Goal: Information Seeking & Learning: Learn about a topic

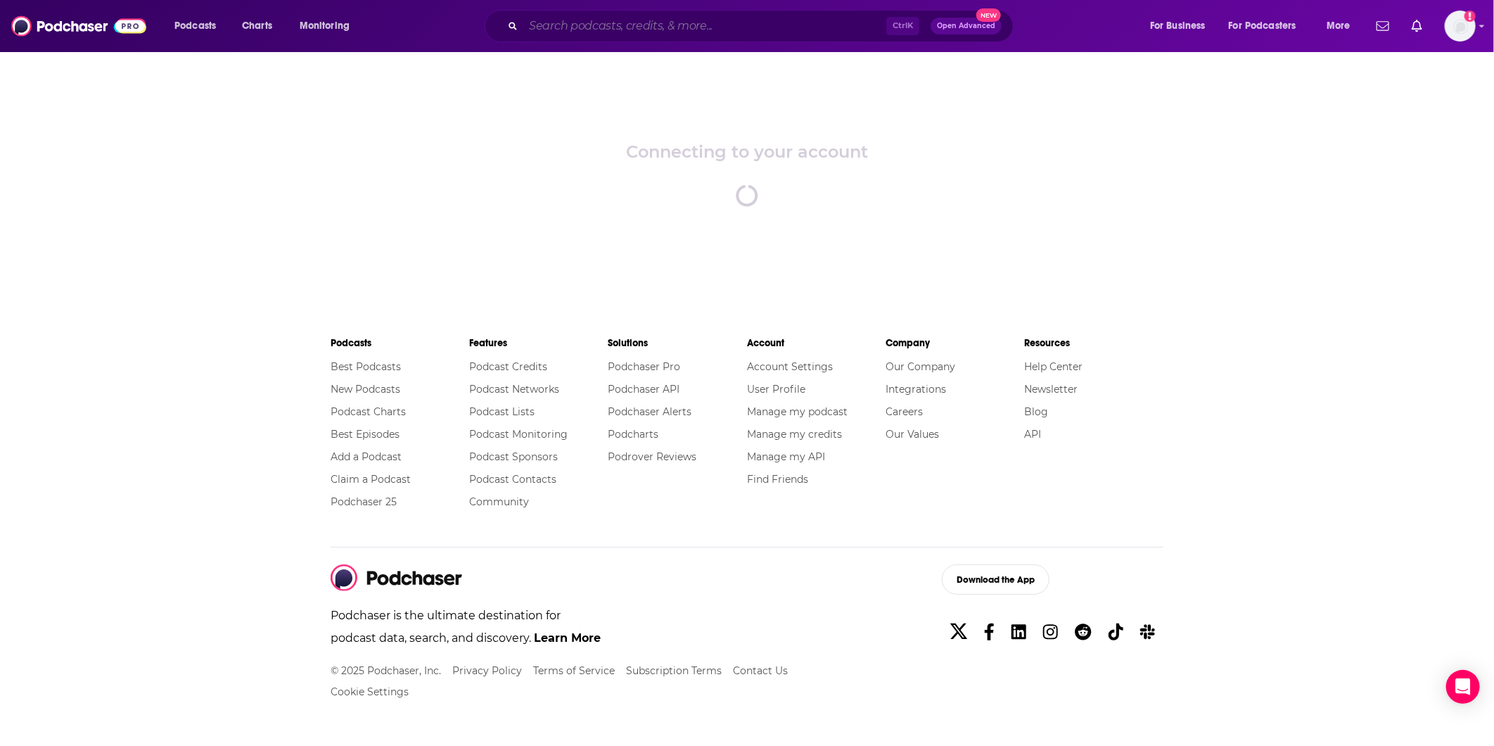
click at [544, 32] on input "Search podcasts, credits, & more..." at bounding box center [704, 26] width 363 height 23
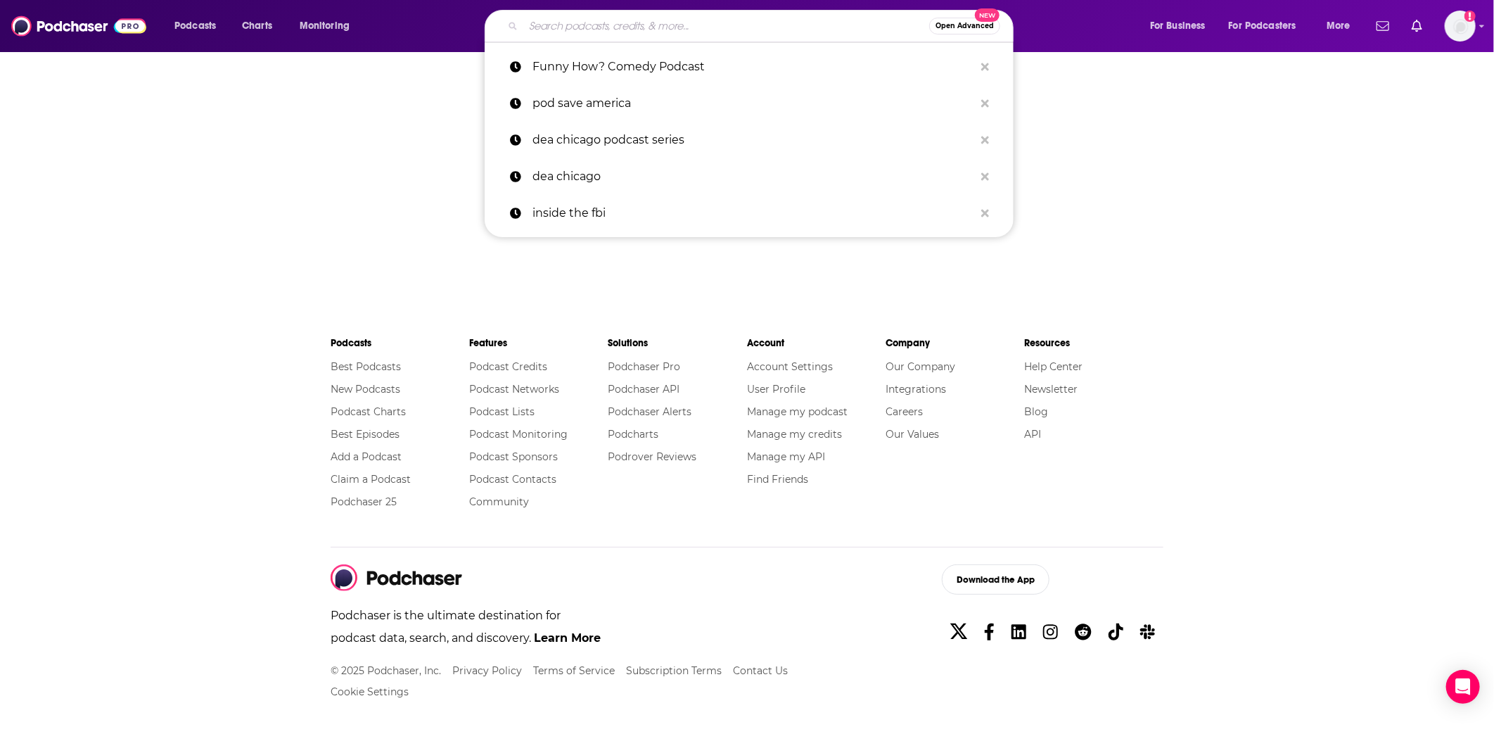
paste input "UnF*ck Your Brain"
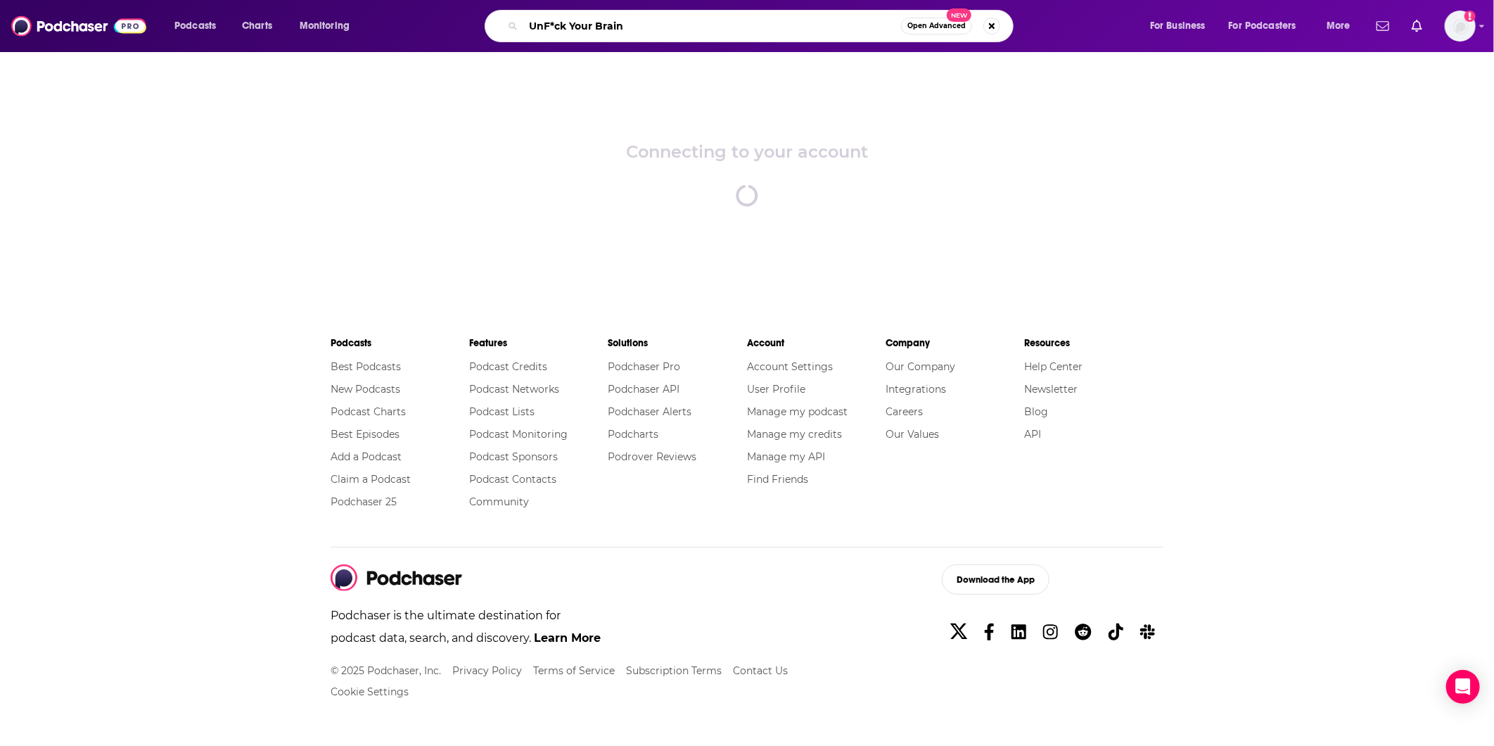
type input "UnF*ck Your Brain"
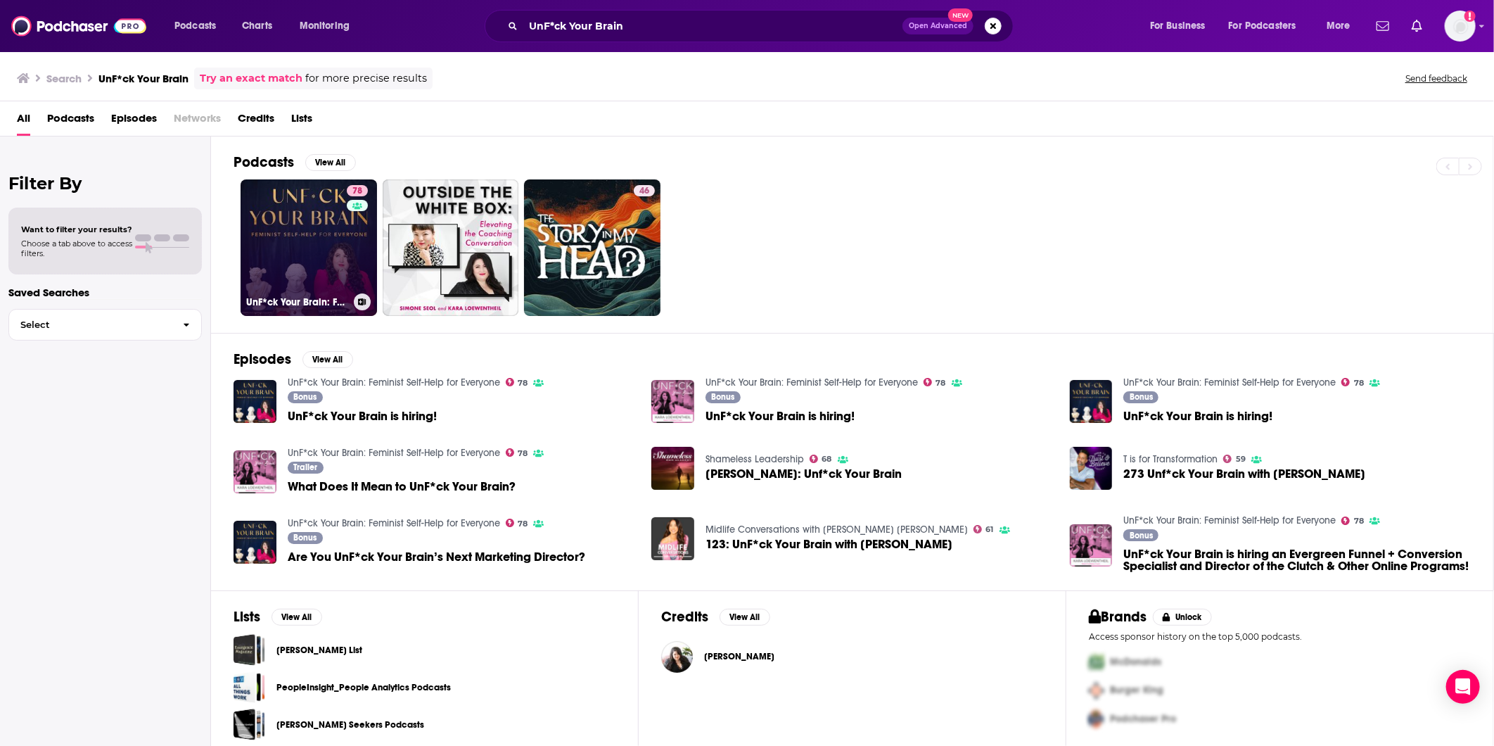
click at [312, 231] on link "78 UnF*ck Your Brain: Feminist Self-Help for Everyone" at bounding box center [309, 247] width 136 height 136
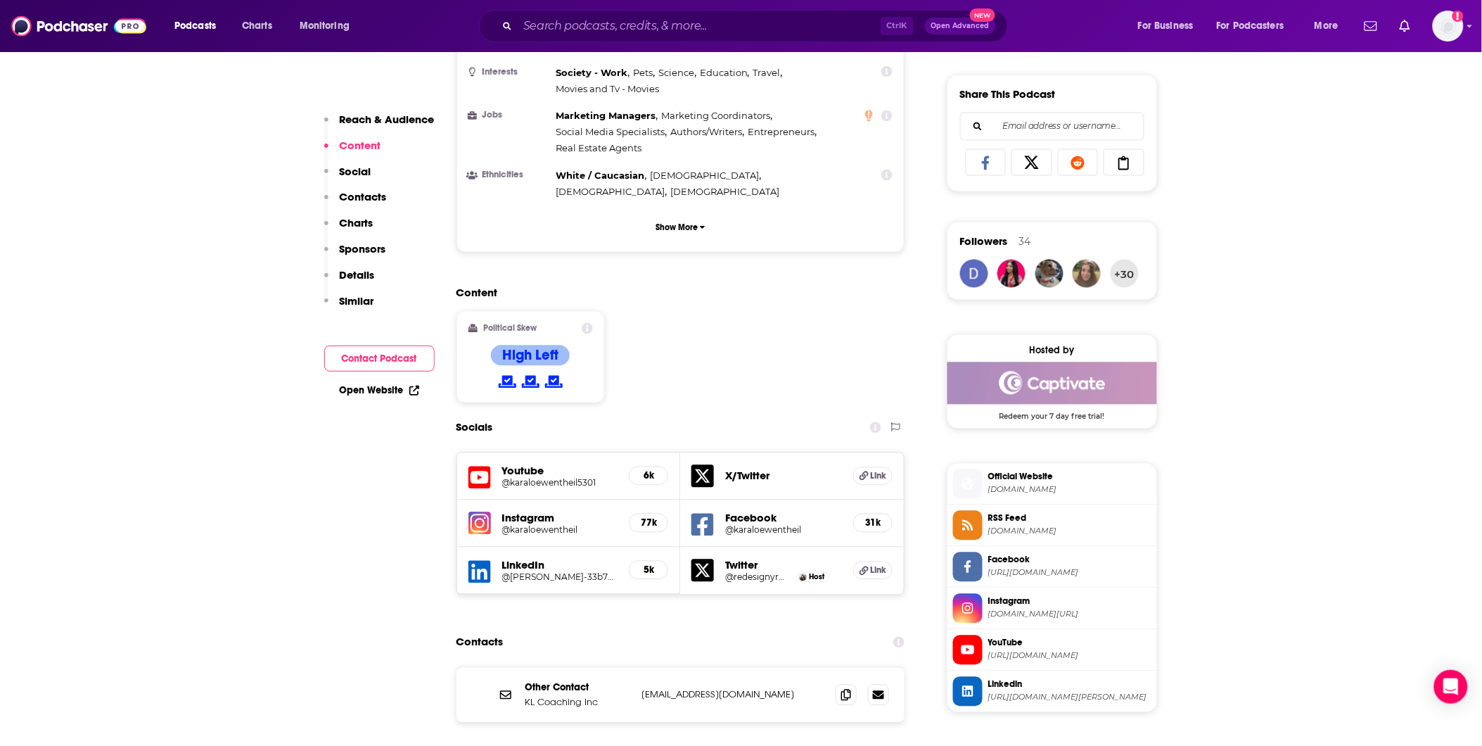
scroll to position [1250, 0]
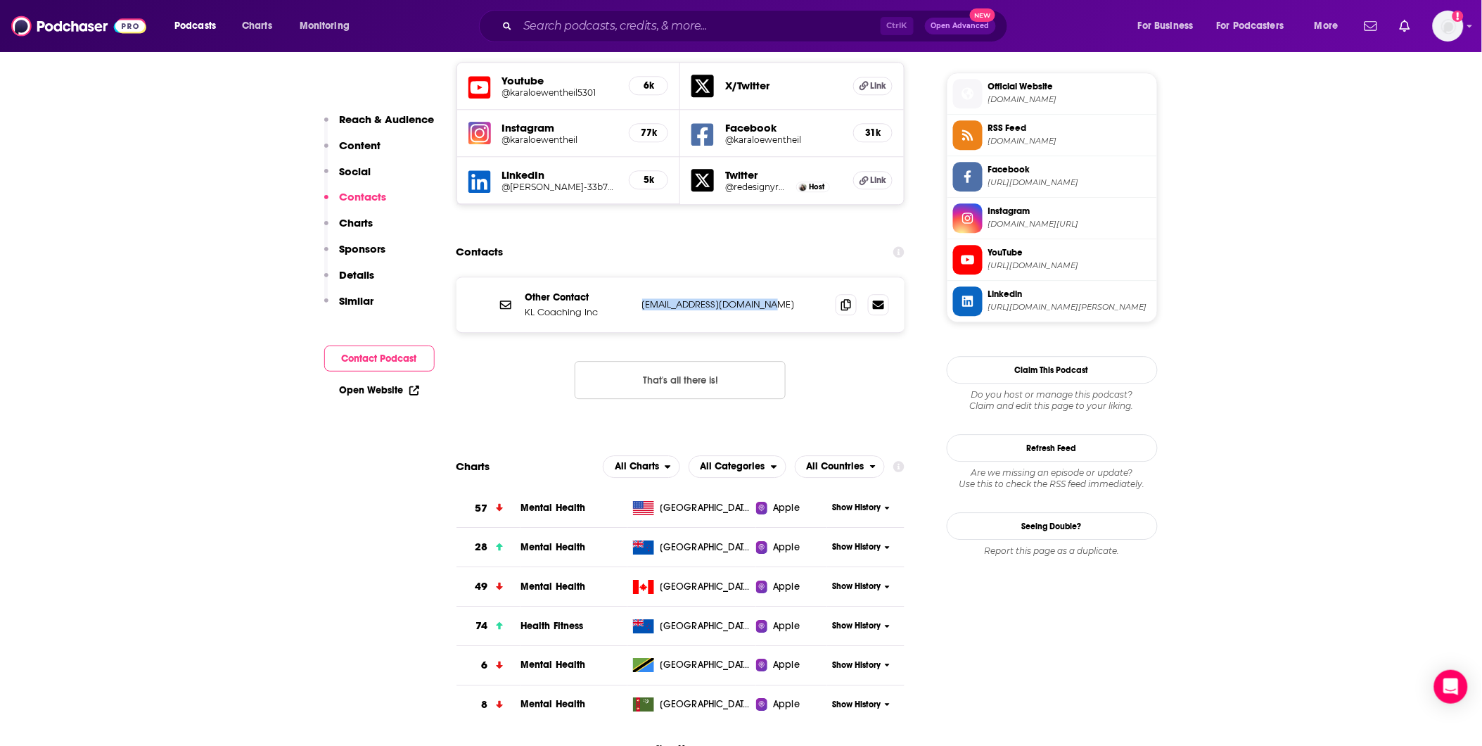
drag, startPoint x: 779, startPoint y: 265, endPoint x: 638, endPoint y: 273, distance: 140.9
click at [637, 277] on div "Other Contact KL Coaching Inc [EMAIL_ADDRESS][DOMAIN_NAME] [EMAIL_ADDRESS][DOMA…" at bounding box center [681, 304] width 449 height 55
copy p "[EMAIL_ADDRESS][DOMAIN_NAME]"
click at [623, 28] on input "Search podcasts, credits, & more..." at bounding box center [699, 26] width 363 height 23
paste input "Brain World"
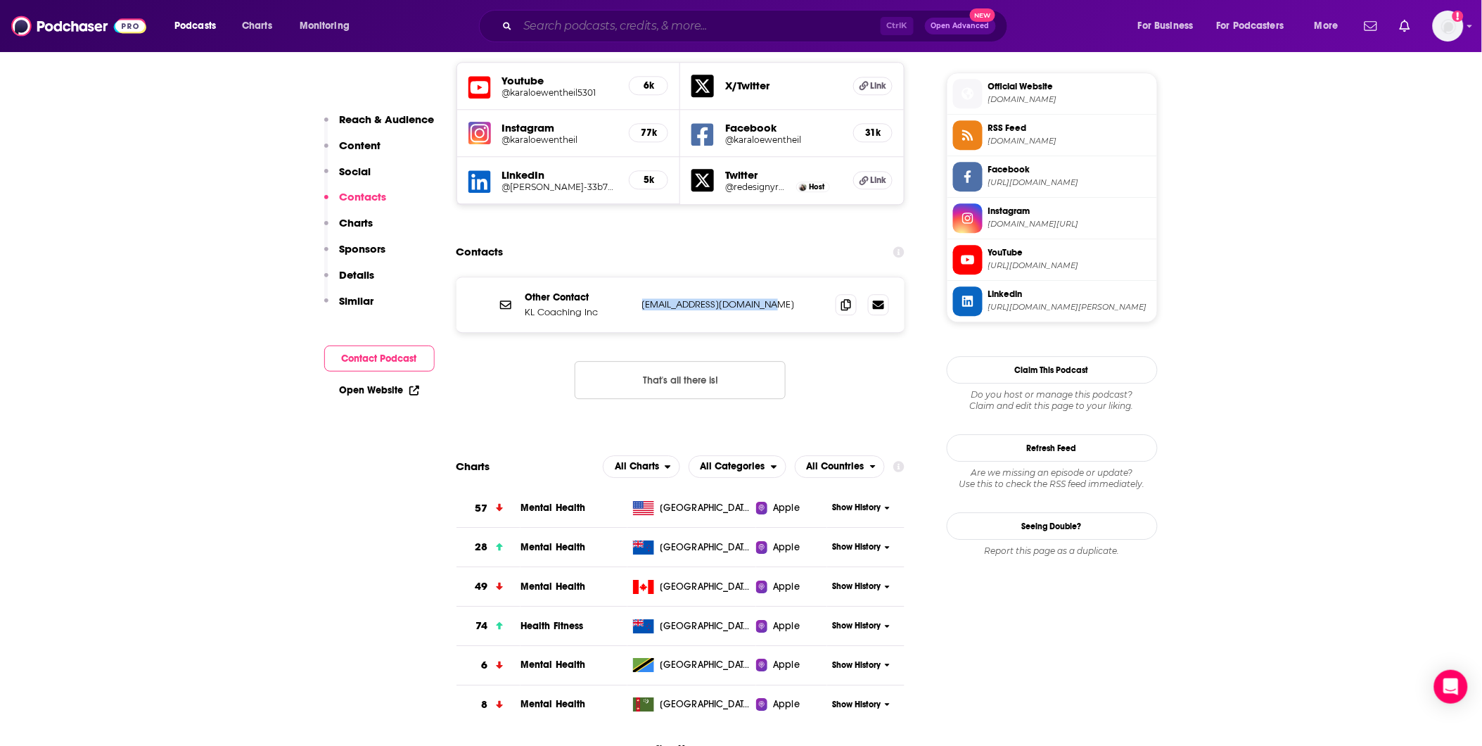
type input "Brain World"
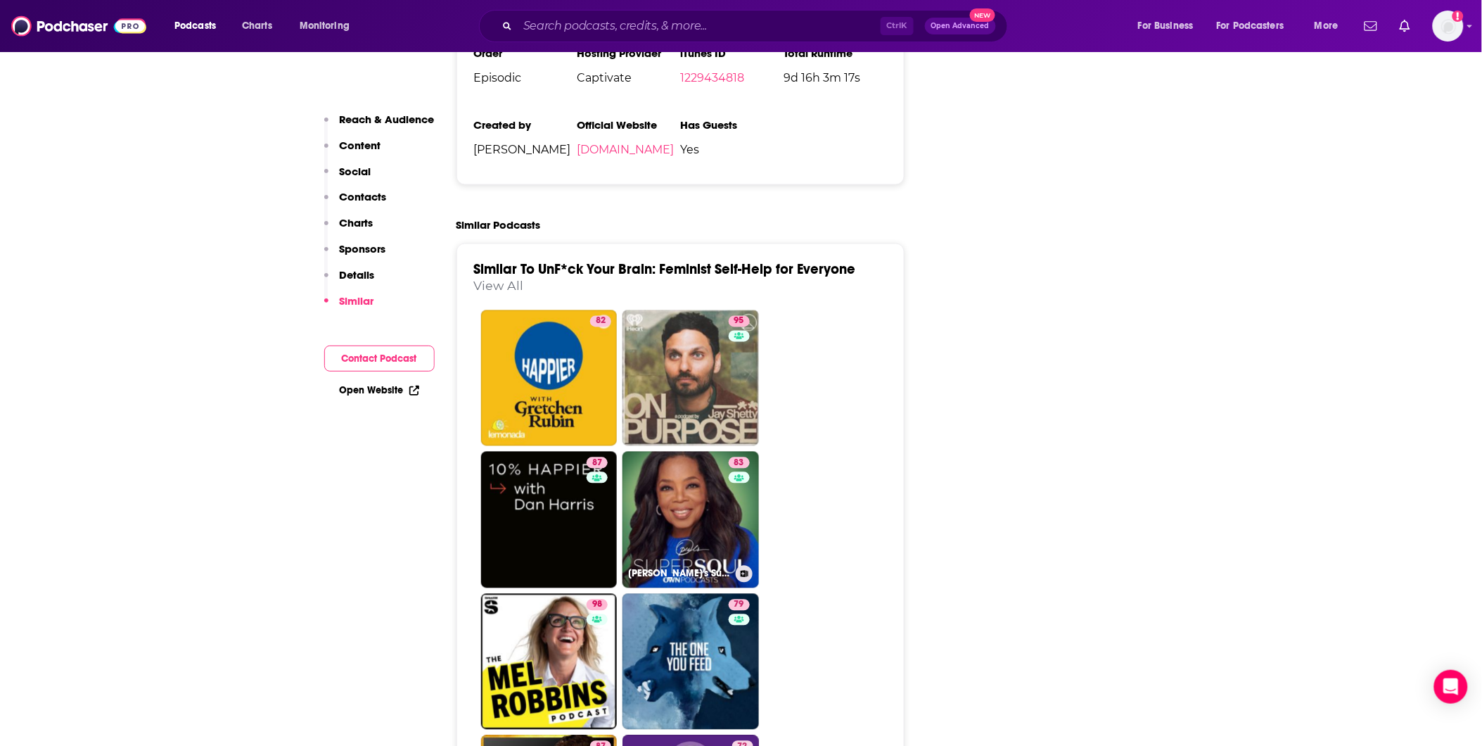
scroll to position [2735, 0]
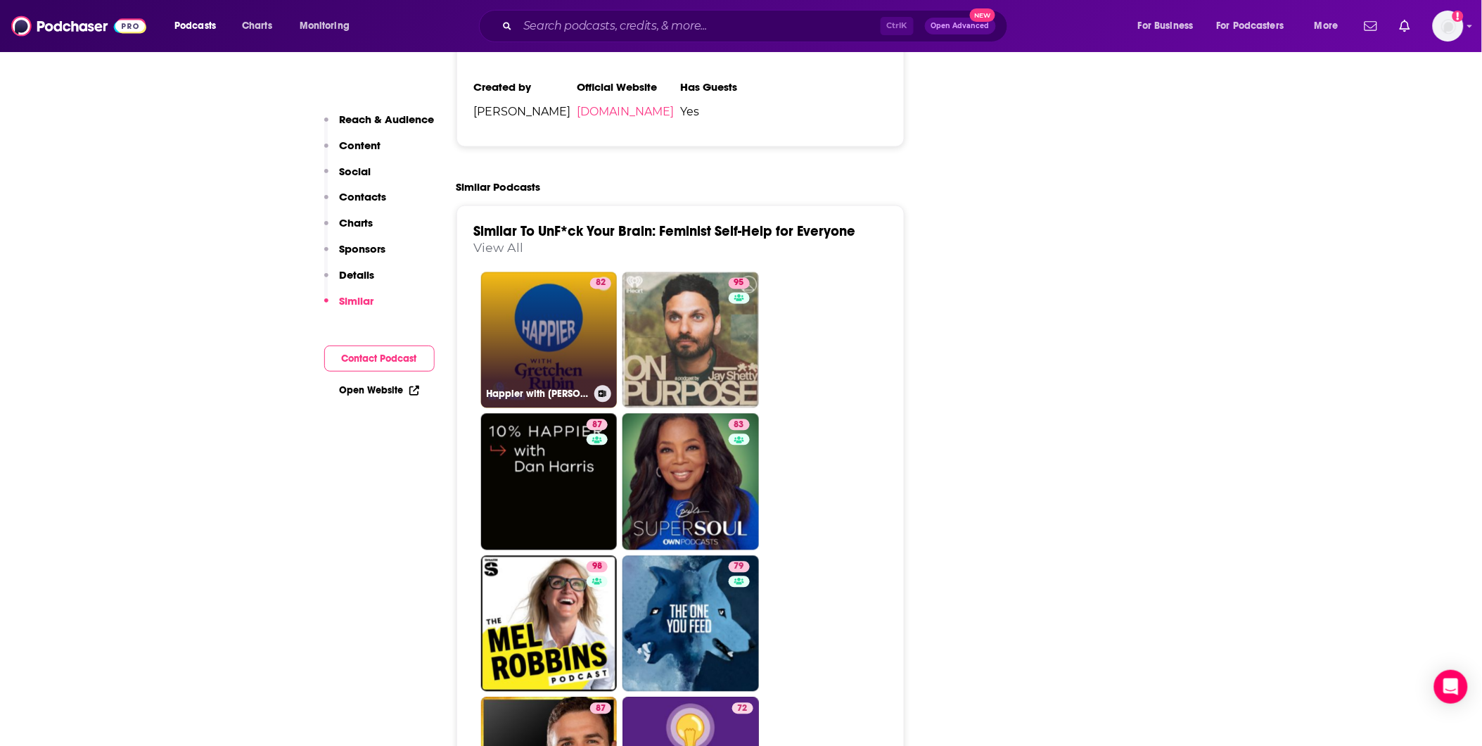
click at [546, 279] on link "82 Happier with [PERSON_NAME]" at bounding box center [549, 340] width 136 height 136
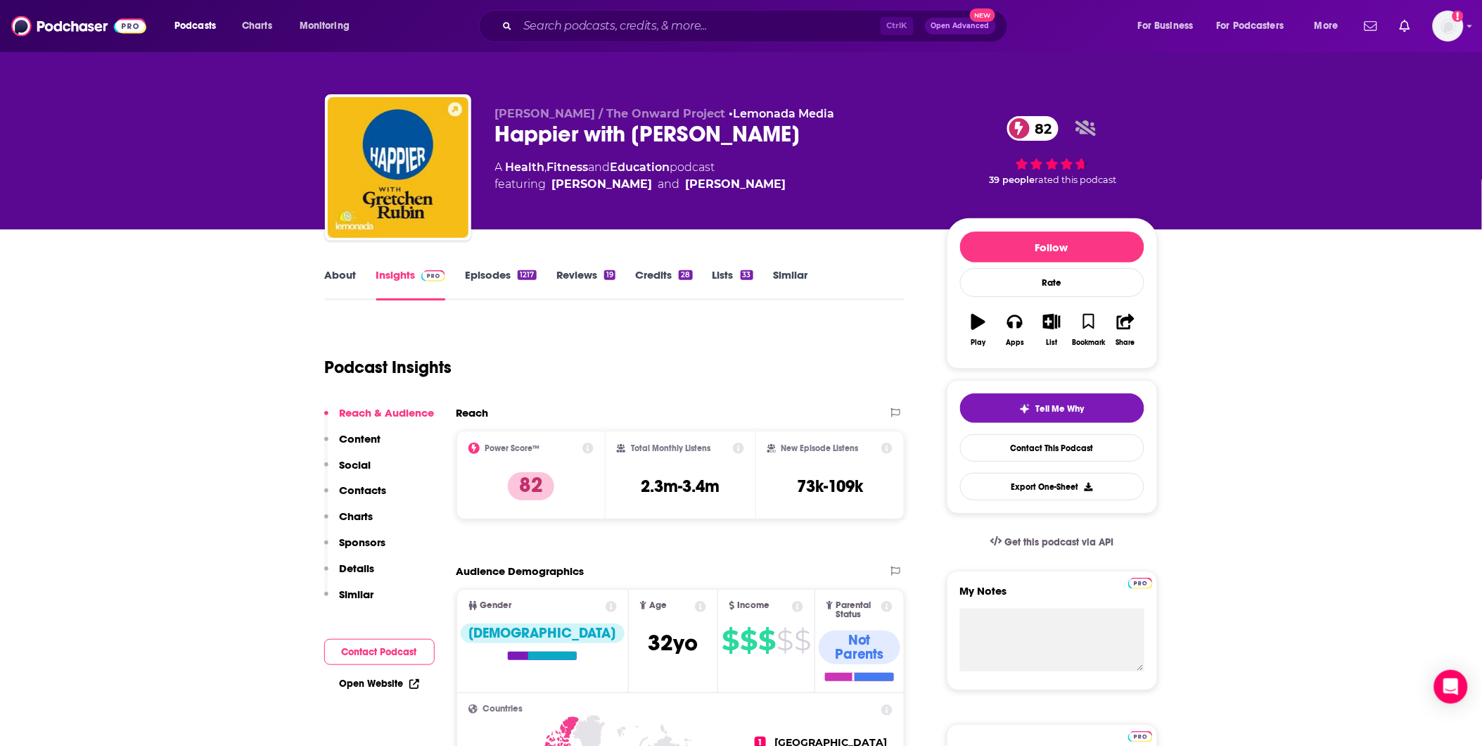
drag, startPoint x: 810, startPoint y: 132, endPoint x: 499, endPoint y: 141, distance: 310.3
click at [499, 141] on div "Happier with [PERSON_NAME] 82" at bounding box center [709, 133] width 429 height 27
copy h2 "Happier with [PERSON_NAME]"
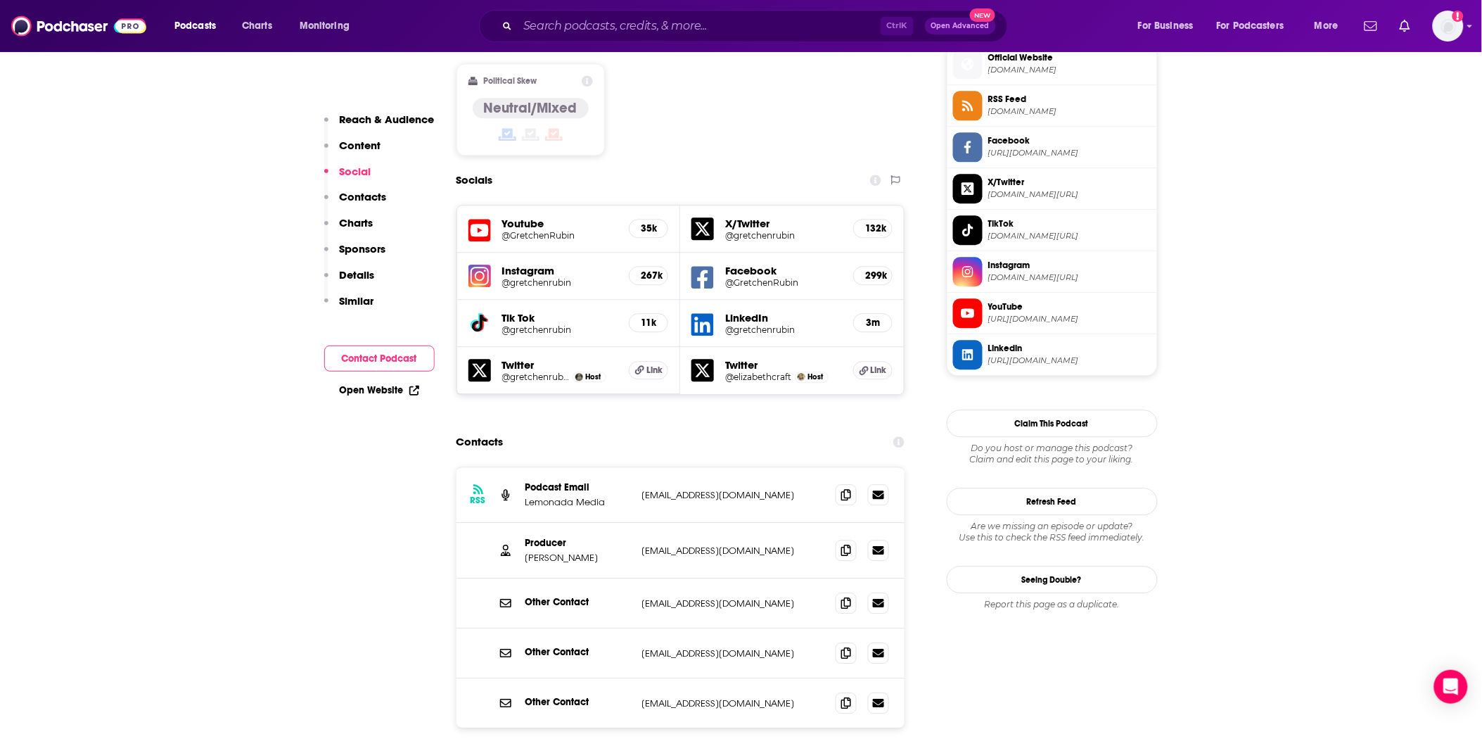
scroll to position [1328, 0]
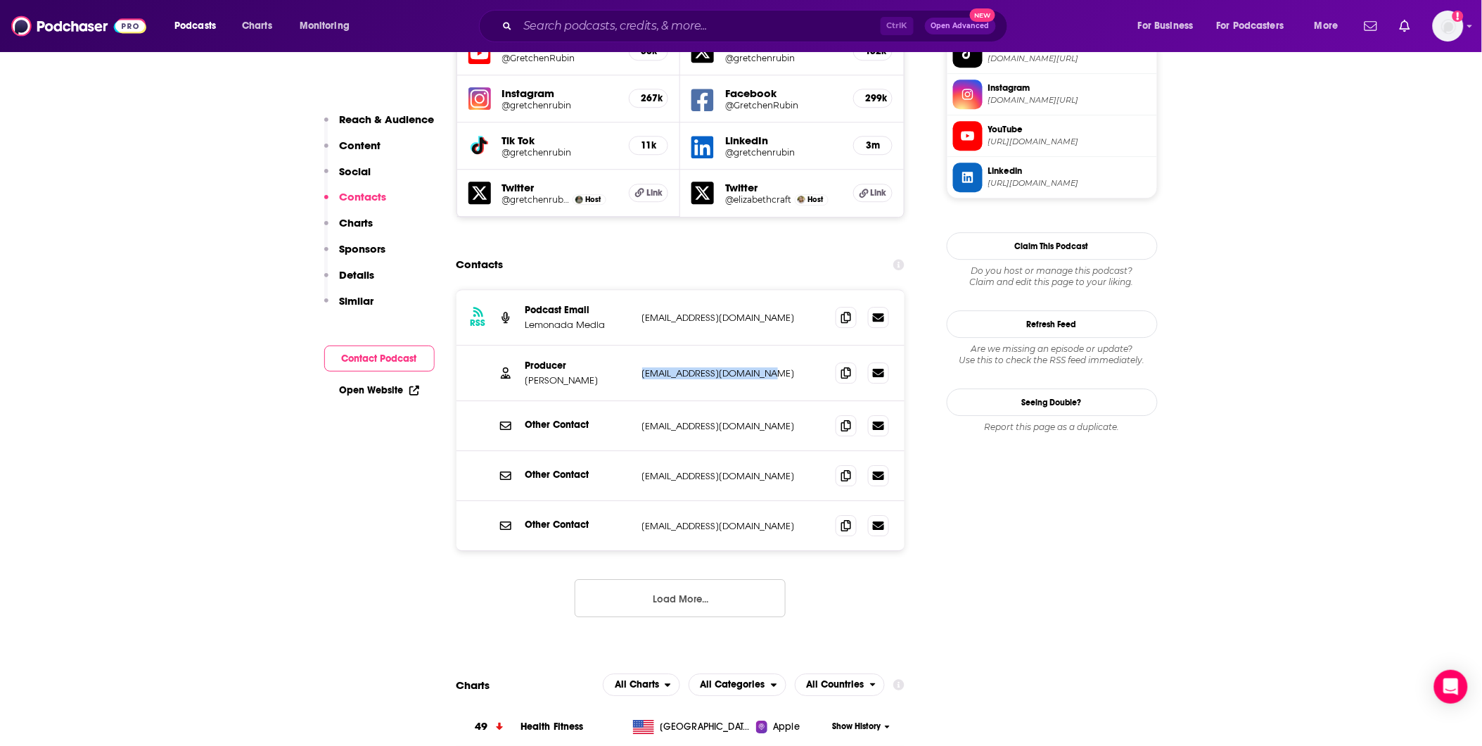
drag, startPoint x: 790, startPoint y: 307, endPoint x: 641, endPoint y: 300, distance: 149.3
click at [637, 279] on div "Producer [PERSON_NAME] [PERSON_NAME][EMAIL_ADDRESS][DOMAIN_NAME] [EMAIL_ADDRESS…" at bounding box center [681, 373] width 449 height 56
drag, startPoint x: 761, startPoint y: 357, endPoint x: 623, endPoint y: 364, distance: 138.7
click at [0, 0] on div "Other Contact [EMAIL_ADDRESS][DOMAIN_NAME] [EMAIL_ADDRESS][DOMAIN_NAME]" at bounding box center [0, 0] width 0 height 0
copy div "[EMAIL_ADDRESS][DOMAIN_NAME]"
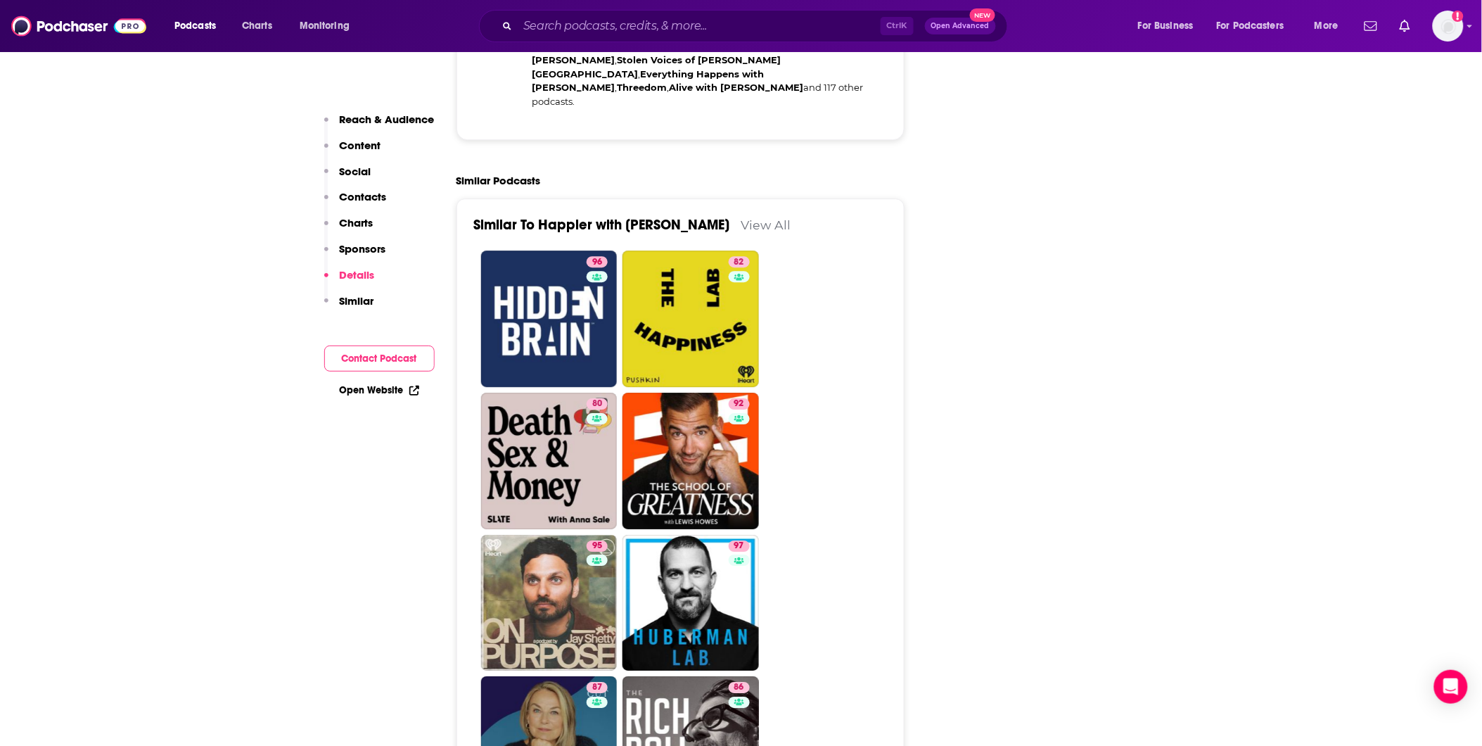
scroll to position [3282, 0]
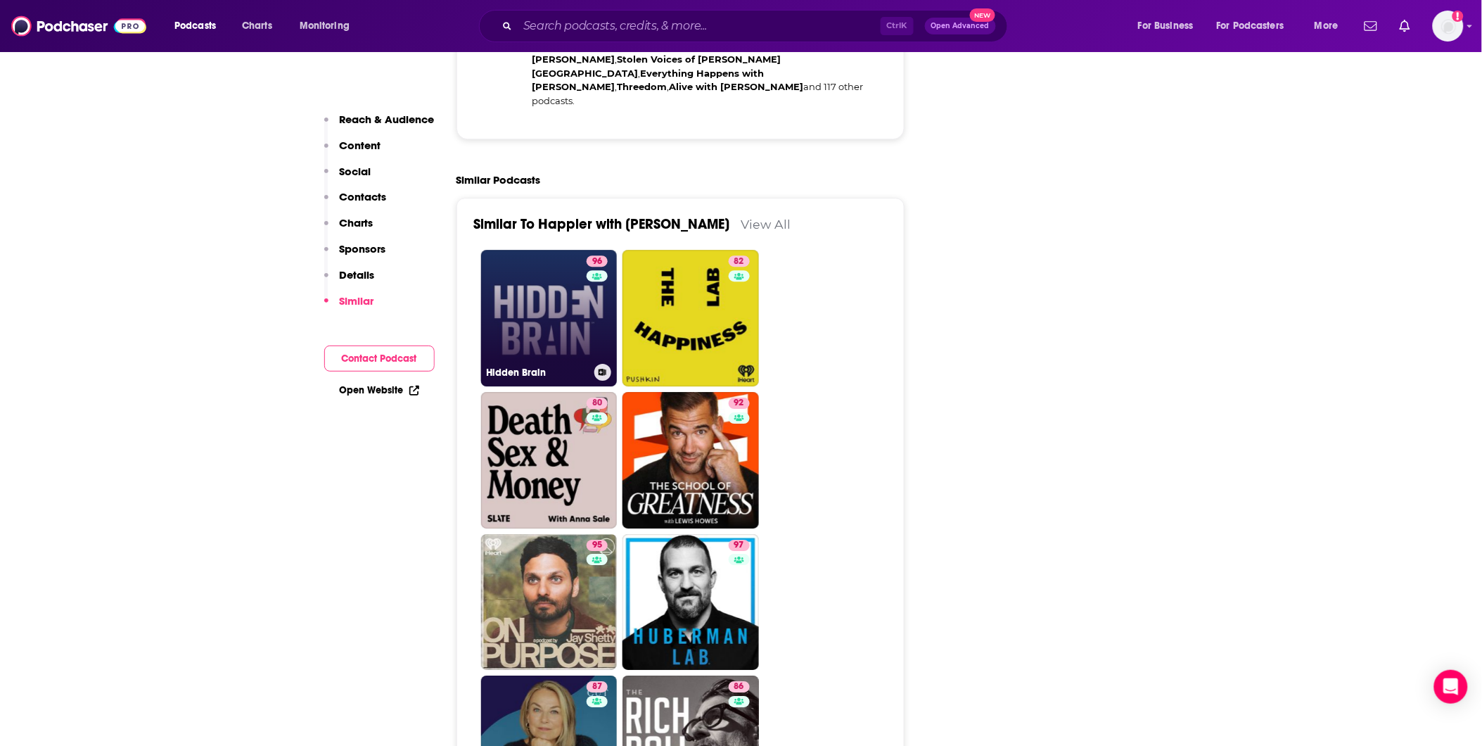
click at [522, 255] on link "96 Hidden Brain" at bounding box center [549, 318] width 136 height 136
type input "[URL][DOMAIN_NAME]"
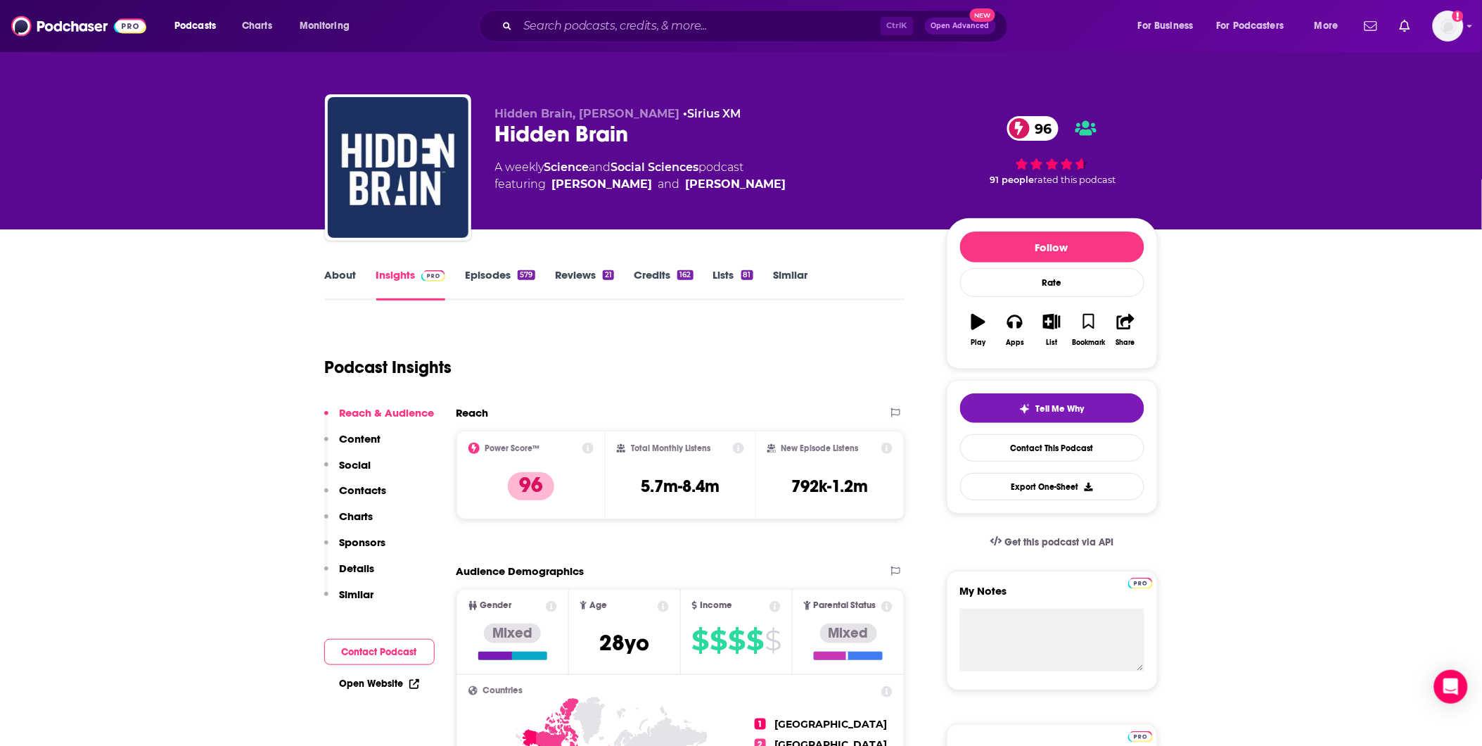
click at [637, 162] on link "Social Sciences" at bounding box center [655, 166] width 88 height 13
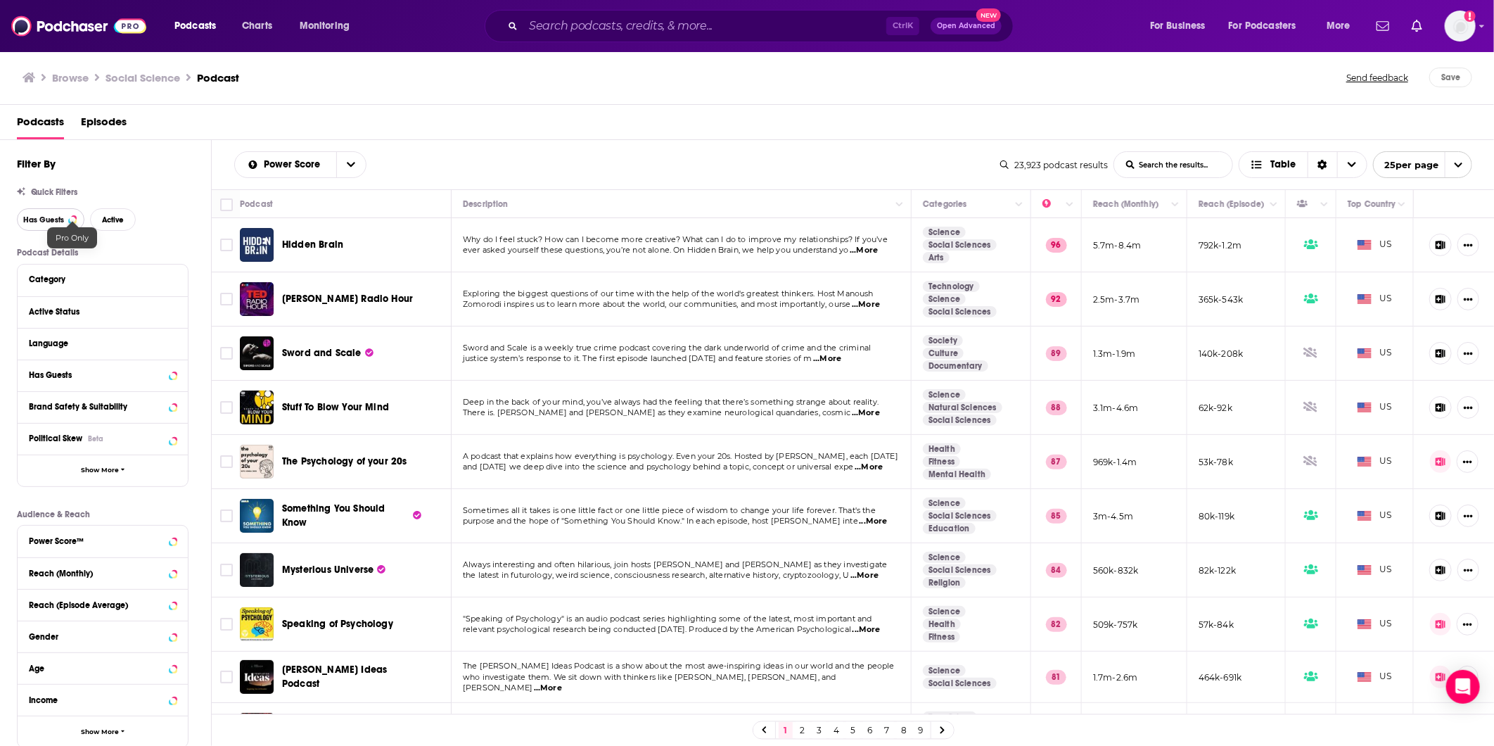
click at [53, 224] on span "Has Guests" at bounding box center [43, 220] width 41 height 8
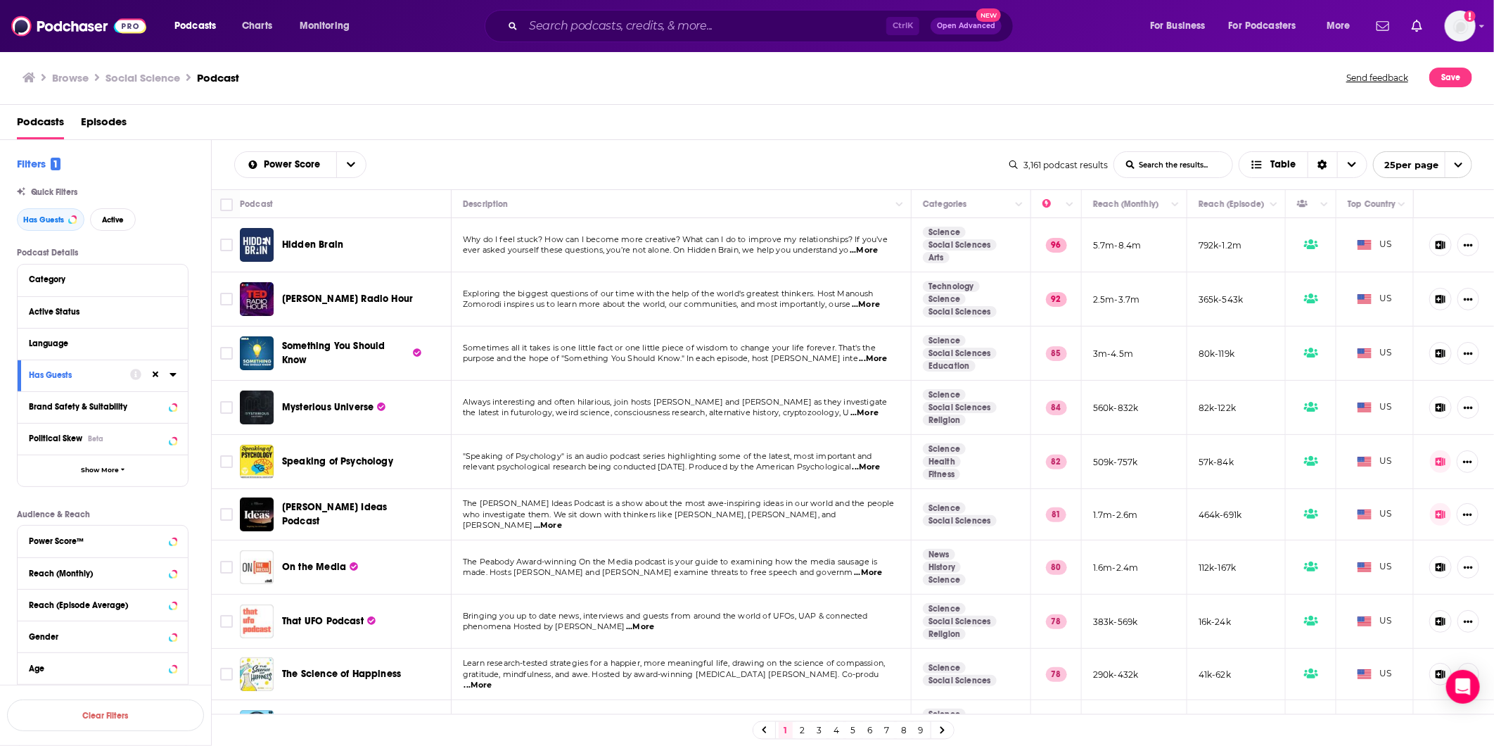
click at [325, 243] on span "Hidden Brain" at bounding box center [312, 244] width 61 height 12
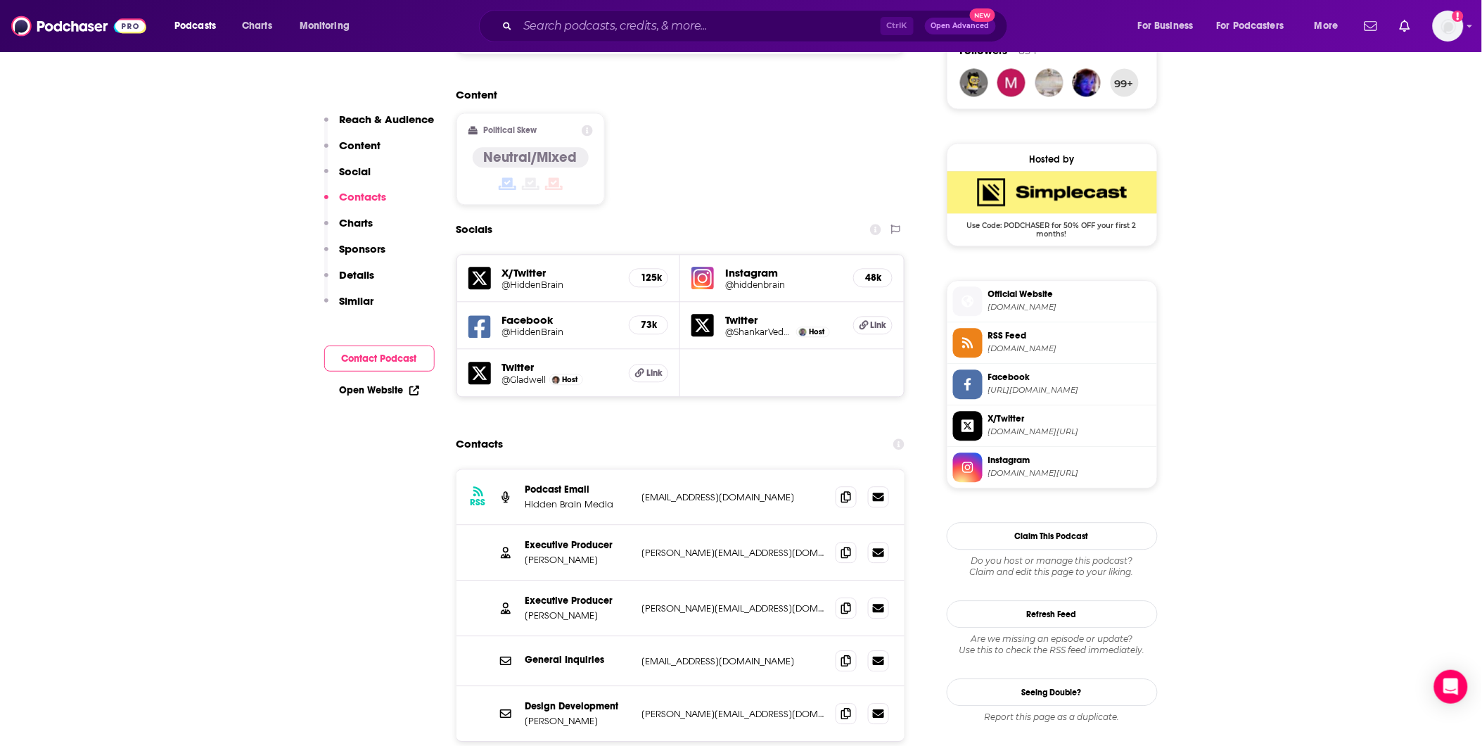
scroll to position [1250, 0]
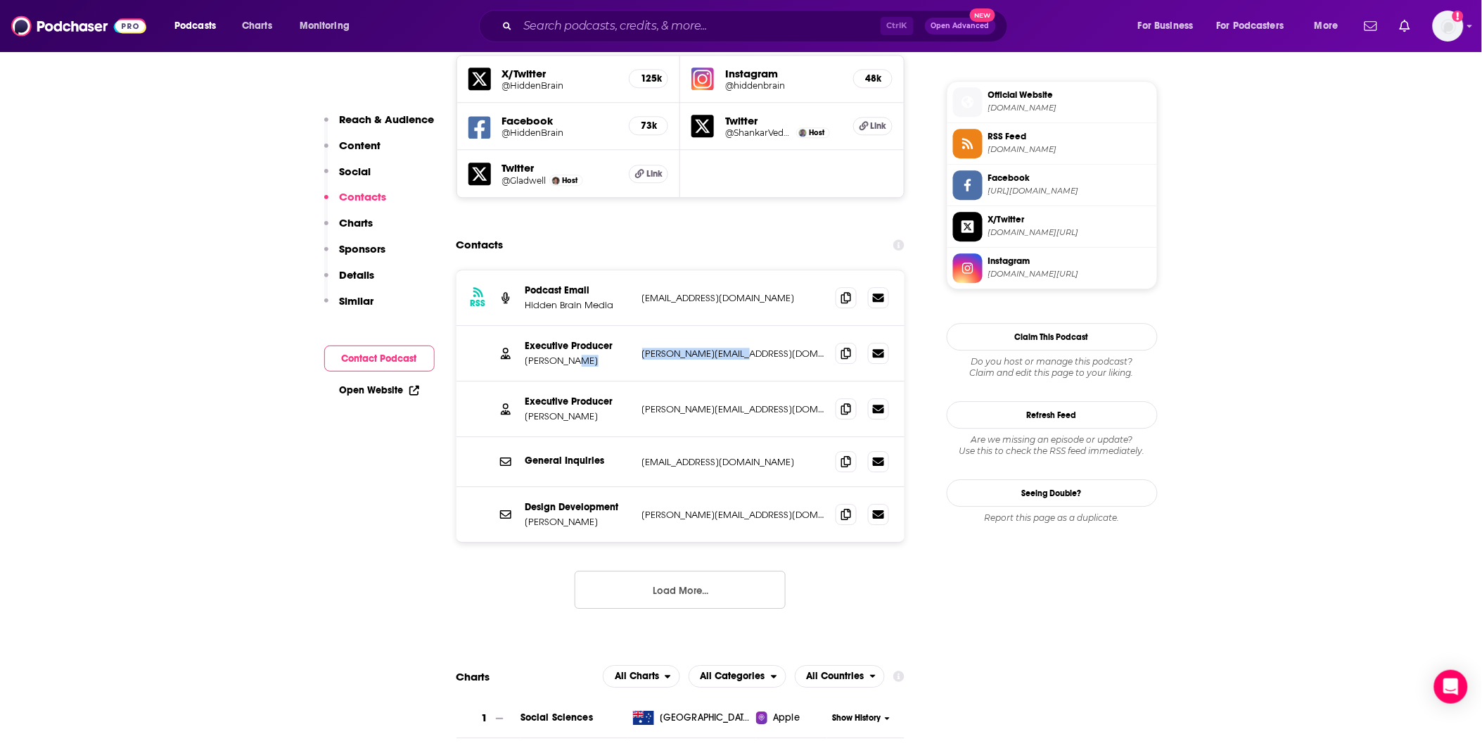
drag, startPoint x: 755, startPoint y: 290, endPoint x: 626, endPoint y: 296, distance: 129.6
click at [0, 0] on div "Executive Producer [PERSON_NAME] [PERSON_NAME][EMAIL_ADDRESS][DOMAIN_NAME] [PER…" at bounding box center [0, 0] width 0 height 0
copy div "[PERSON_NAME][EMAIL_ADDRESS][DOMAIN_NAME]"
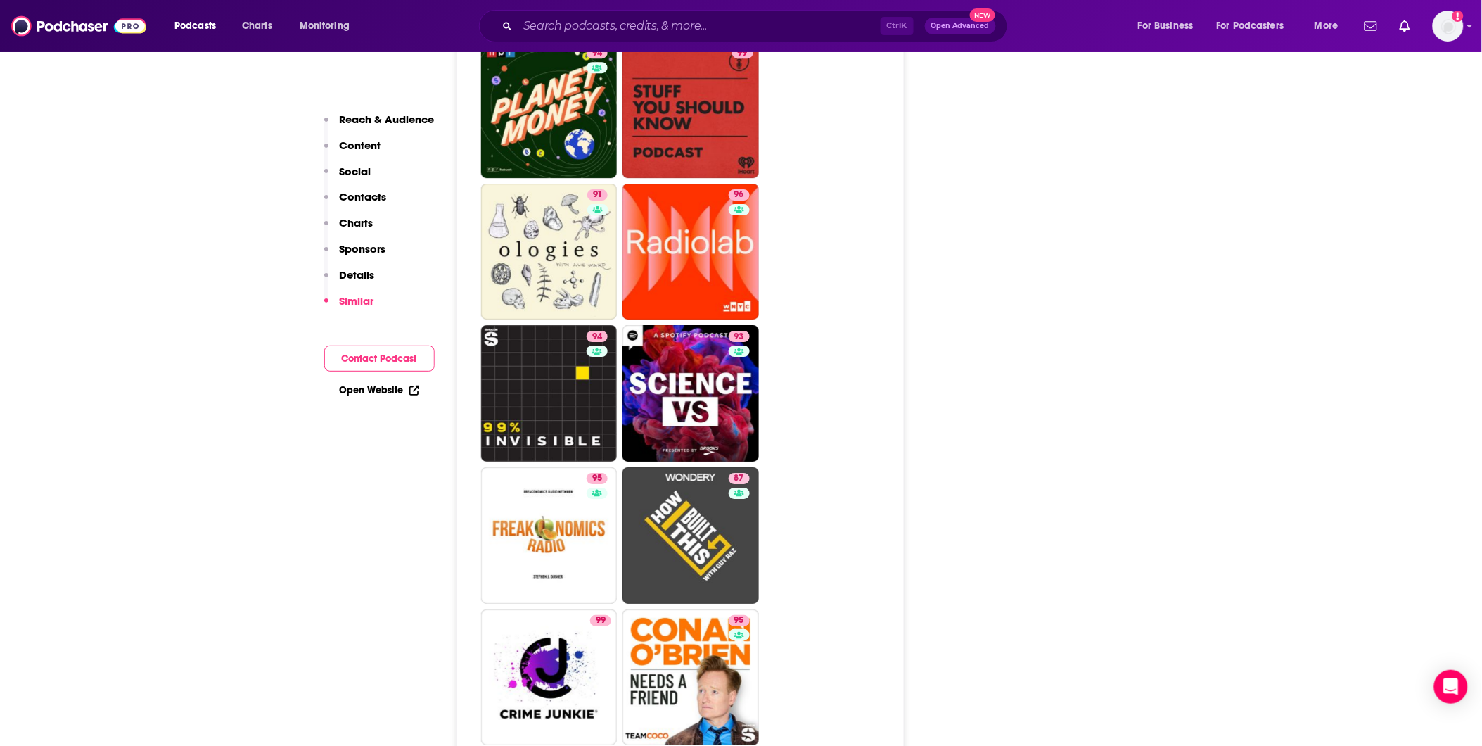
scroll to position [3517, 0]
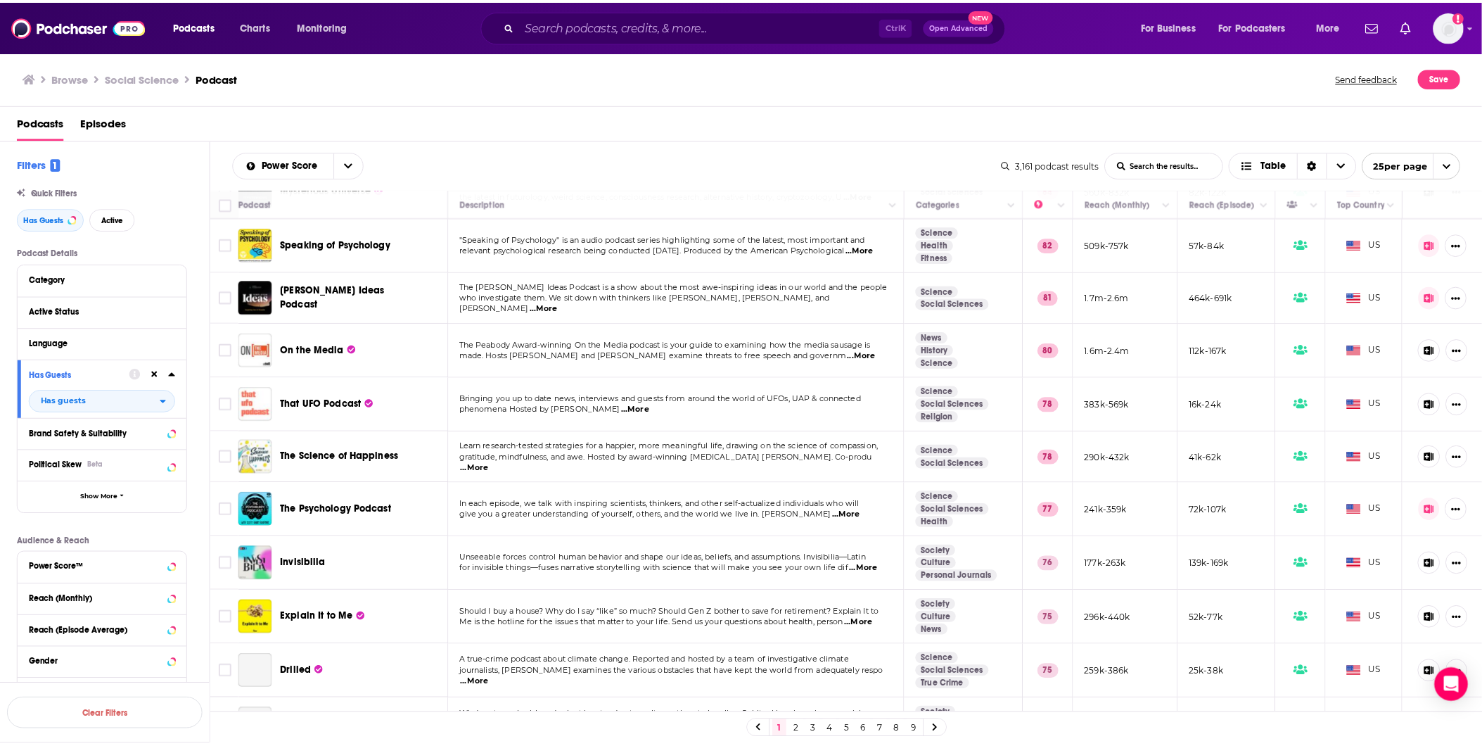
scroll to position [234, 0]
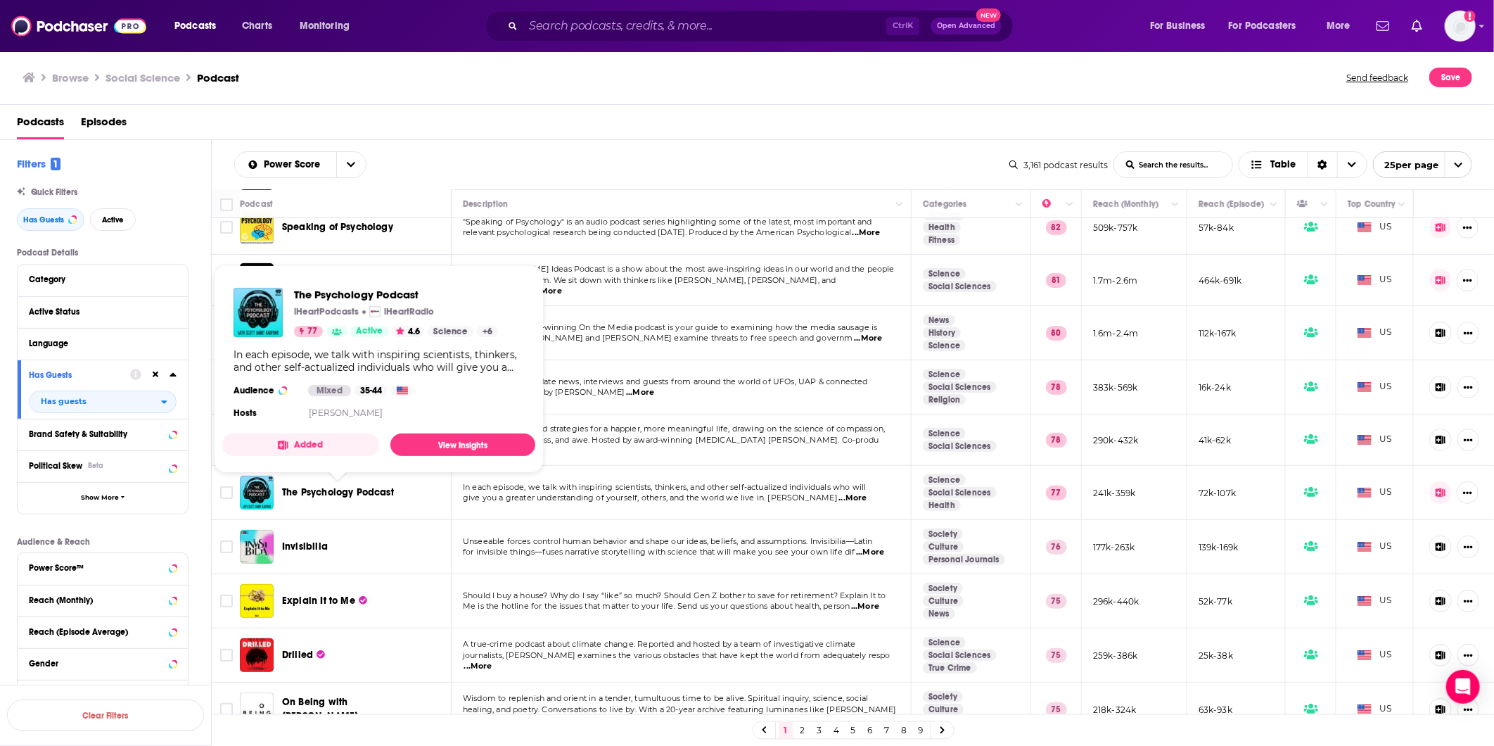
click at [300, 279] on span "The Psychology Podcast" at bounding box center [338, 492] width 112 height 12
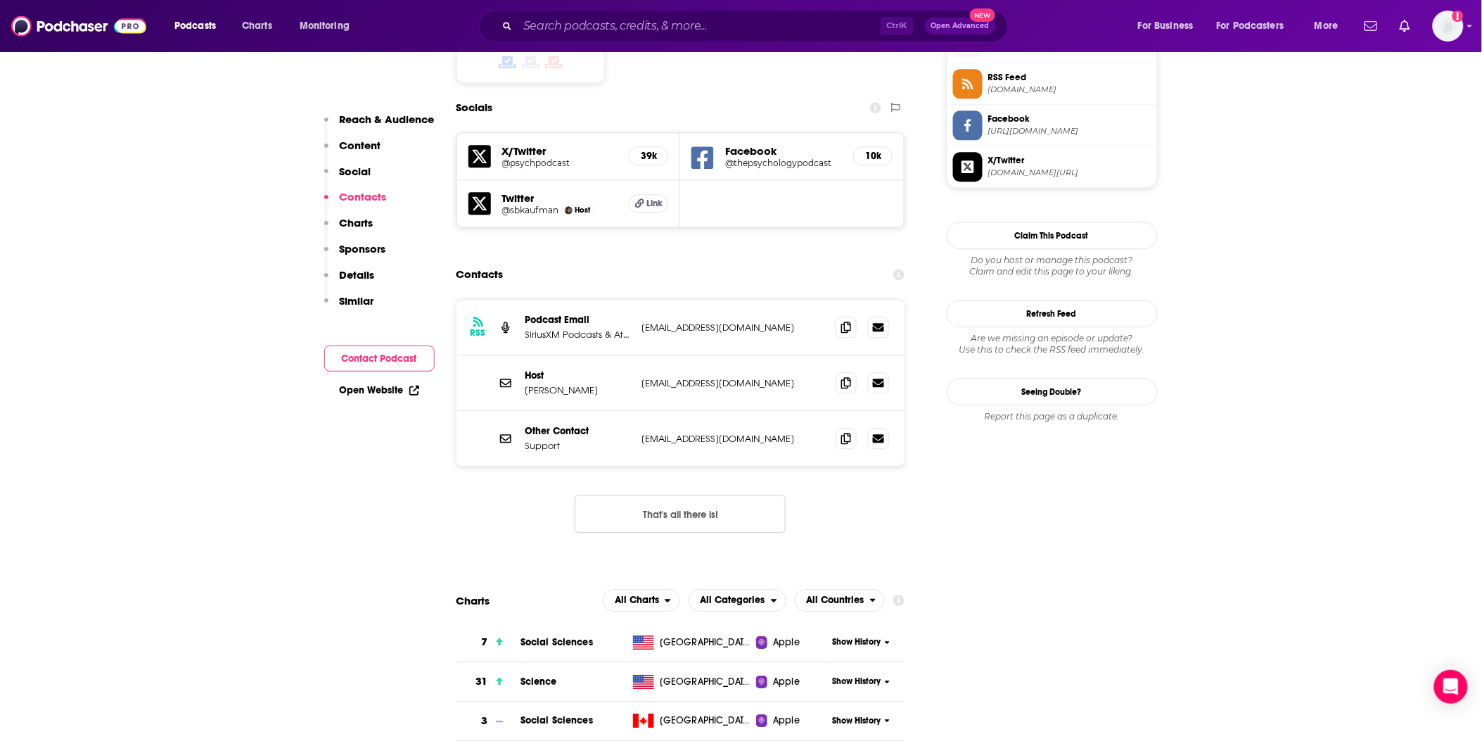
scroll to position [1172, 0]
click at [637, 279] on button "That's all there is!" at bounding box center [680, 514] width 211 height 38
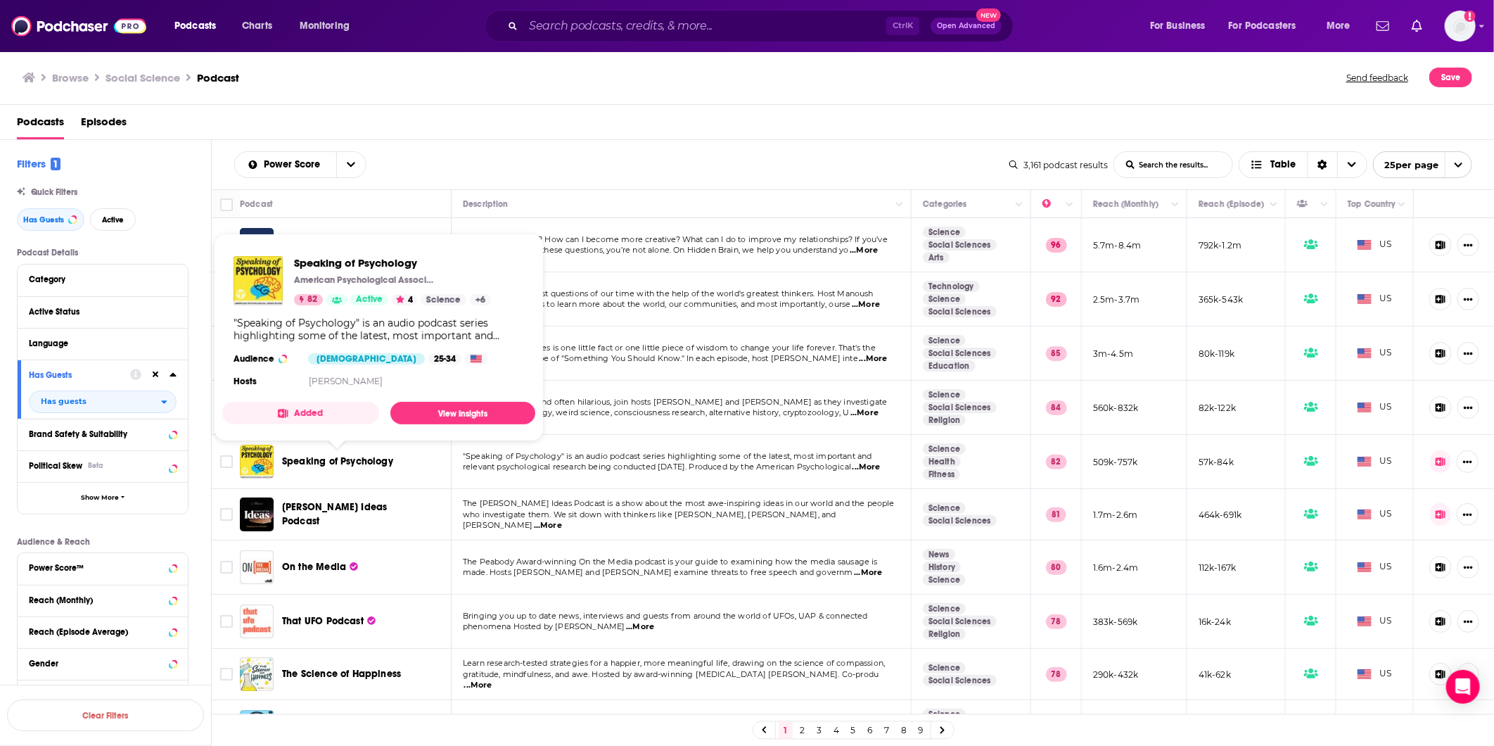
click at [314, 279] on span "Speaking of Psychology" at bounding box center [337, 461] width 111 height 12
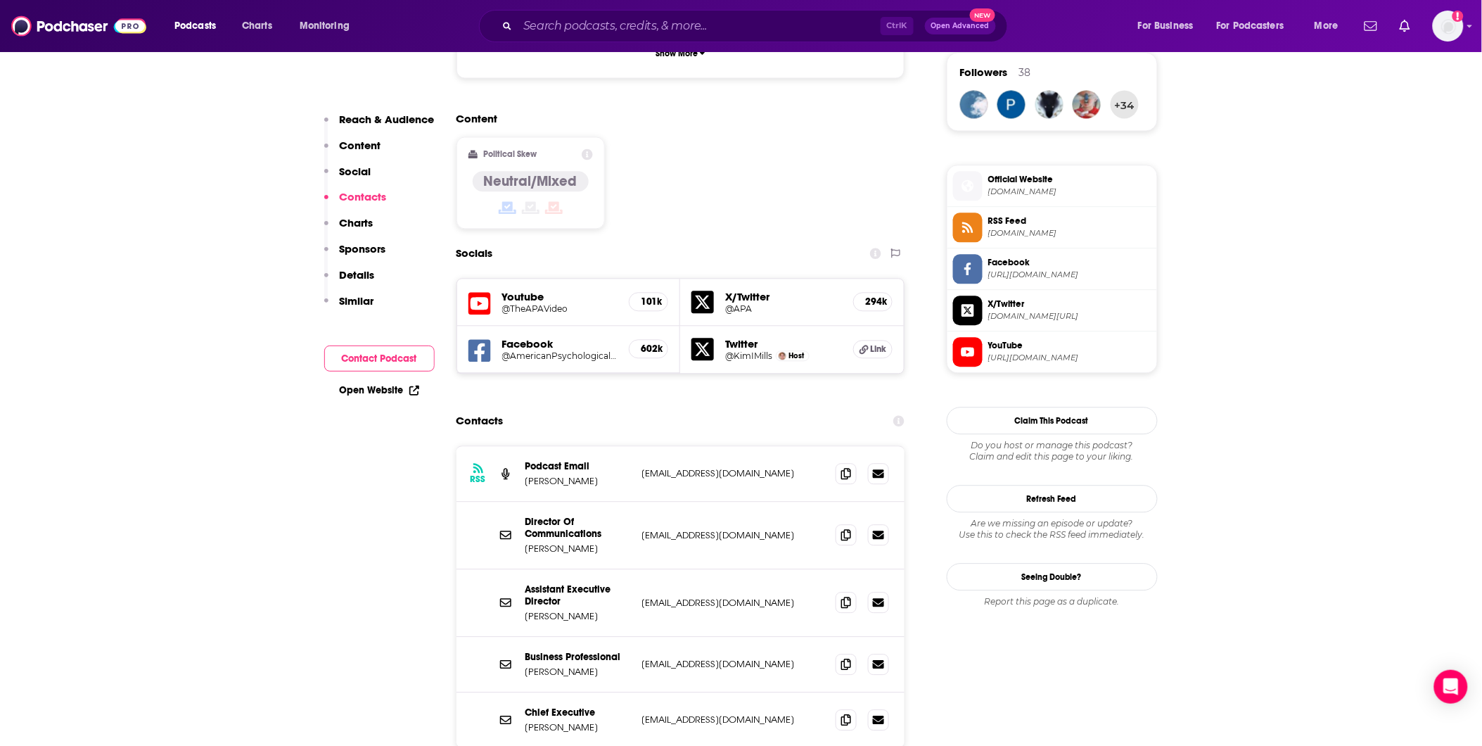
scroll to position [1172, 0]
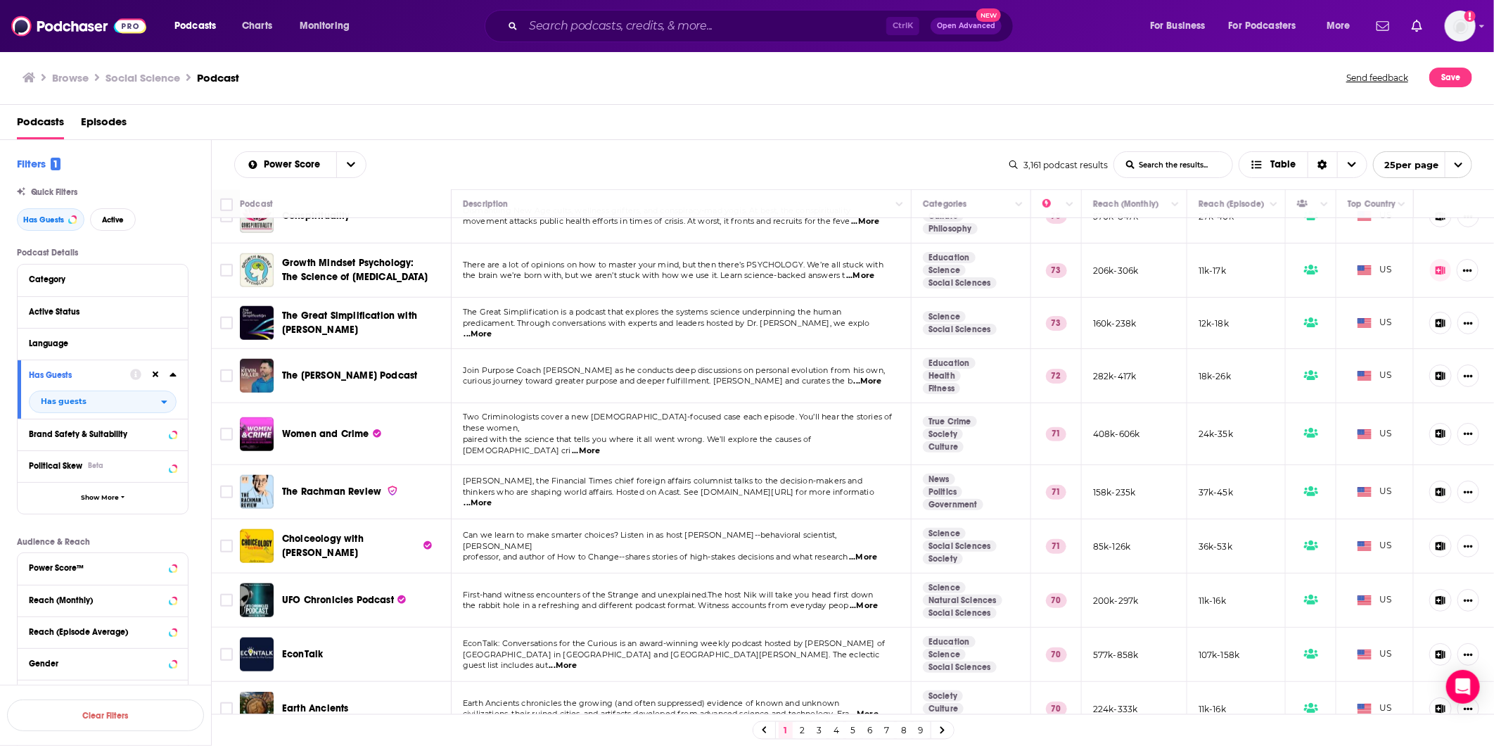
scroll to position [853, 0]
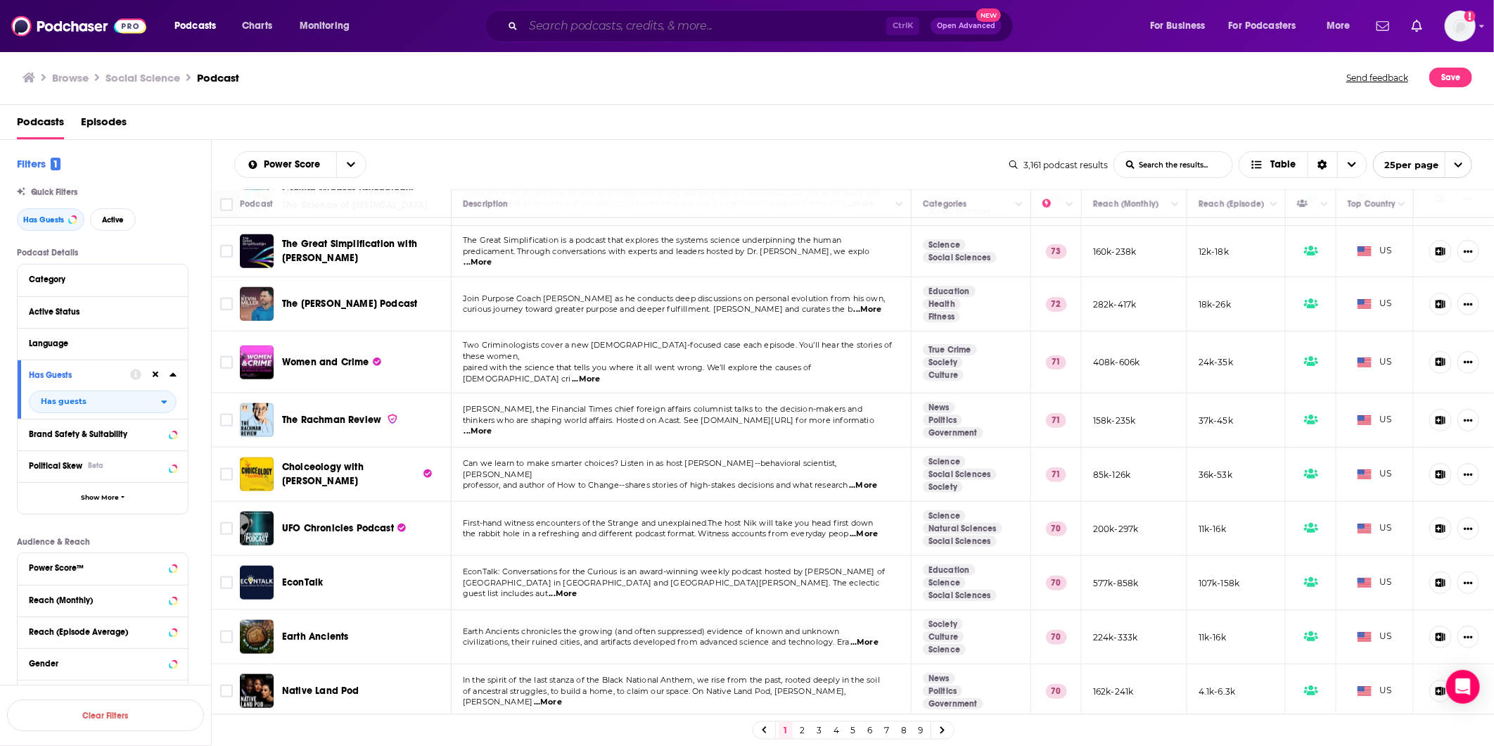
click at [615, 31] on input "Search podcasts, credits, & more..." at bounding box center [704, 26] width 363 height 23
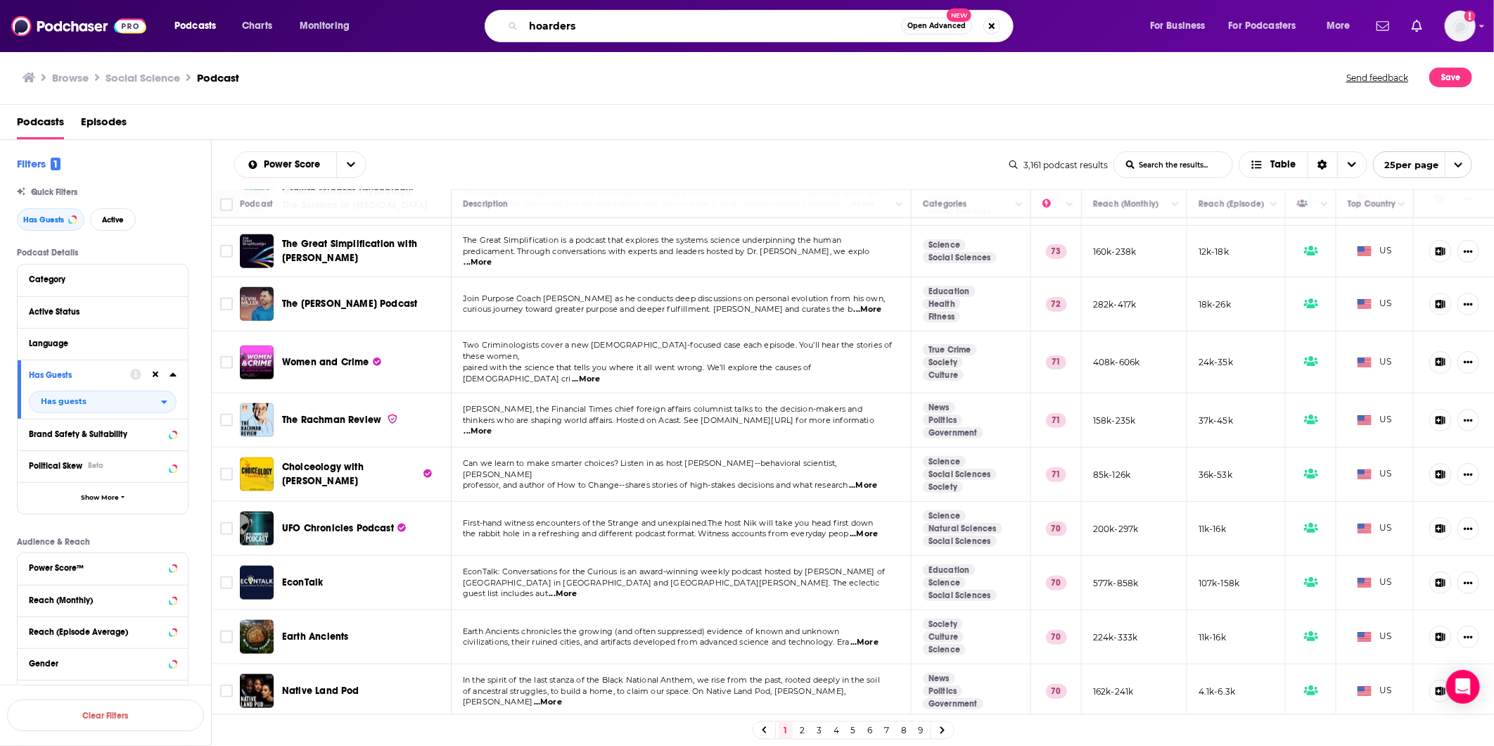
type input "hoarders"
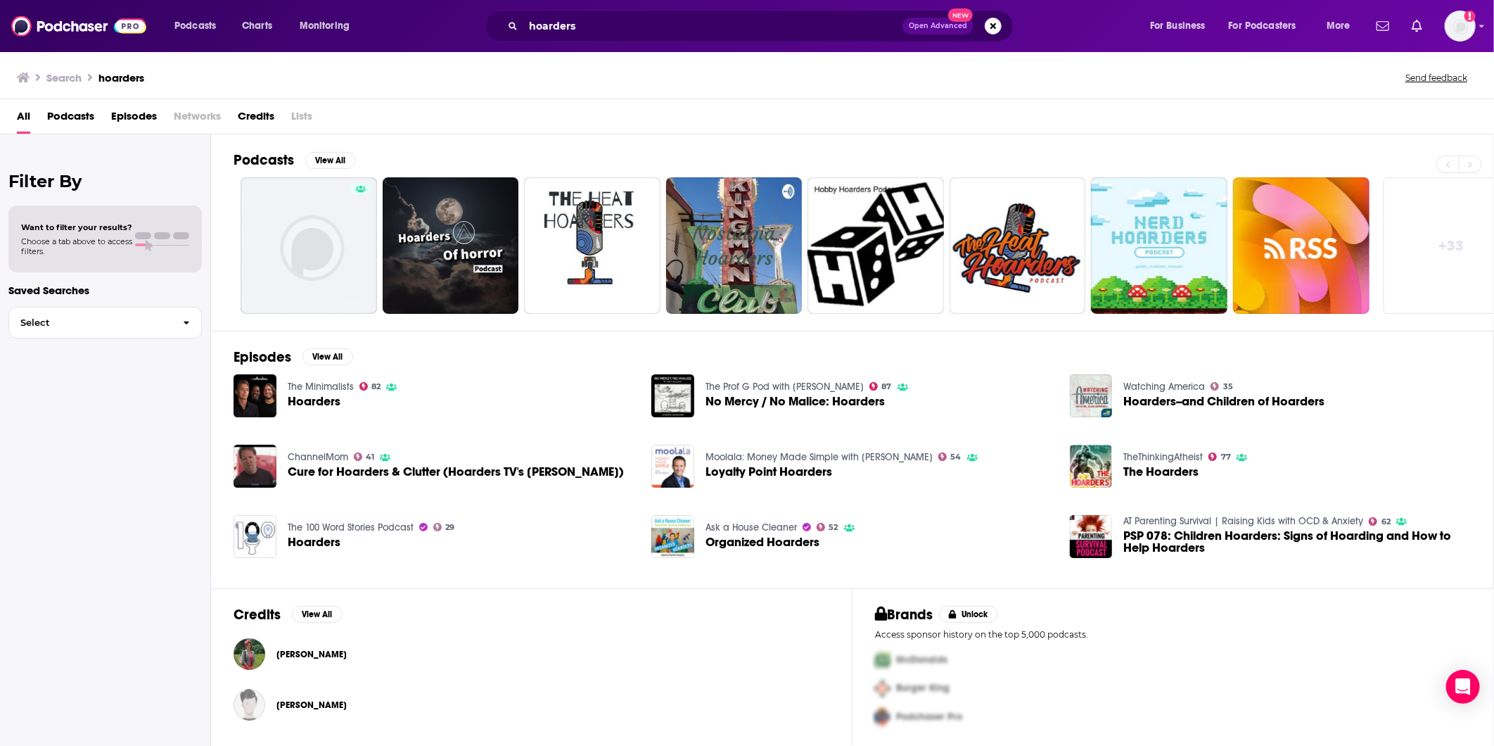
click at [74, 122] on span "Podcasts" at bounding box center [70, 119] width 47 height 29
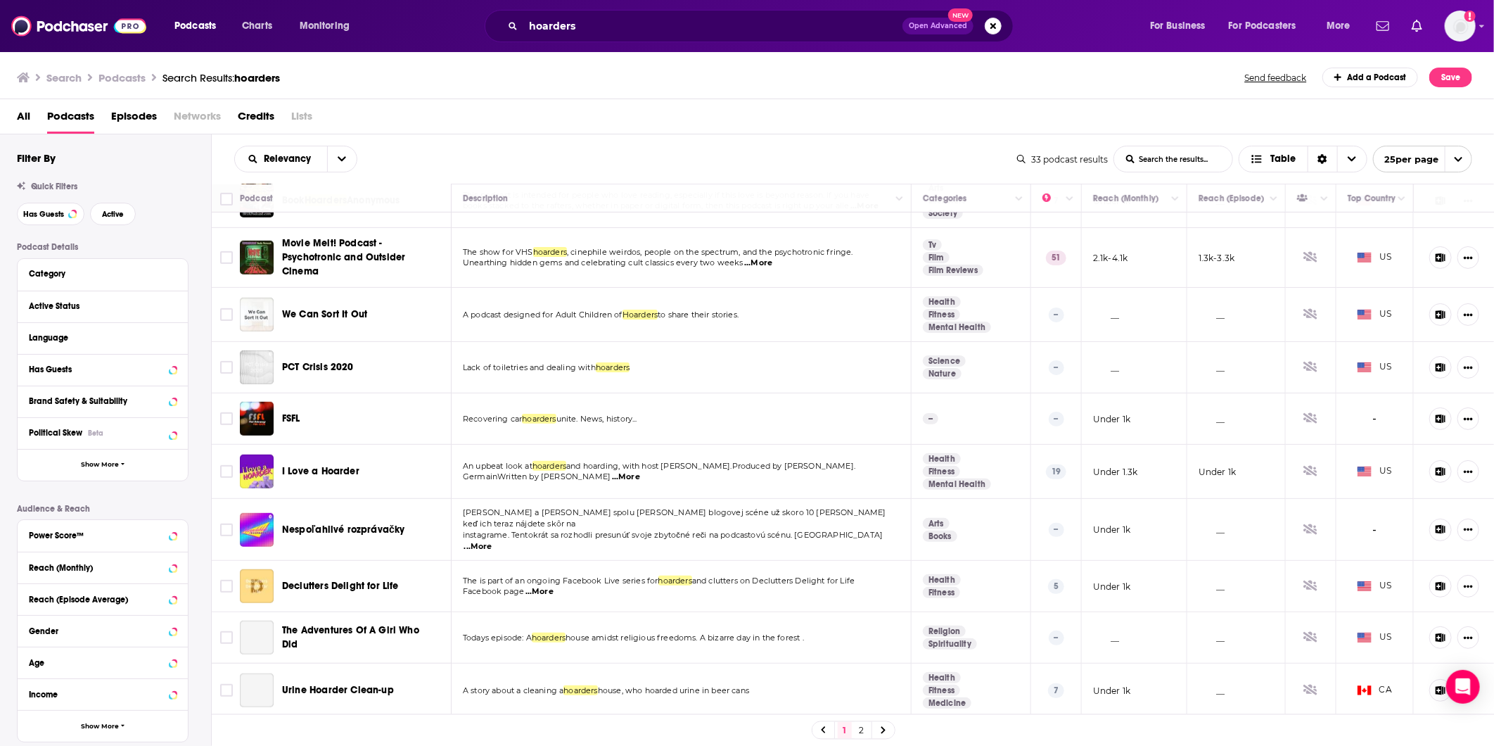
scroll to position [468, 0]
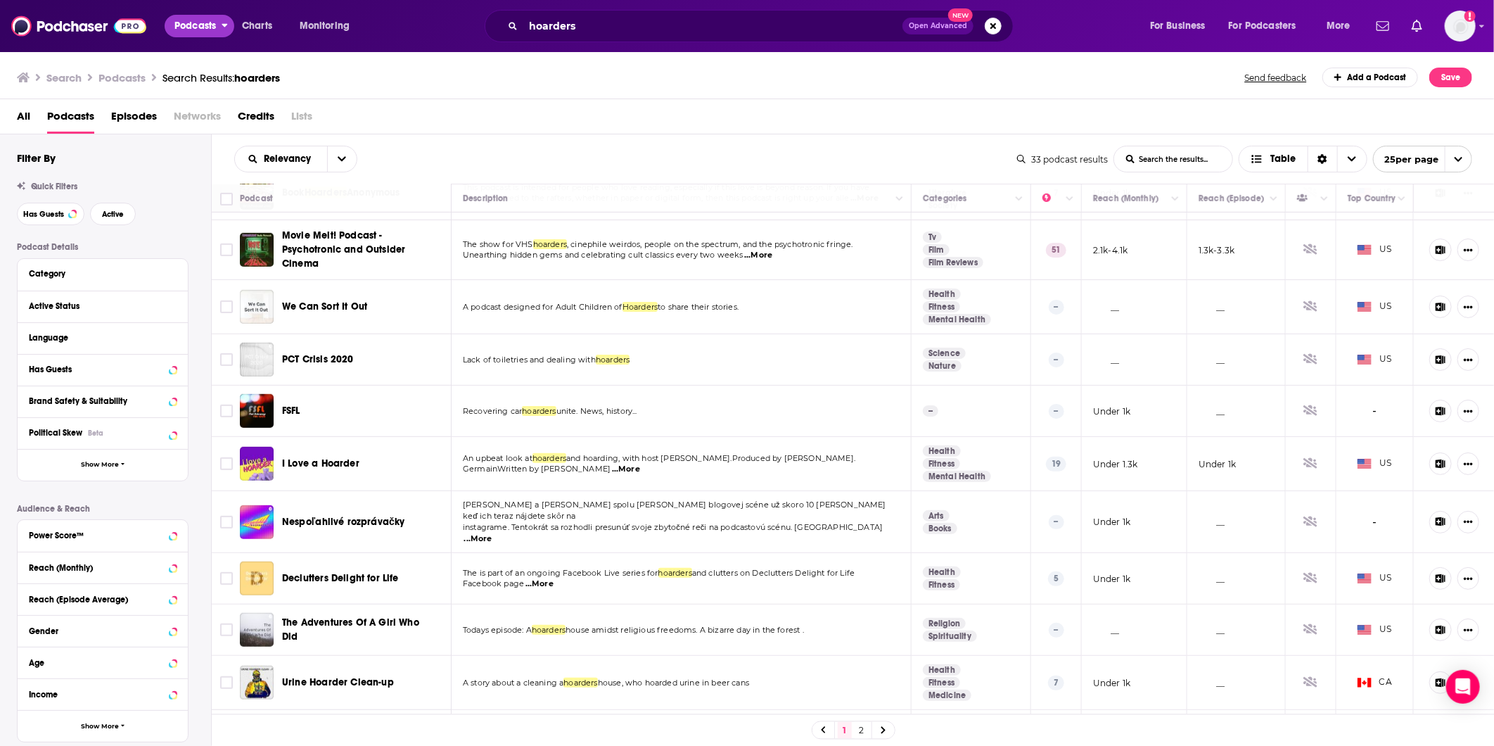
click at [180, 16] on span "Podcasts" at bounding box center [195, 26] width 42 height 20
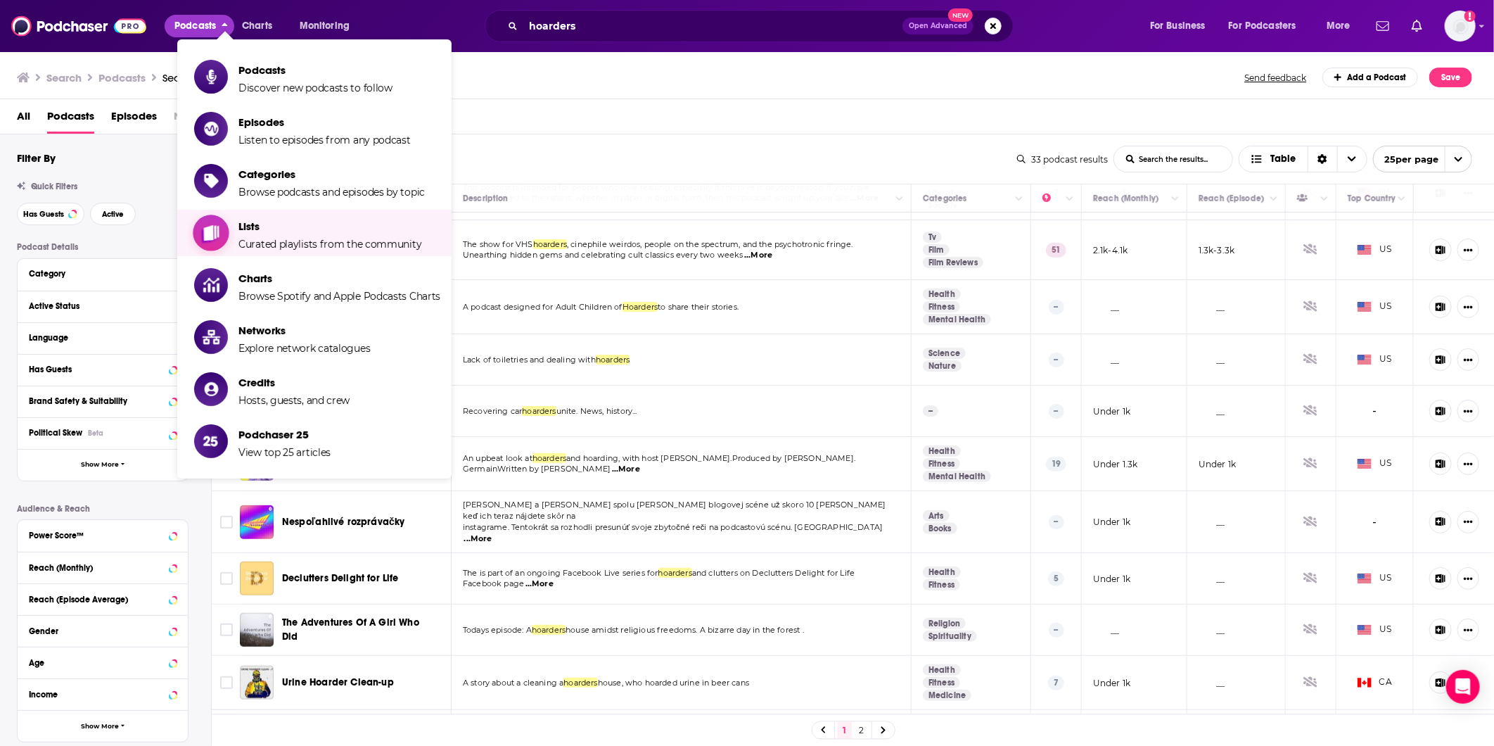
click at [231, 241] on link "Lists Curated playlists from the community" at bounding box center [317, 232] width 246 height 35
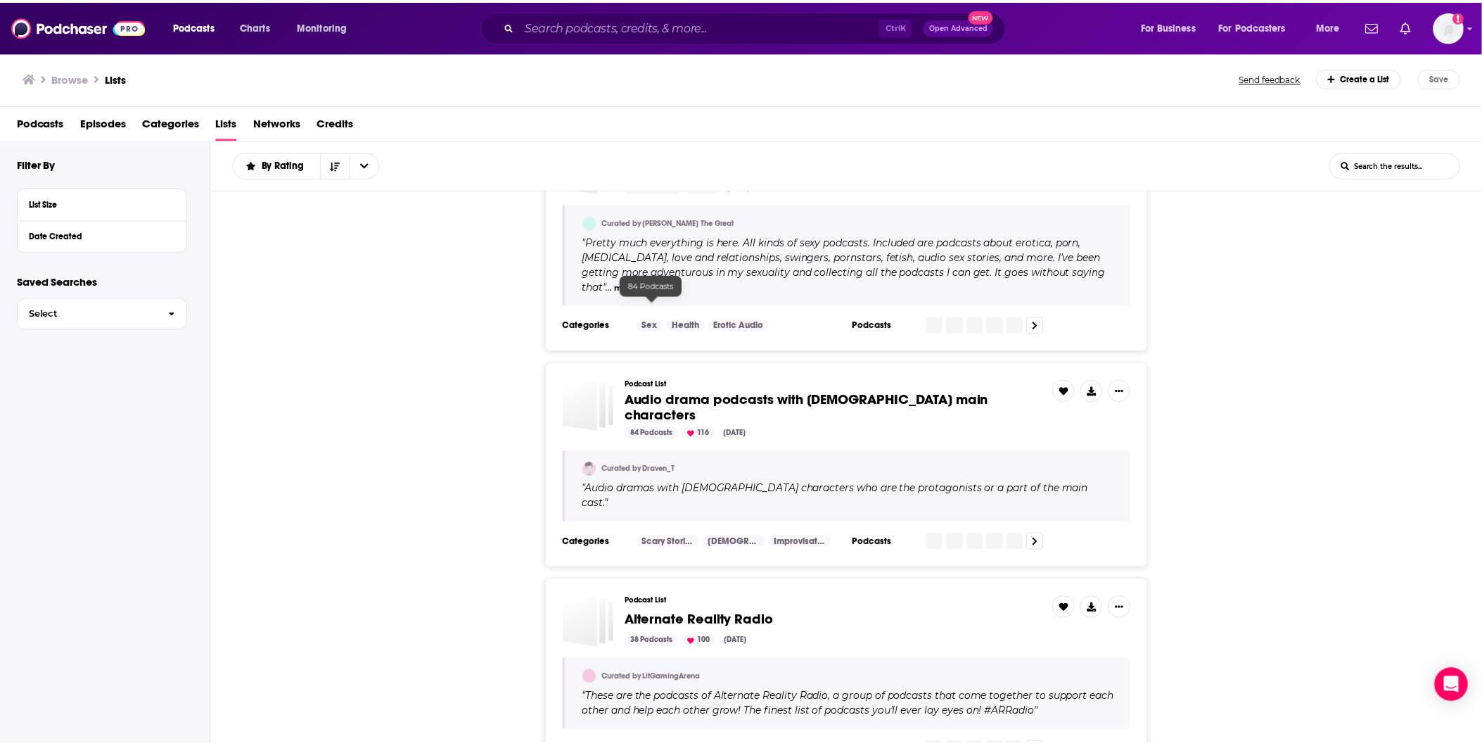
scroll to position [1094, 0]
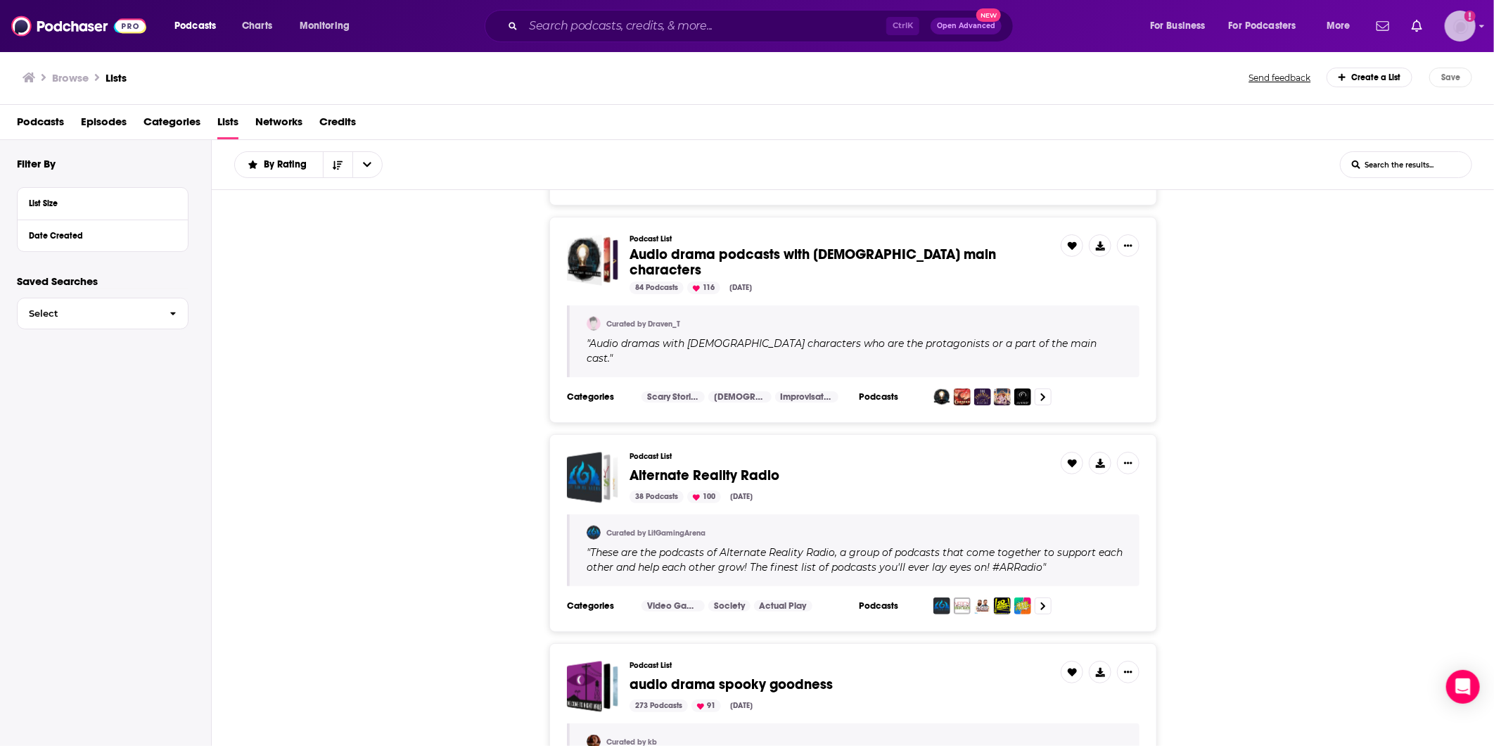
click at [637, 22] on img "Logged in as SusanHershberg" at bounding box center [1460, 26] width 31 height 31
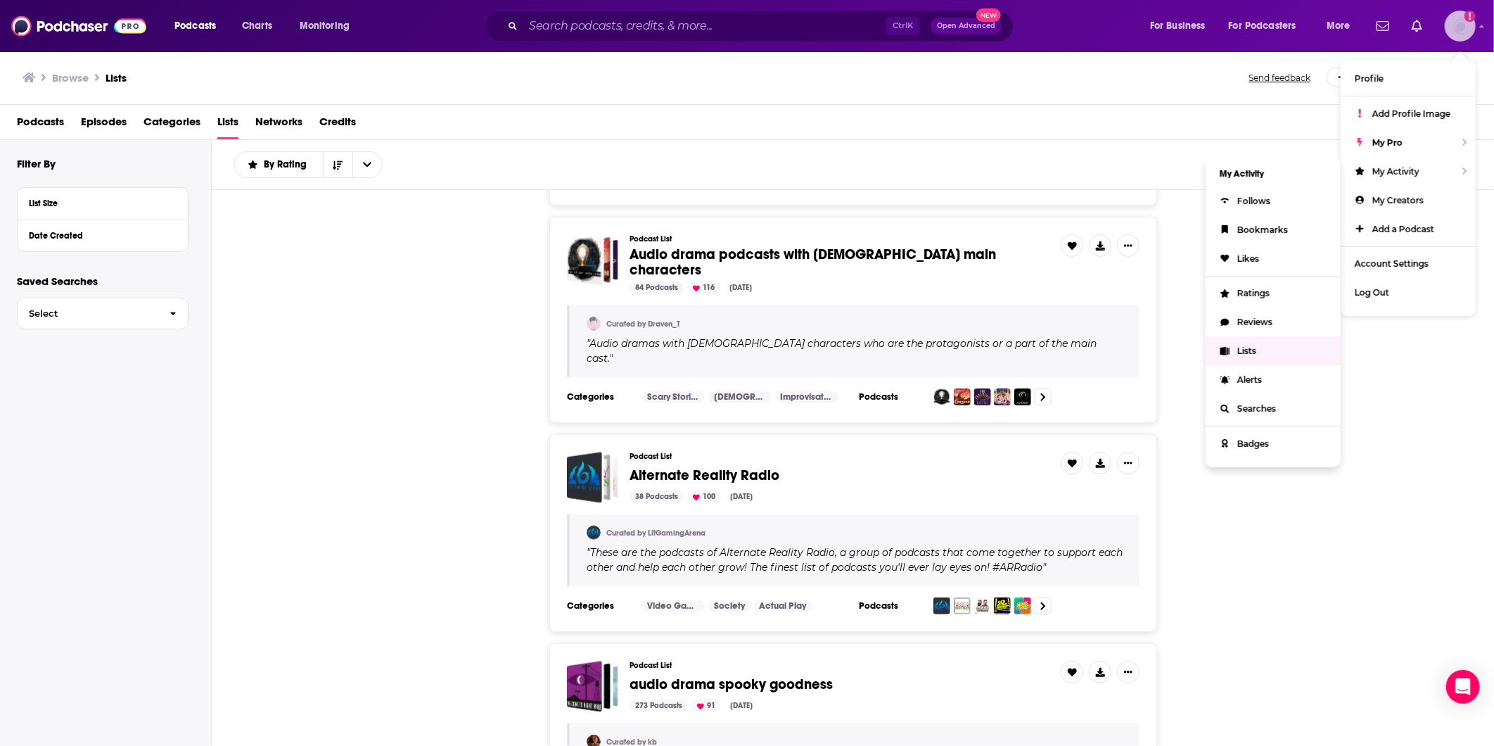
click at [637, 279] on span "Lists" at bounding box center [1246, 350] width 19 height 11
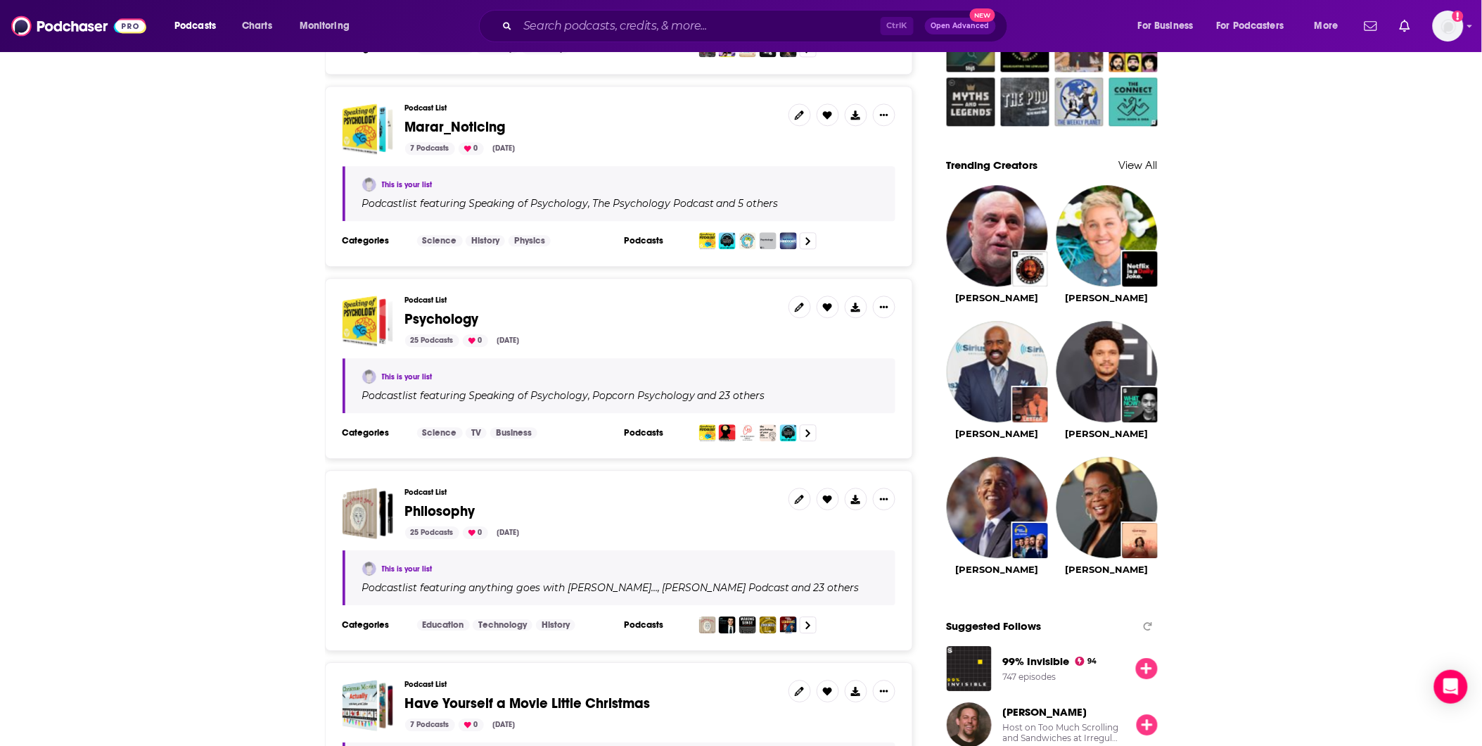
scroll to position [1250, 0]
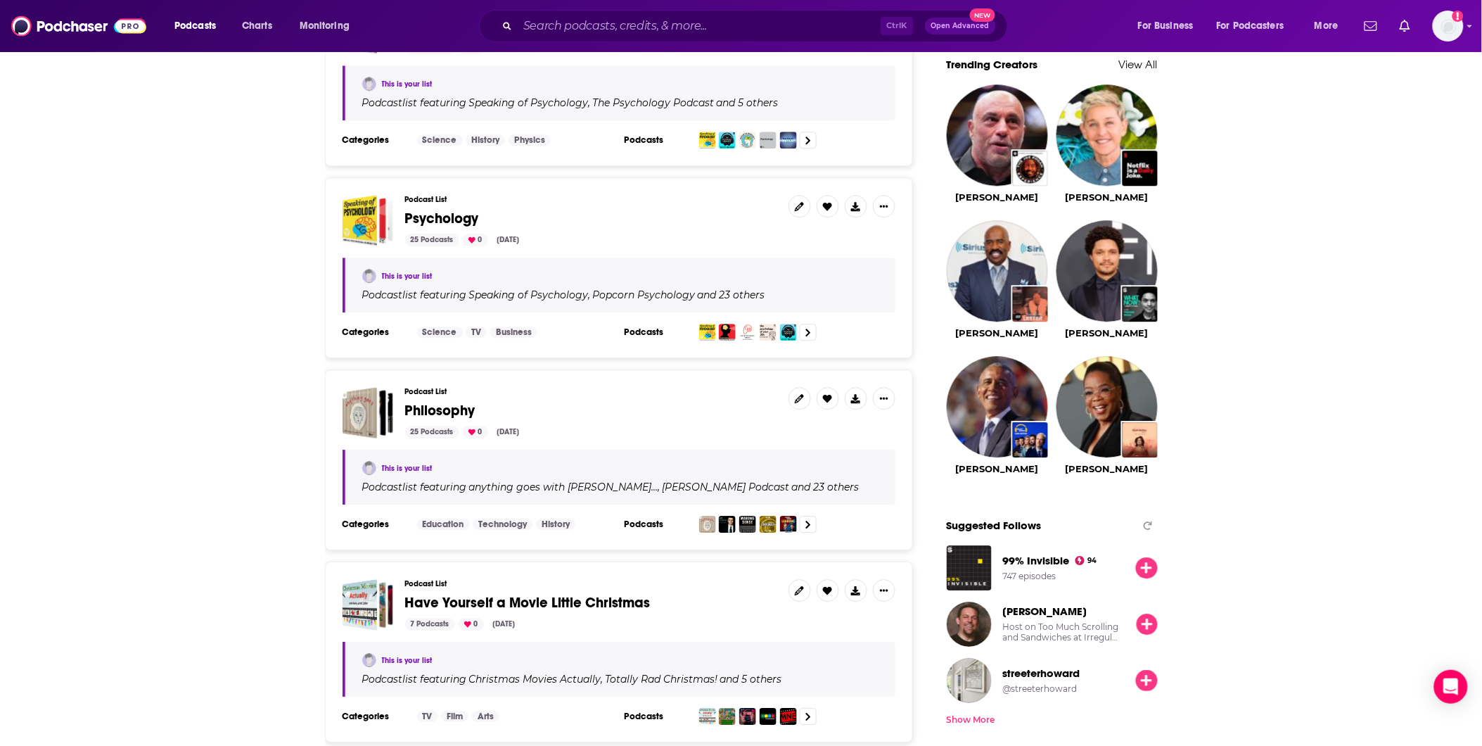
click at [440, 210] on span "Psychology" at bounding box center [442, 219] width 74 height 18
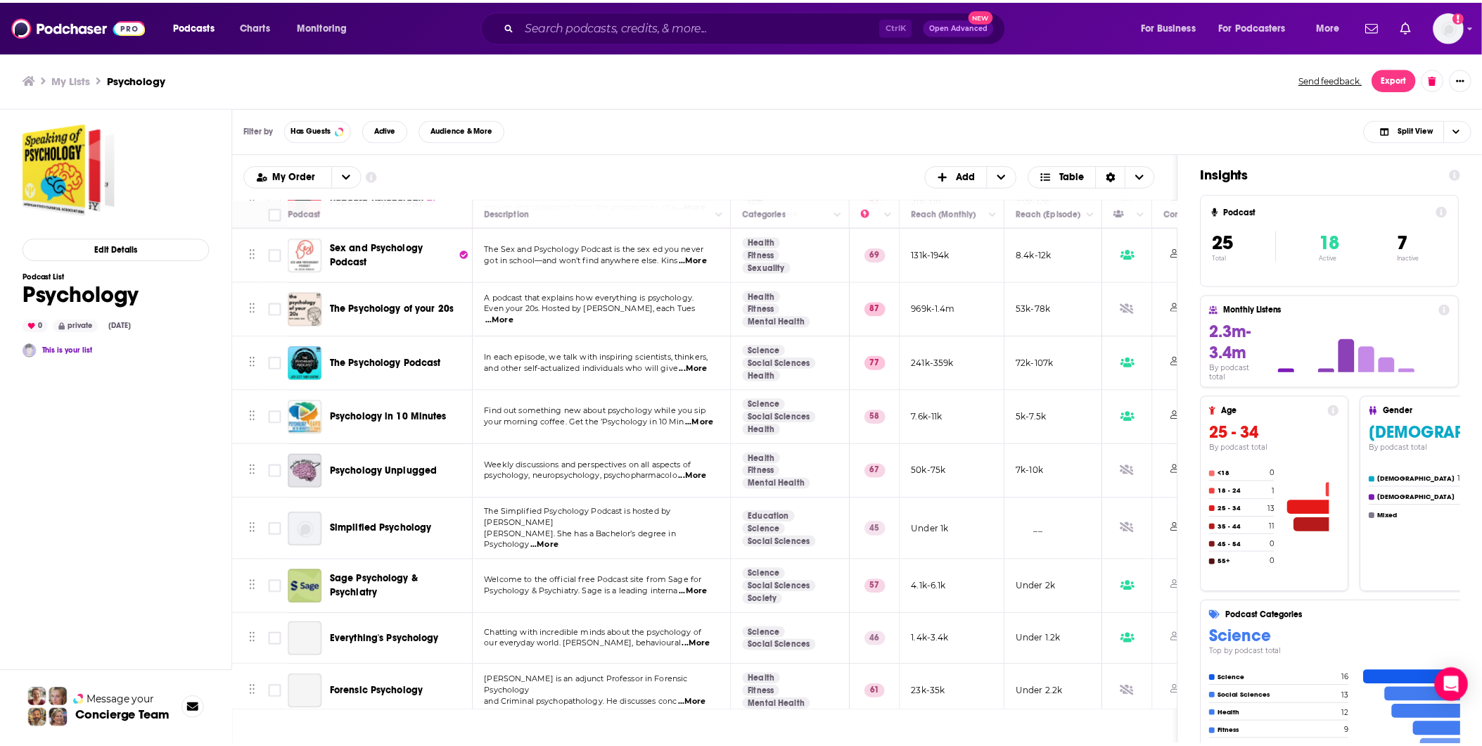
scroll to position [156, 0]
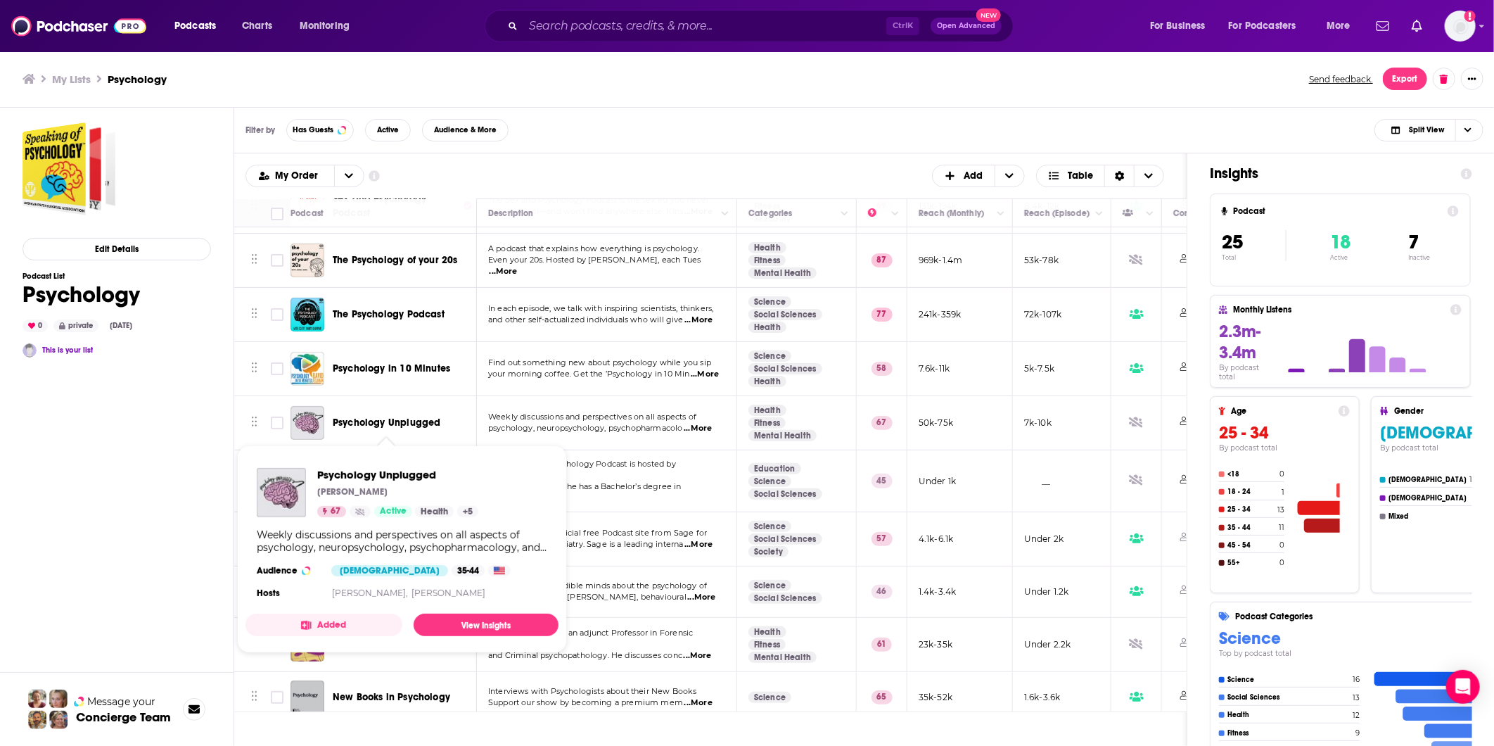
click at [364, 279] on span "Psychology Unplugged" at bounding box center [387, 422] width 108 height 12
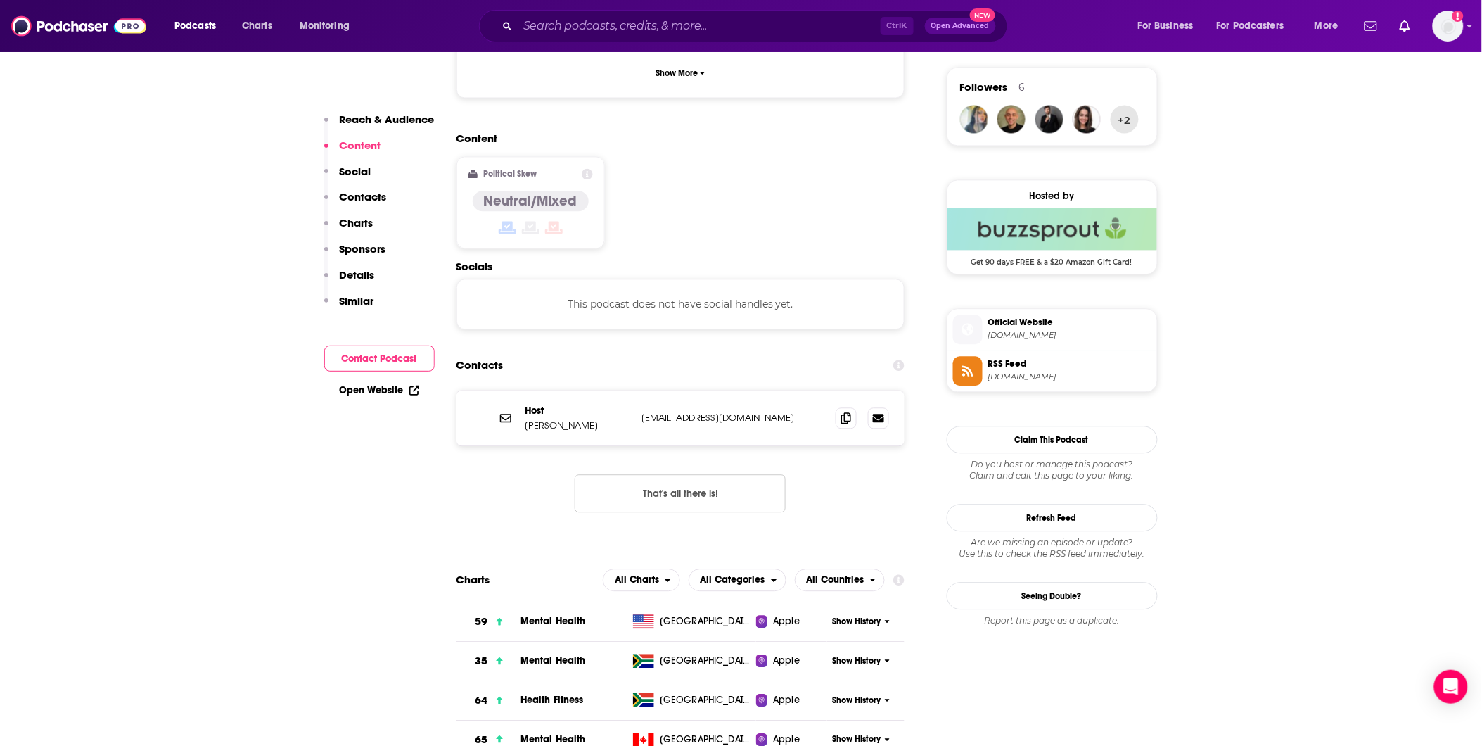
scroll to position [1016, 0]
drag, startPoint x: 795, startPoint y: 362, endPoint x: 642, endPoint y: 359, distance: 152.7
click at [637, 279] on p "[EMAIL_ADDRESS][DOMAIN_NAME]" at bounding box center [733, 416] width 183 height 12
copy p "[EMAIL_ADDRESS][DOMAIN_NAME]"
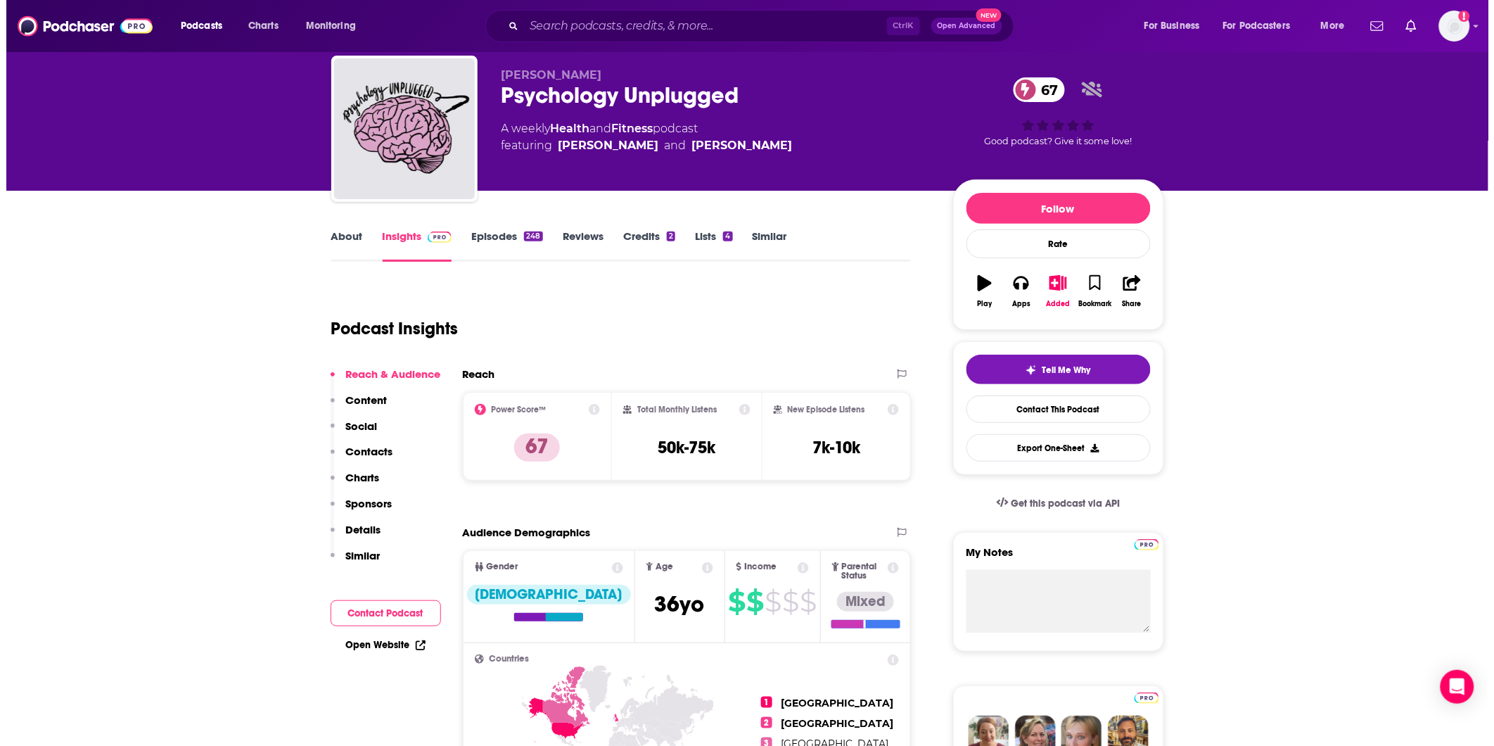
scroll to position [0, 0]
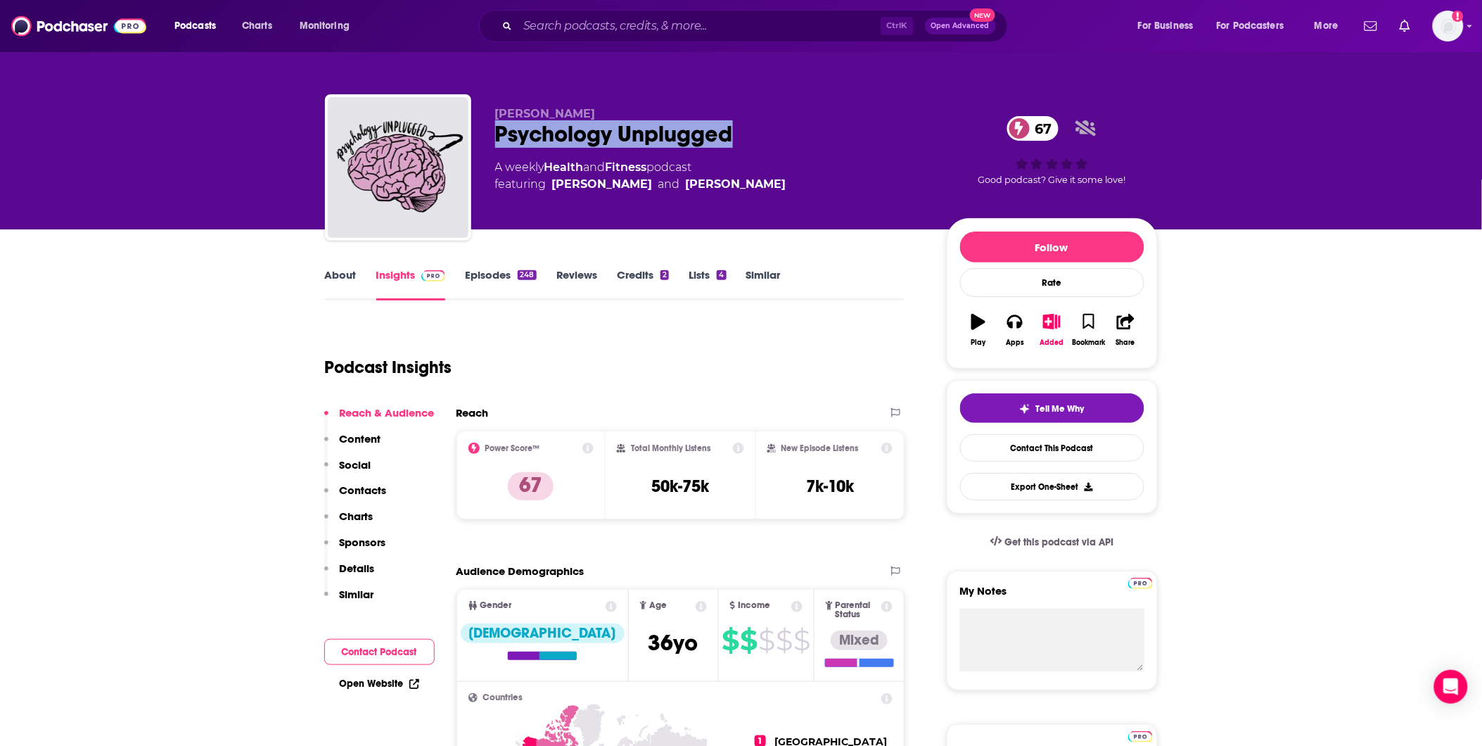
drag, startPoint x: 736, startPoint y: 134, endPoint x: 494, endPoint y: 136, distance: 241.3
click at [495, 136] on div "Psychology Unplugged 67" at bounding box center [709, 133] width 429 height 27
copy h2 "Psychology Unplugged"
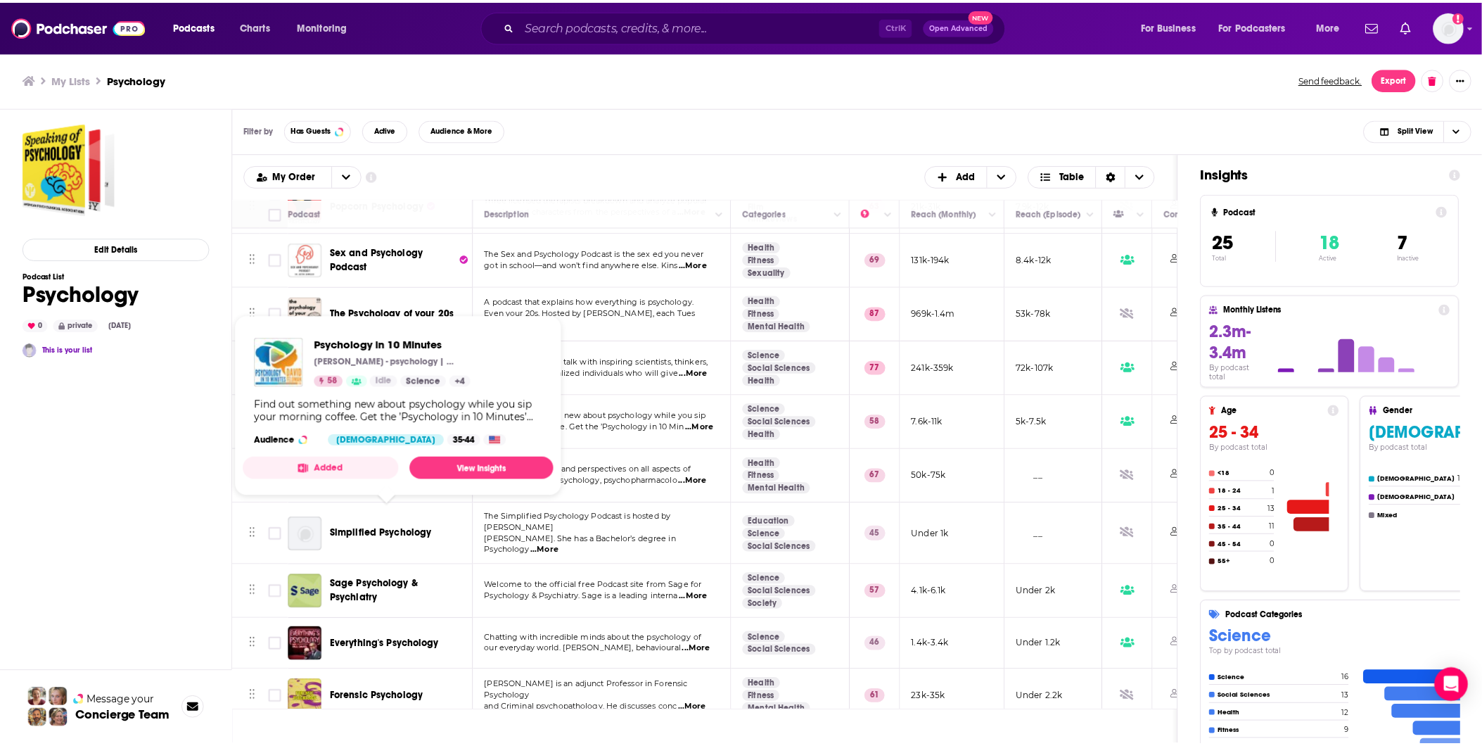
scroll to position [234, 0]
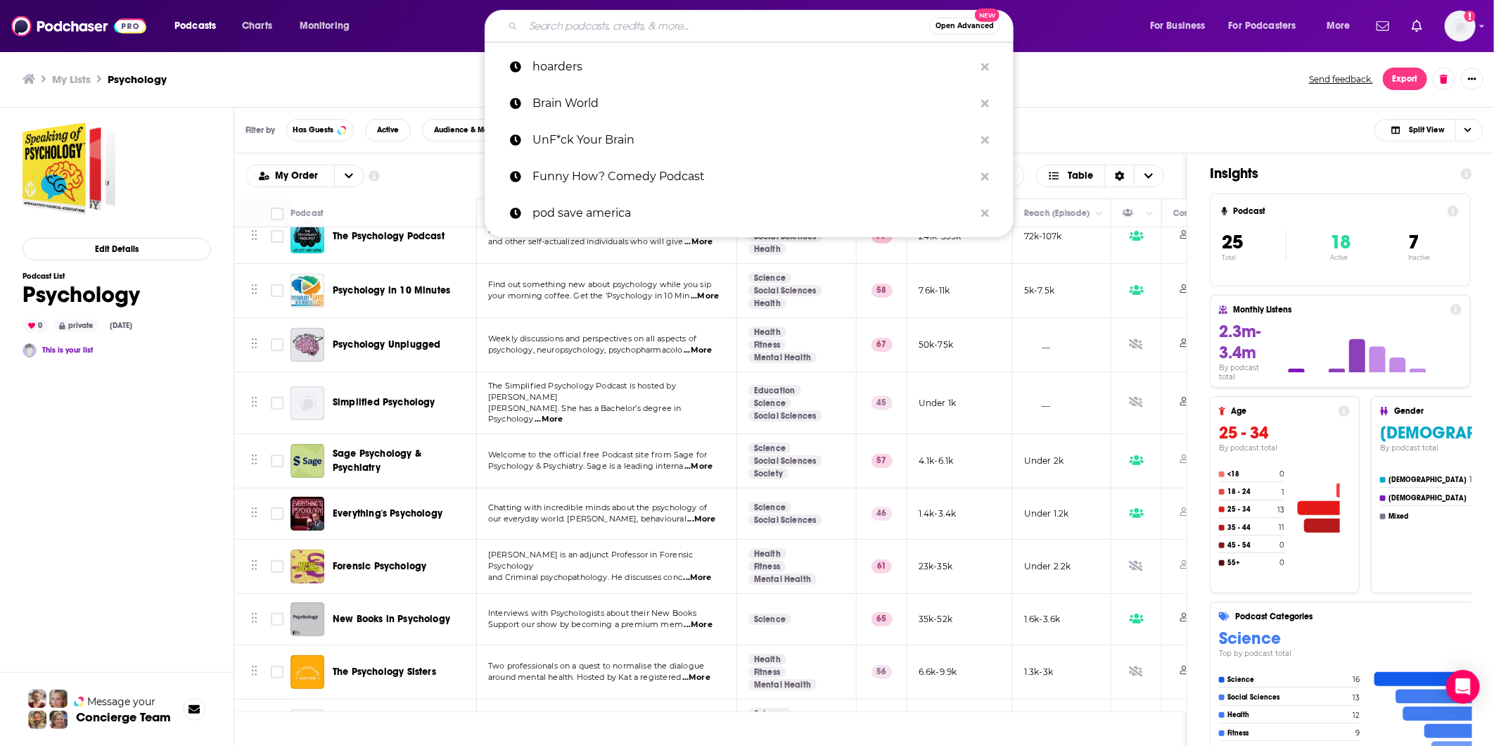
click at [630, 30] on input "Search podcasts, credits, & more..." at bounding box center [726, 26] width 406 height 23
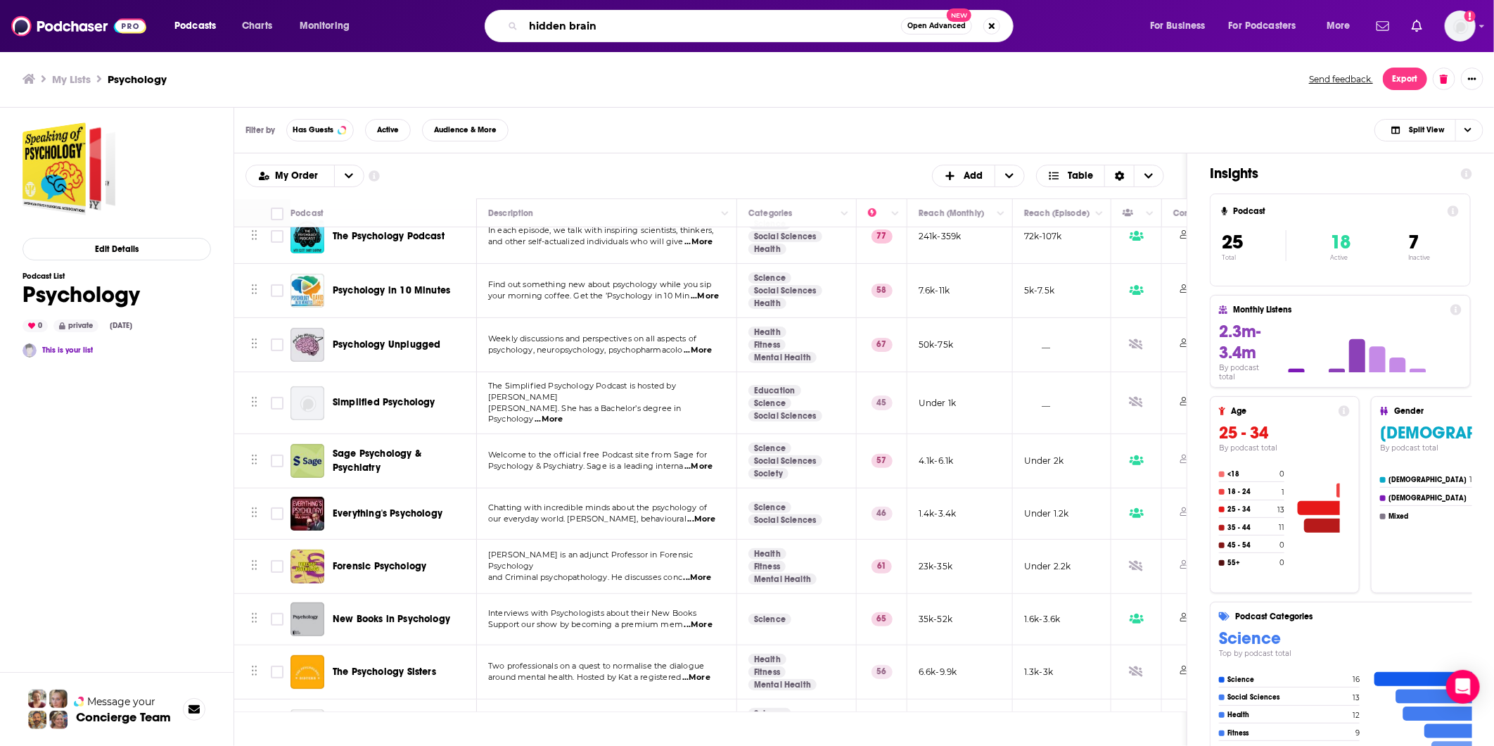
type input "hidden brain"
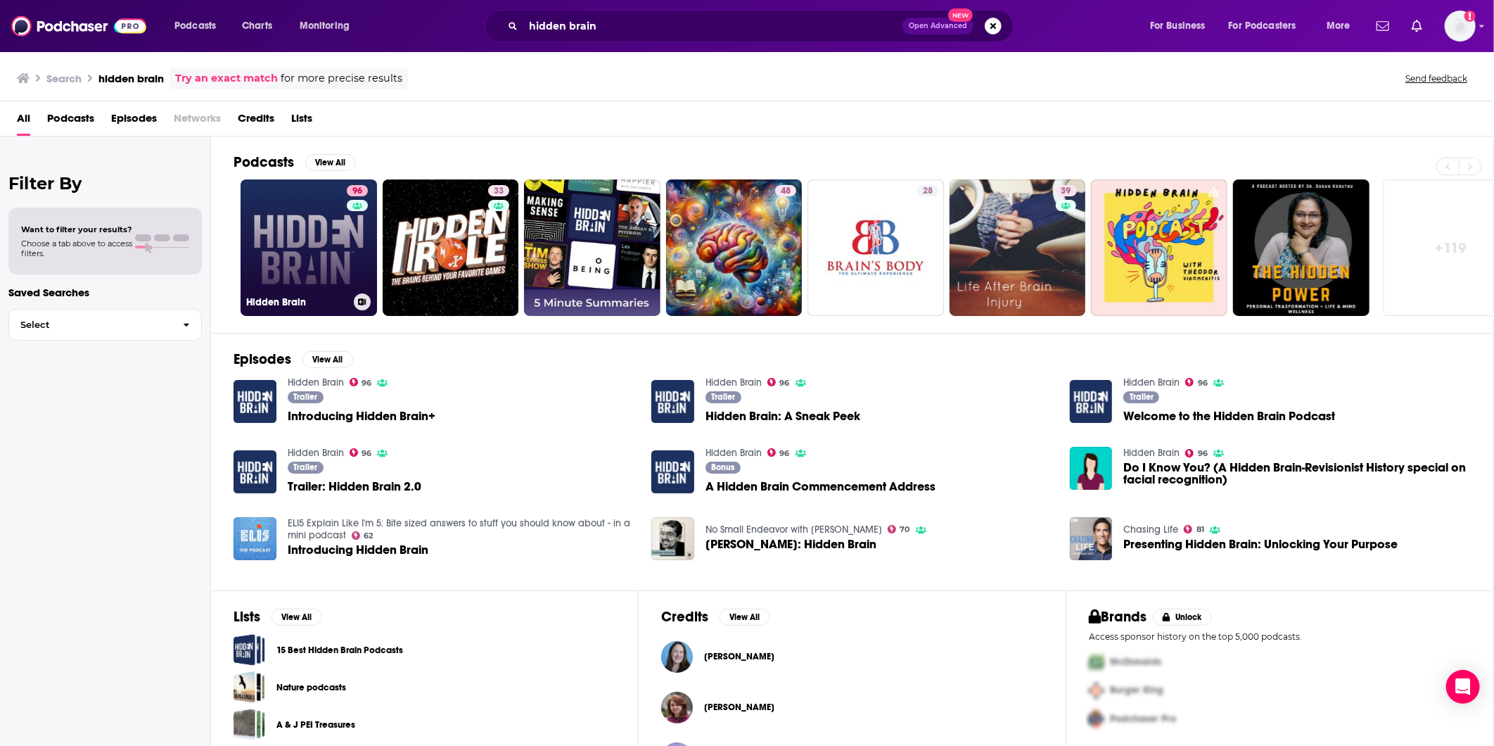
click at [312, 244] on link "96 Hidden Brain" at bounding box center [309, 247] width 136 height 136
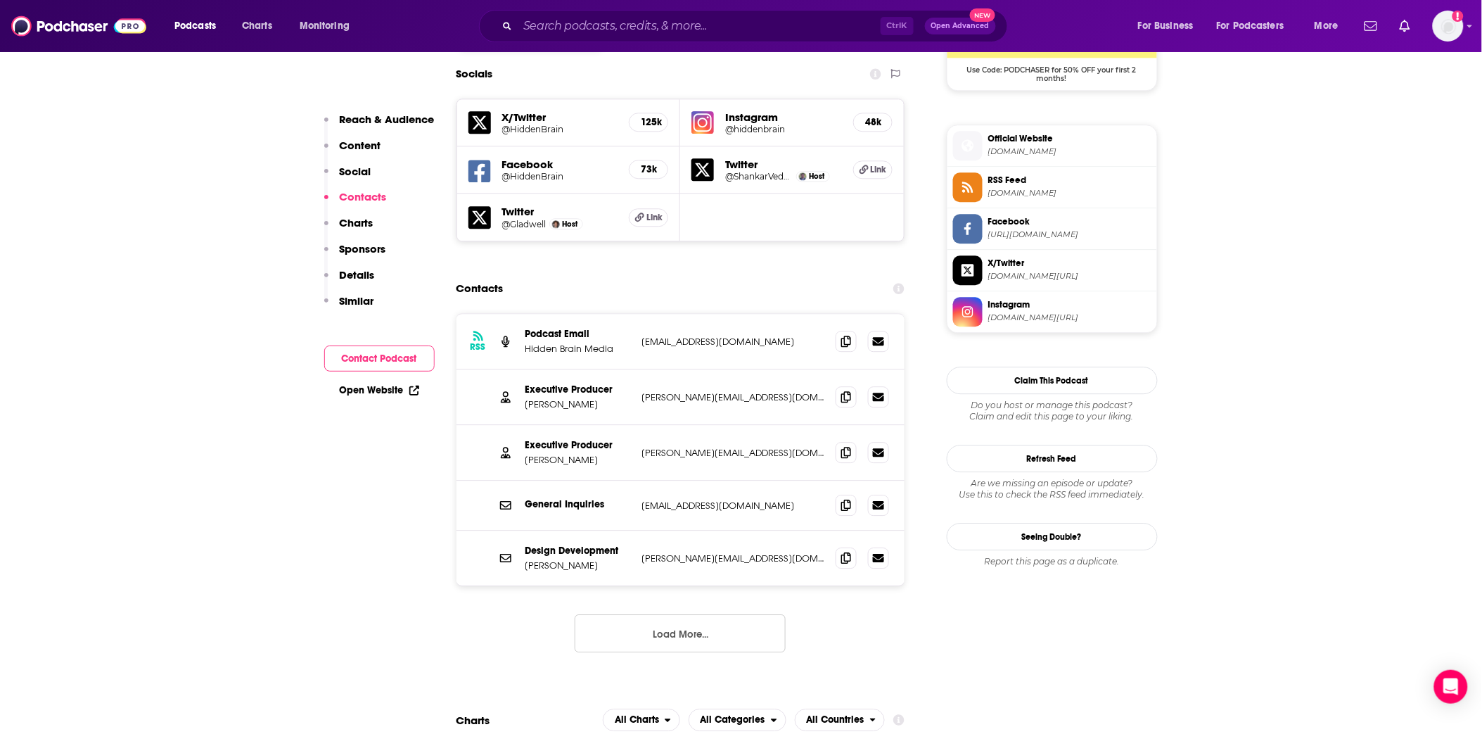
scroll to position [1250, 0]
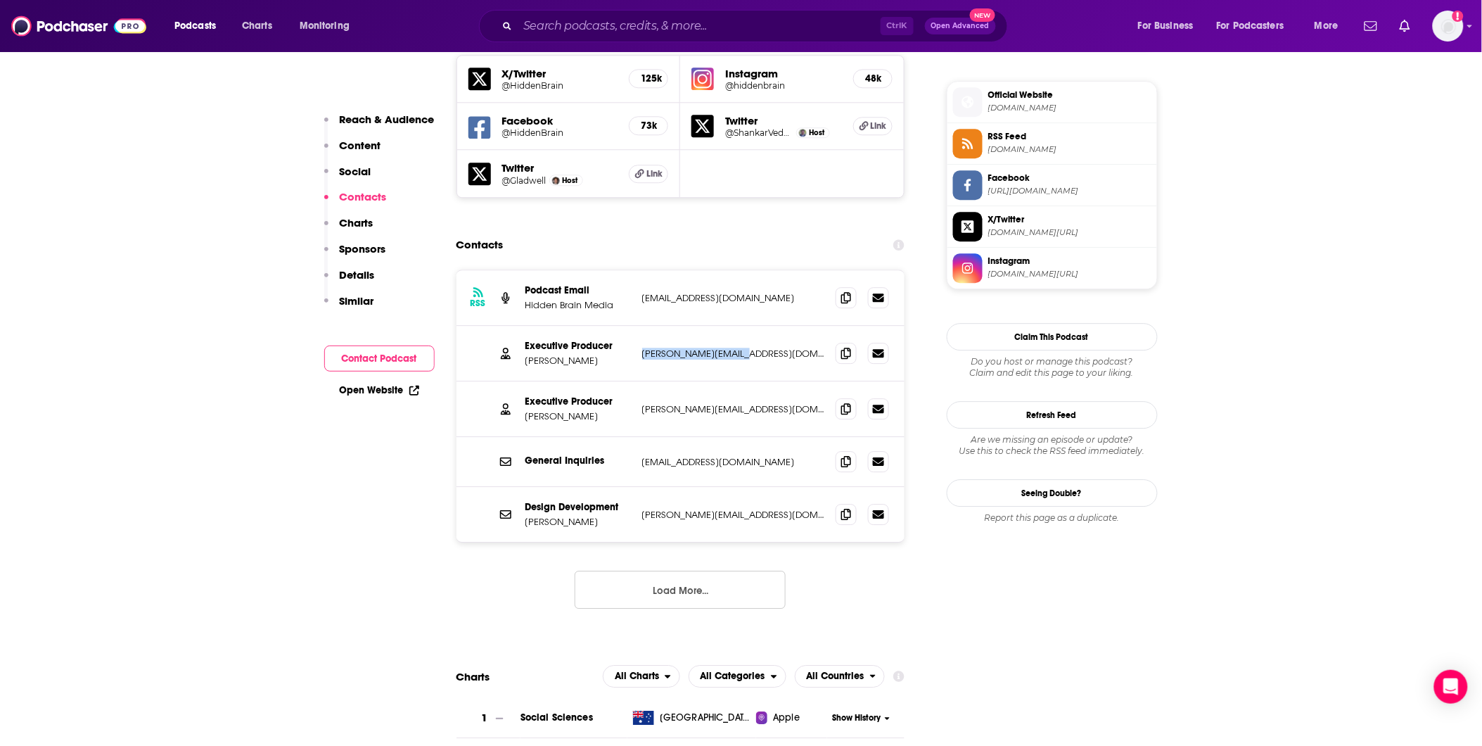
drag, startPoint x: 706, startPoint y: 298, endPoint x: 639, endPoint y: 293, distance: 67.0
click at [637, 279] on div "Executive Producer [PERSON_NAME] [PERSON_NAME][EMAIL_ADDRESS][DOMAIN_NAME] [PER…" at bounding box center [681, 354] width 449 height 56
copy p "[PERSON_NAME][EMAIL_ADDRESS][DOMAIN_NAME]"
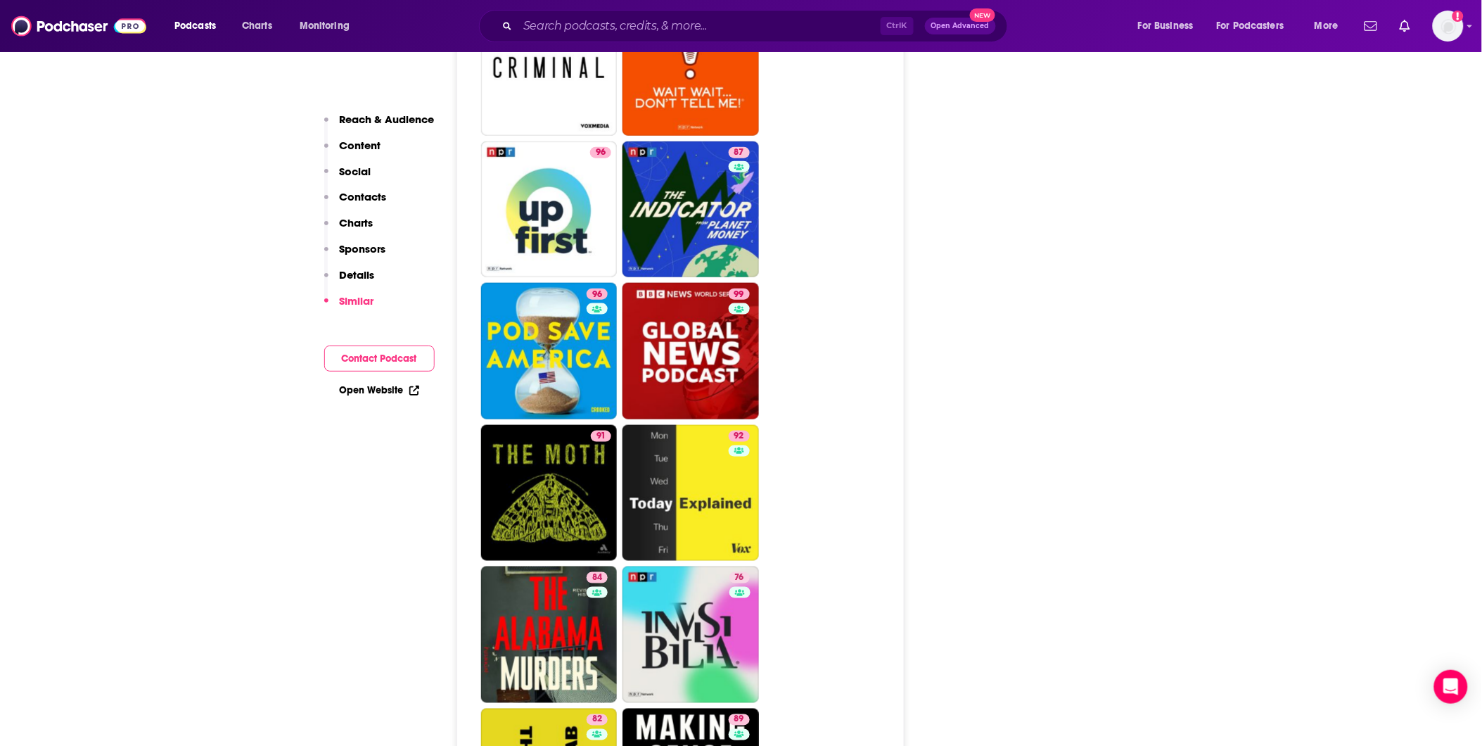
scroll to position [4611, 0]
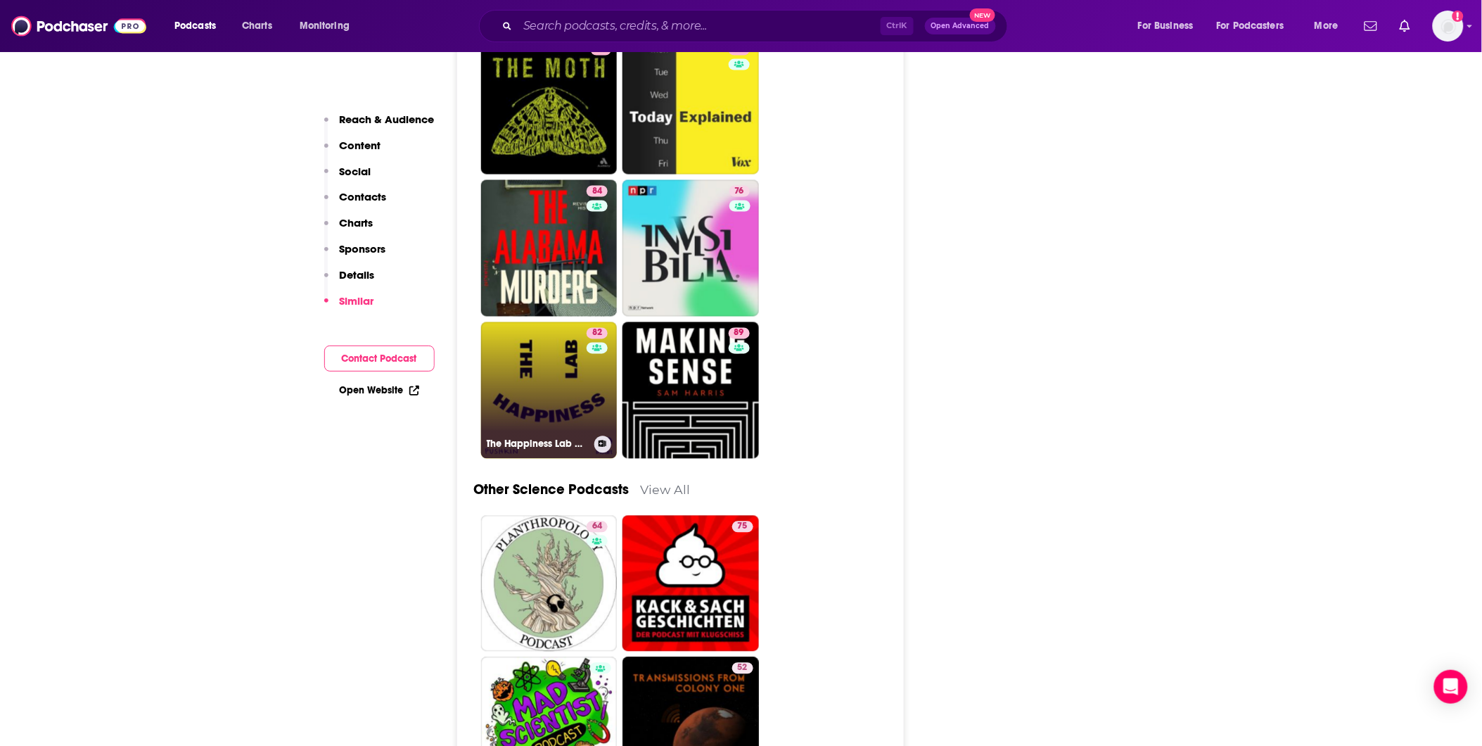
click at [537, 279] on link "82 The Happiness Lab with Dr. [PERSON_NAME]" at bounding box center [549, 390] width 136 height 136
type input "[URL][DOMAIN_NAME]"
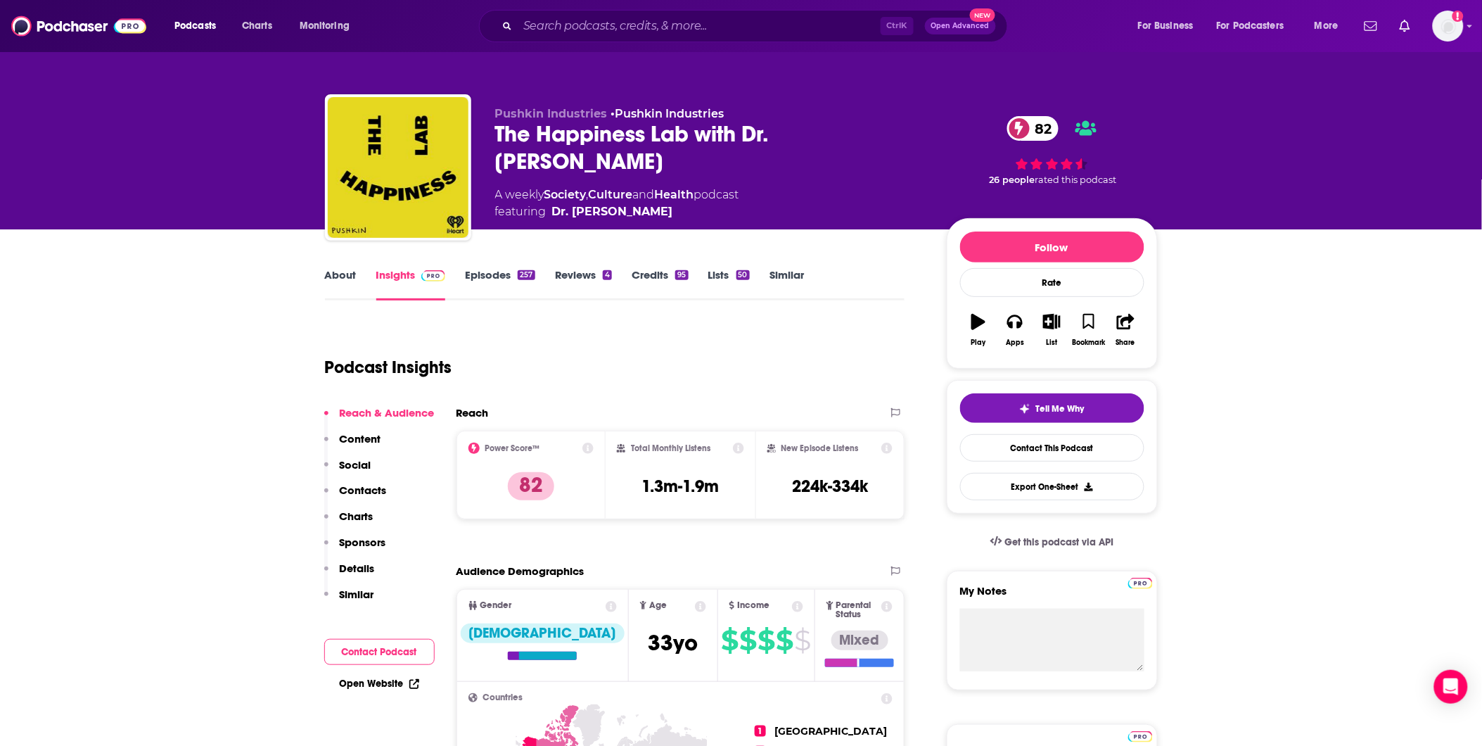
click at [343, 277] on link "About" at bounding box center [341, 284] width 32 height 32
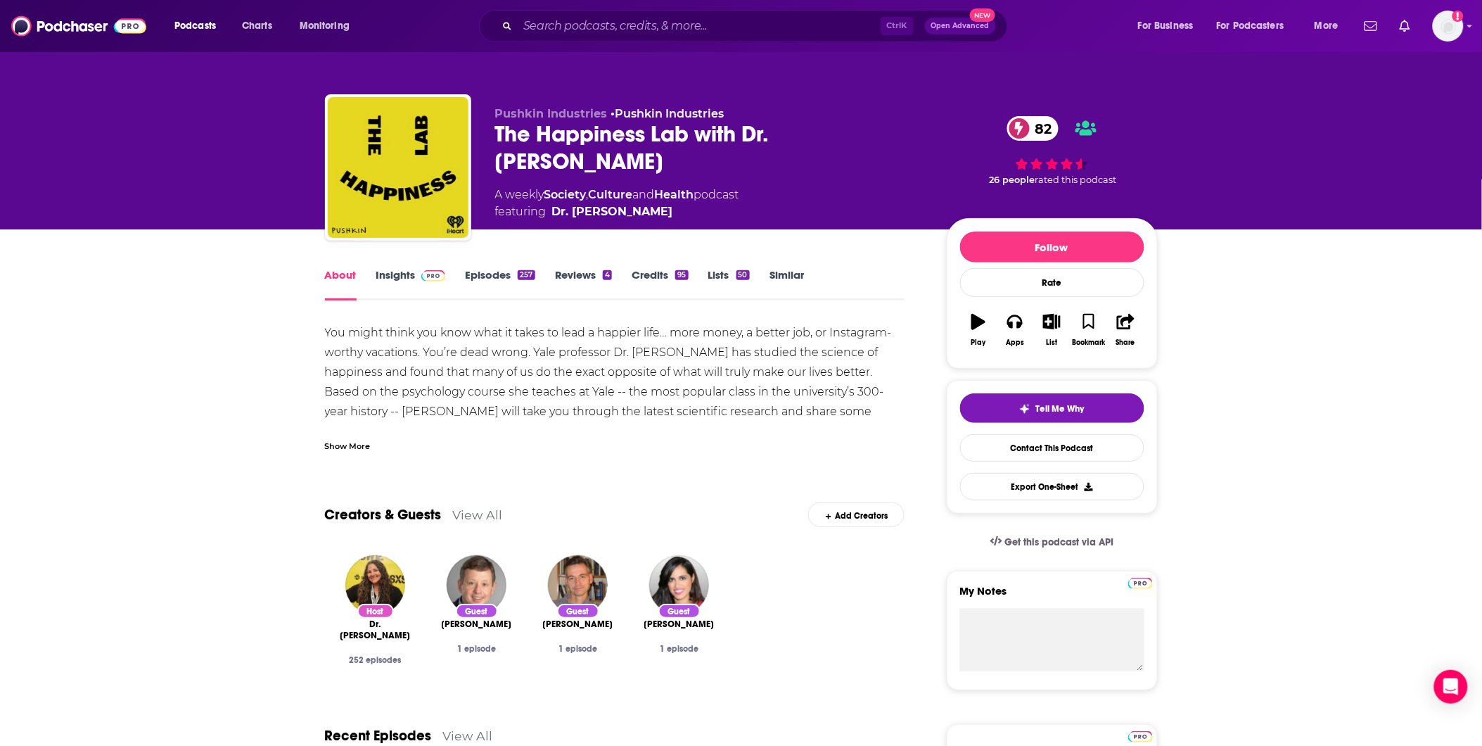
click at [399, 279] on link "Insights" at bounding box center [411, 284] width 70 height 32
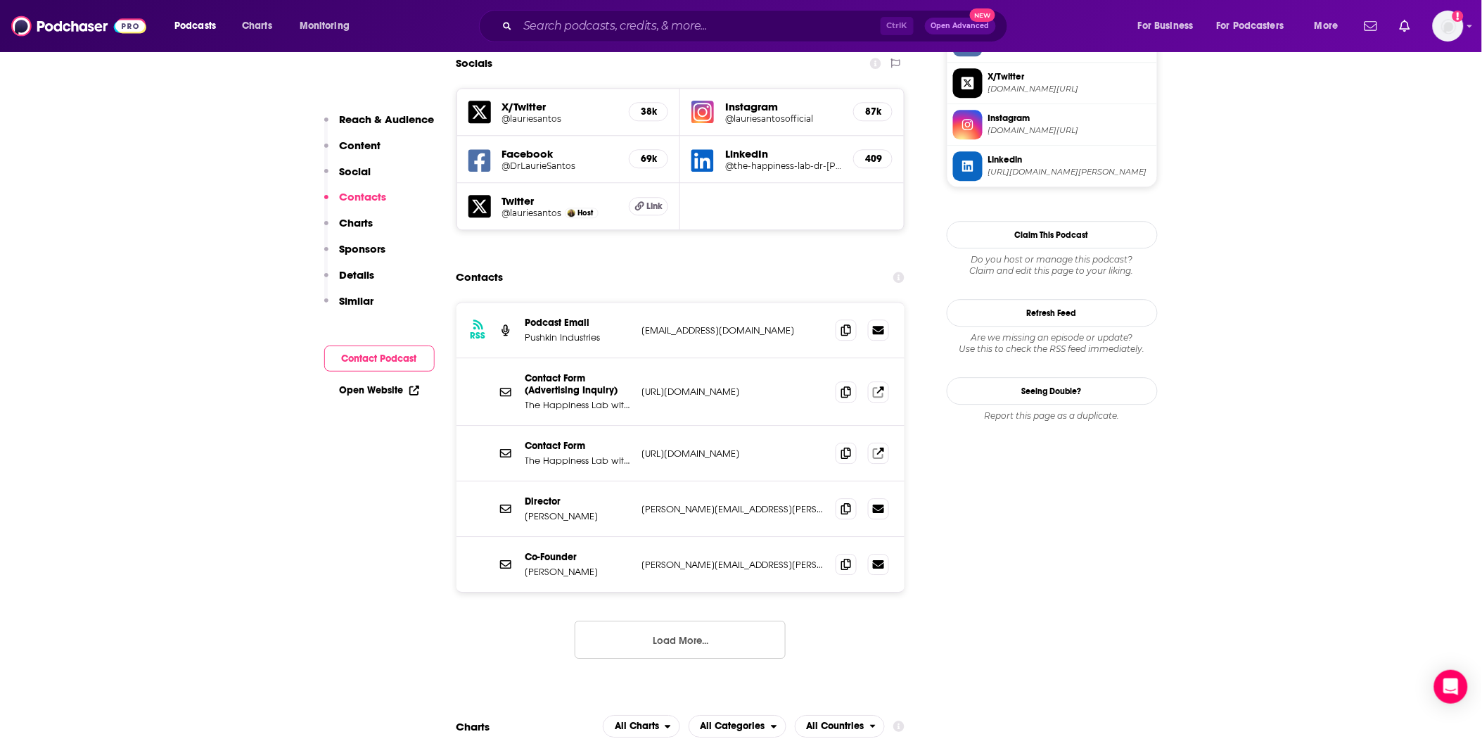
scroll to position [1250, 0]
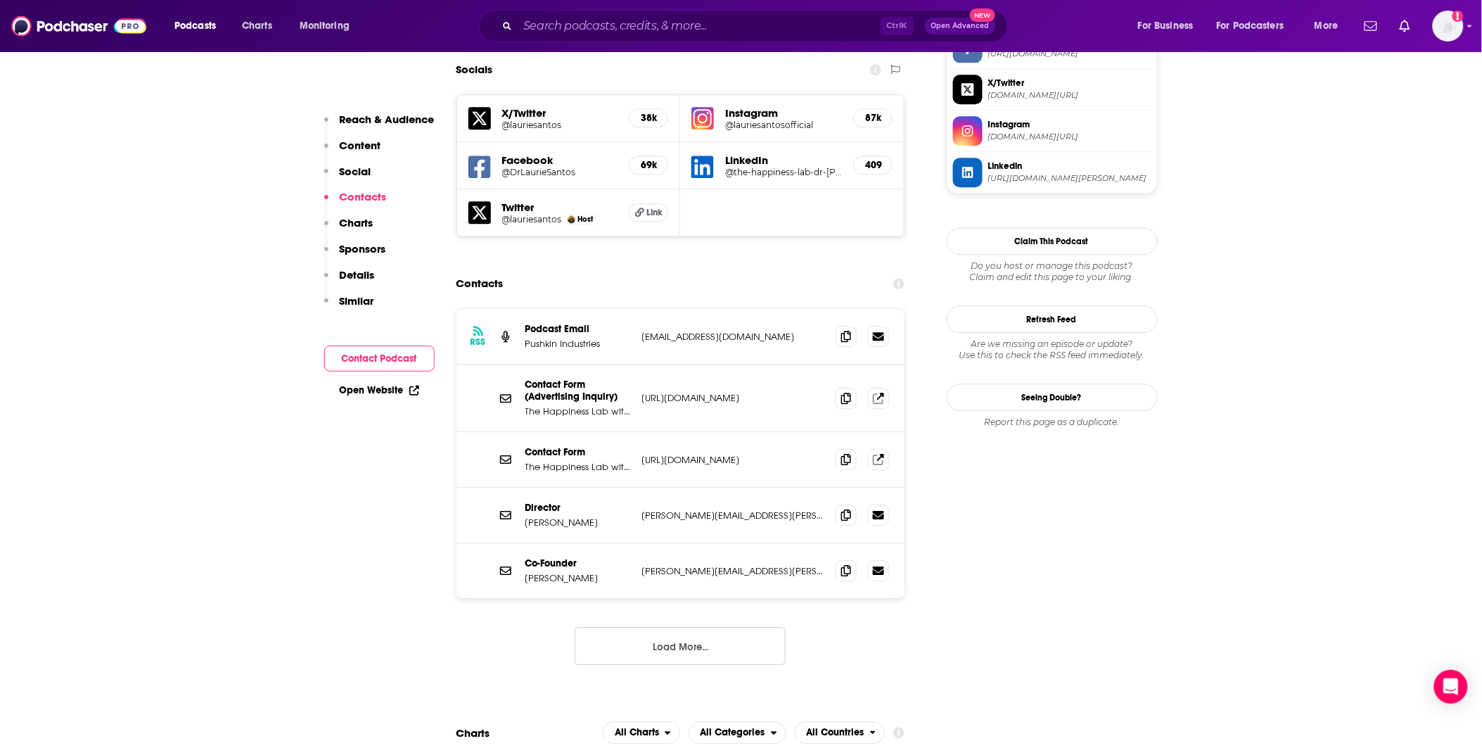
click at [637, 279] on p "[URL][DOMAIN_NAME]" at bounding box center [733, 460] width 183 height 12
click at [637, 279] on span at bounding box center [846, 458] width 21 height 21
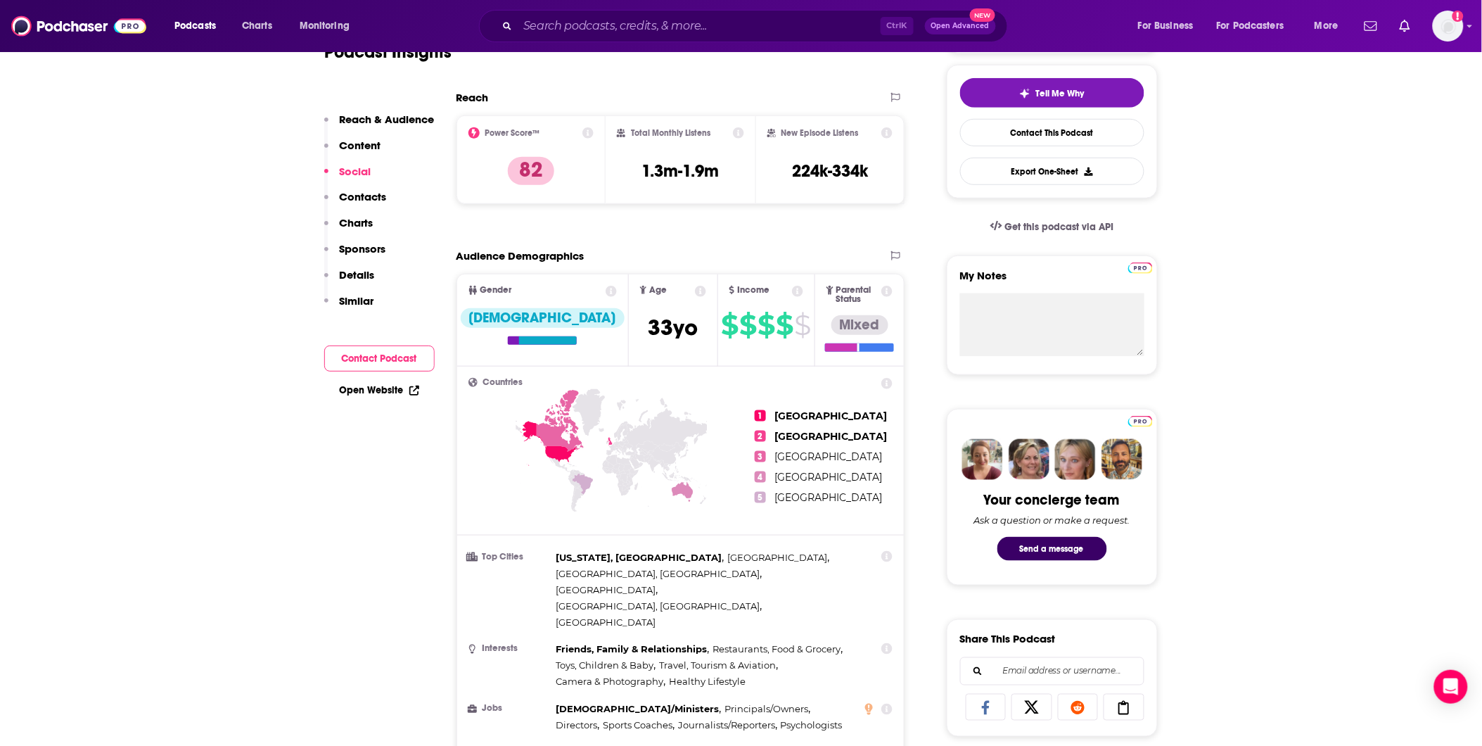
scroll to position [312, 0]
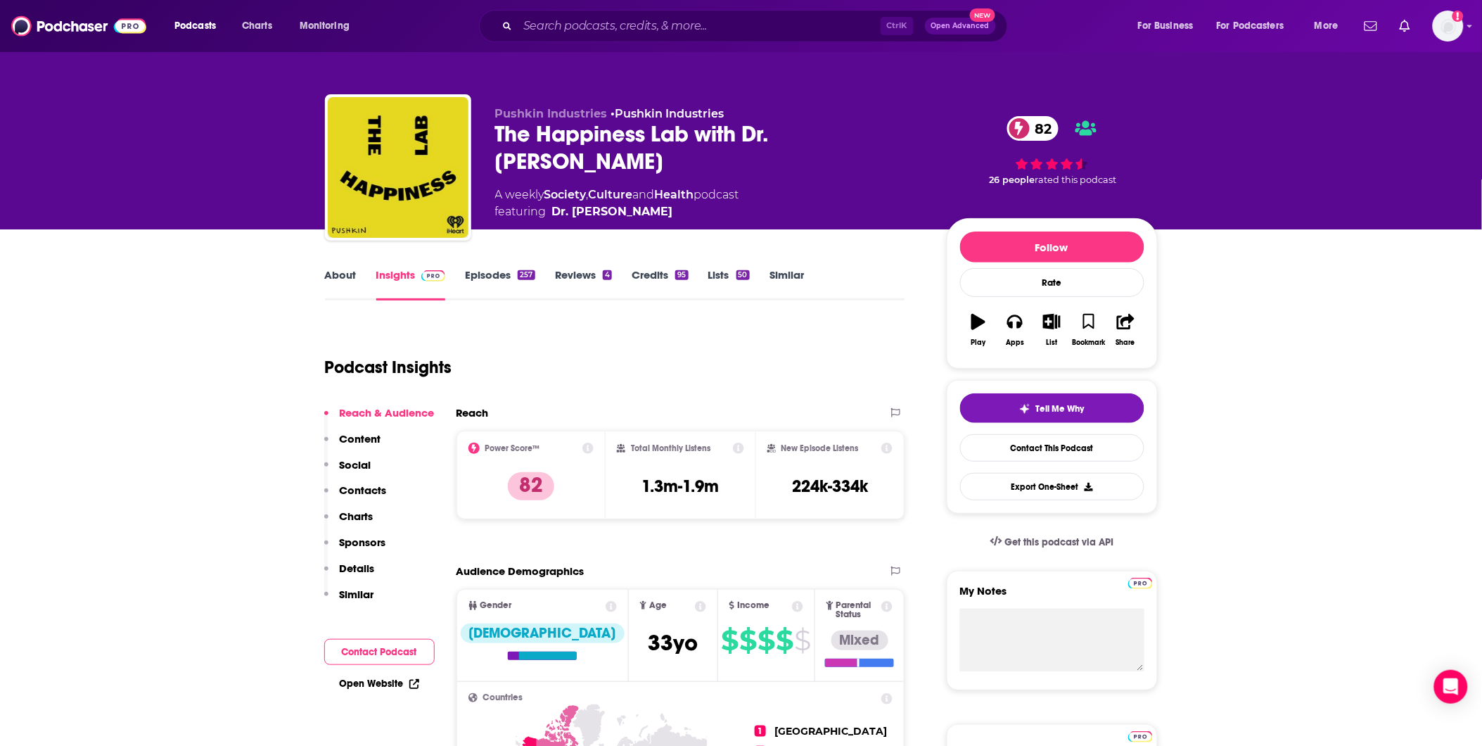
type input "[URL][DOMAIN_NAME]"
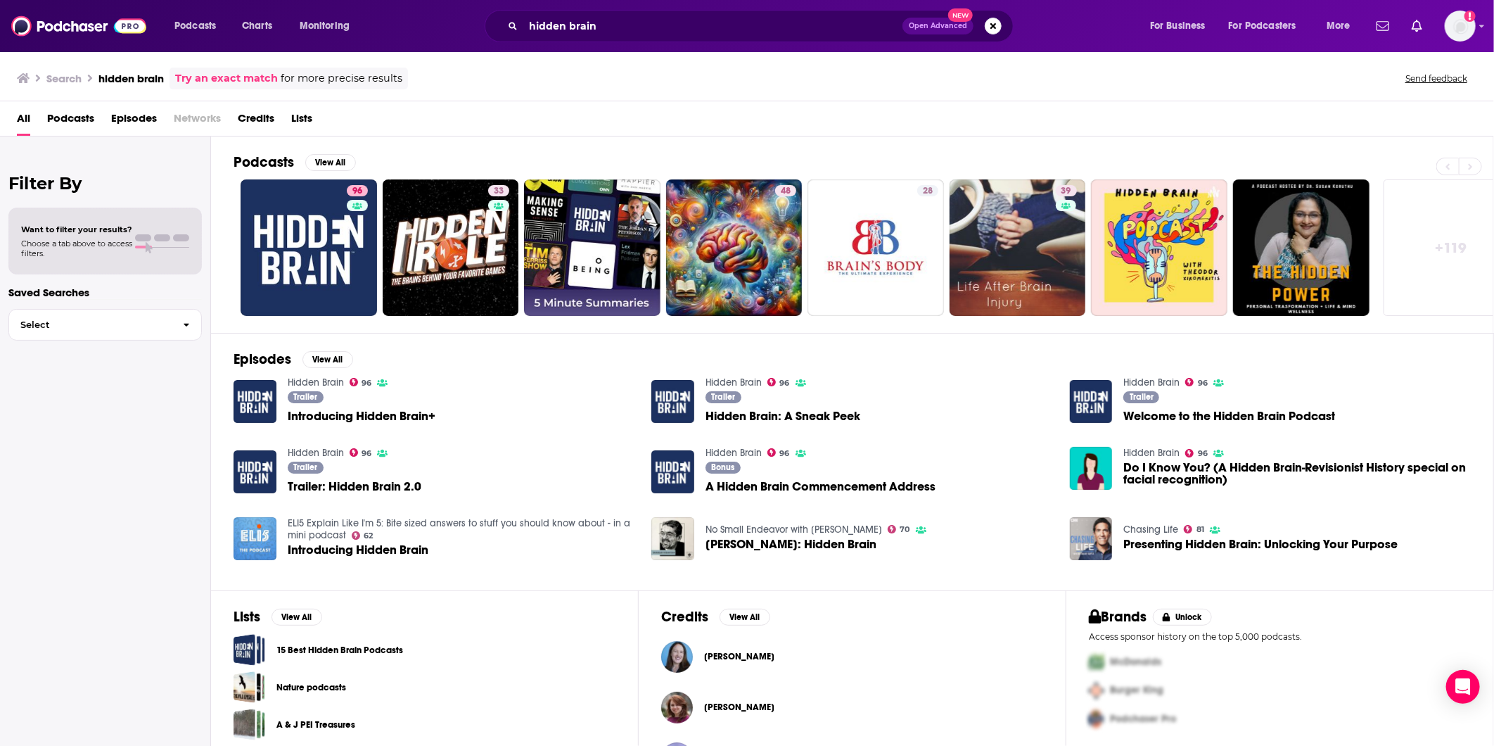
scroll to position [48, 0]
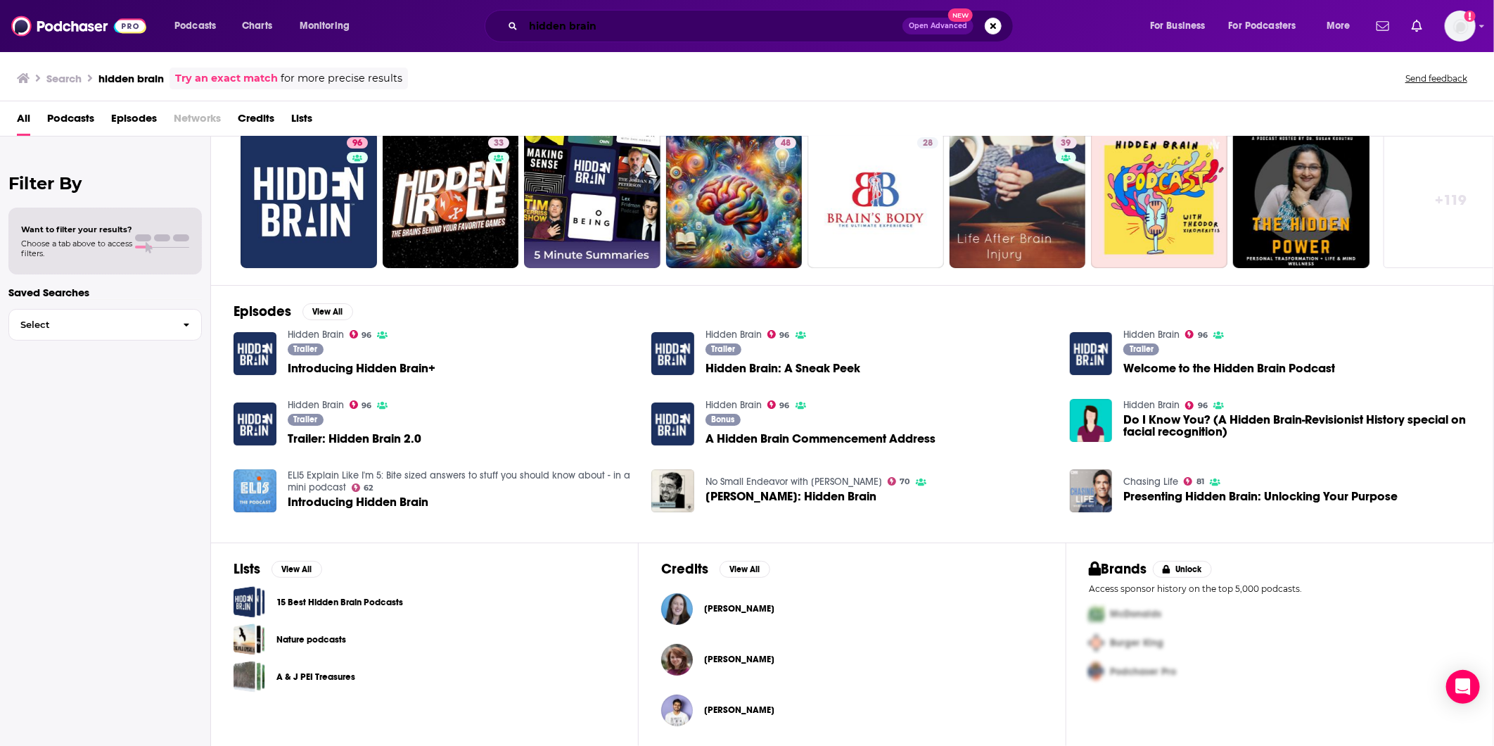
click at [637, 30] on input "hidden brain" at bounding box center [712, 26] width 379 height 23
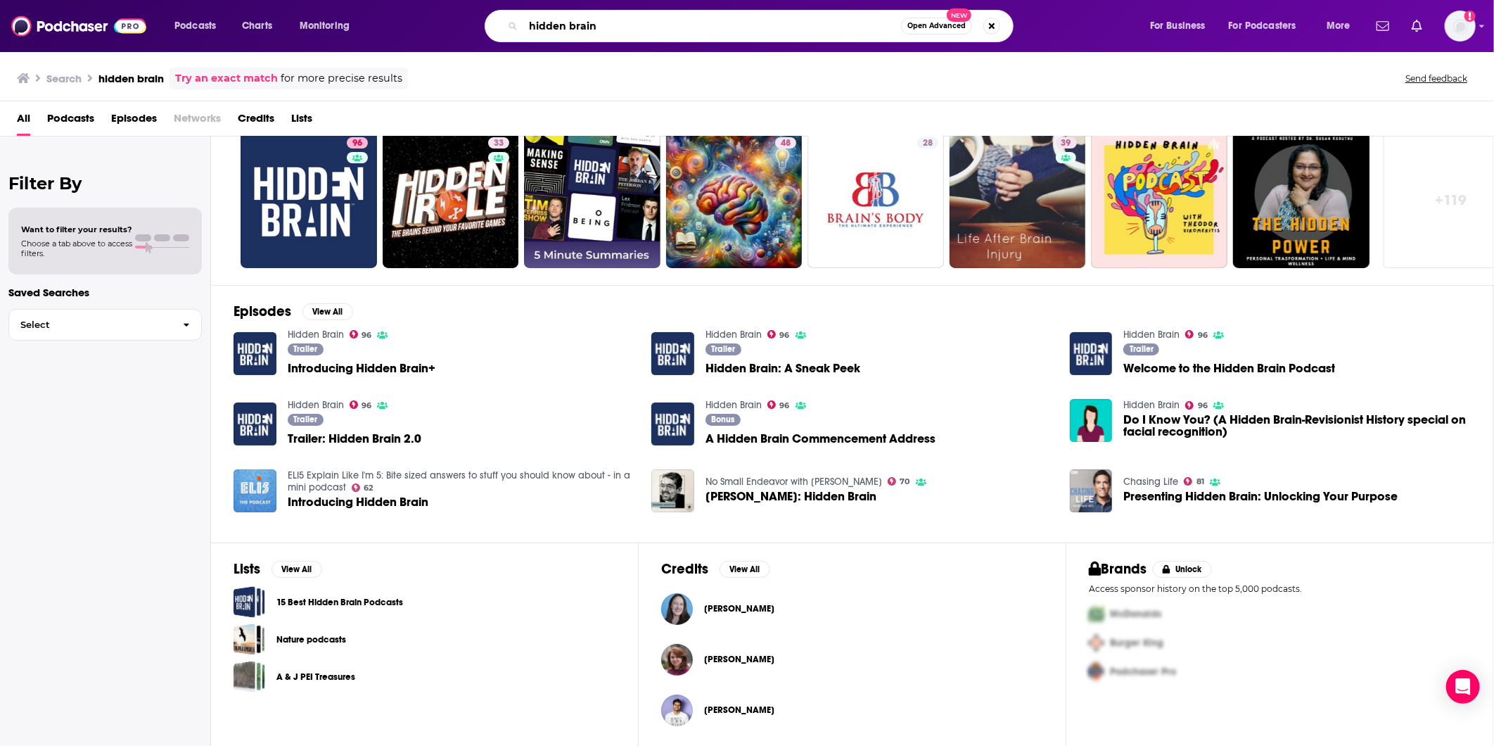
drag, startPoint x: 654, startPoint y: 30, endPoint x: 517, endPoint y: 22, distance: 137.4
click at [517, 22] on div "hidden brain Open Advanced New" at bounding box center [749, 26] width 529 height 32
type input "memoir"
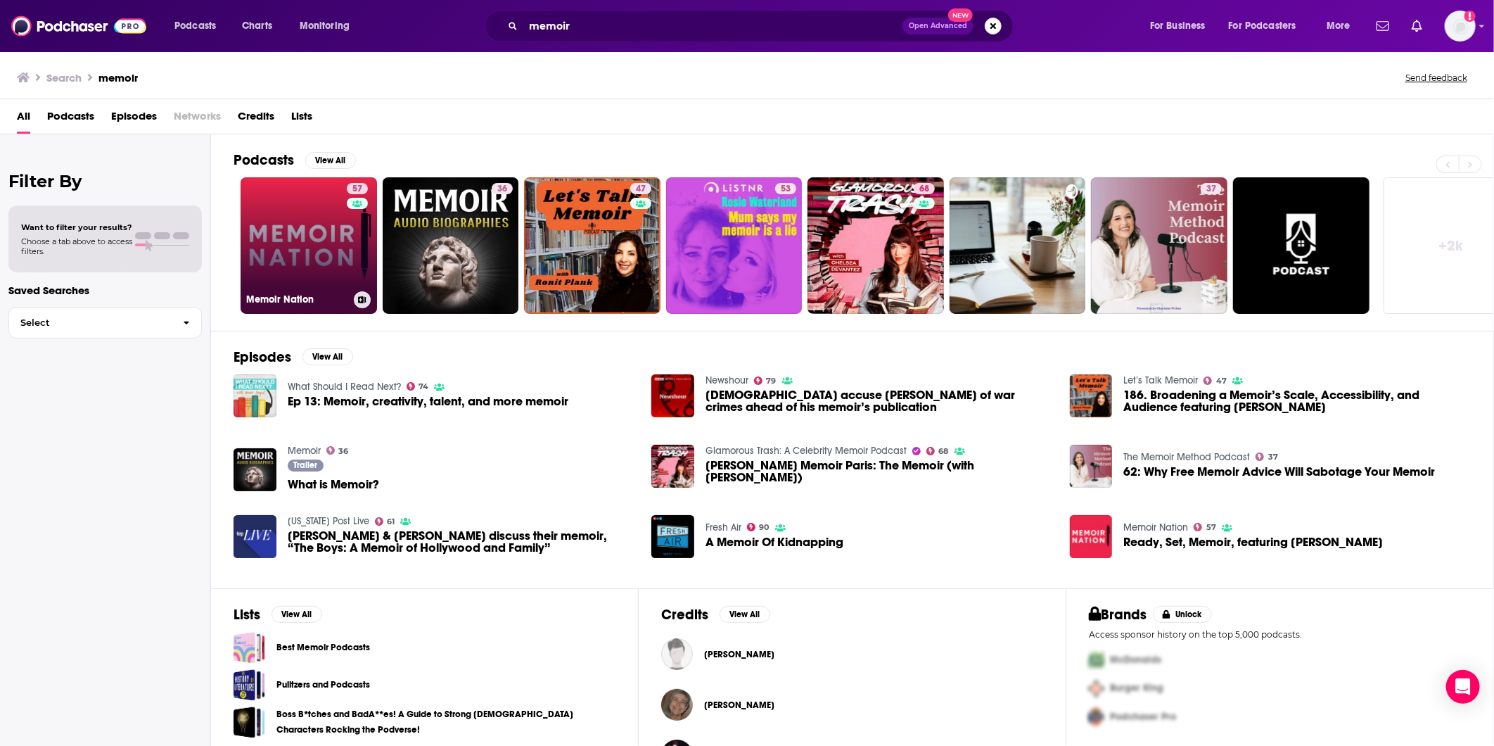
click at [307, 264] on link "57 Memoir Nation" at bounding box center [309, 245] width 136 height 136
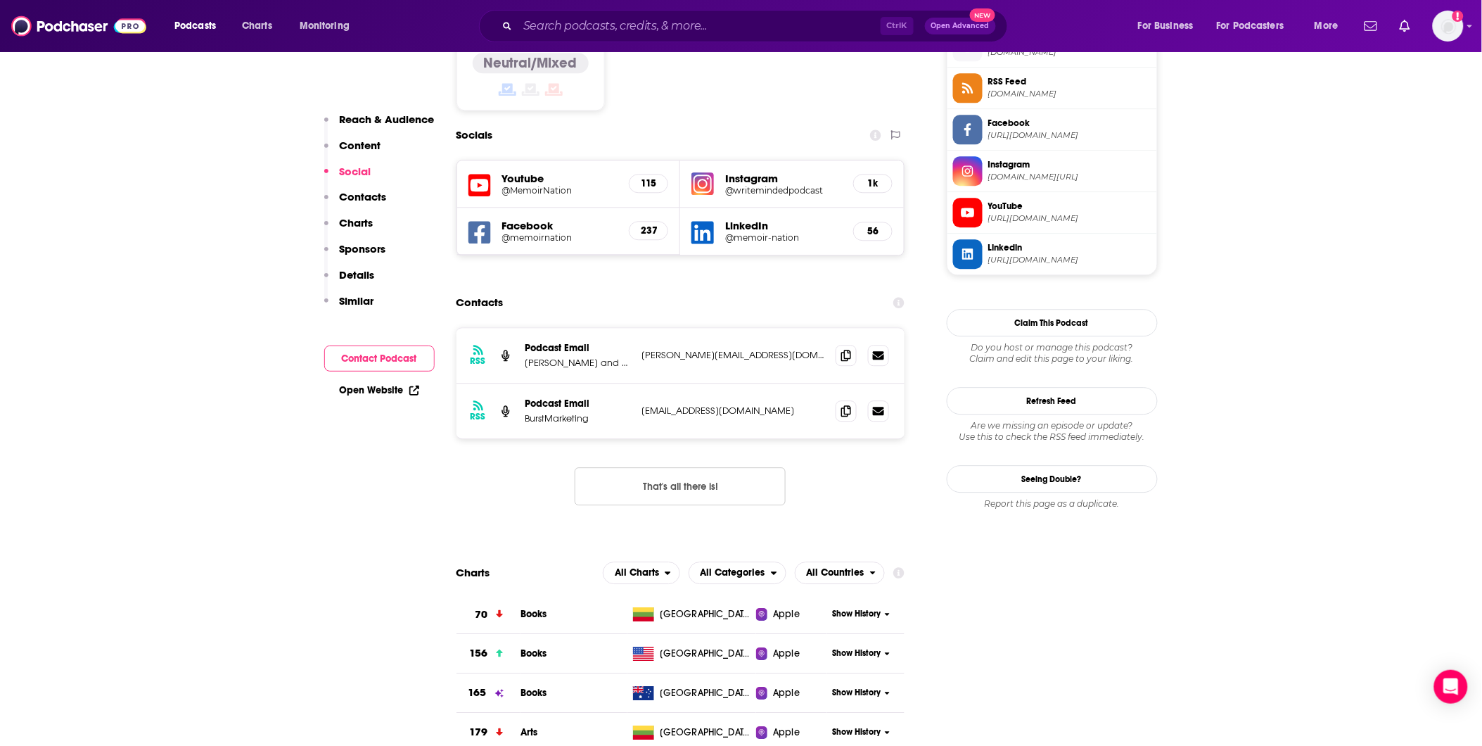
scroll to position [1172, 0]
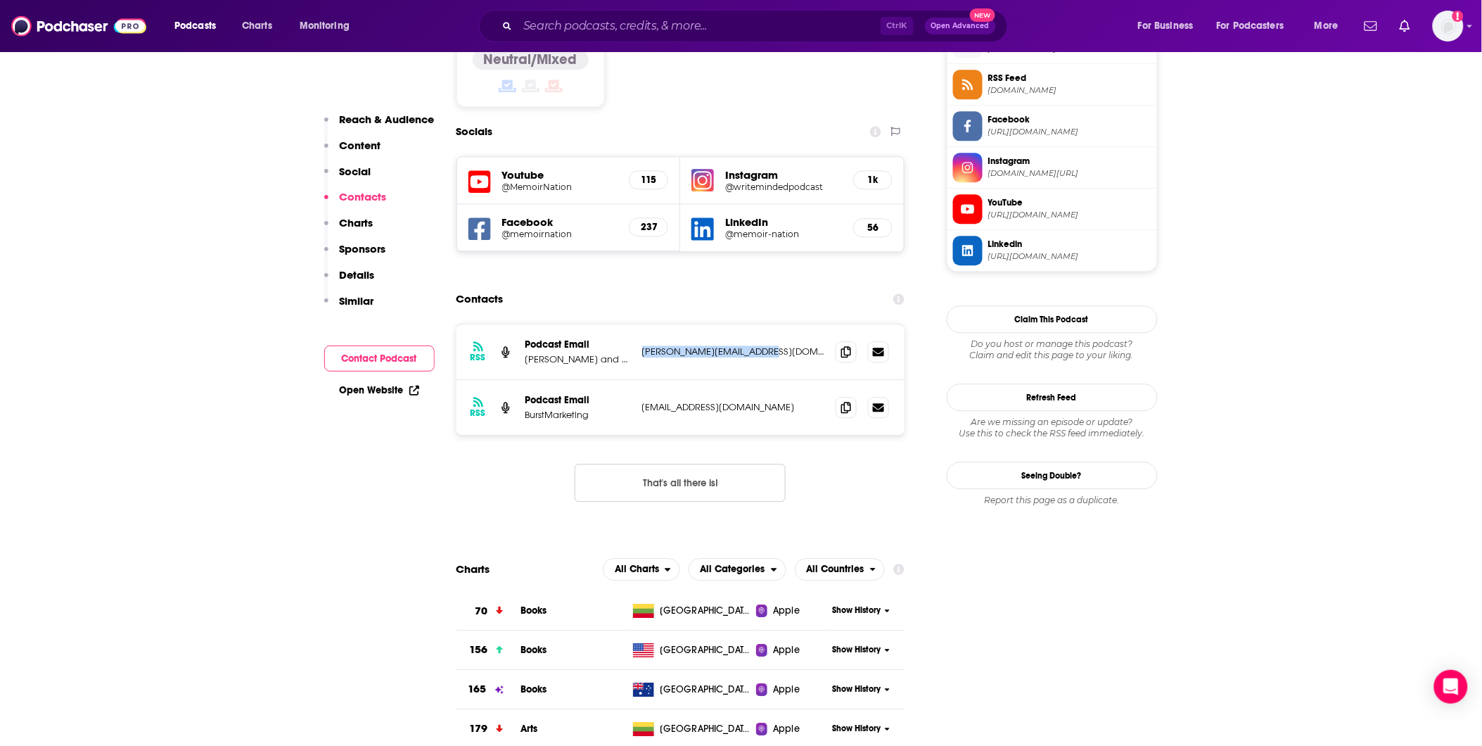
drag, startPoint x: 782, startPoint y: 281, endPoint x: 637, endPoint y: 283, distance: 145.6
click at [637, 279] on div "RSS Podcast Email [PERSON_NAME] and [PERSON_NAME] [PERSON_NAME][EMAIL_ADDRESS][…" at bounding box center [681, 352] width 449 height 56
copy p "[PERSON_NAME][EMAIL_ADDRESS][DOMAIN_NAME]"
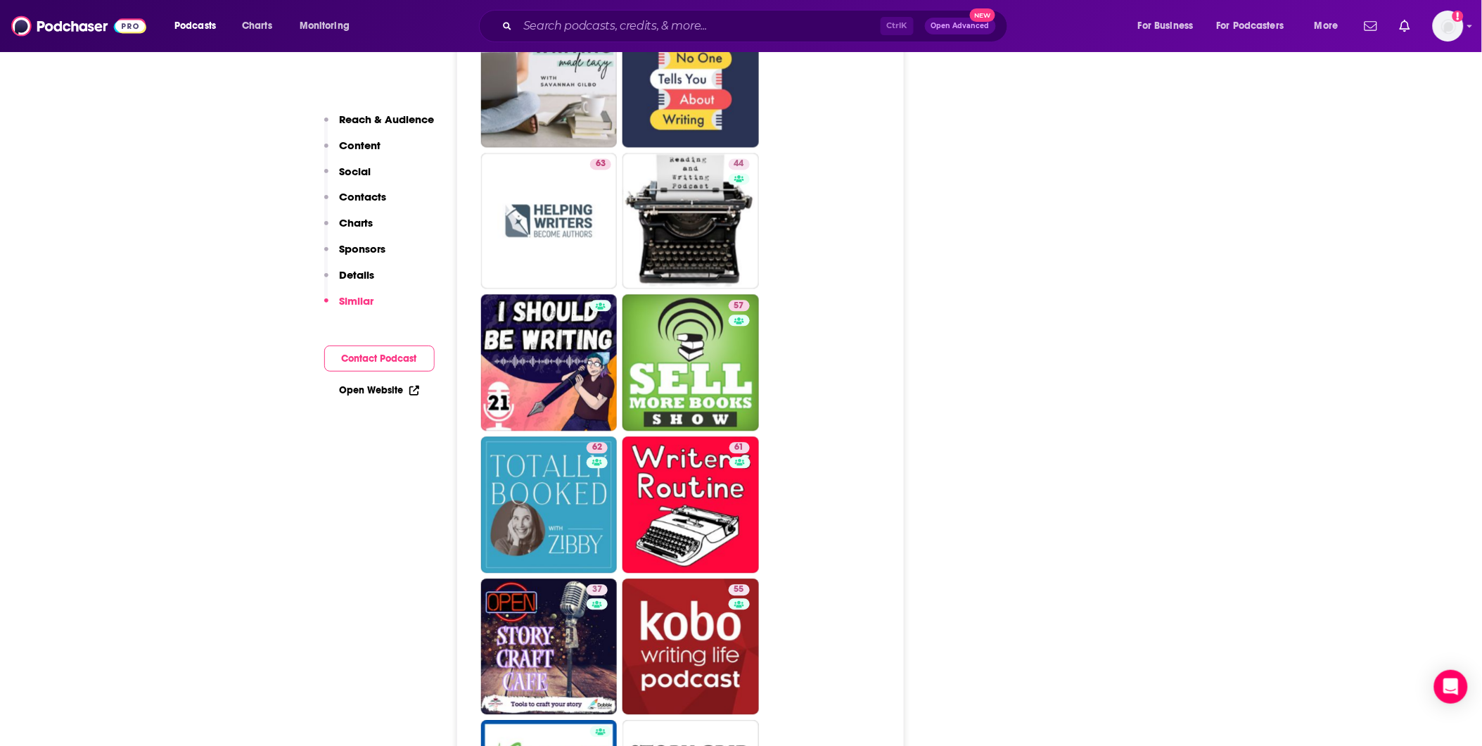
scroll to position [2892, 0]
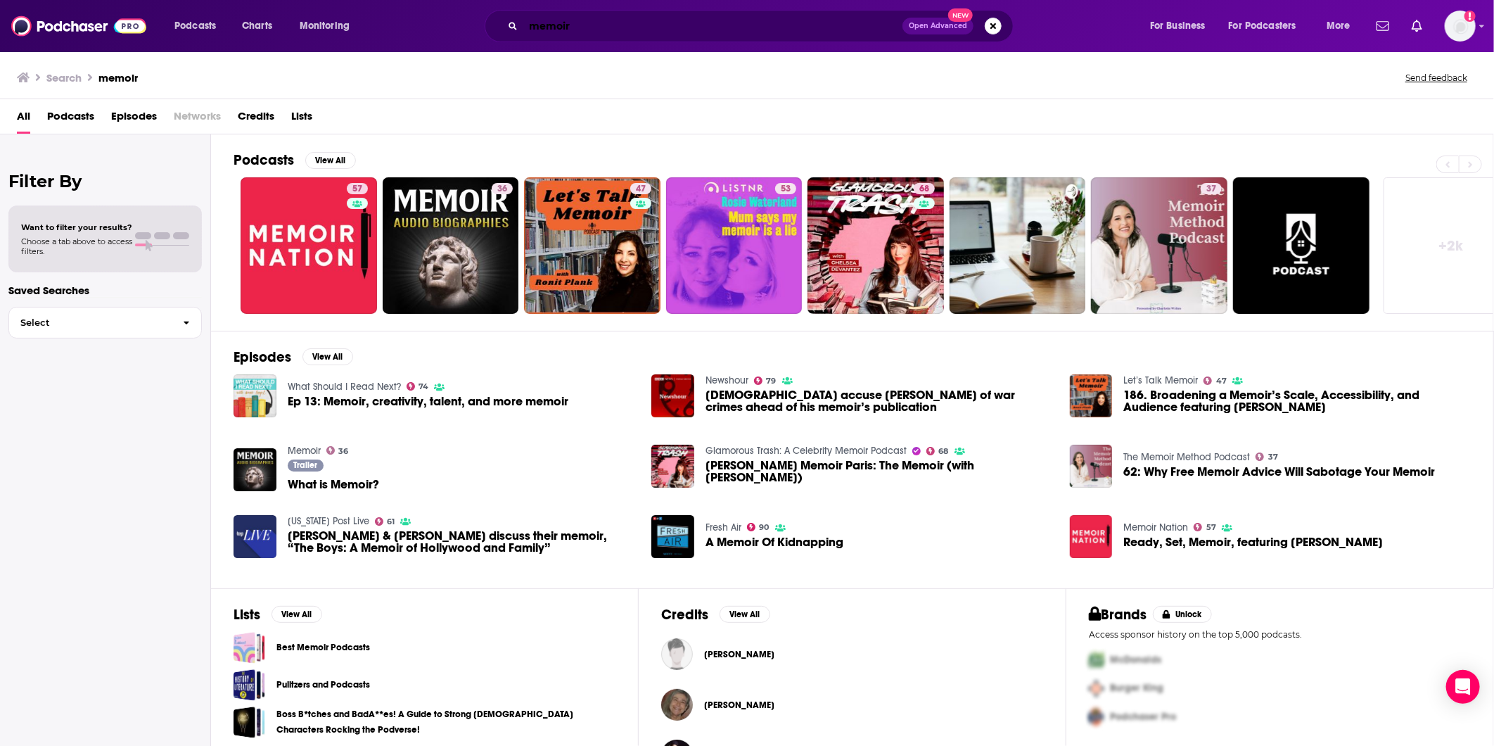
click at [572, 32] on input "memoir" at bounding box center [712, 26] width 379 height 23
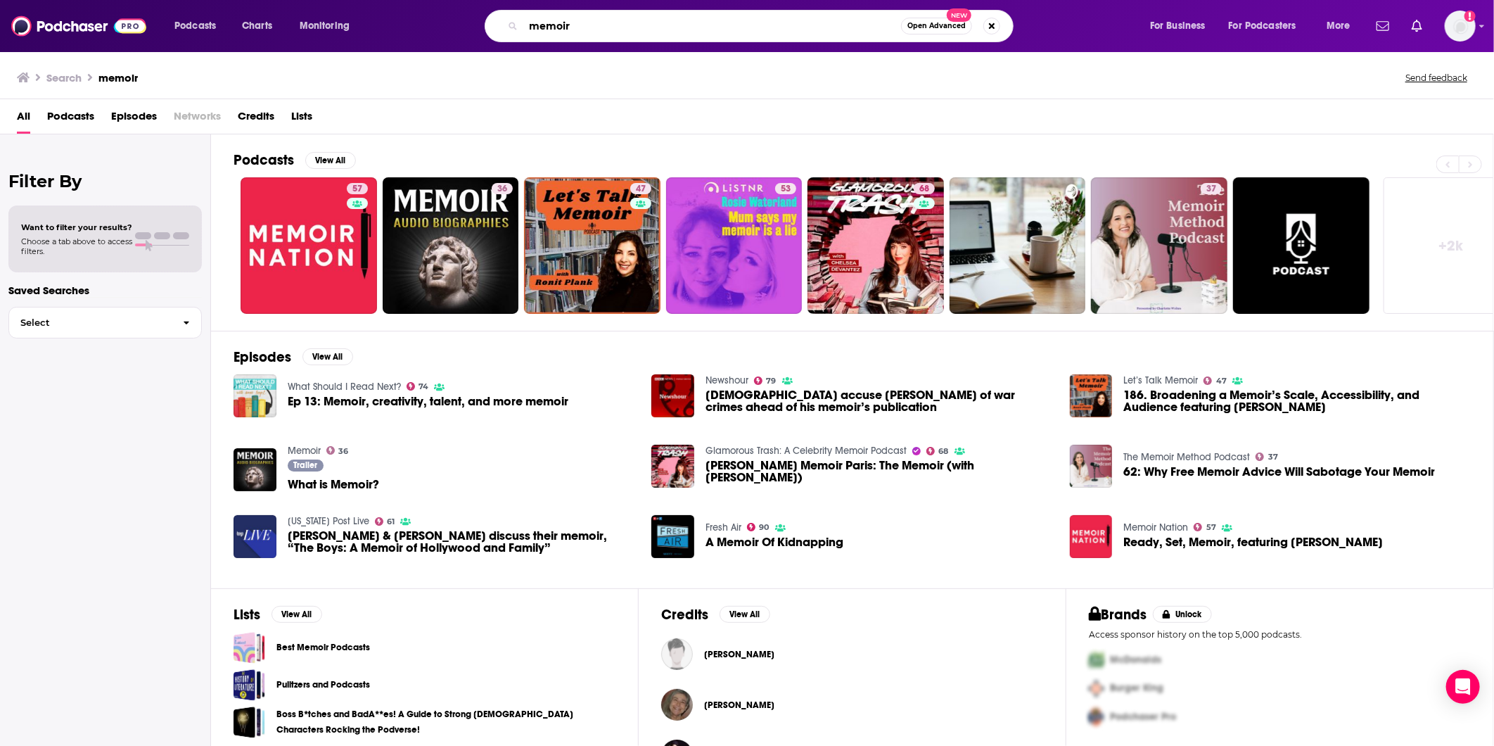
drag, startPoint x: 577, startPoint y: 30, endPoint x: 503, endPoint y: 23, distance: 74.2
click at [503, 23] on div "memoir Open Advanced New" at bounding box center [749, 26] width 529 height 32
type input "self help"
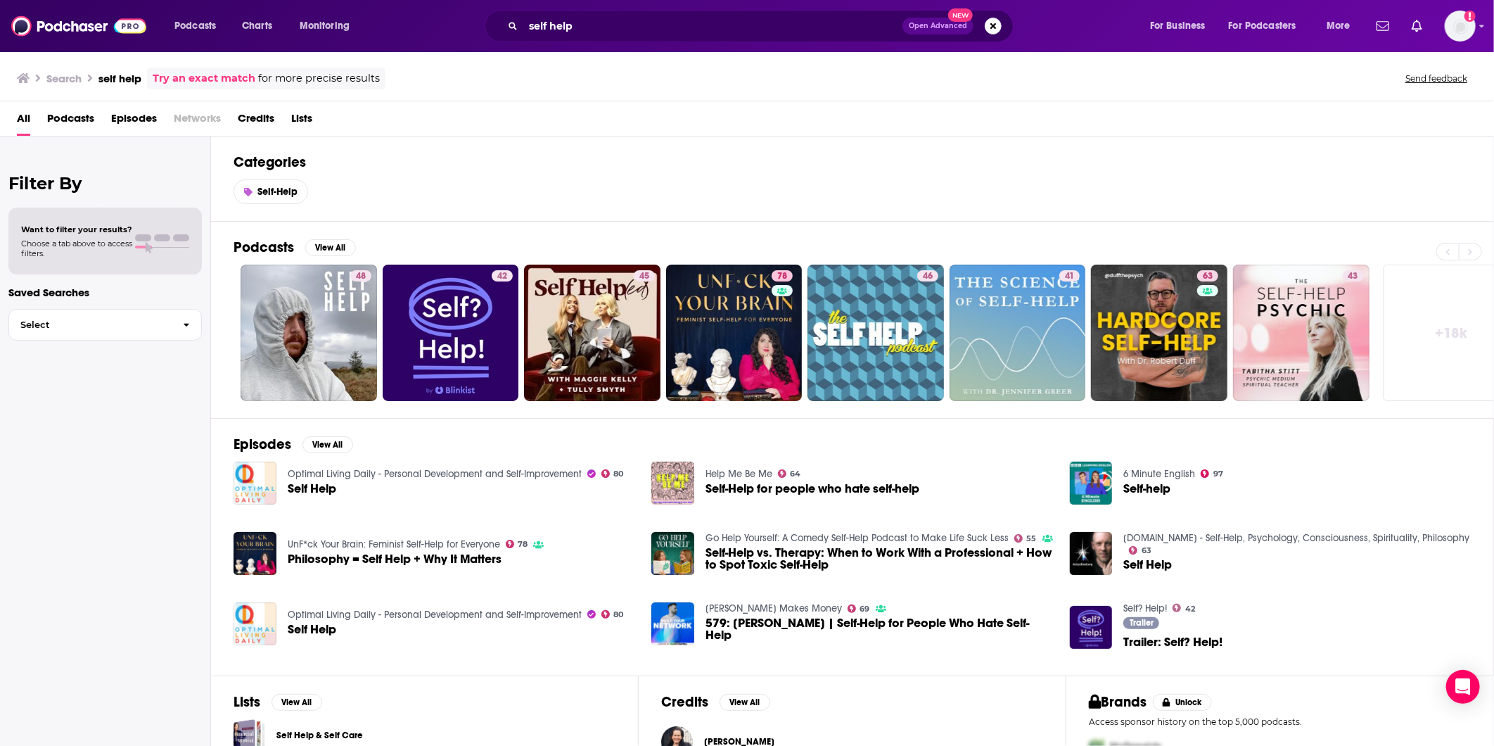
click at [87, 113] on span "Podcasts" at bounding box center [70, 121] width 47 height 29
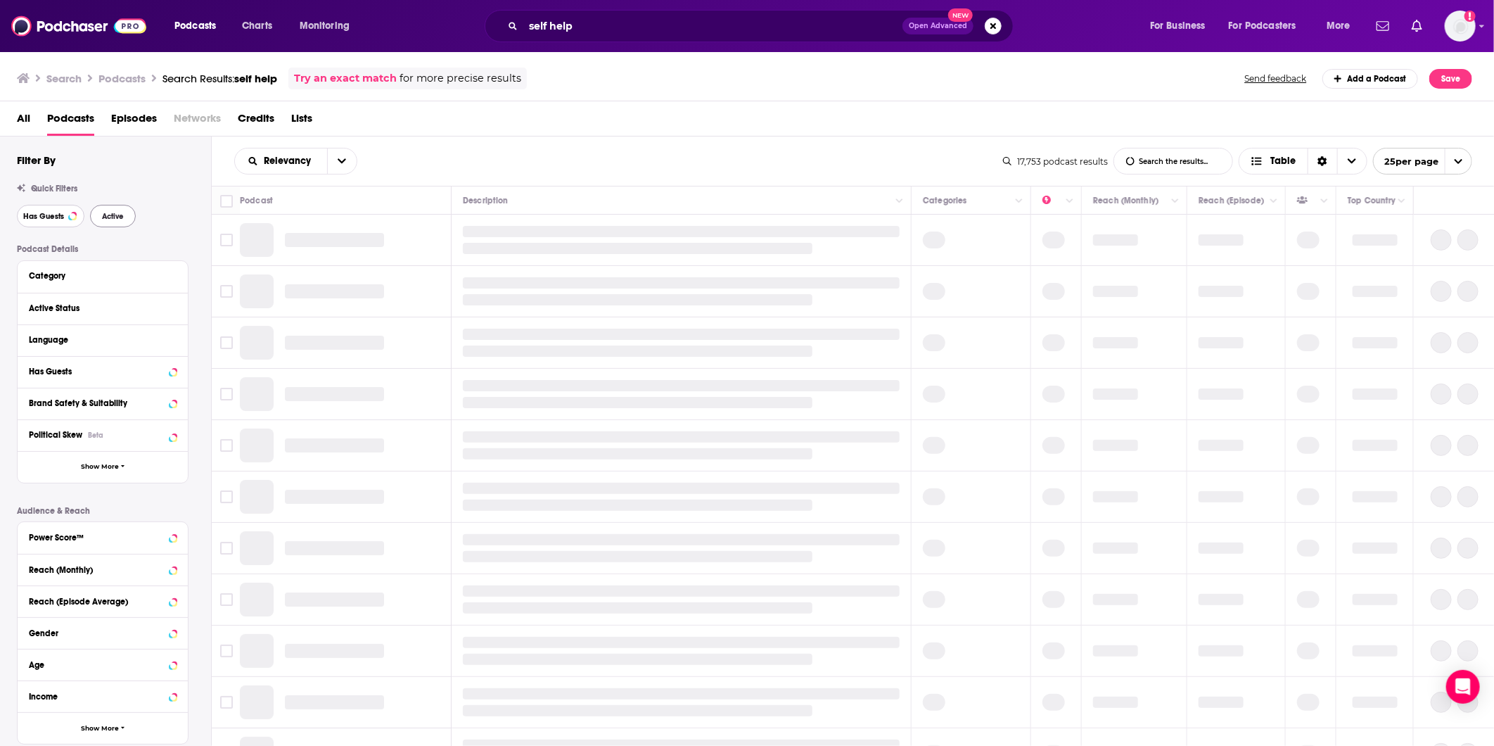
click at [75, 218] on button "Has Guests" at bounding box center [51, 216] width 68 height 23
click at [102, 219] on span "Active" at bounding box center [113, 216] width 22 height 8
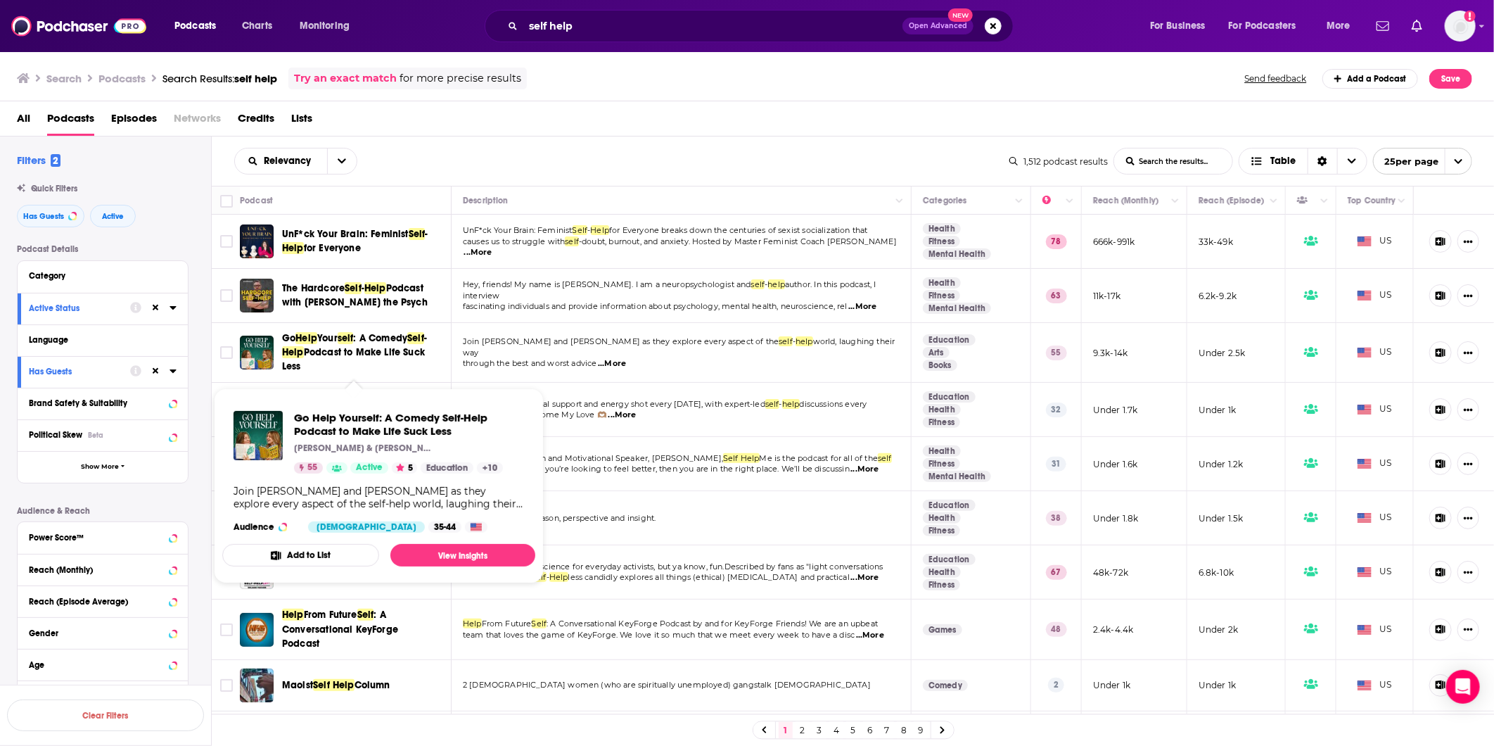
click at [391, 279] on span "Podcast to Make Life Suck Less" at bounding box center [353, 359] width 143 height 26
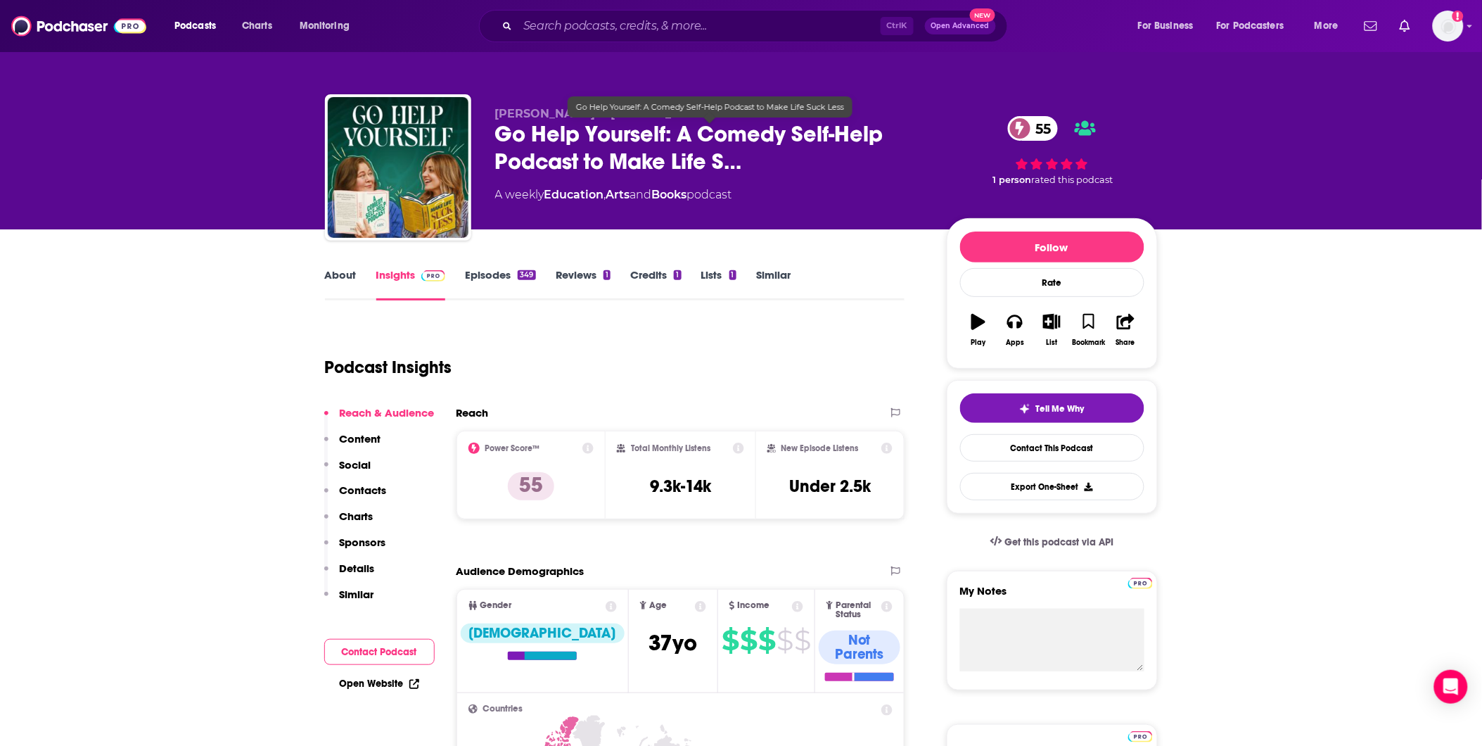
click at [637, 165] on span "Go Help Yourself: A Comedy Self-Help Podcast to Make Life S…" at bounding box center [709, 147] width 429 height 55
drag, startPoint x: 636, startPoint y: 150, endPoint x: 349, endPoint y: 267, distance: 310.1
click at [349, 267] on div "About Insights Episodes 349 Reviews 1 Credits 1 Lists 1 Similar" at bounding box center [615, 283] width 580 height 34
click at [348, 269] on link "About" at bounding box center [341, 284] width 32 height 32
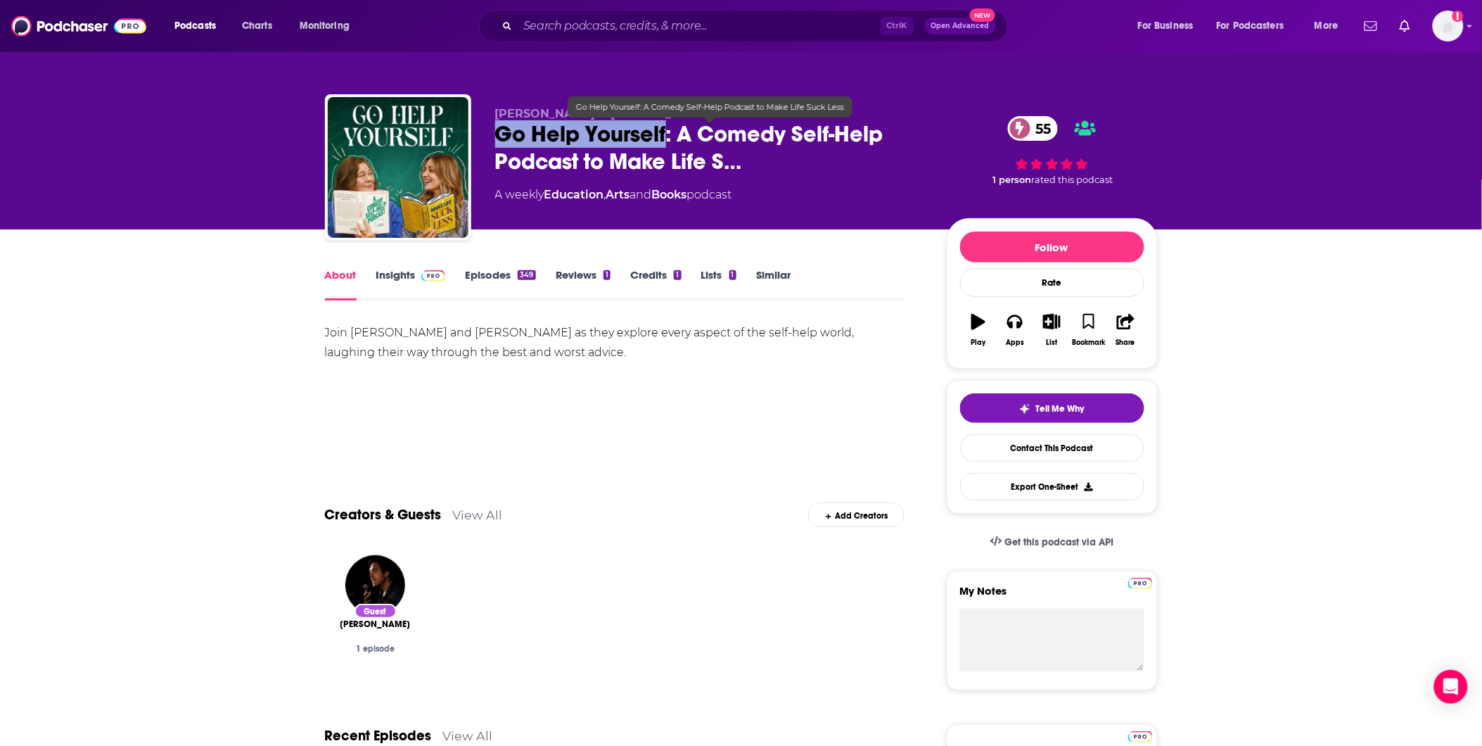
drag, startPoint x: 483, startPoint y: 134, endPoint x: 665, endPoint y: 138, distance: 181.5
click at [637, 138] on div "[PERSON_NAME] & [PERSON_NAME] Go Help Yourself: A Comedy Self-Help Podcast to M…" at bounding box center [741, 170] width 833 height 152
copy h1 "Go Help Yourself"
click at [408, 271] on link "Insights" at bounding box center [411, 284] width 70 height 32
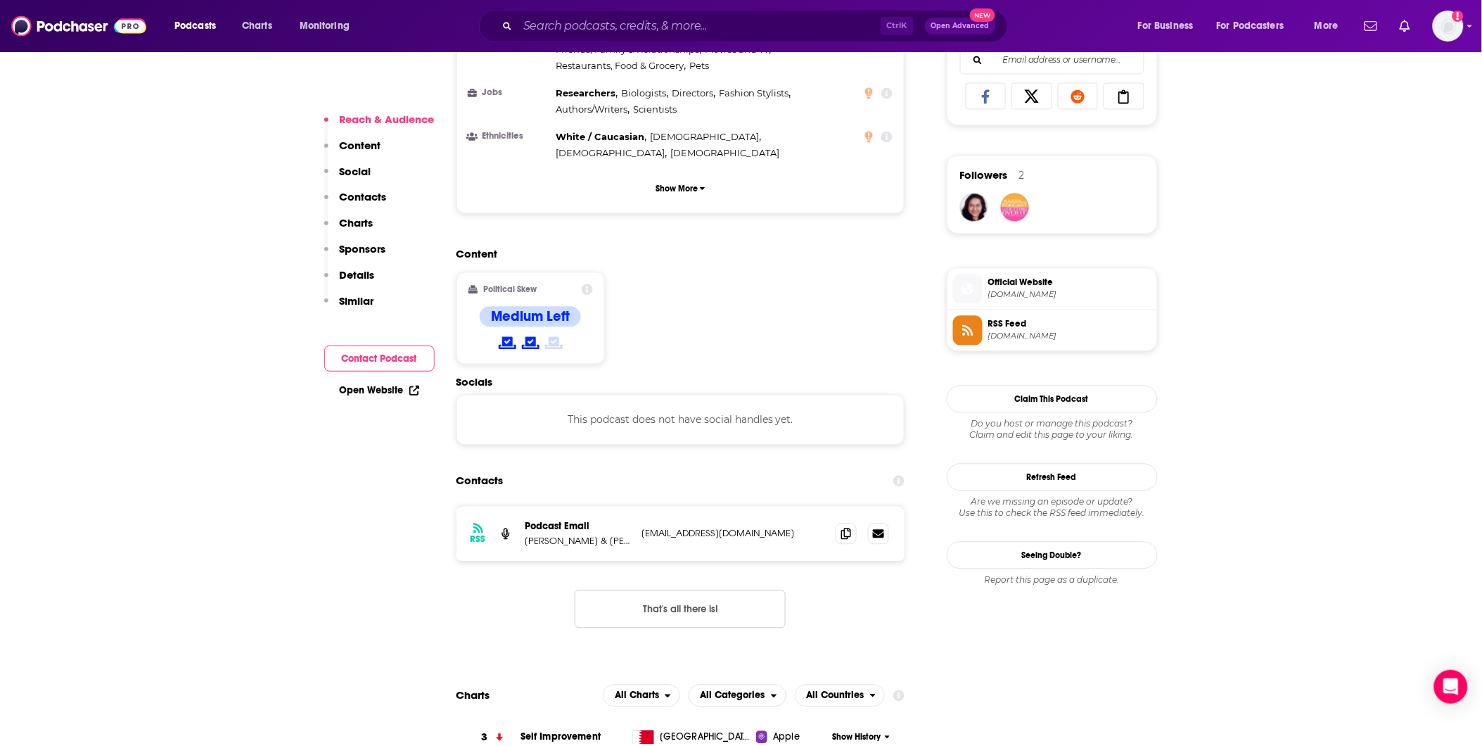
scroll to position [938, 0]
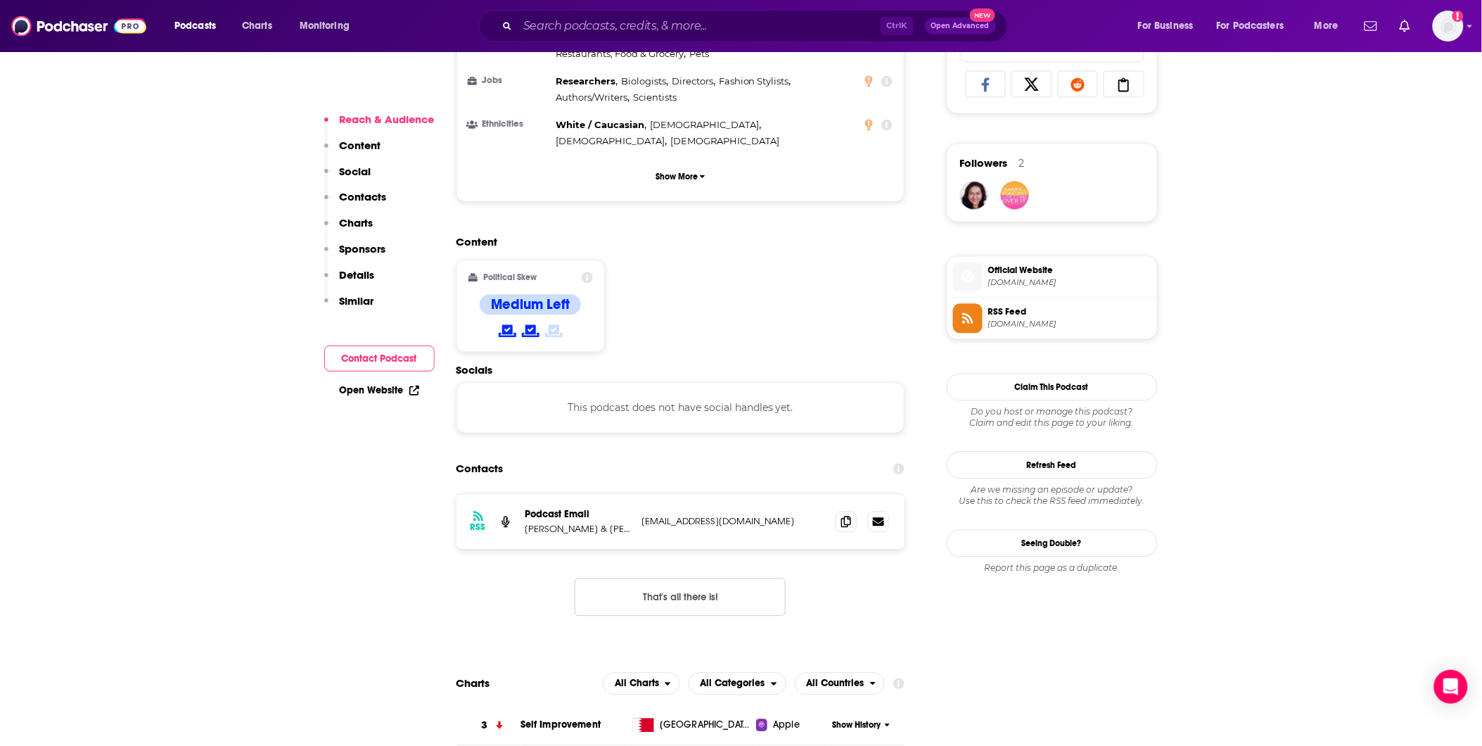
drag, startPoint x: 803, startPoint y: 462, endPoint x: 644, endPoint y: 458, distance: 159.0
click at [637, 279] on div "RSS Podcast Email [PERSON_NAME] & [PERSON_NAME] [EMAIL_ADDRESS][DOMAIN_NAME] [E…" at bounding box center [681, 521] width 449 height 55
copy p "[EMAIL_ADDRESS][DOMAIN_NAME]"
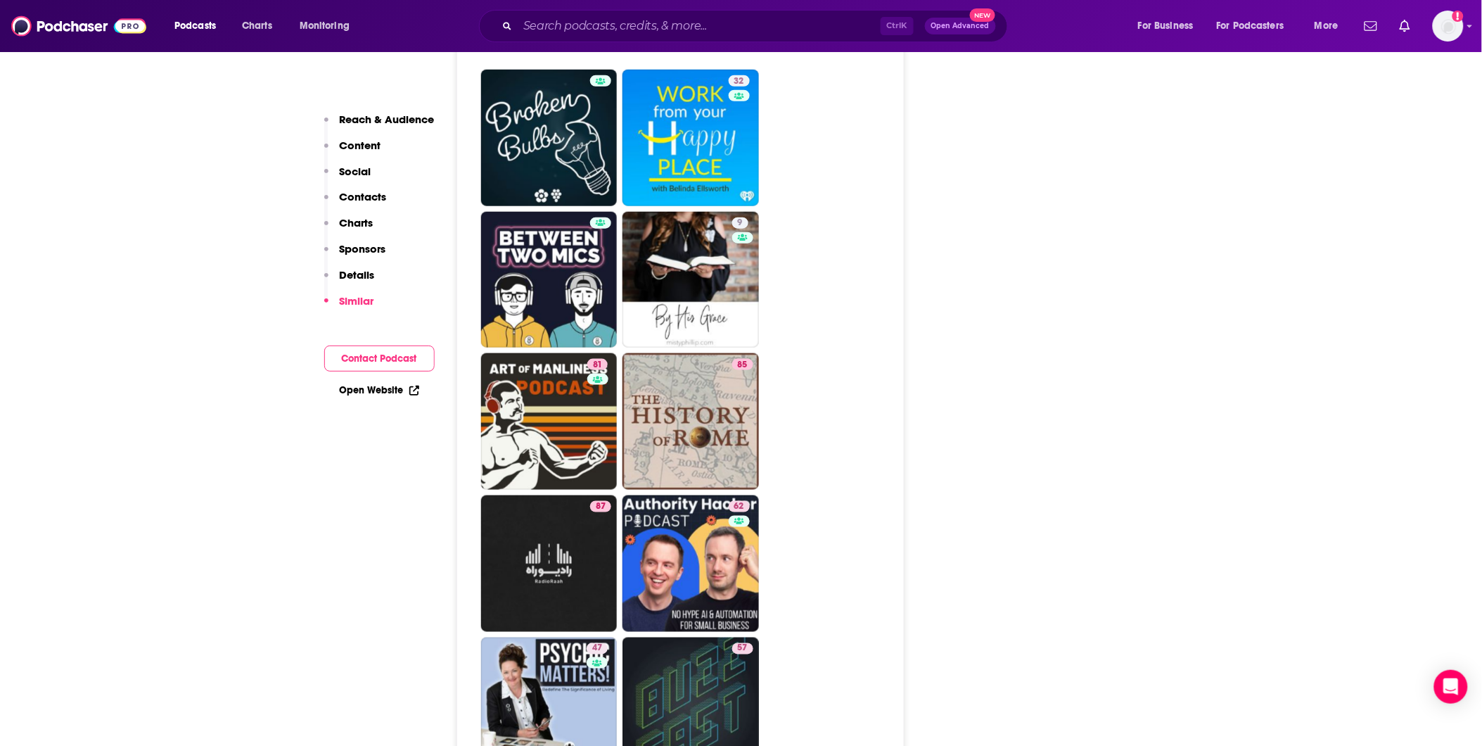
scroll to position [4533, 0]
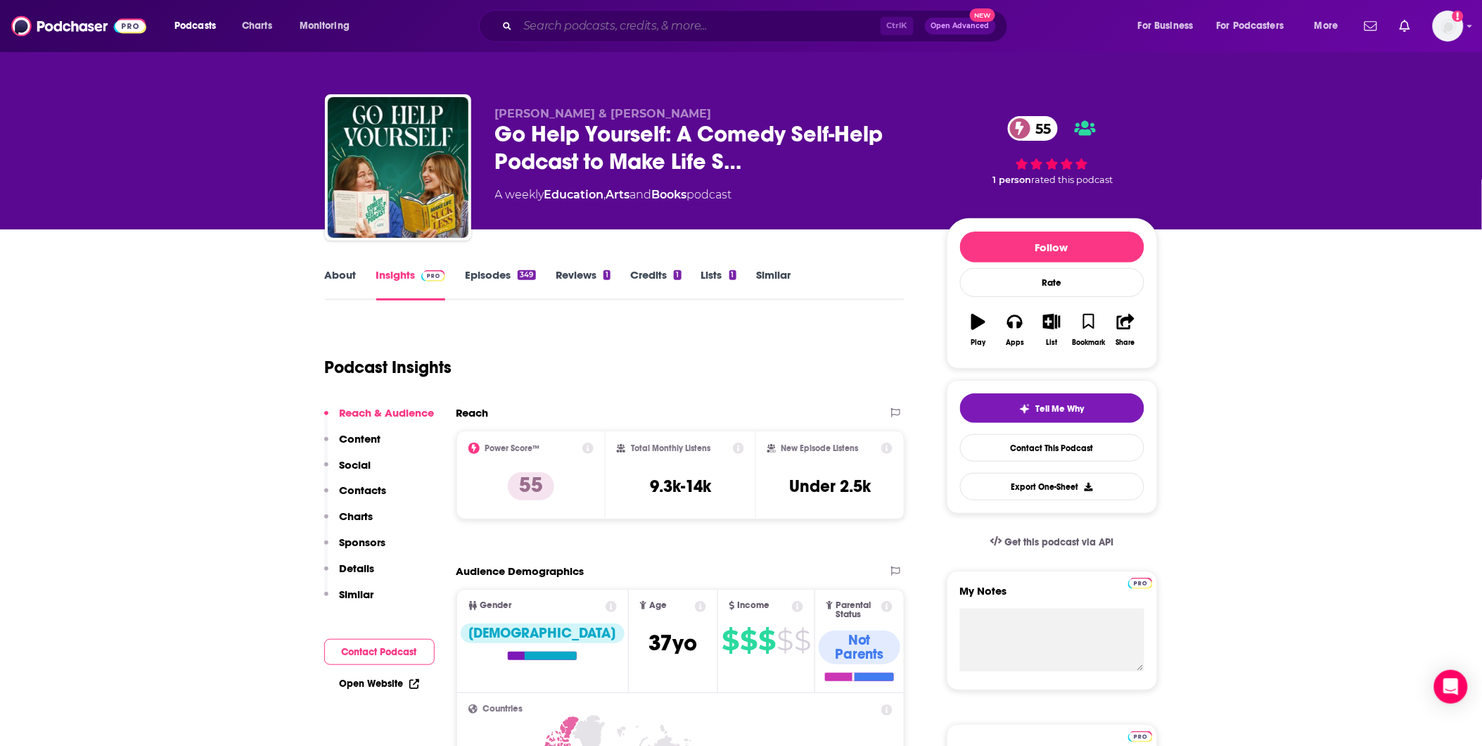
click at [568, 21] on input "Search podcasts, credits, & more..." at bounding box center [699, 26] width 363 height 23
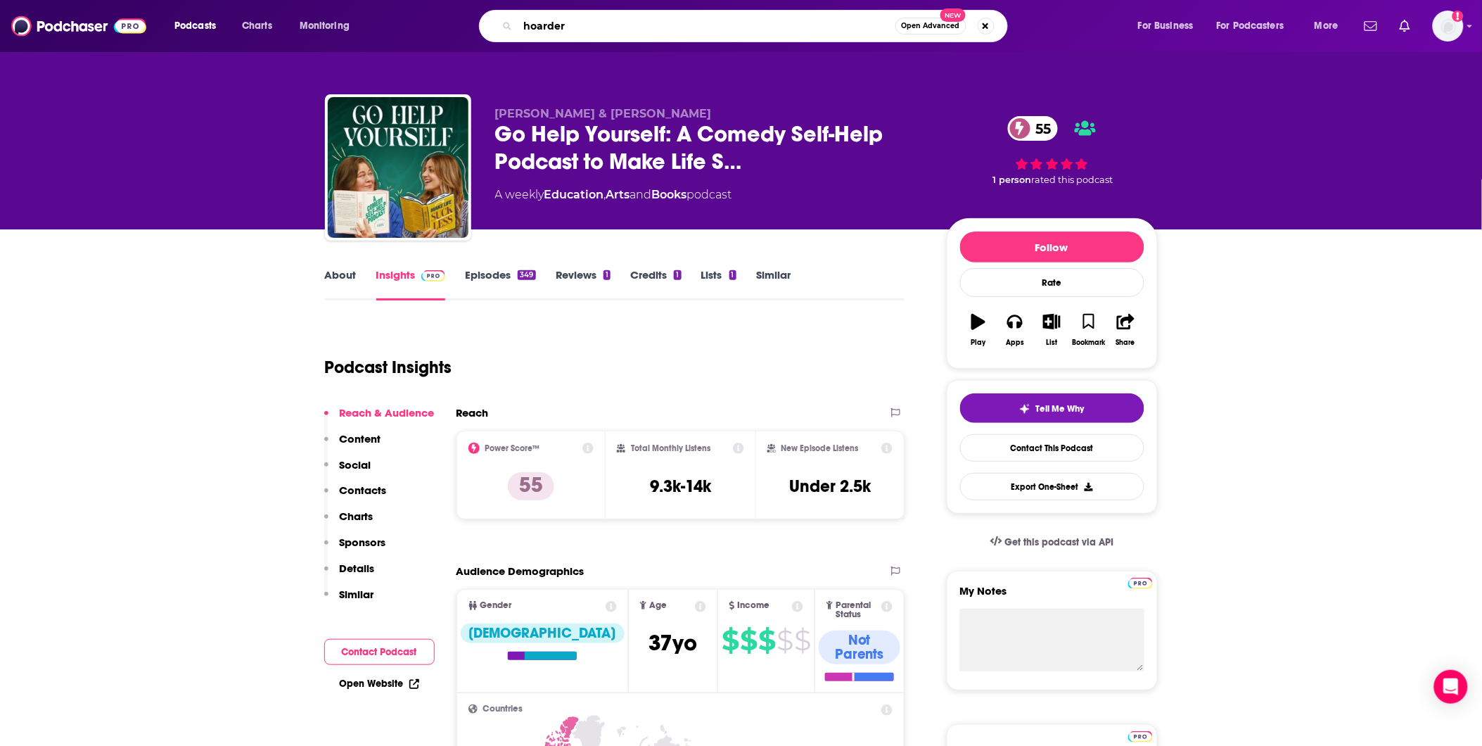
type input "hoarders"
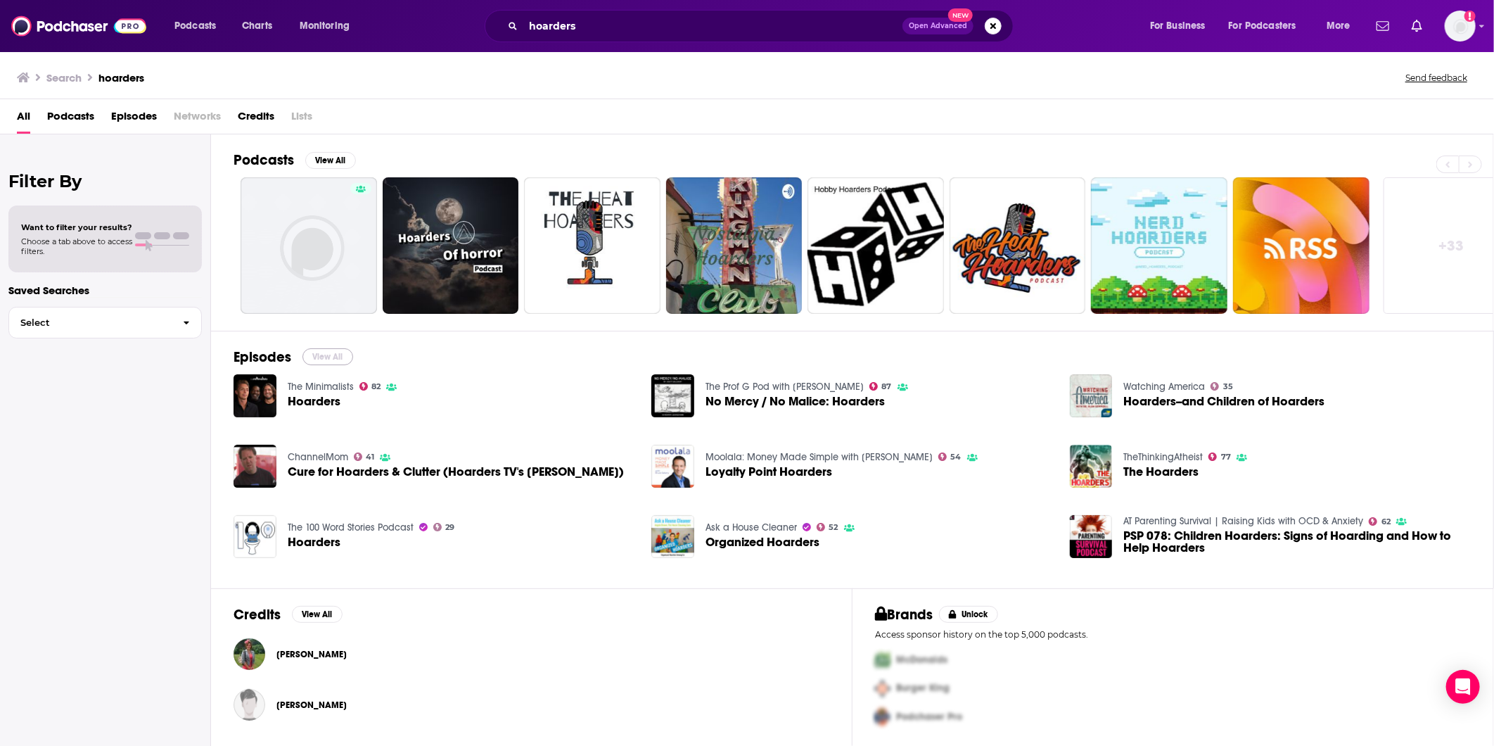
click at [326, 279] on button "View All" at bounding box center [327, 356] width 51 height 17
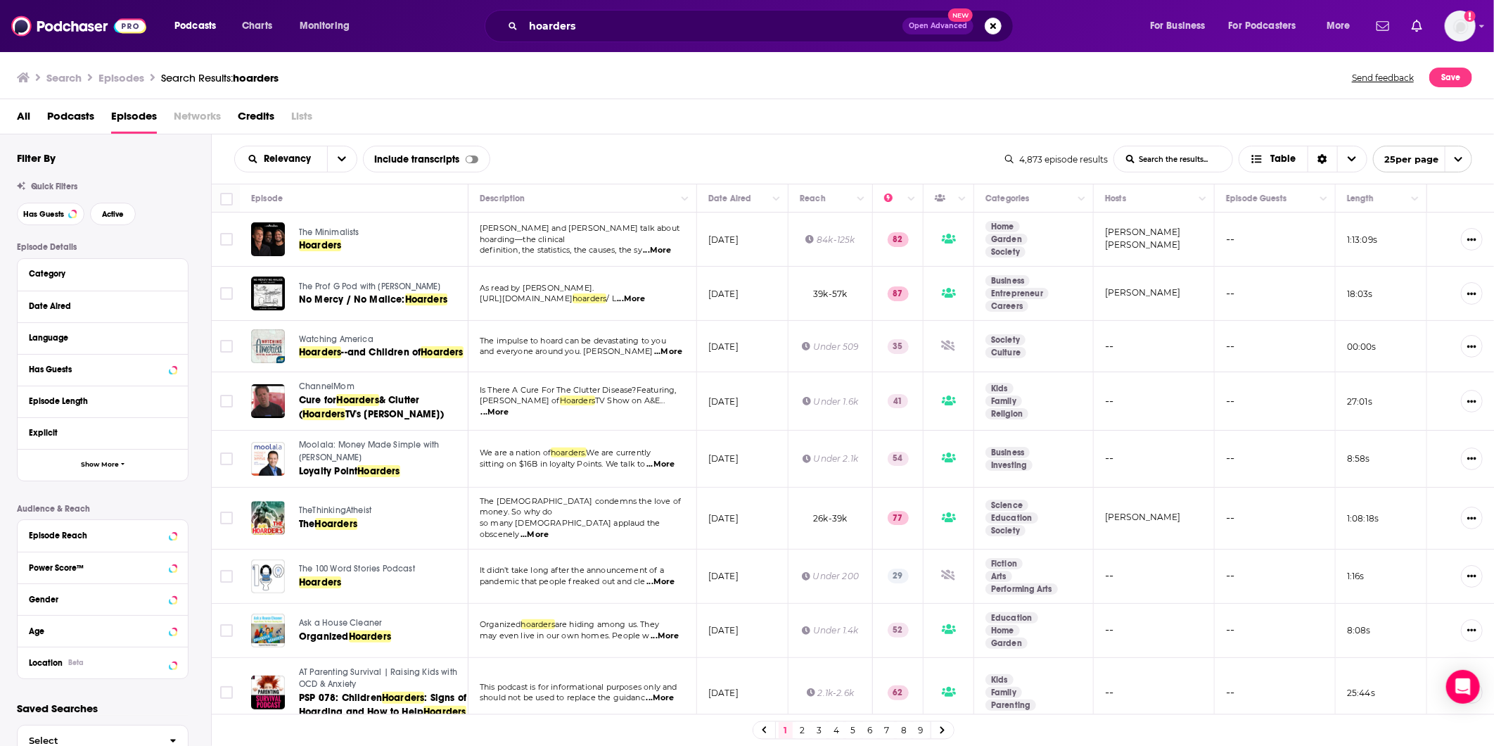
click at [385, 279] on span "The Prof G Pod with [PERSON_NAME]" at bounding box center [370, 286] width 142 height 10
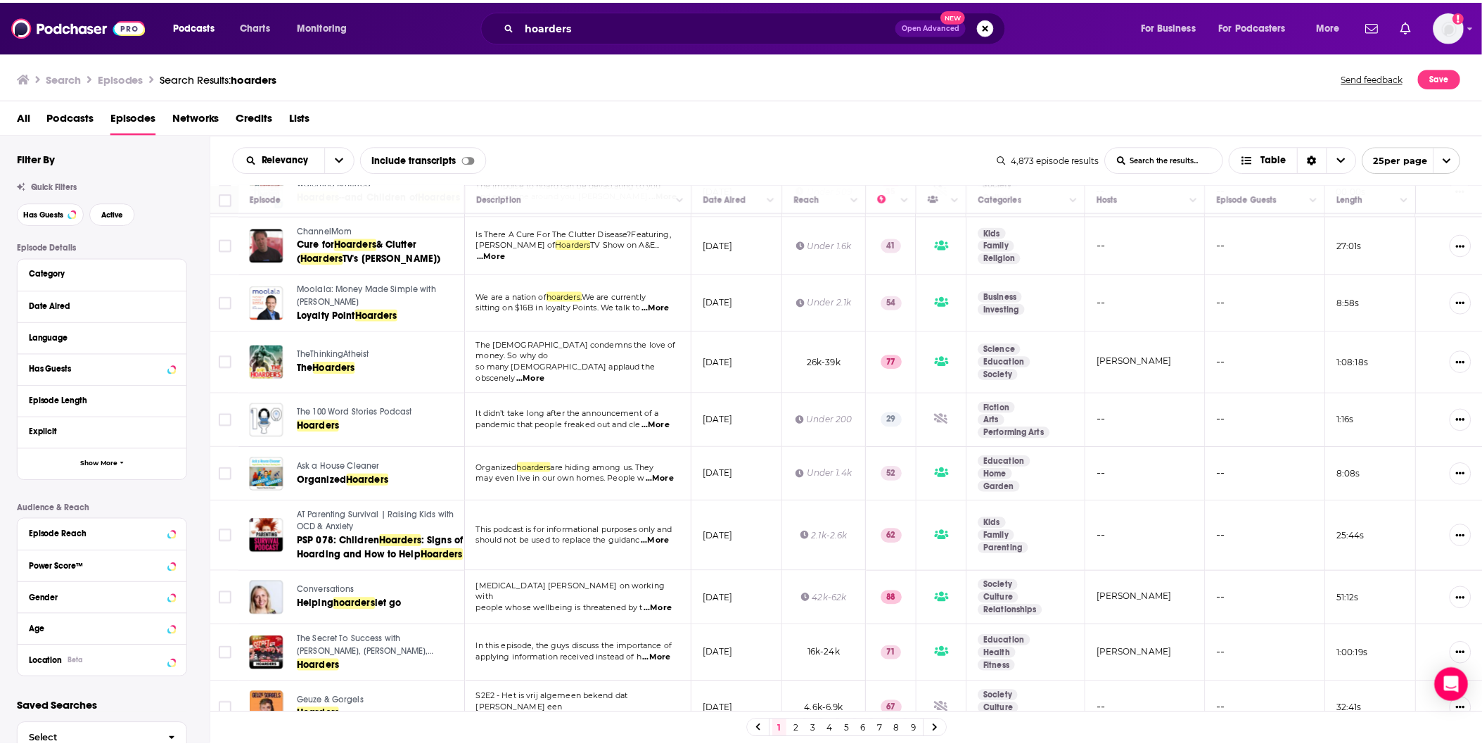
scroll to position [234, 0]
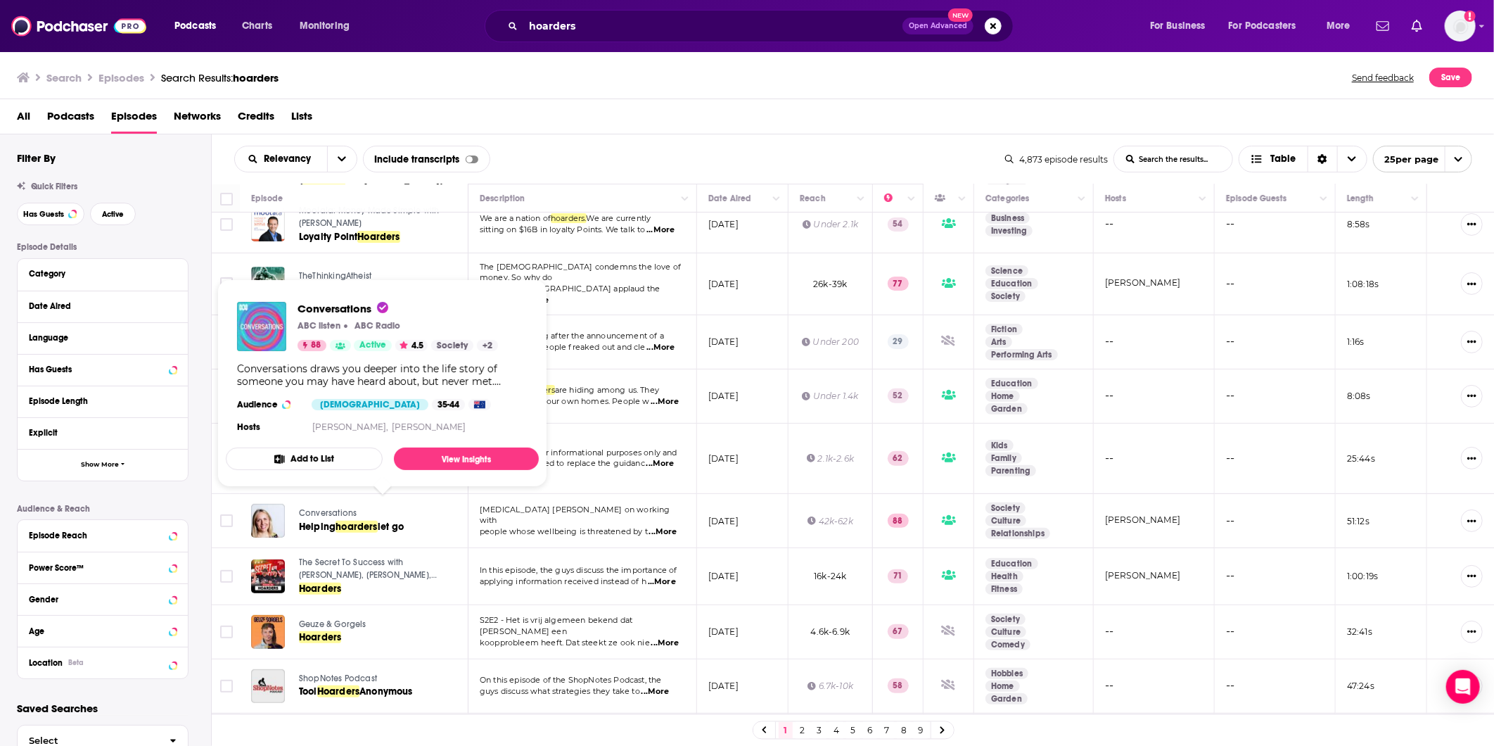
click at [331, 279] on span "Conversations" at bounding box center [328, 513] width 58 height 10
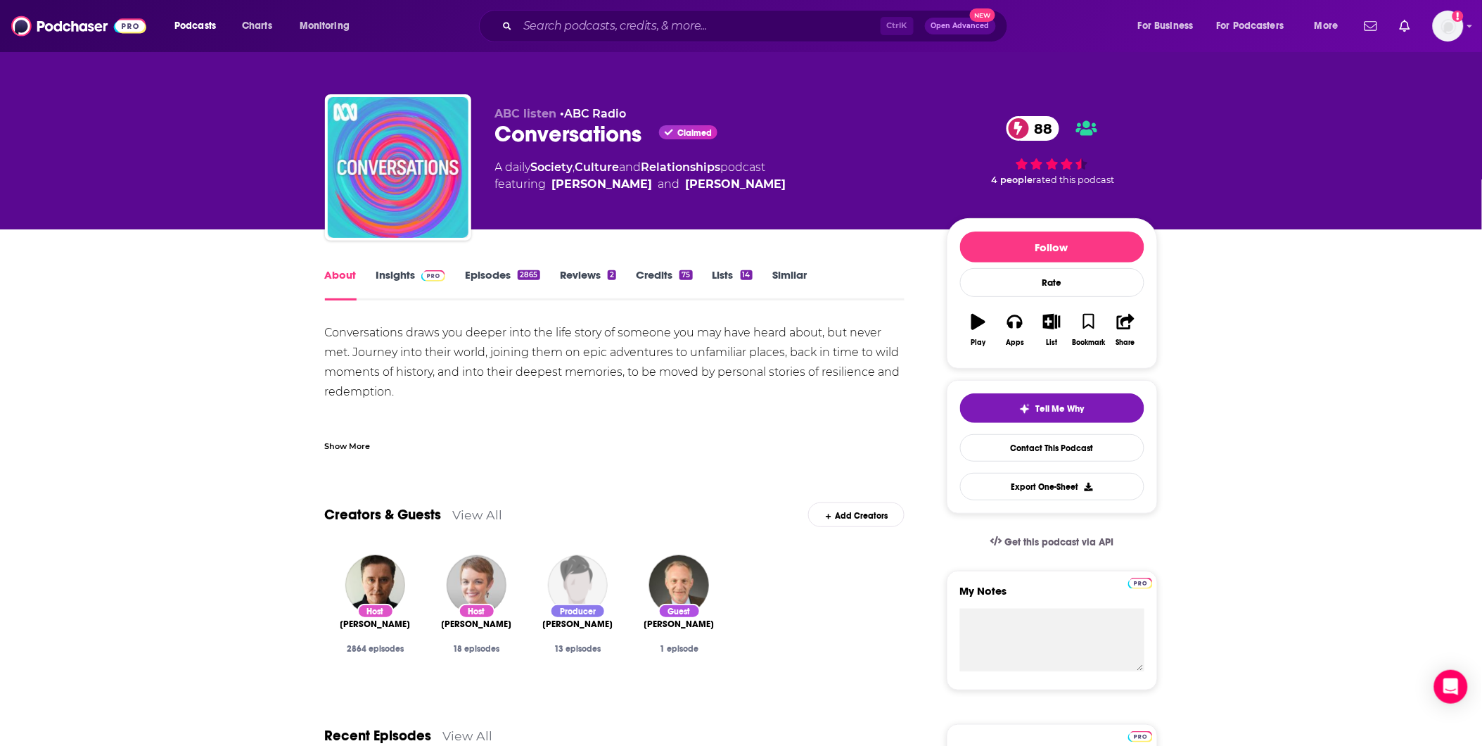
click at [395, 279] on link "Insights" at bounding box center [411, 284] width 70 height 32
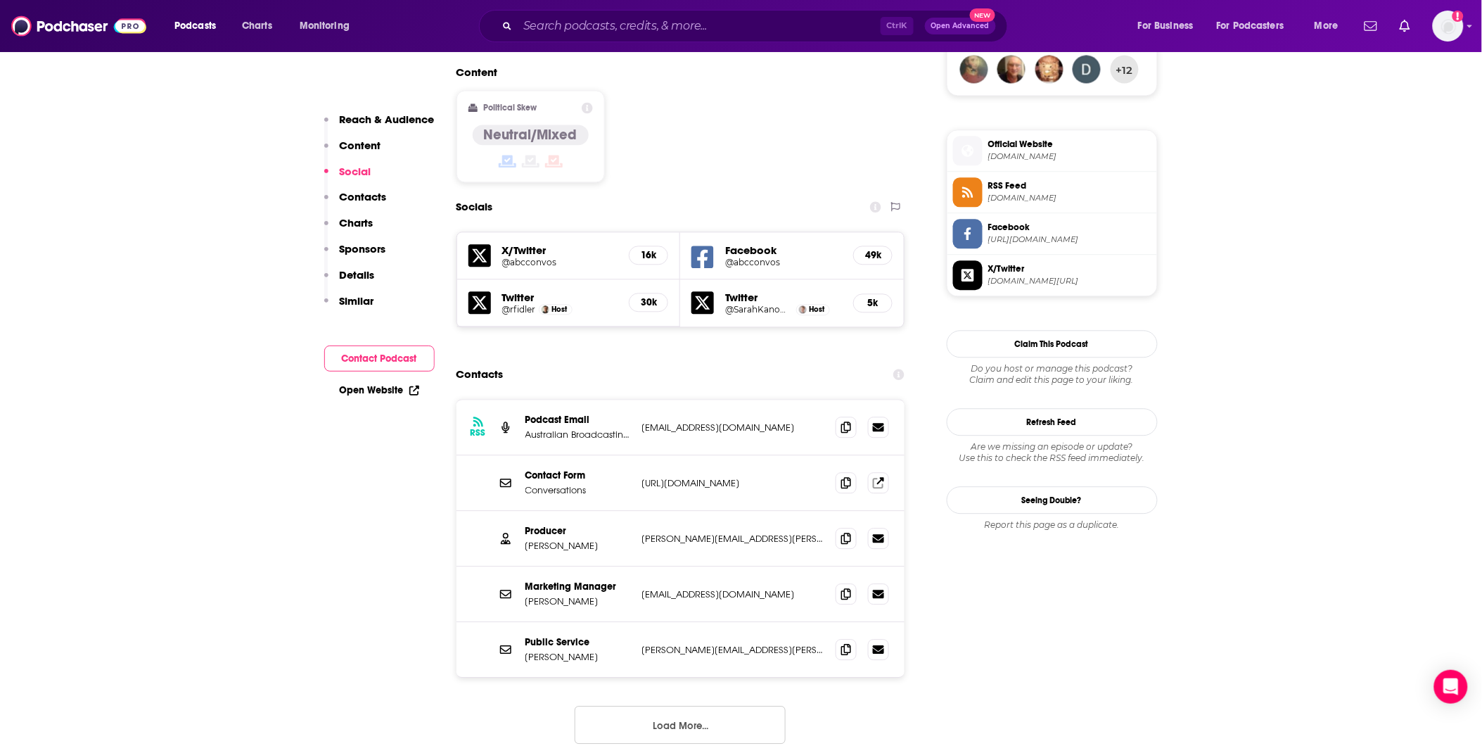
scroll to position [1094, 0]
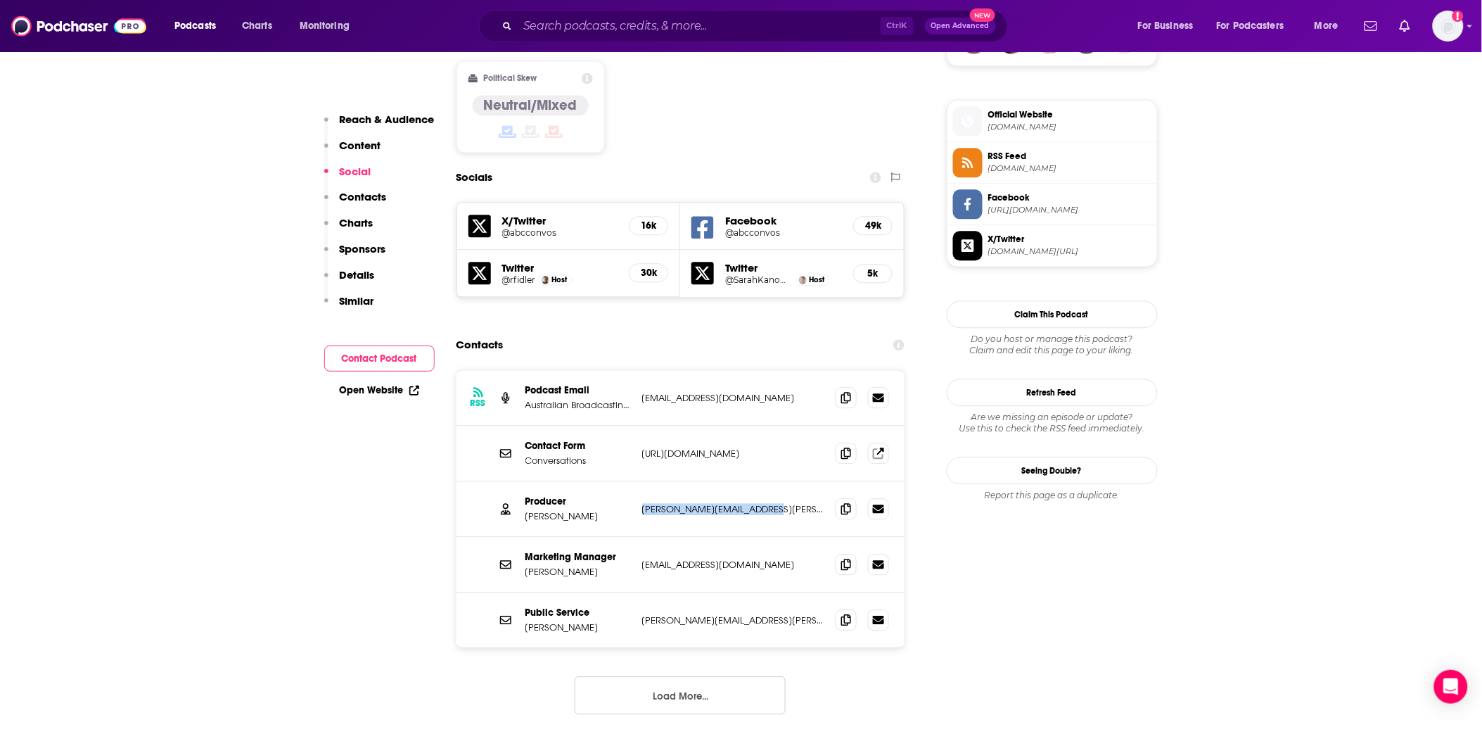
drag, startPoint x: 767, startPoint y: 450, endPoint x: 637, endPoint y: 449, distance: 129.4
click at [637, 279] on div "Producer [PERSON_NAME] [PERSON_NAME][EMAIL_ADDRESS][PERSON_NAME][DOMAIN_NAME] […" at bounding box center [681, 509] width 449 height 56
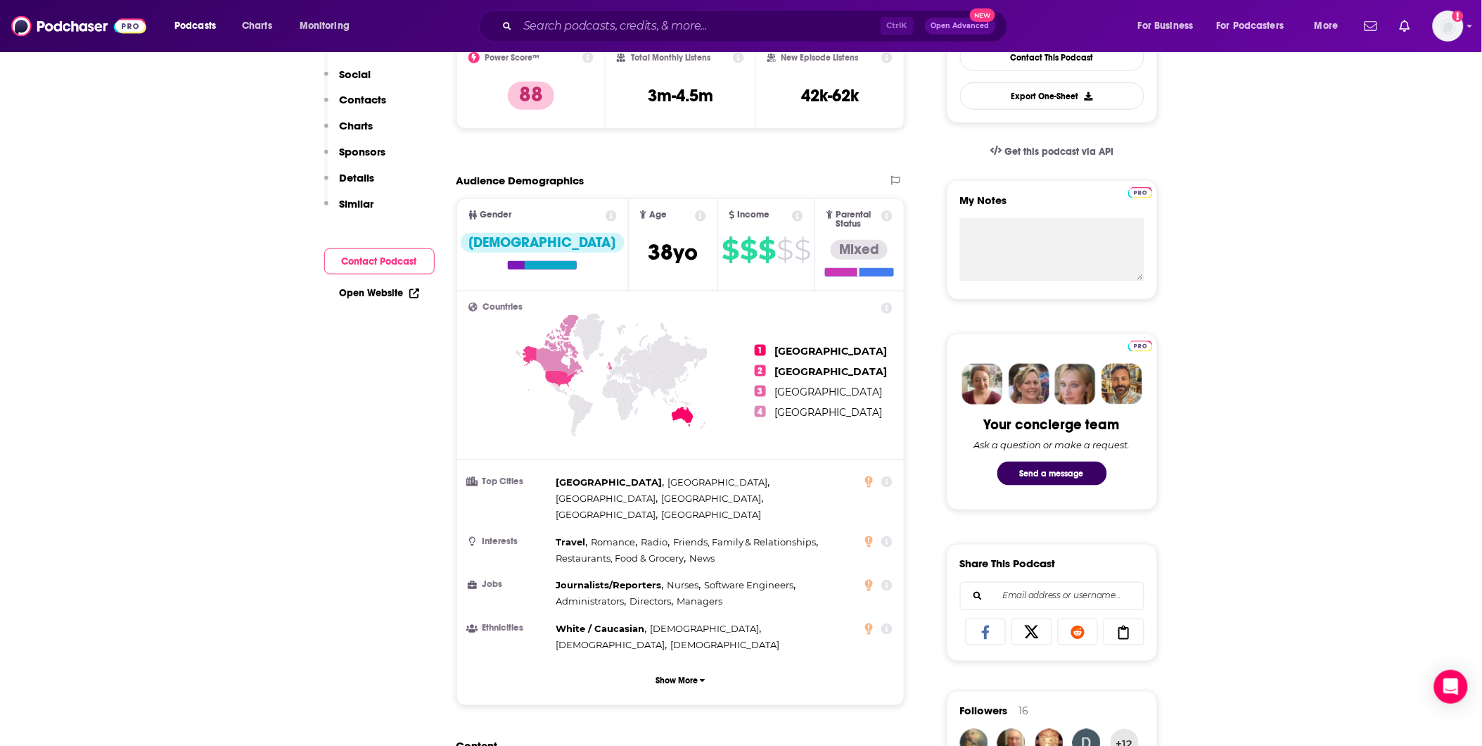
scroll to position [0, 0]
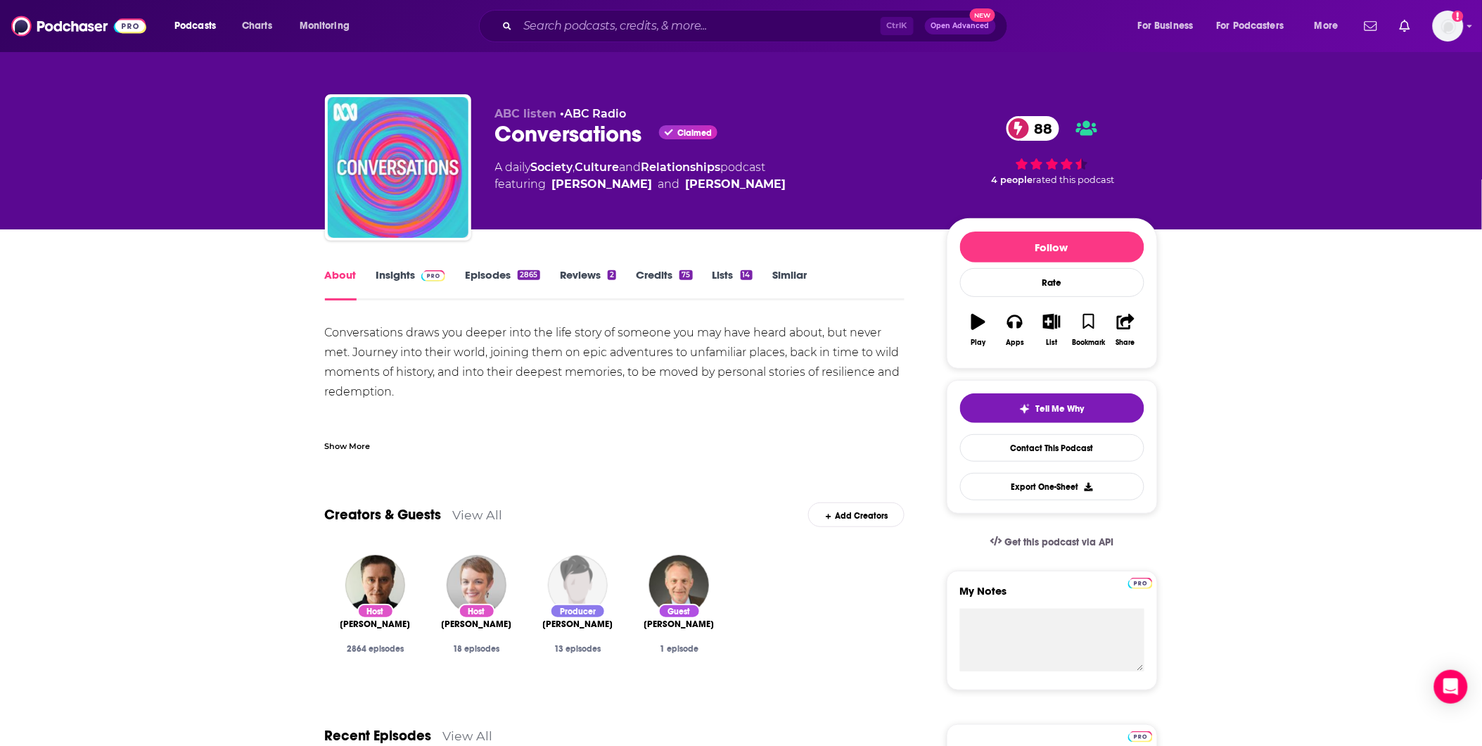
click at [396, 279] on link "Insights" at bounding box center [411, 284] width 70 height 32
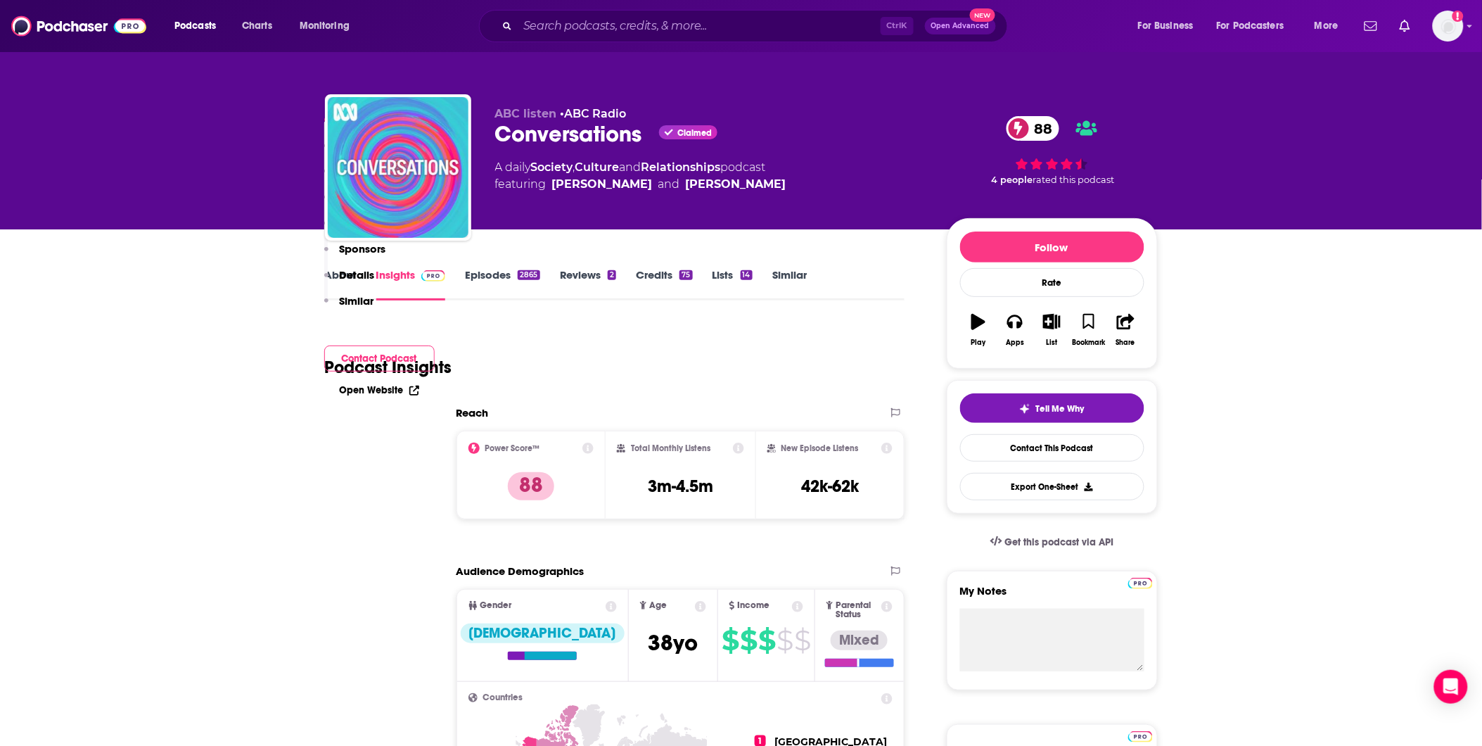
scroll to position [468, 0]
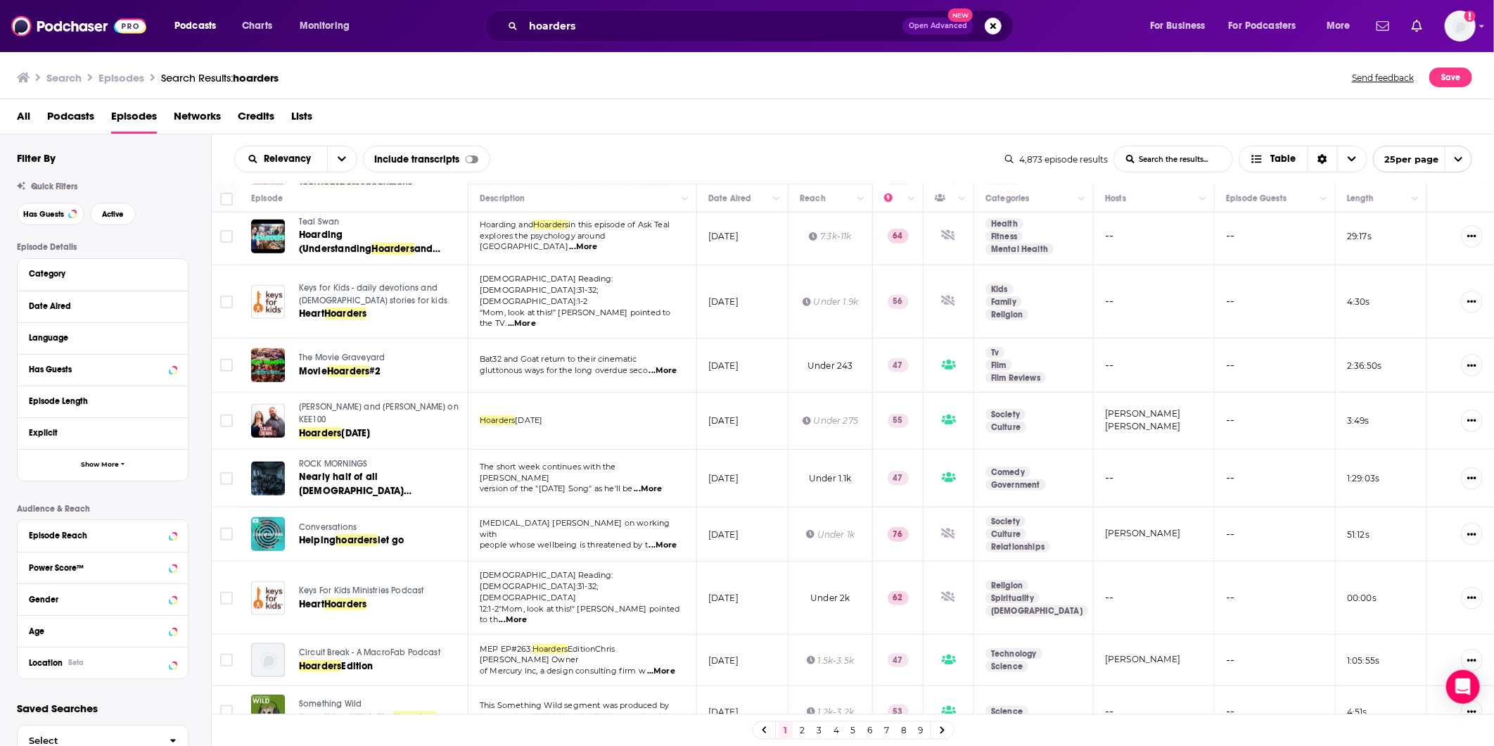
scroll to position [500, 0]
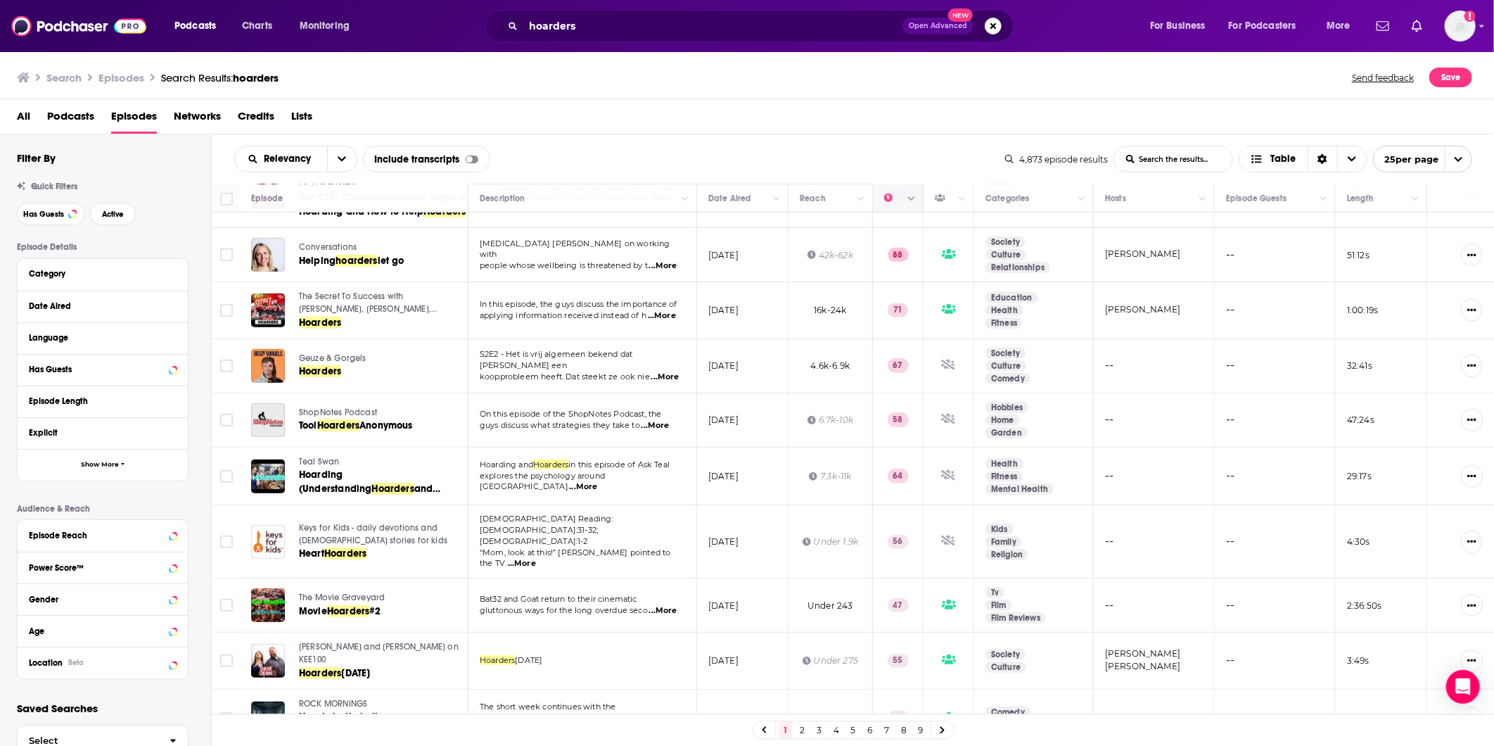
click at [637, 205] on div at bounding box center [911, 198] width 11 height 17
click at [637, 197] on button "Column Actions" at bounding box center [911, 199] width 17 height 17
click at [637, 197] on div at bounding box center [747, 373] width 1494 height 746
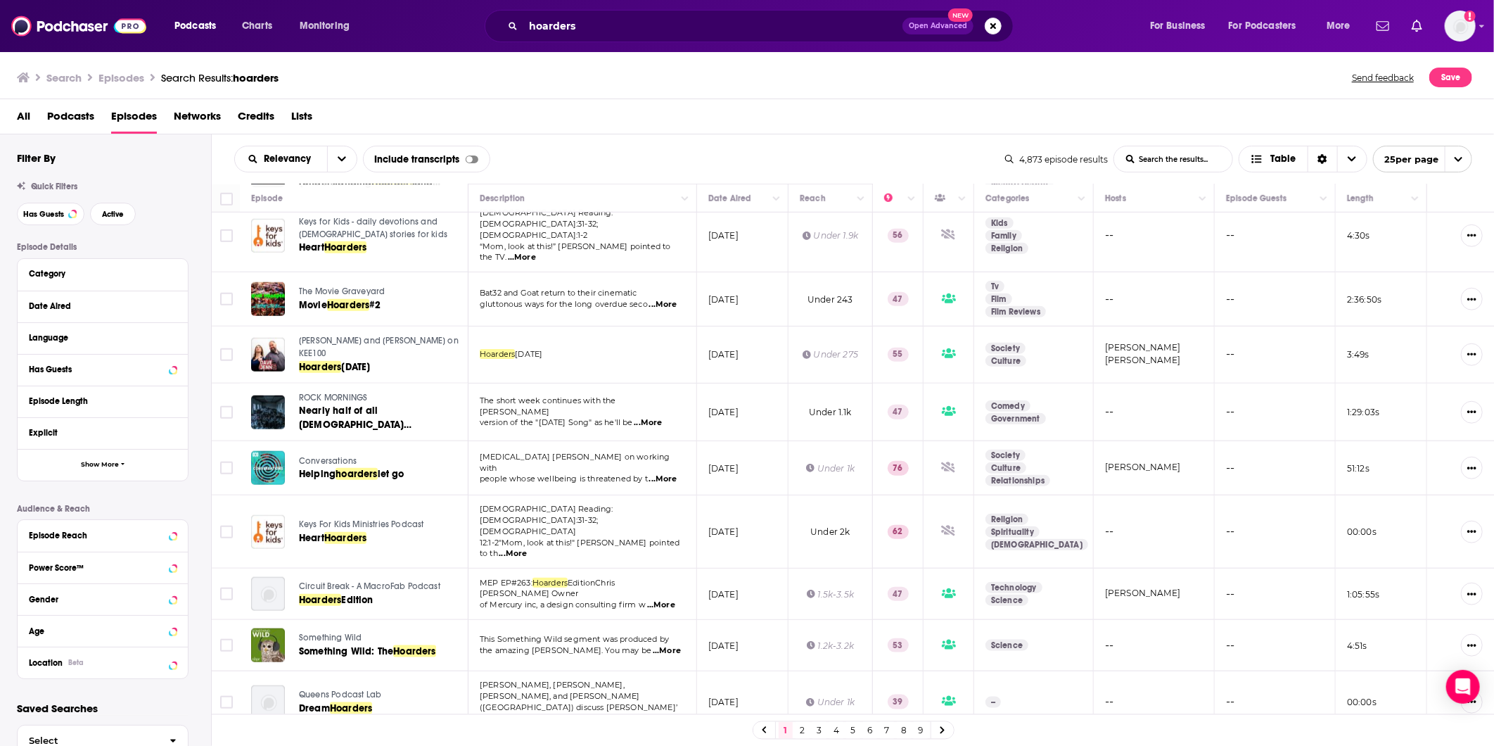
scroll to position [890, 0]
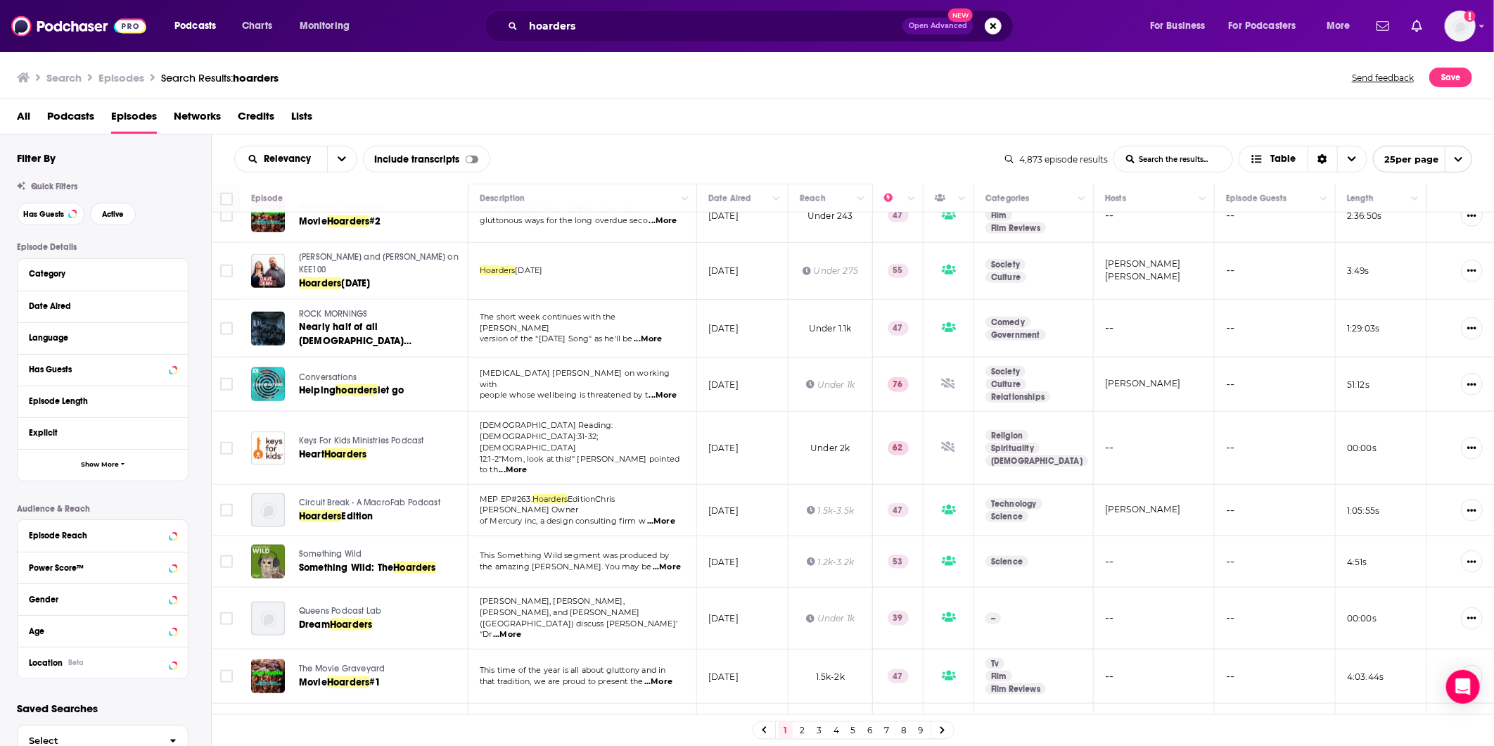
click at [637, 279] on link "2" at bounding box center [803, 730] width 14 height 17
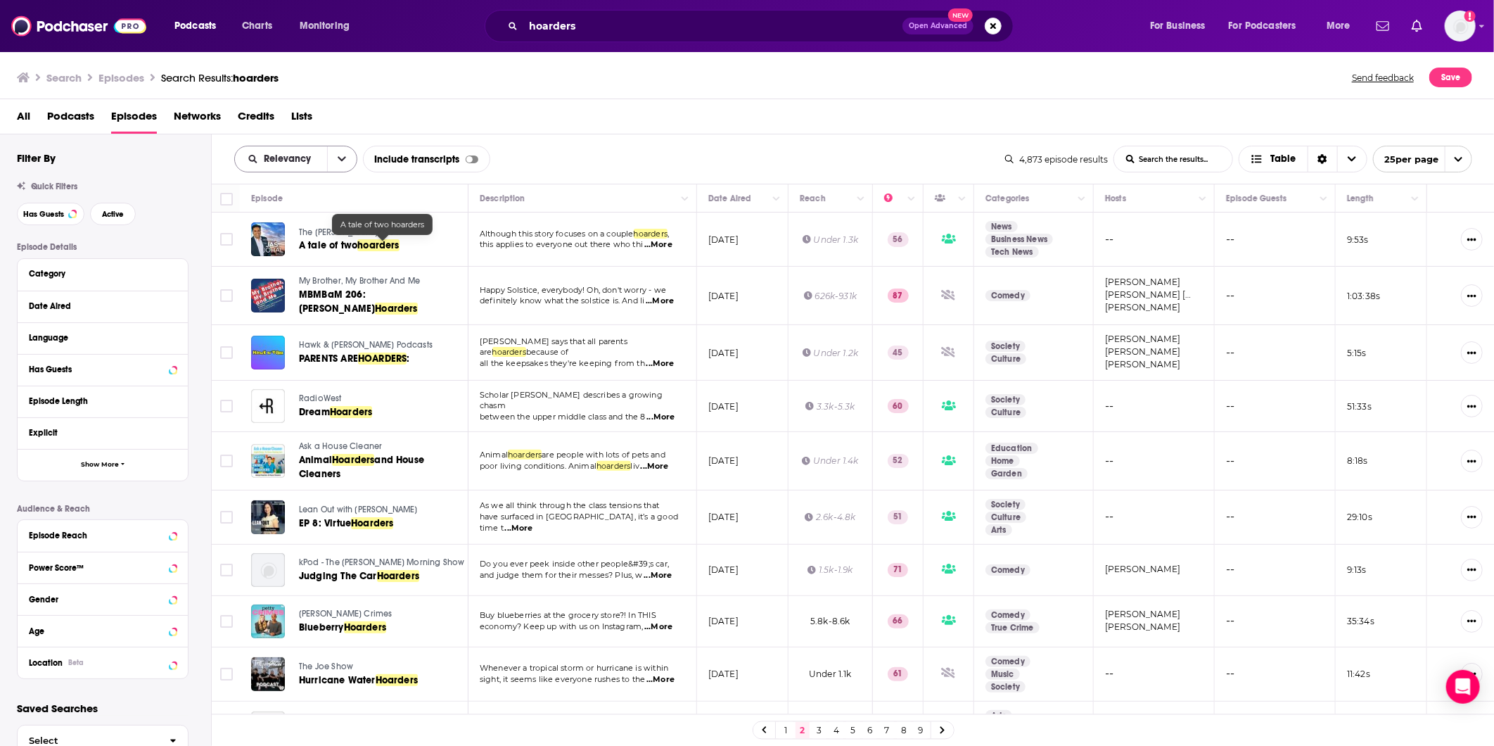
click at [338, 158] on icon "open menu" at bounding box center [342, 159] width 8 height 10
click at [307, 279] on span "Power Score" at bounding box center [304, 279] width 83 height 8
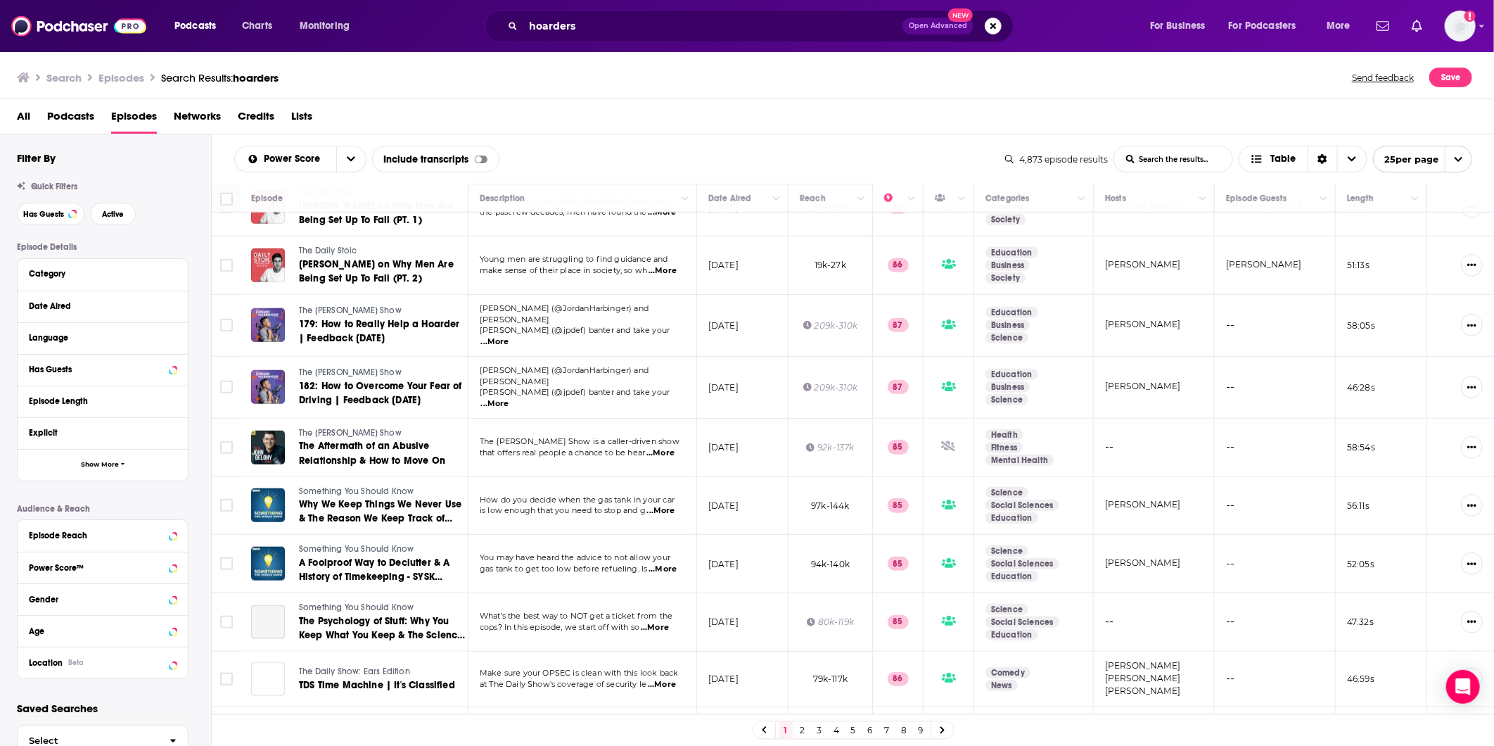
scroll to position [703, 0]
click at [637, 279] on span "...More" at bounding box center [660, 451] width 28 height 11
click at [494, 279] on span "that offers real people a chance to be hear" at bounding box center [562, 451] width 165 height 10
click at [349, 279] on span "The [PERSON_NAME] Show" at bounding box center [350, 431] width 103 height 10
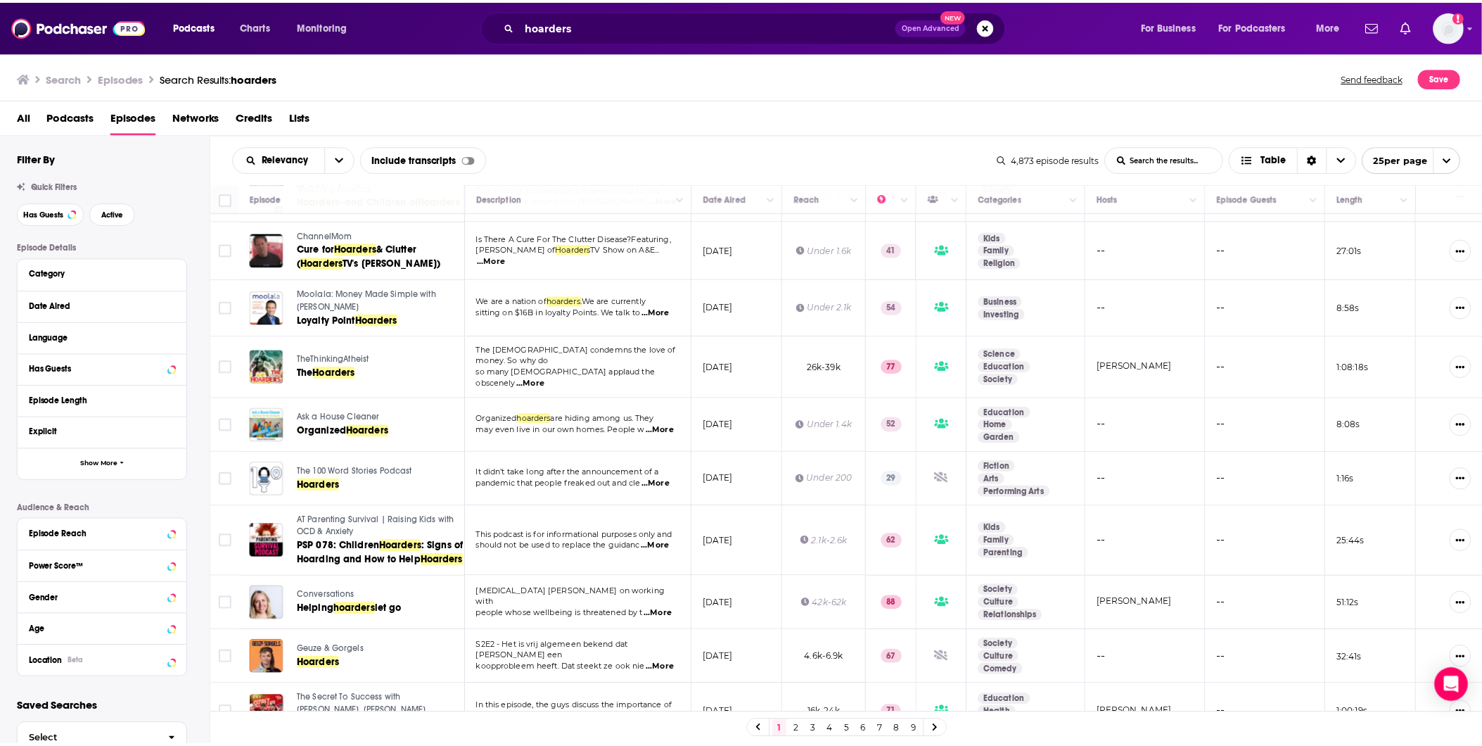
scroll to position [156, 0]
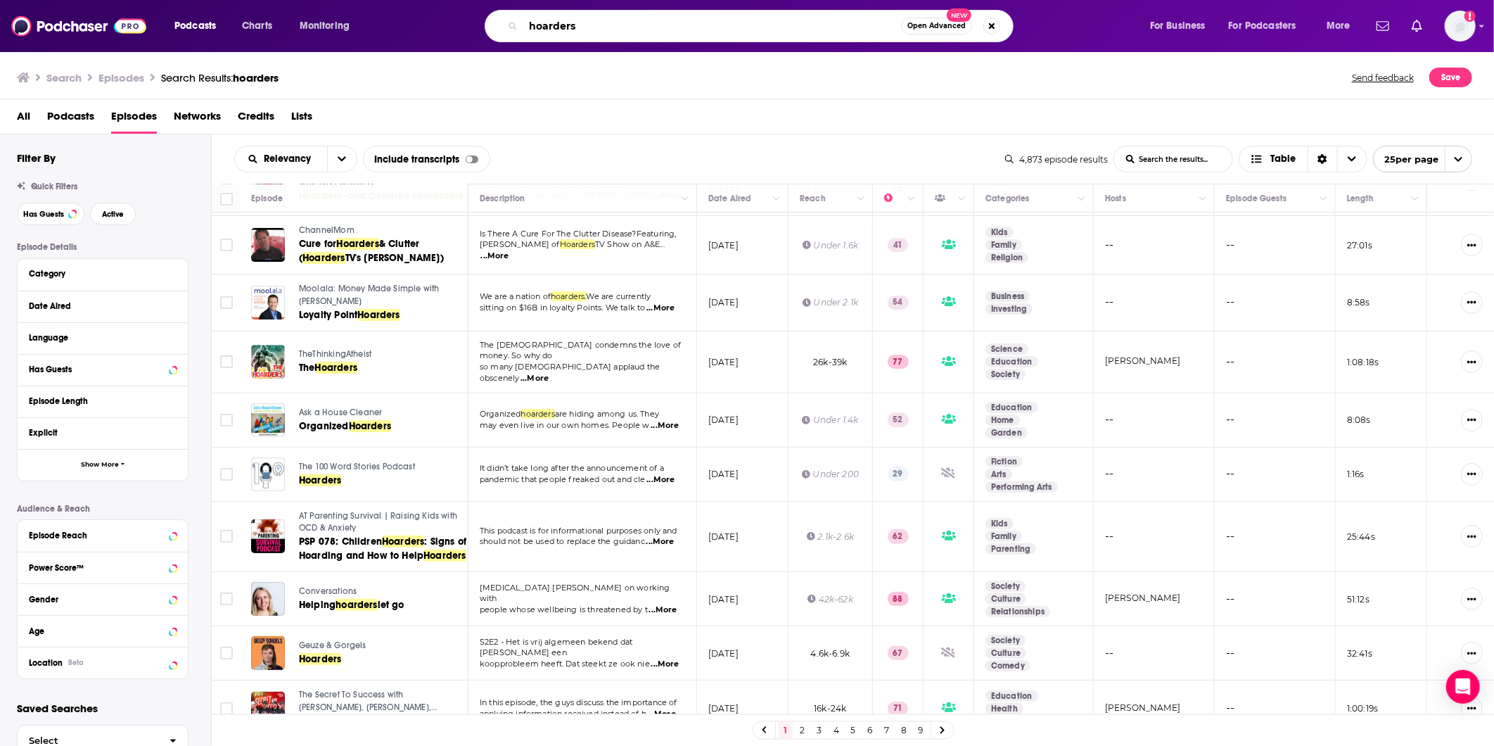
drag, startPoint x: 636, startPoint y: 35, endPoint x: 504, endPoint y: 26, distance: 132.6
click at [504, 26] on div "hoarders Open Advanced New" at bounding box center [749, 26] width 529 height 32
type input "mental health"
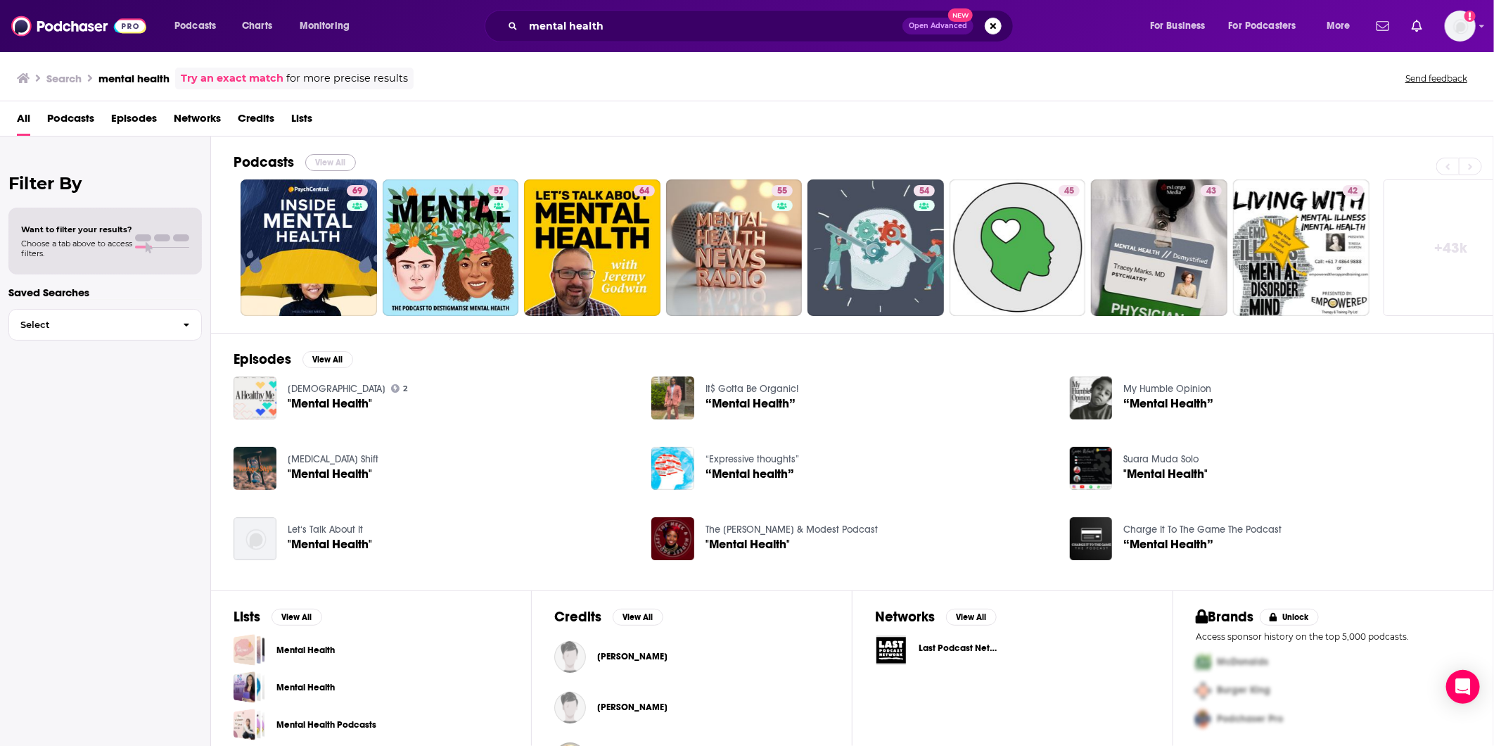
click at [328, 164] on button "View All" at bounding box center [330, 162] width 51 height 17
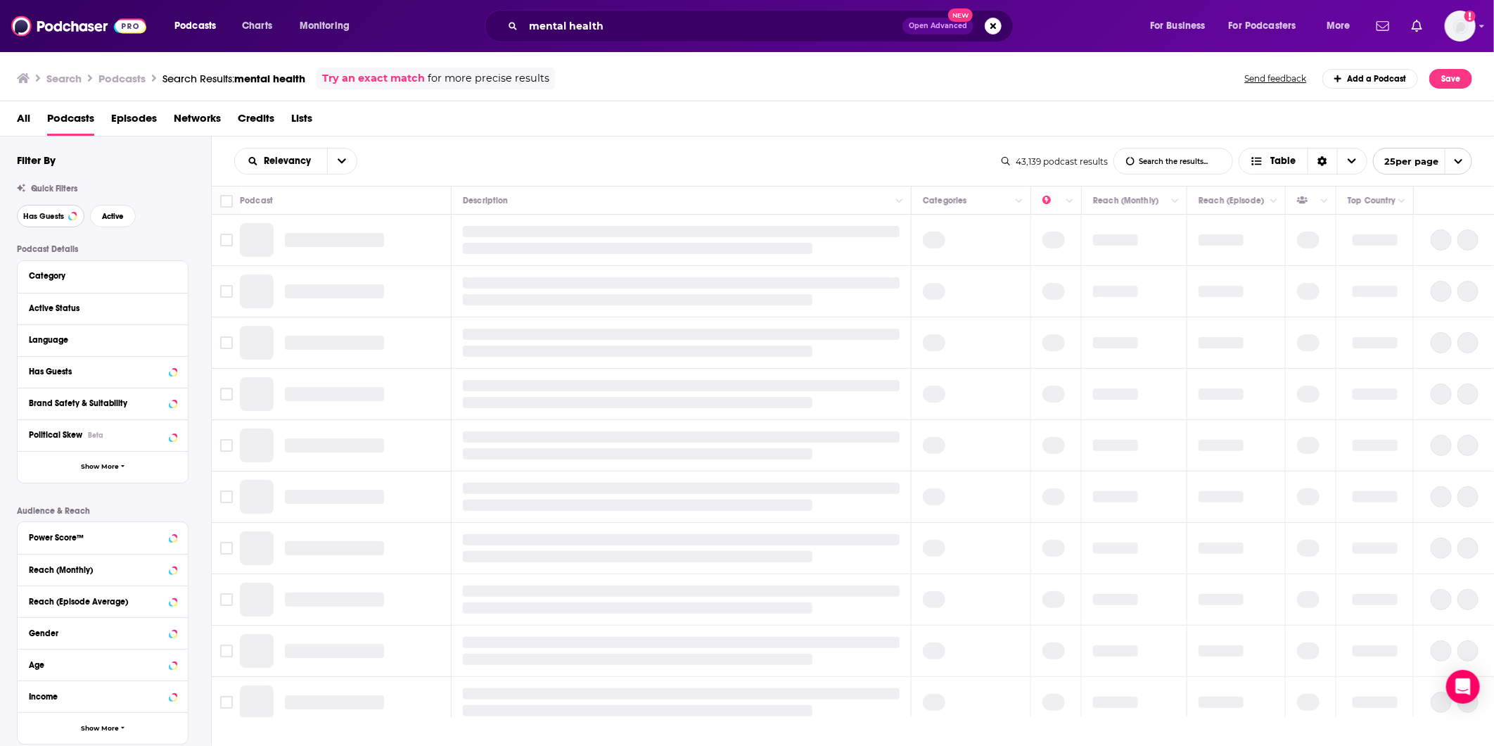
click at [25, 215] on span "Has Guests" at bounding box center [43, 216] width 41 height 8
click at [117, 221] on button "Active" at bounding box center [113, 216] width 46 height 23
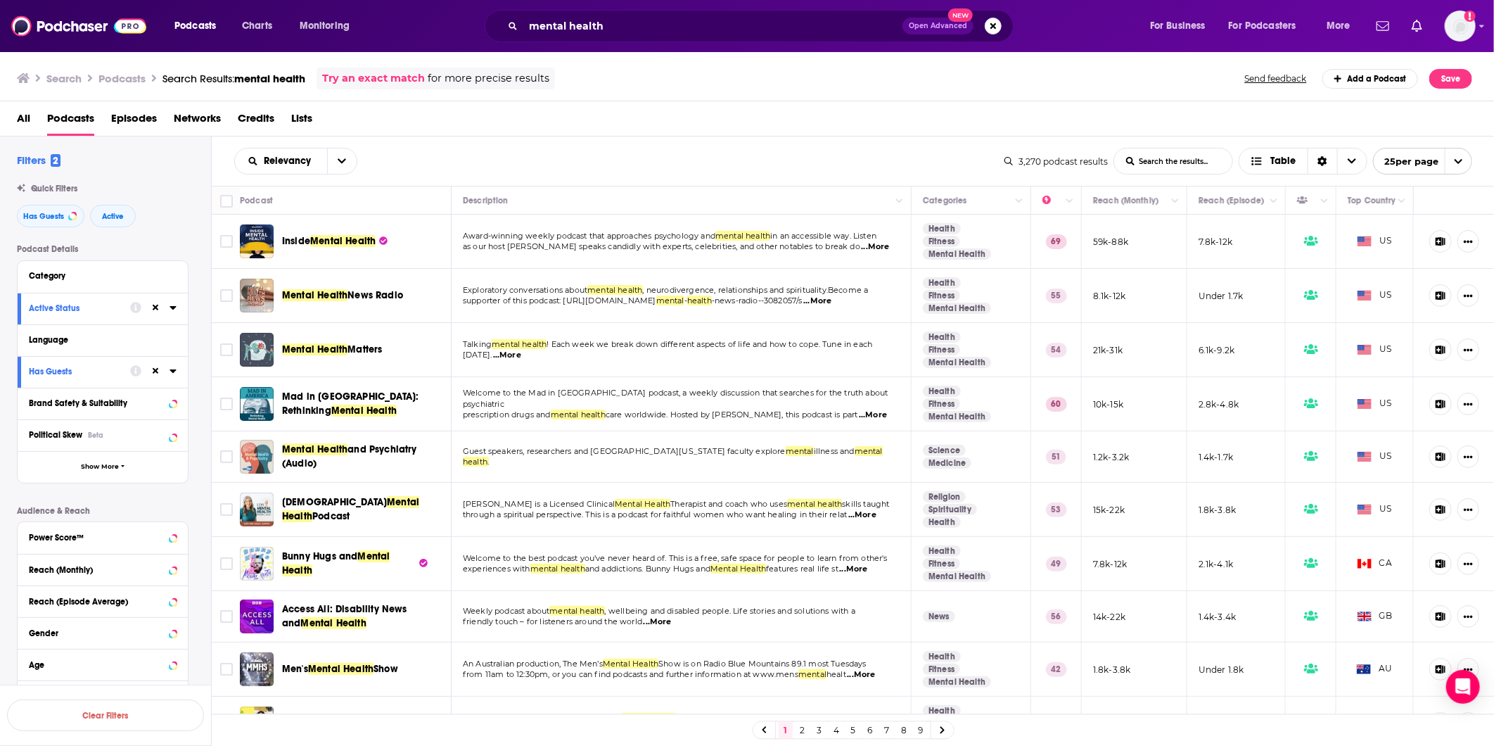
click at [333, 241] on span "Mental Health" at bounding box center [342, 241] width 65 height 12
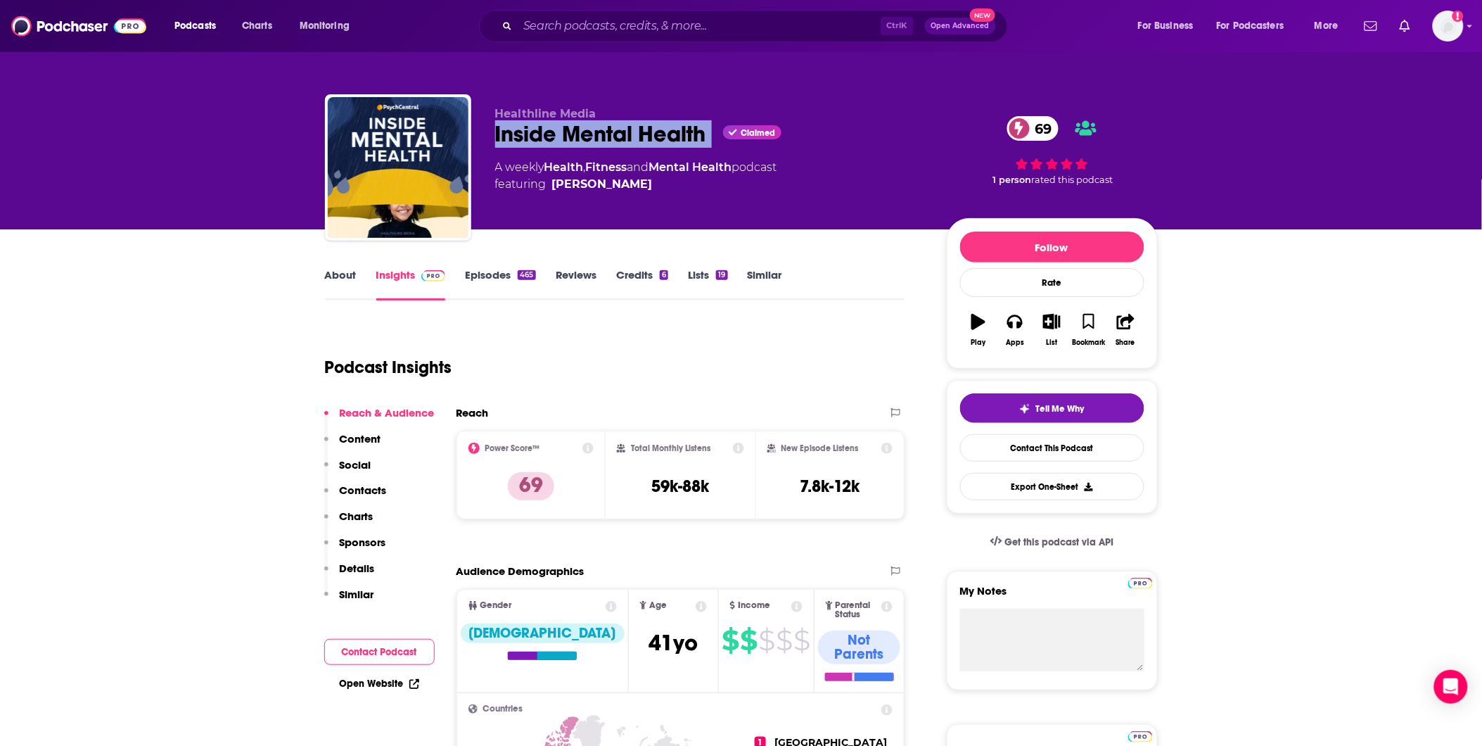
drag, startPoint x: 705, startPoint y: 136, endPoint x: 485, endPoint y: 139, distance: 219.5
click at [485, 139] on div "Healthline Media Inside Mental Health Claimed 69 A weekly Health , Fitness and …" at bounding box center [741, 170] width 833 height 152
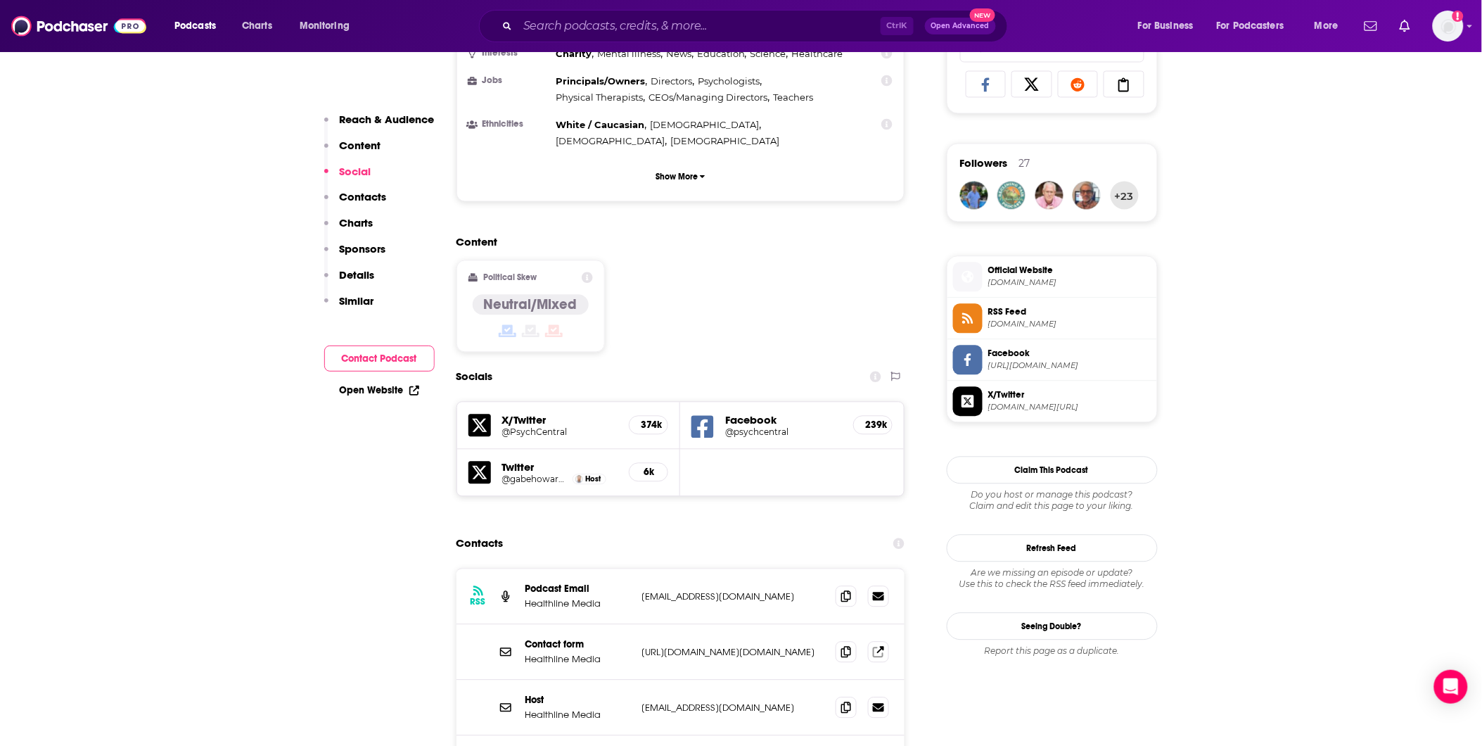
scroll to position [1016, 0]
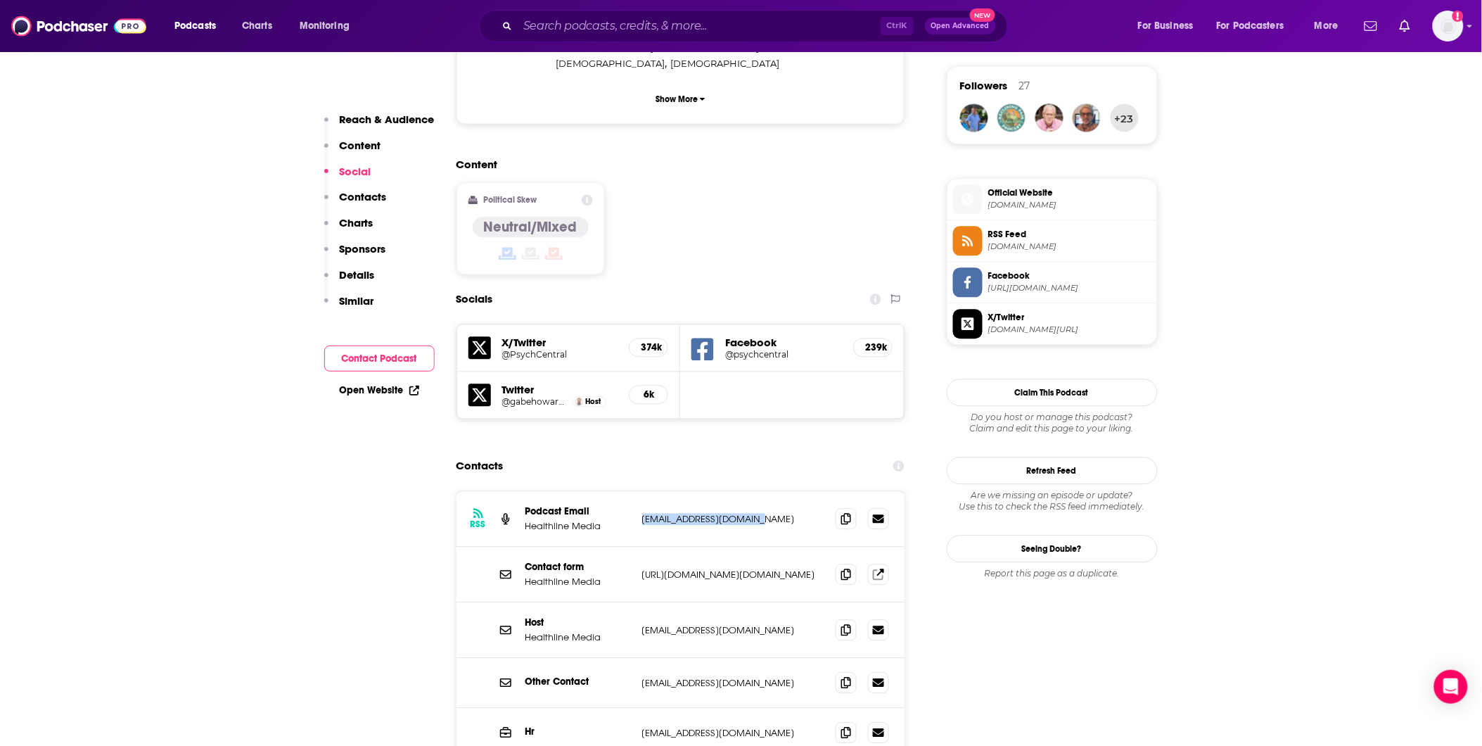
drag, startPoint x: 771, startPoint y: 419, endPoint x: 641, endPoint y: 411, distance: 130.4
click at [637, 279] on div "RSS Podcast Email Healthline Media [EMAIL_ADDRESS][DOMAIN_NAME] [EMAIL_ADDRESS]…" at bounding box center [681, 519] width 449 height 56
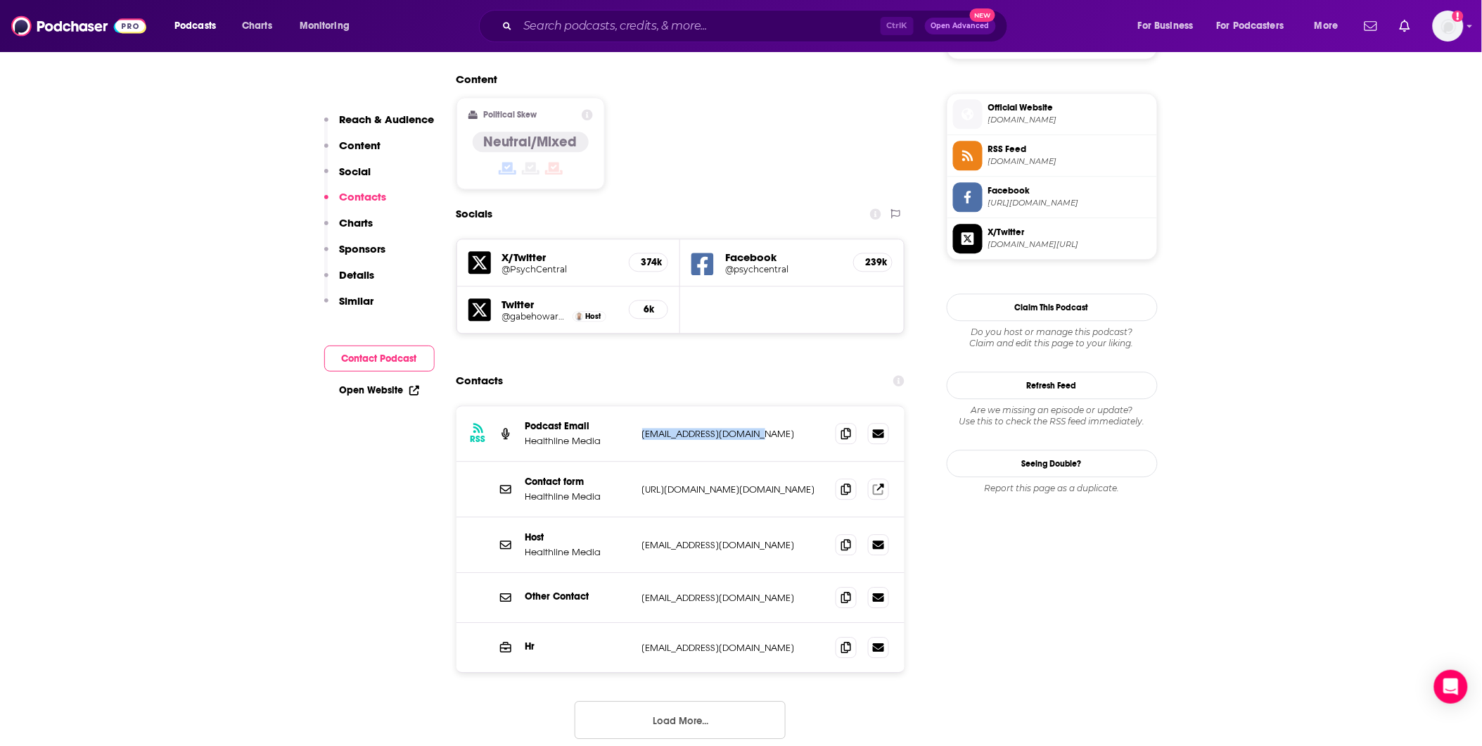
scroll to position [1172, 0]
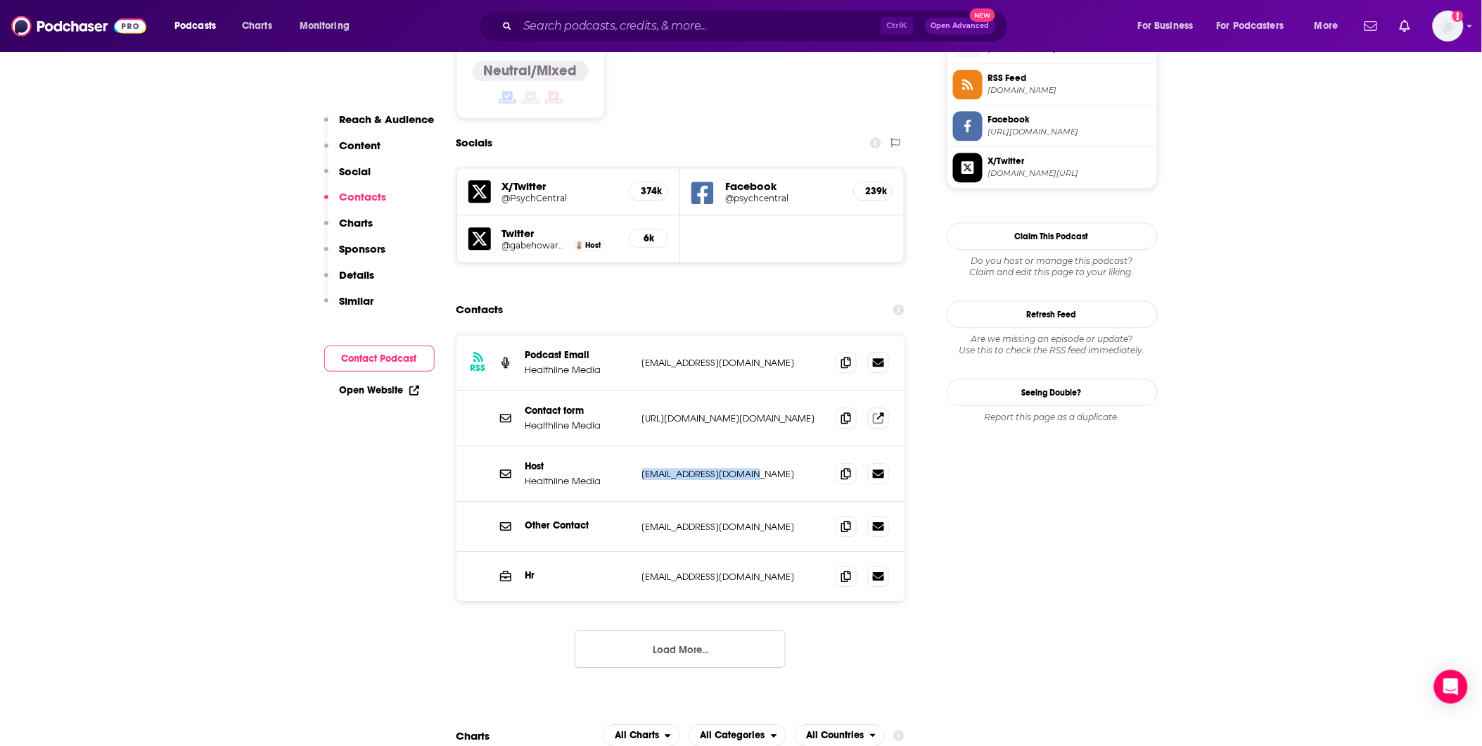
drag, startPoint x: 771, startPoint y: 377, endPoint x: 641, endPoint y: 381, distance: 130.2
click at [637, 279] on div "Host Healthline Media [EMAIL_ADDRESS][DOMAIN_NAME] [EMAIL_ADDRESS][DOMAIN_NAME]" at bounding box center [681, 474] width 449 height 56
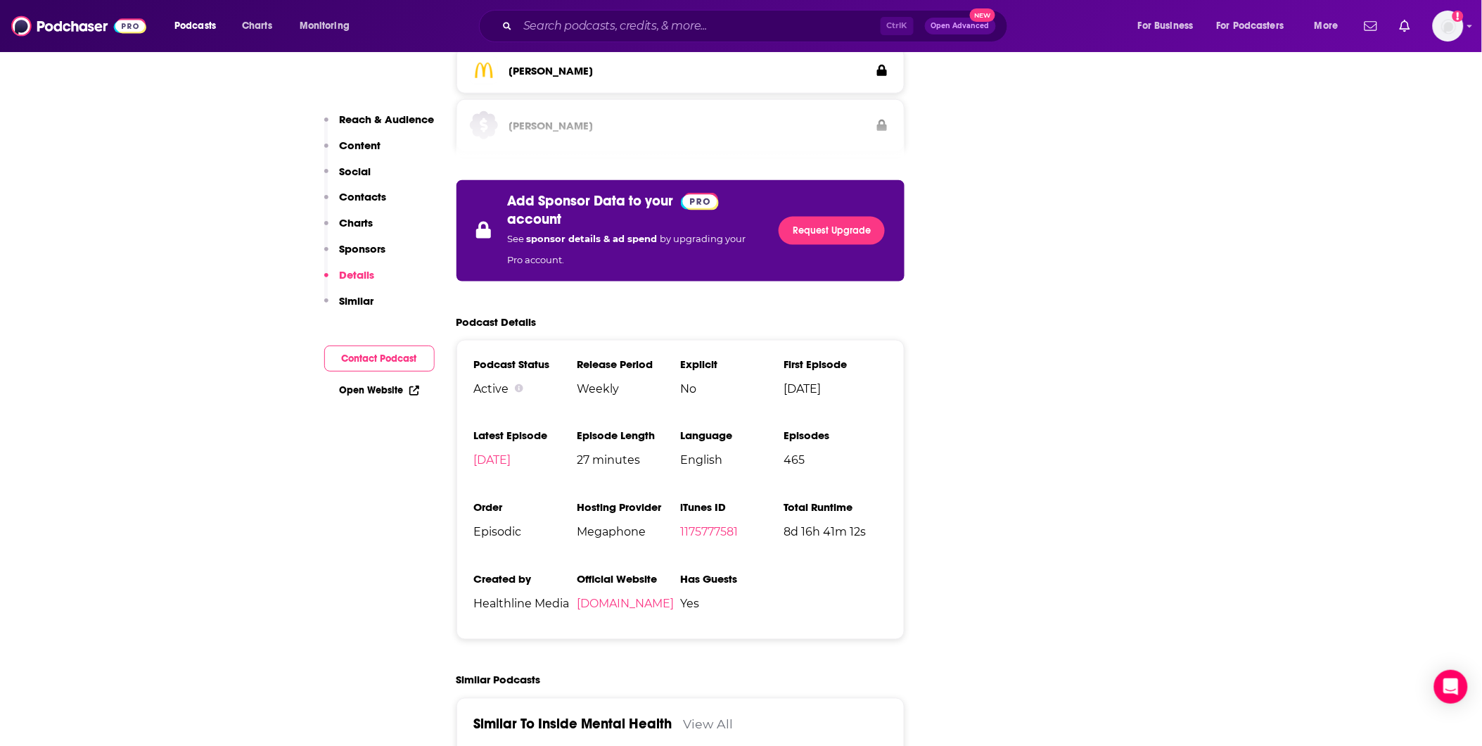
scroll to position [2892, 0]
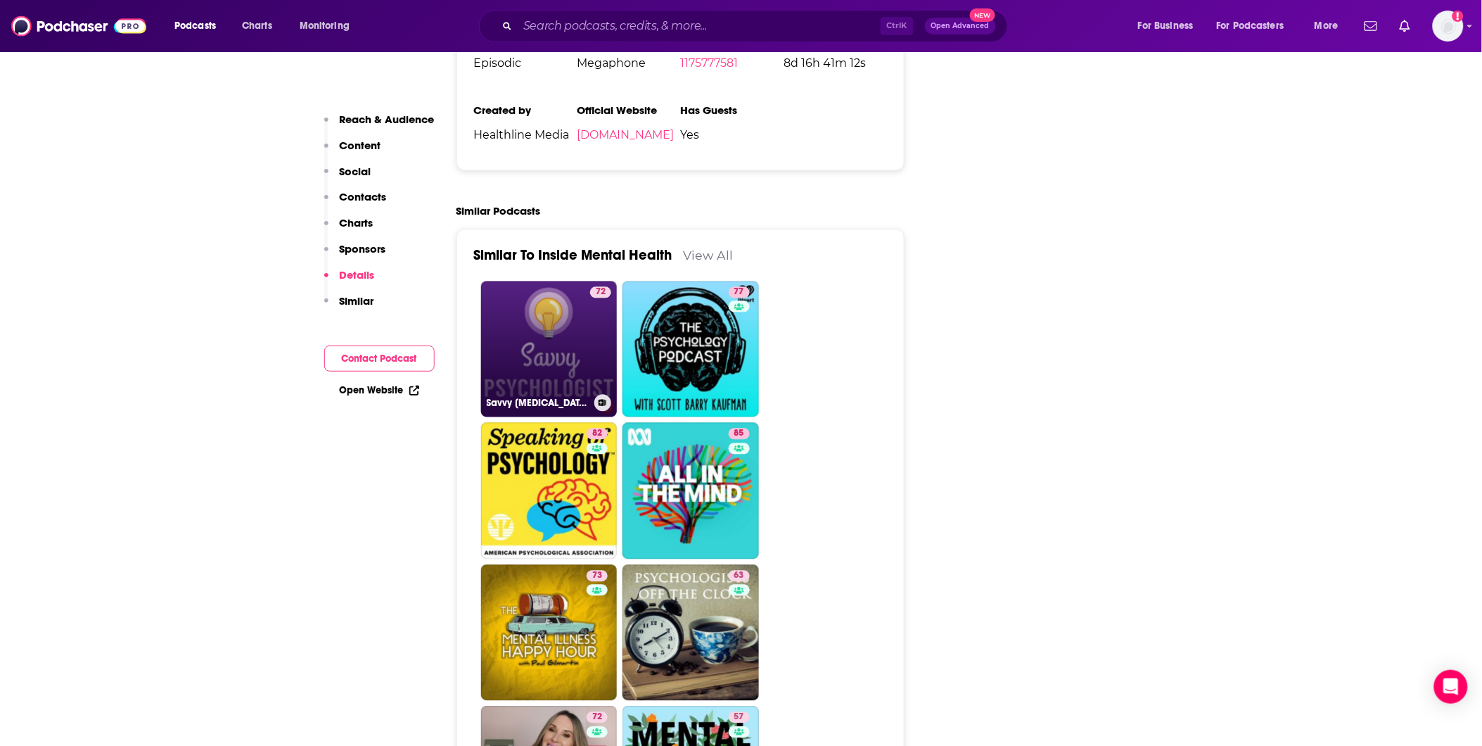
click at [516, 279] on link "72 Savvy [MEDICAL_DATA]" at bounding box center [549, 349] width 136 height 136
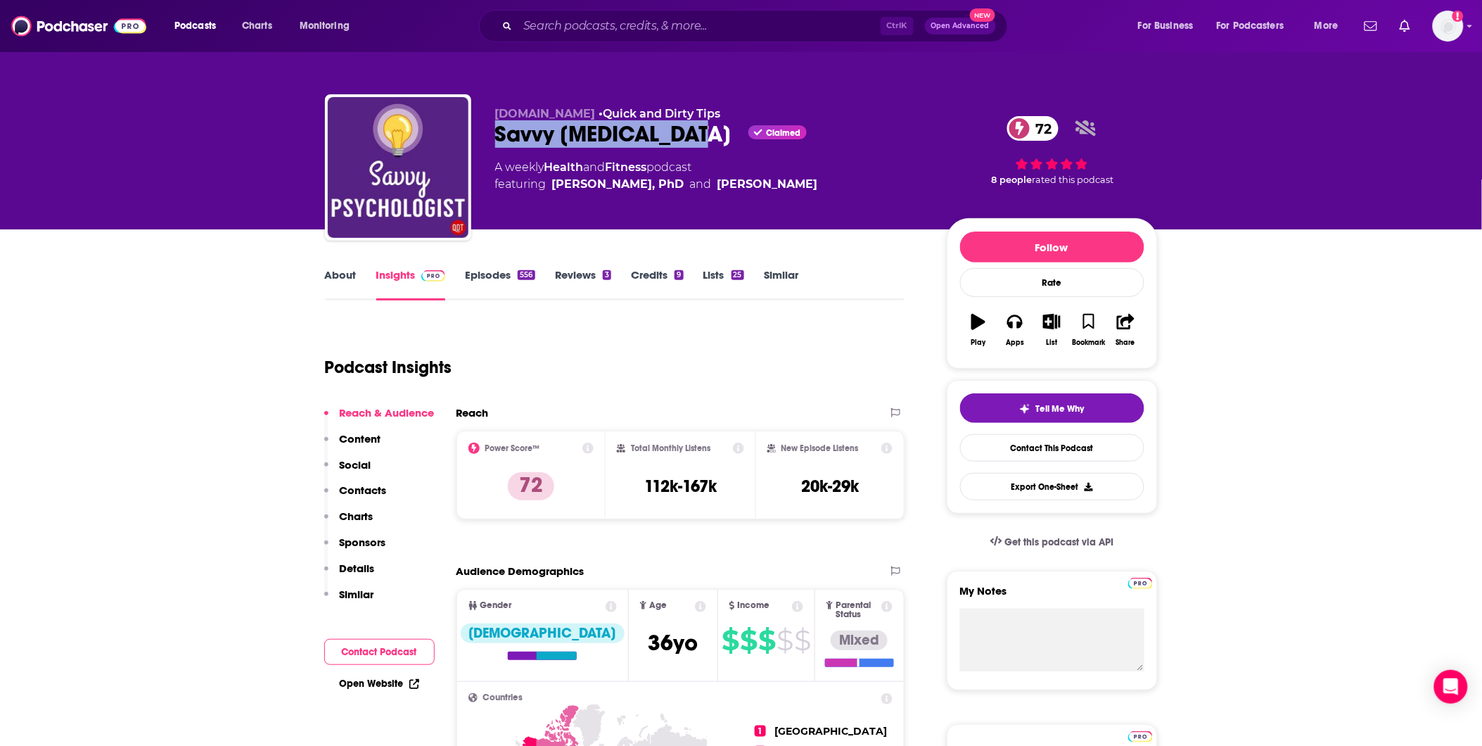
drag, startPoint x: 690, startPoint y: 131, endPoint x: 490, endPoint y: 129, distance: 200.5
click at [490, 129] on div "[DOMAIN_NAME] • Quick and Dirty Tips Savvy [MEDICAL_DATA] Claimed 72 A weekly H…" at bounding box center [741, 170] width 833 height 152
type input "[URL][DOMAIN_NAME]"
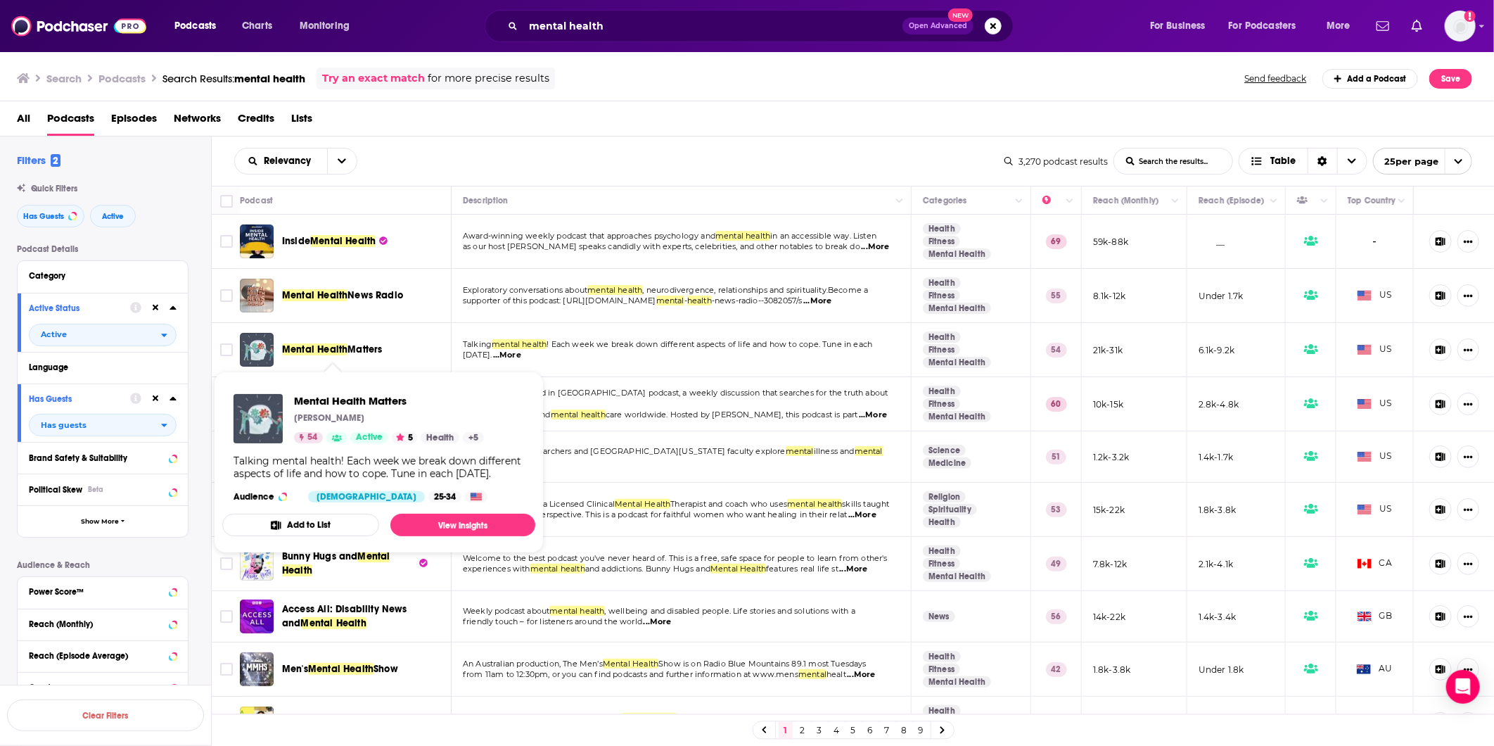
click at [348, 279] on span "Matters" at bounding box center [364, 349] width 34 height 12
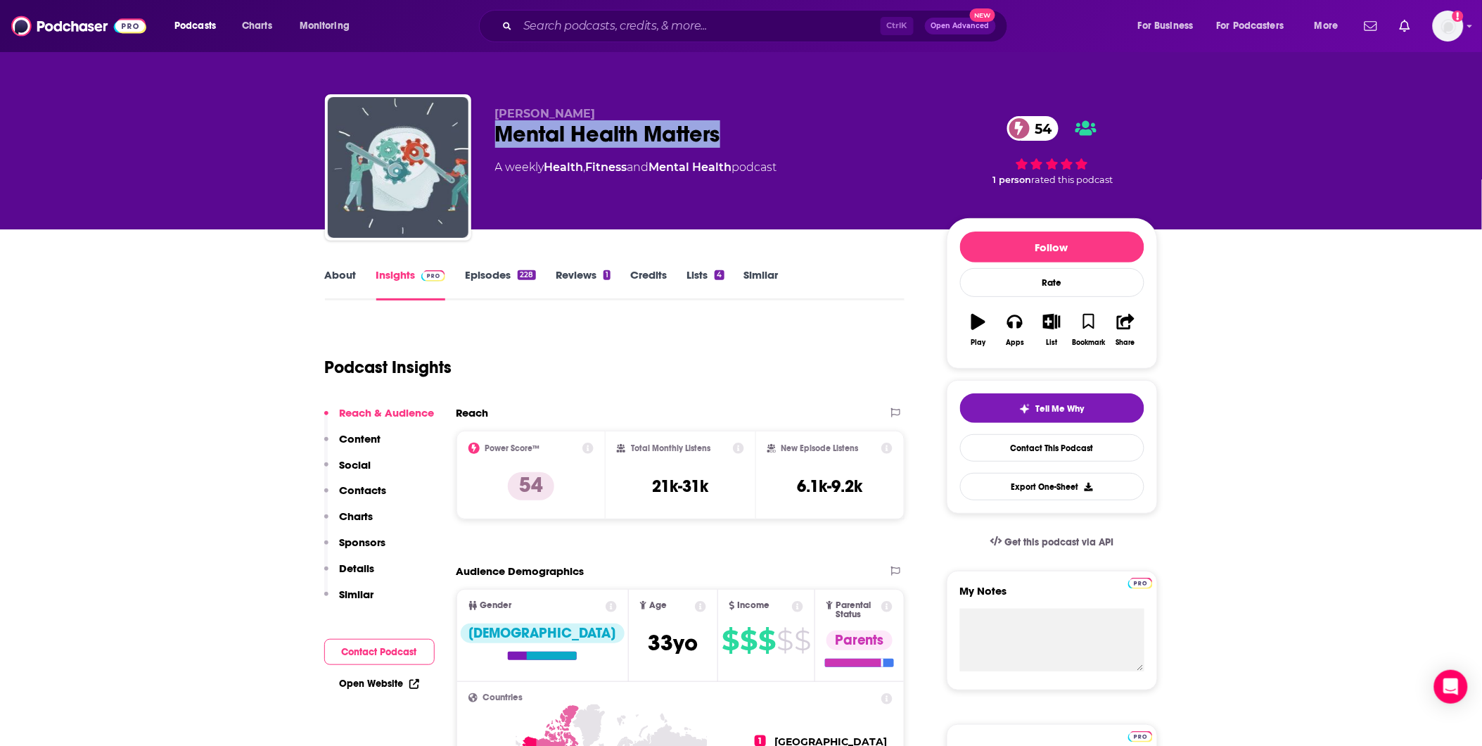
drag, startPoint x: 726, startPoint y: 132, endPoint x: 497, endPoint y: 136, distance: 229.3
click at [497, 136] on div "Mental Health Matters 54" at bounding box center [709, 133] width 429 height 27
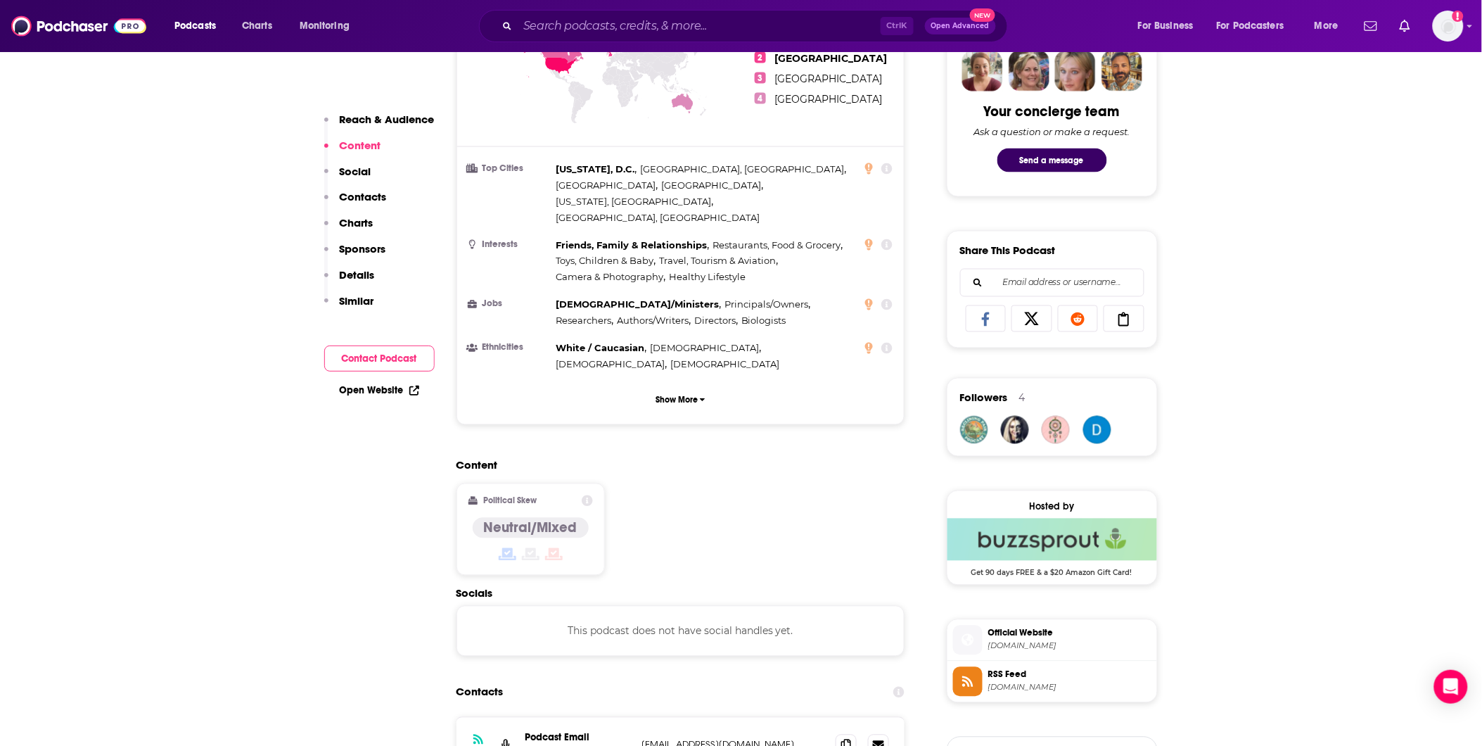
scroll to position [1016, 0]
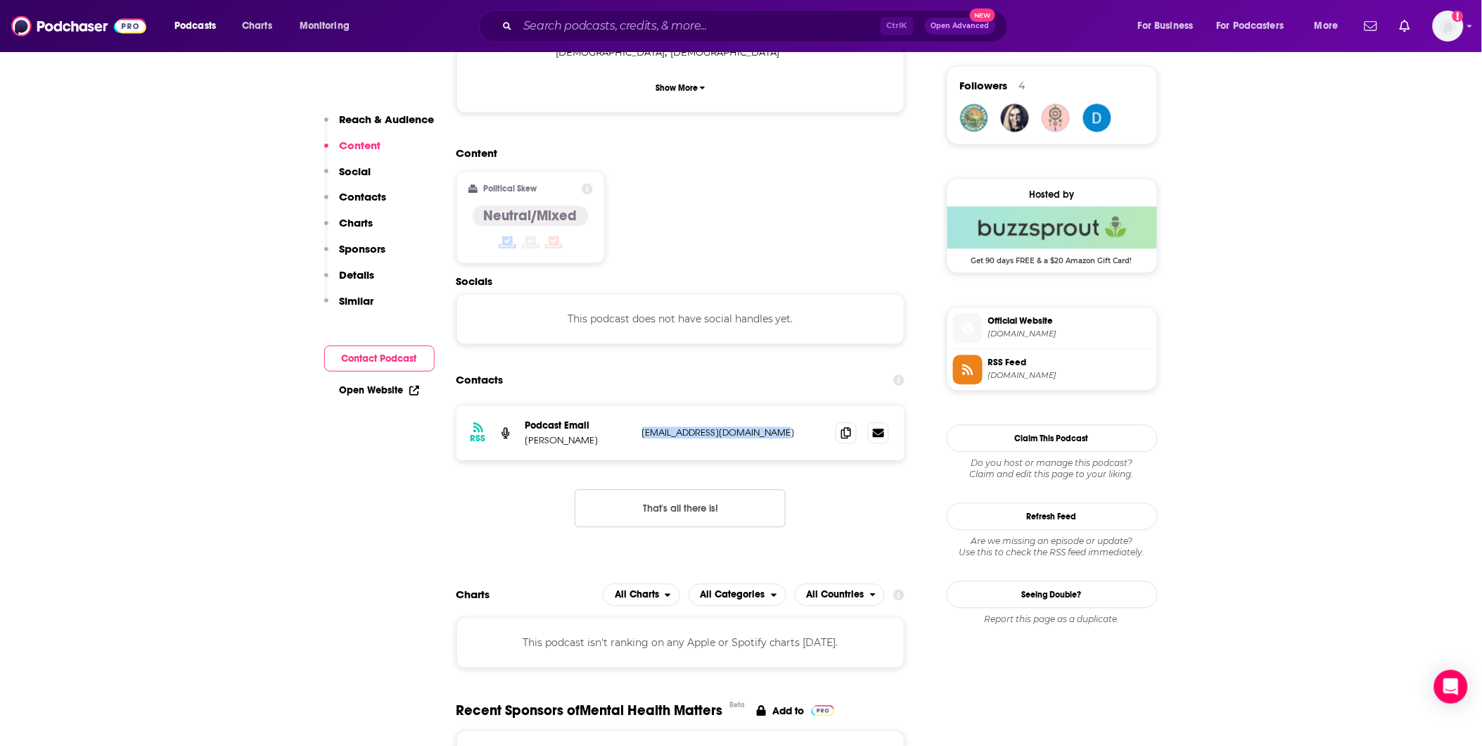
drag, startPoint x: 799, startPoint y: 380, endPoint x: 640, endPoint y: 381, distance: 159.0
click at [637, 279] on div "RSS Podcast Email [PERSON_NAME] [EMAIL_ADDRESS][DOMAIN_NAME] [EMAIL_ADDRESS][DO…" at bounding box center [681, 432] width 449 height 55
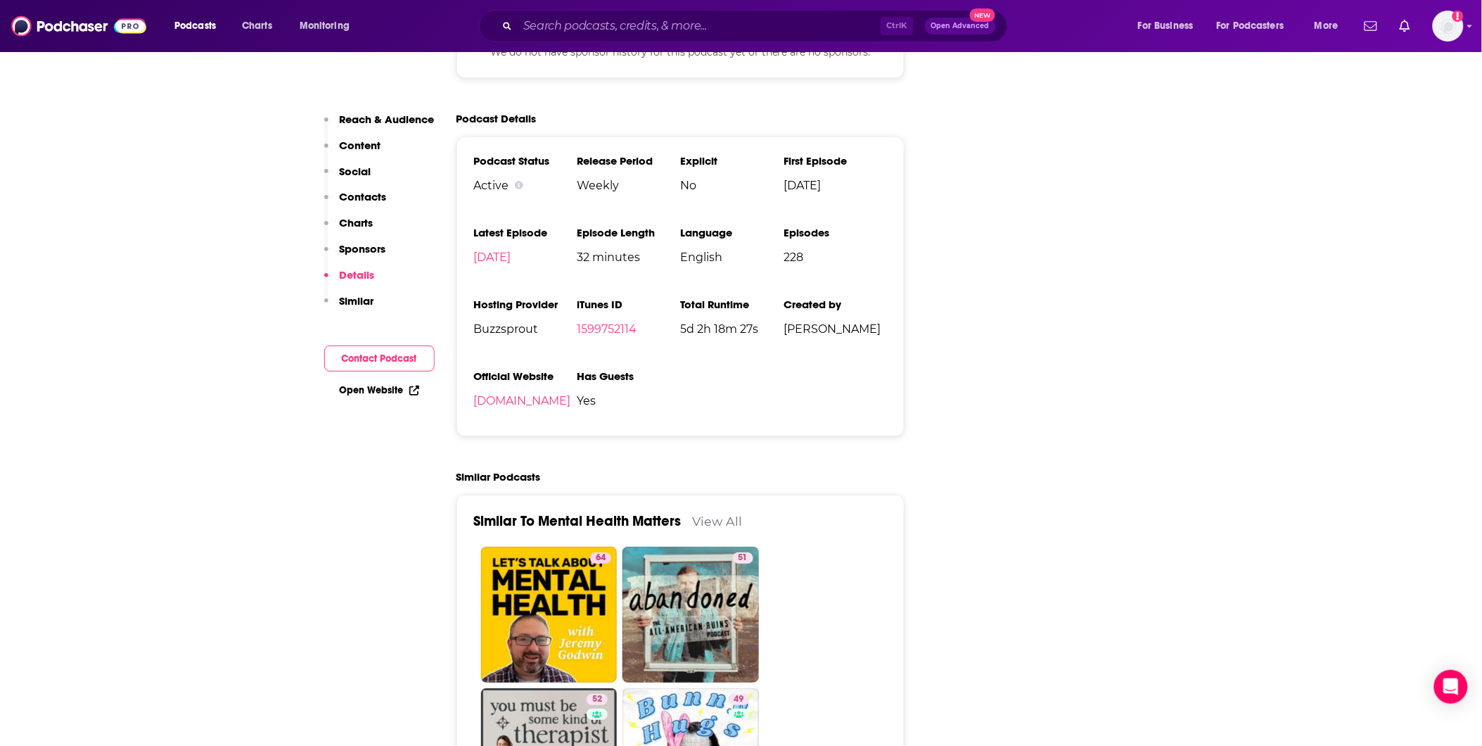
scroll to position [1953, 0]
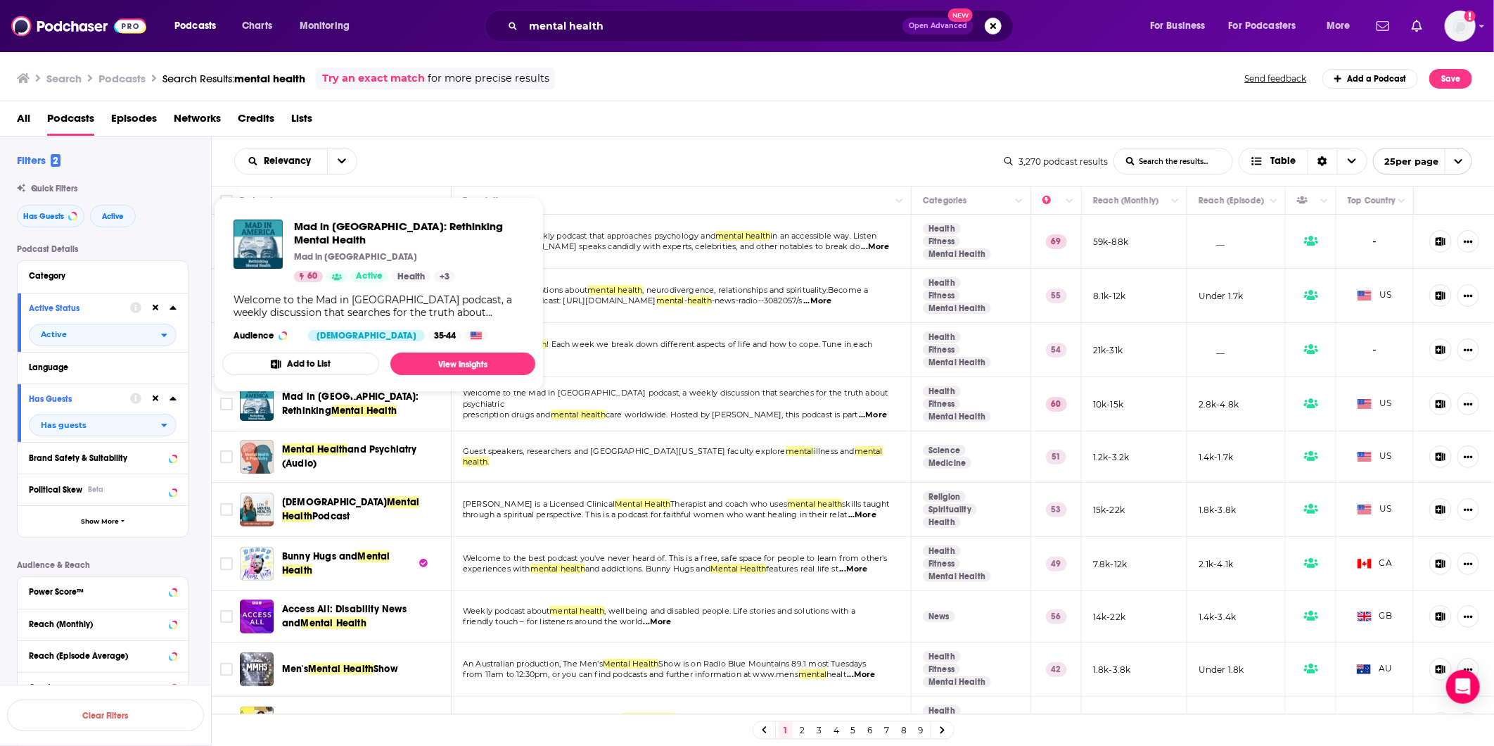
click at [347, 279] on span "Mad in [GEOGRAPHIC_DATA]: Rethinking Mental Health" at bounding box center [357, 404] width 150 height 28
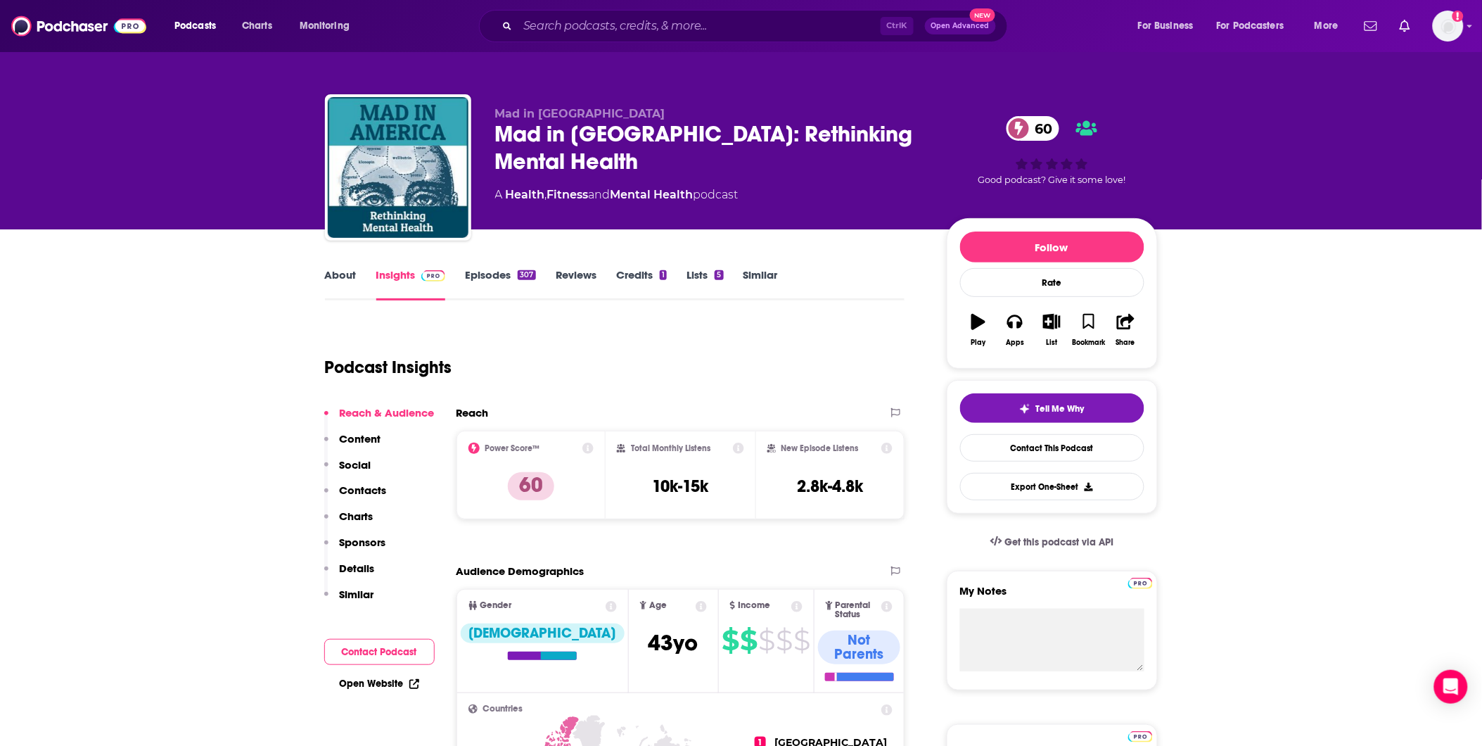
click at [347, 279] on link "About" at bounding box center [341, 284] width 32 height 32
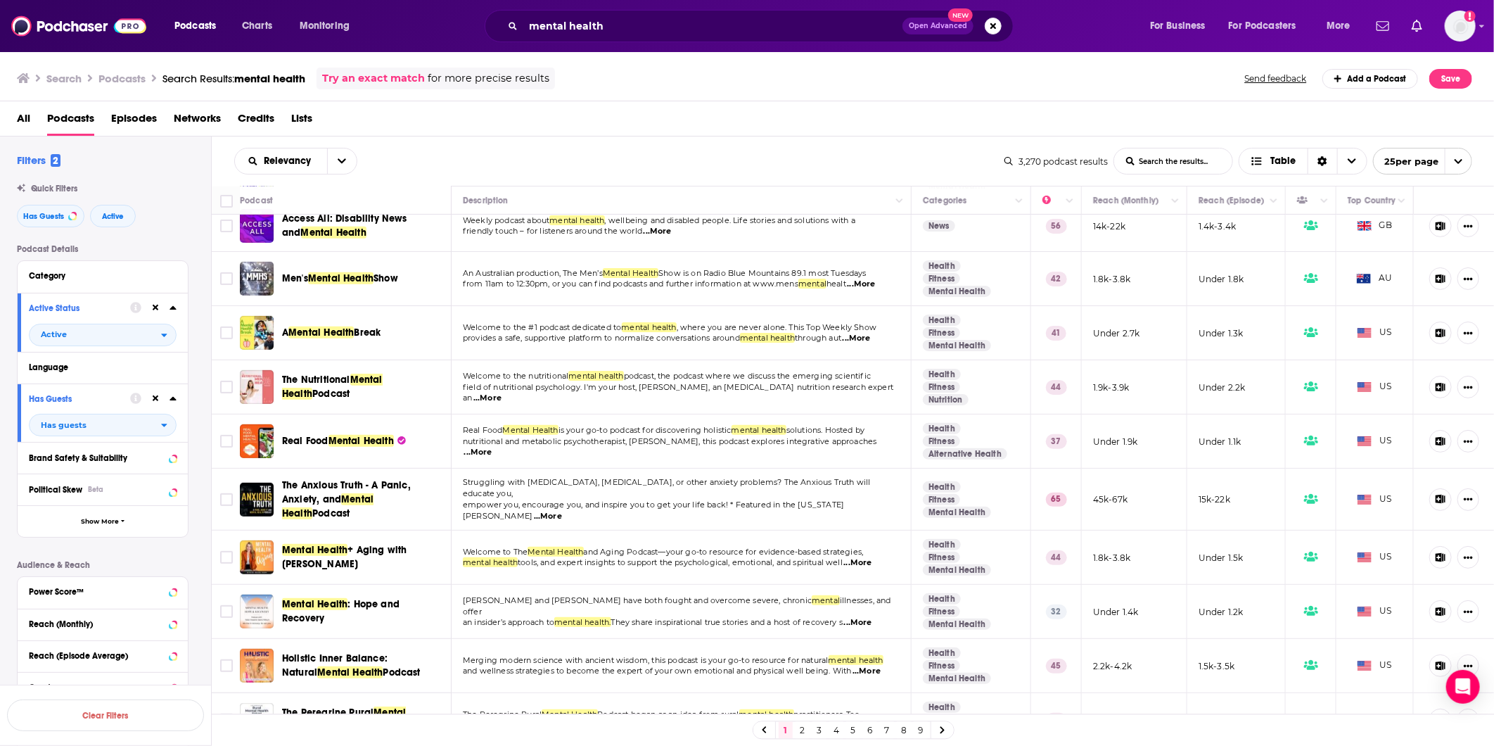
scroll to position [468, 0]
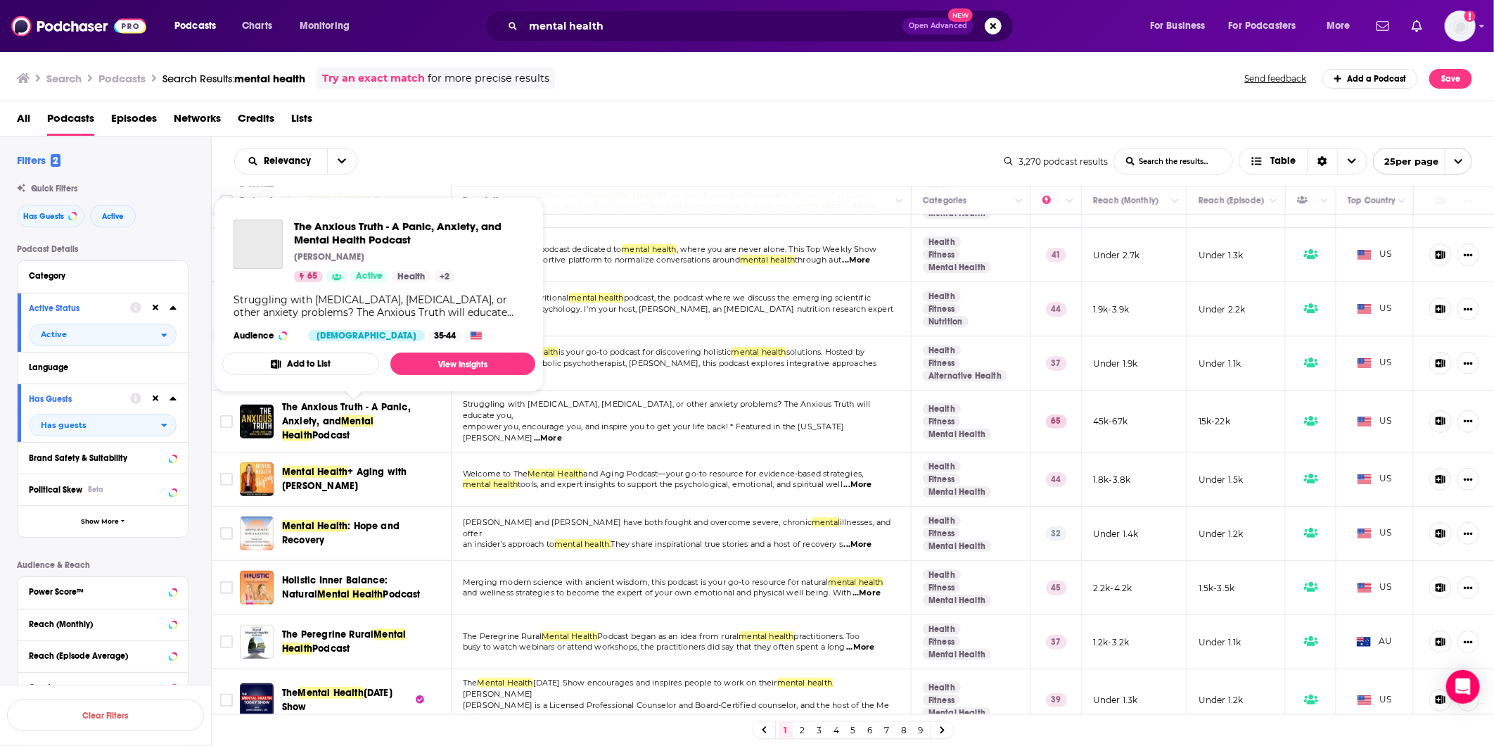
click at [283, 279] on span "The Anxious Truth - A Panic, Anxiety, and" at bounding box center [346, 414] width 129 height 26
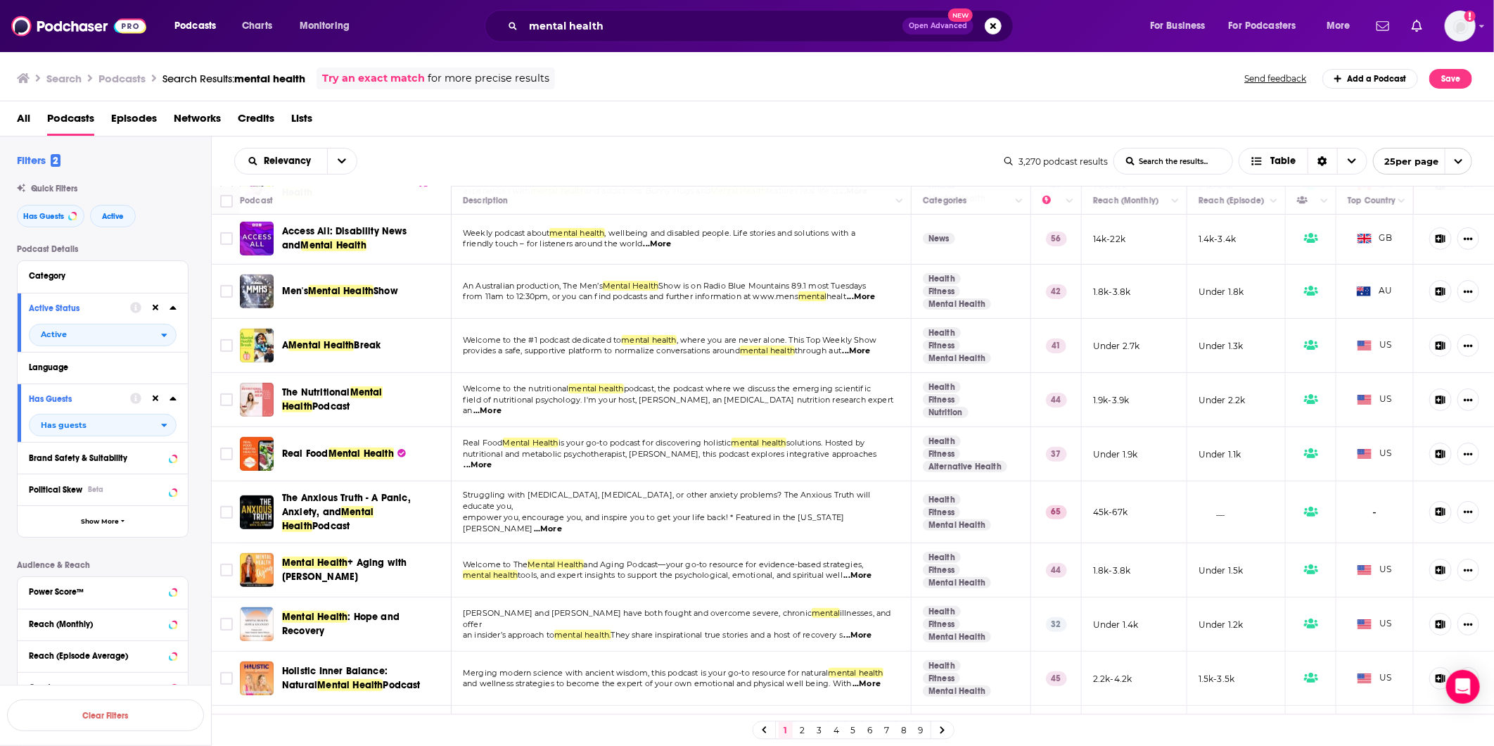
scroll to position [468, 0]
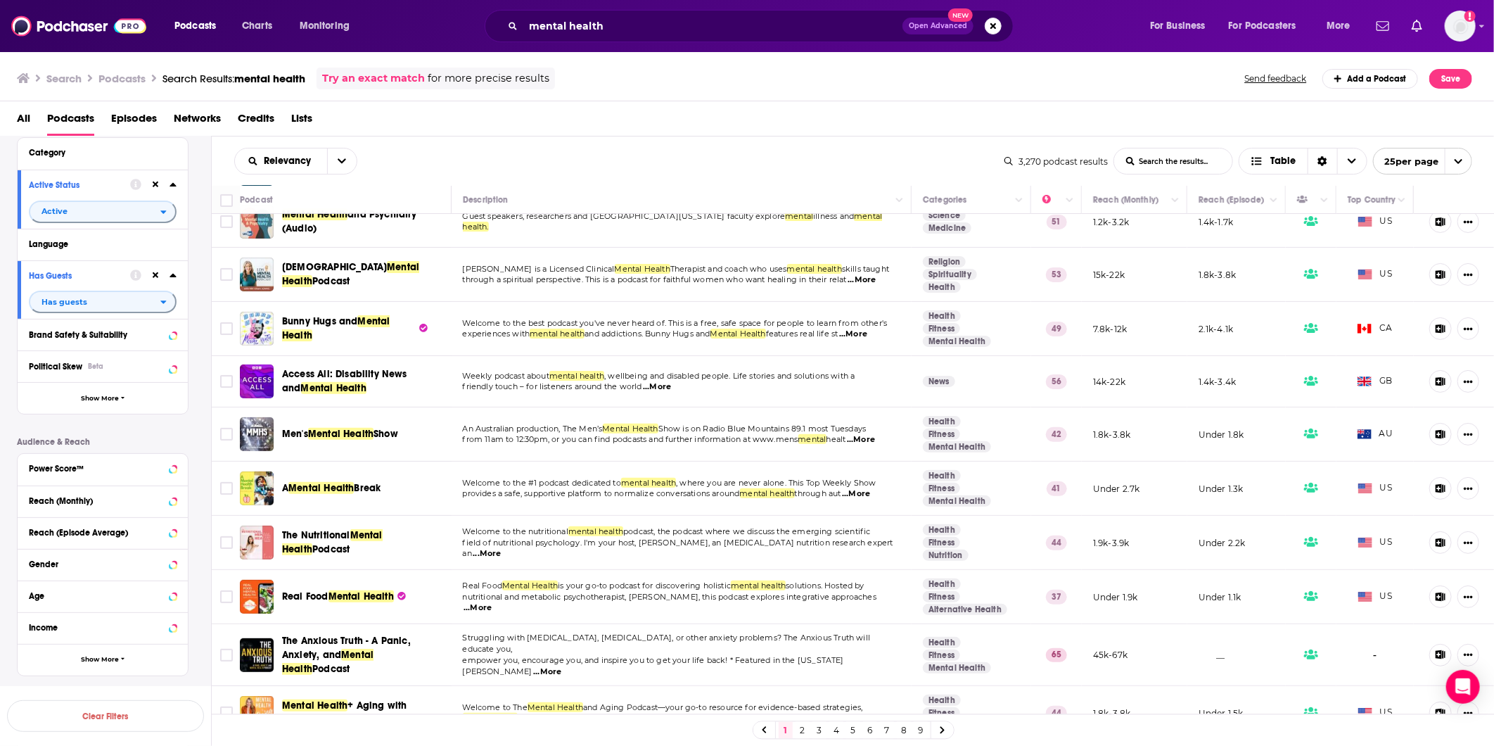
scroll to position [162, 0]
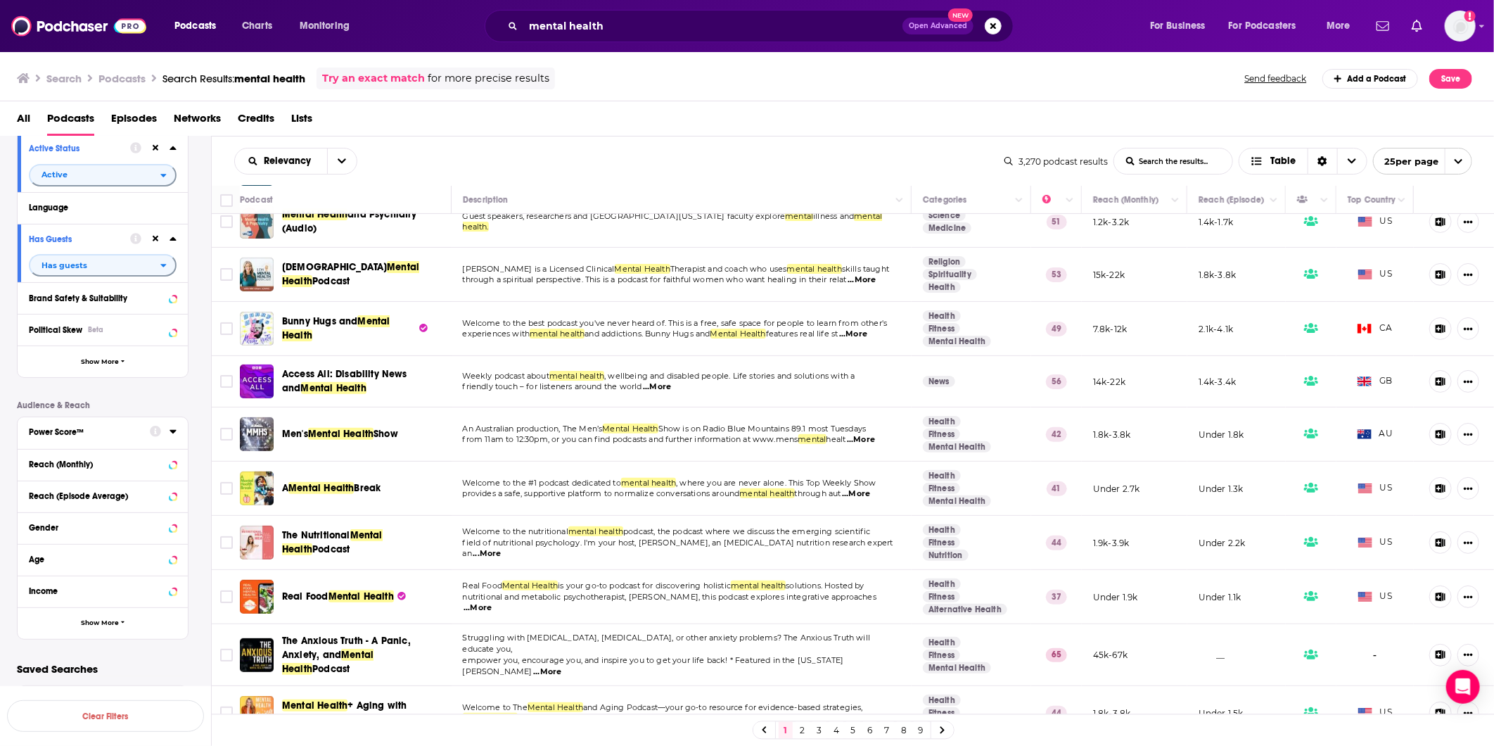
click at [152, 430] on icon at bounding box center [155, 431] width 11 height 11
click at [172, 432] on icon at bounding box center [173, 432] width 6 height 4
click at [39, 620] on label at bounding box center [34, 625] width 11 height 11
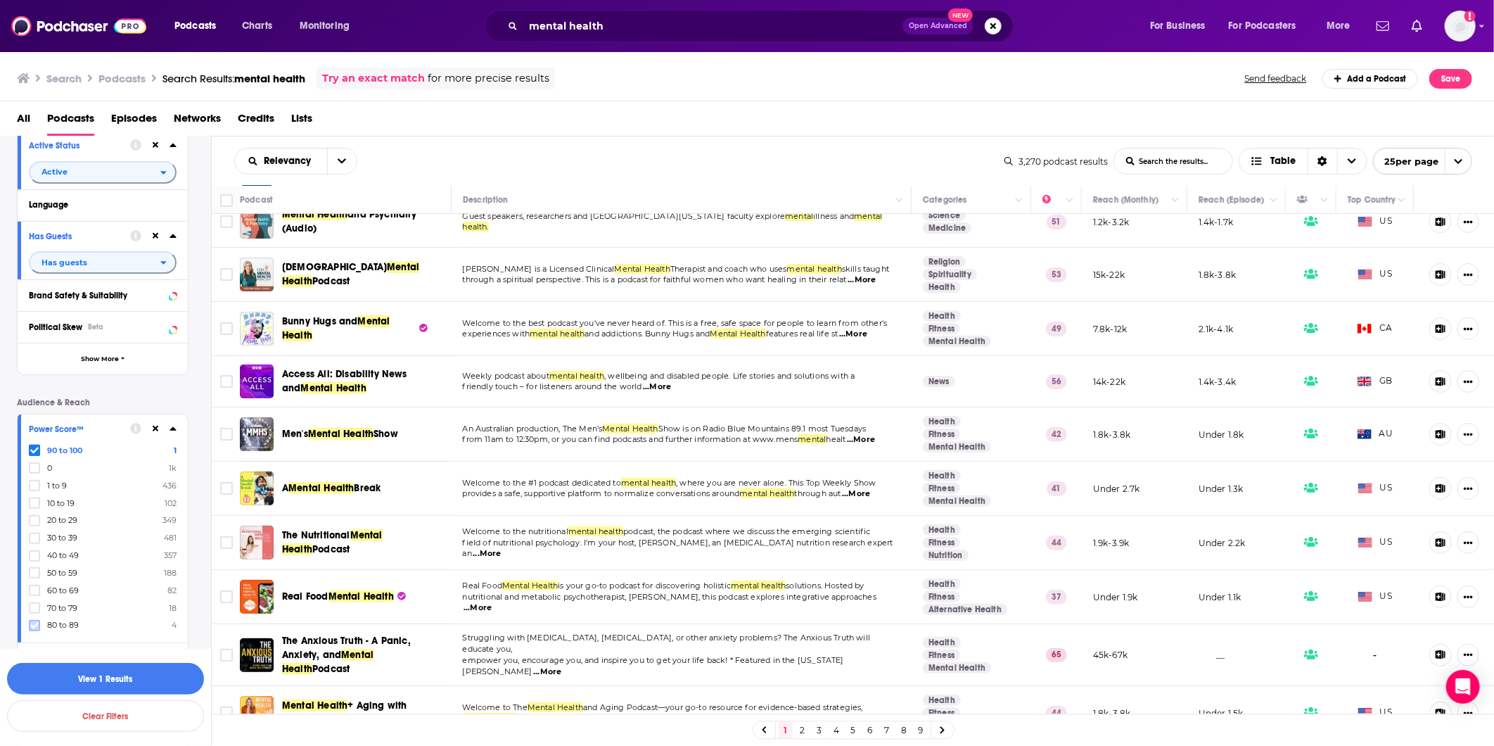
click at [32, 622] on icon at bounding box center [34, 625] width 8 height 6
click at [67, 663] on button "View 23 Results" at bounding box center [105, 679] width 197 height 32
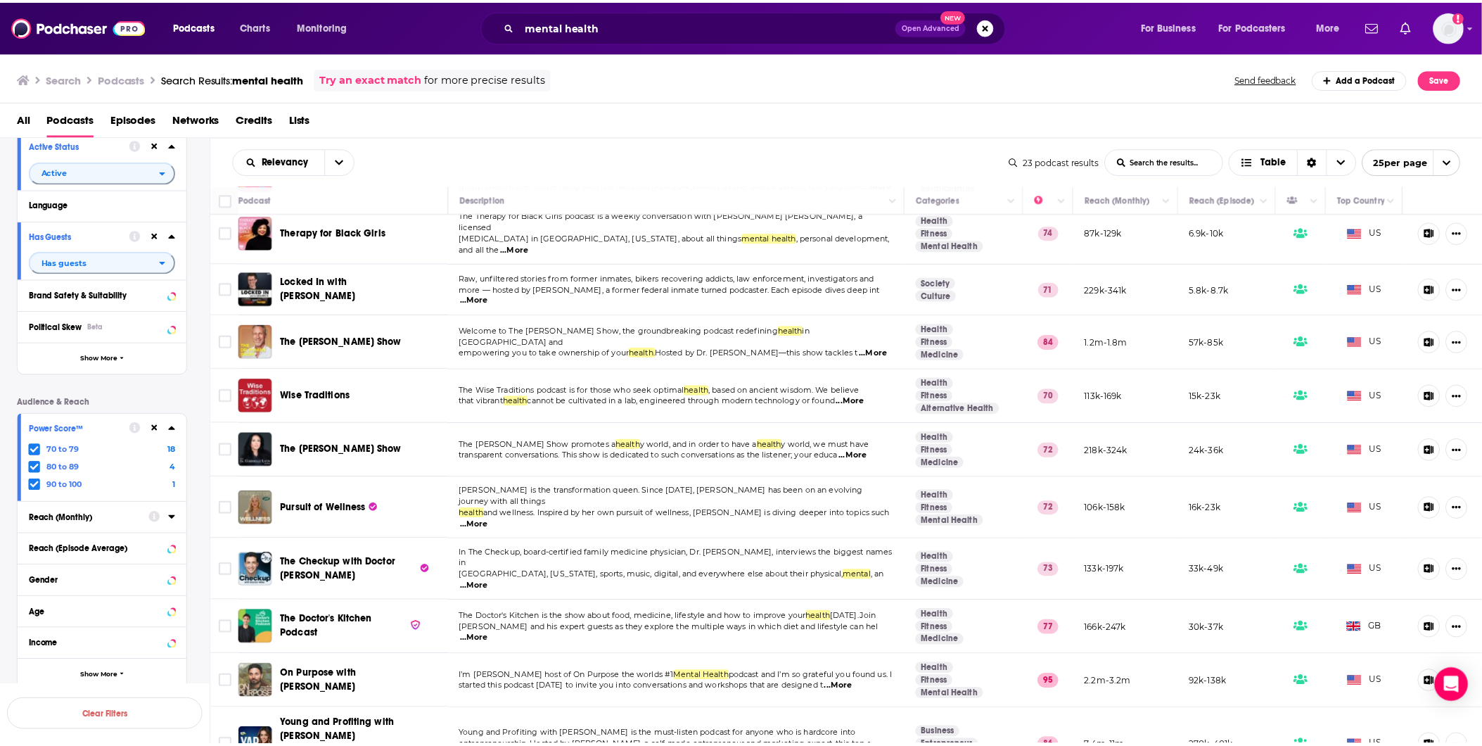
scroll to position [468, 0]
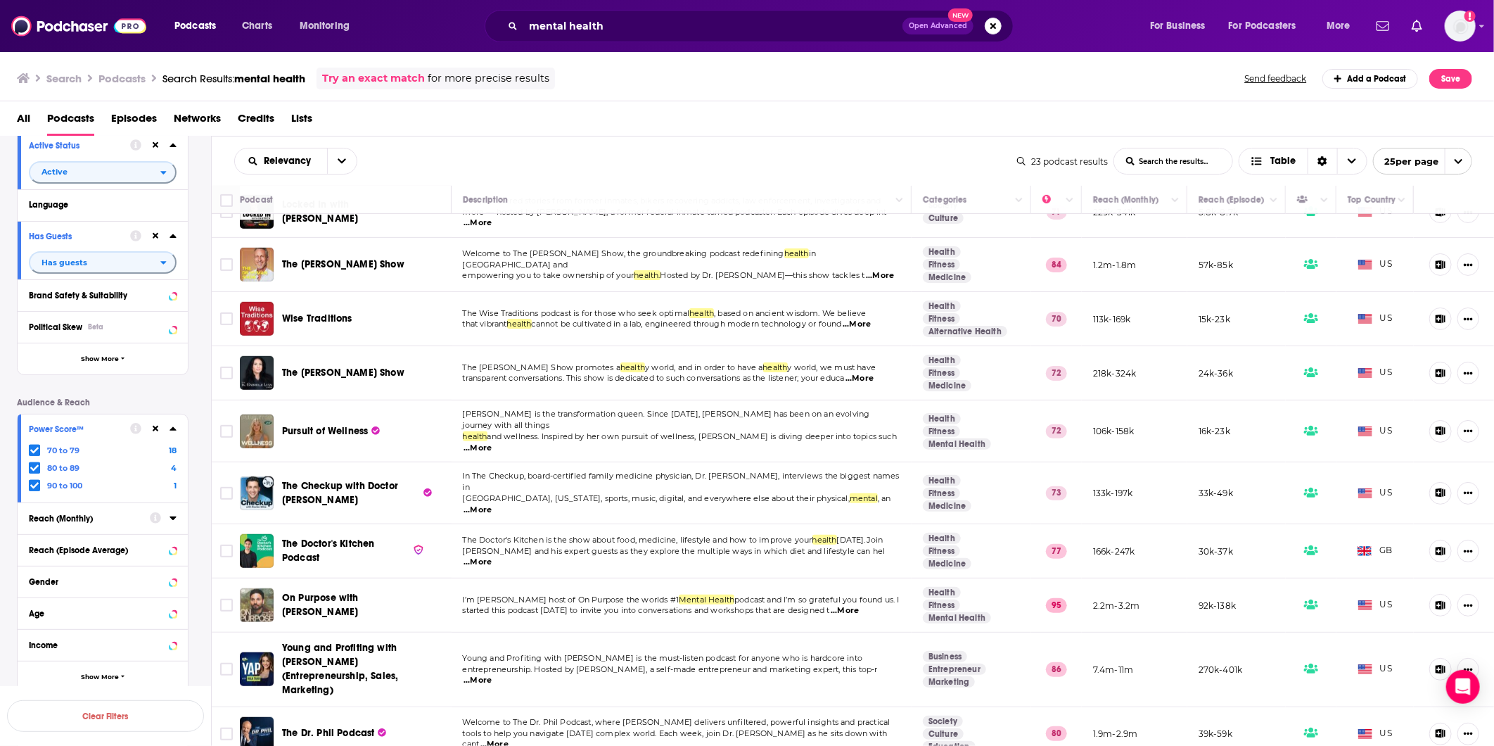
click at [332, 366] on span "The Dr. Gabrielle Lyon Show" at bounding box center [343, 372] width 122 height 12
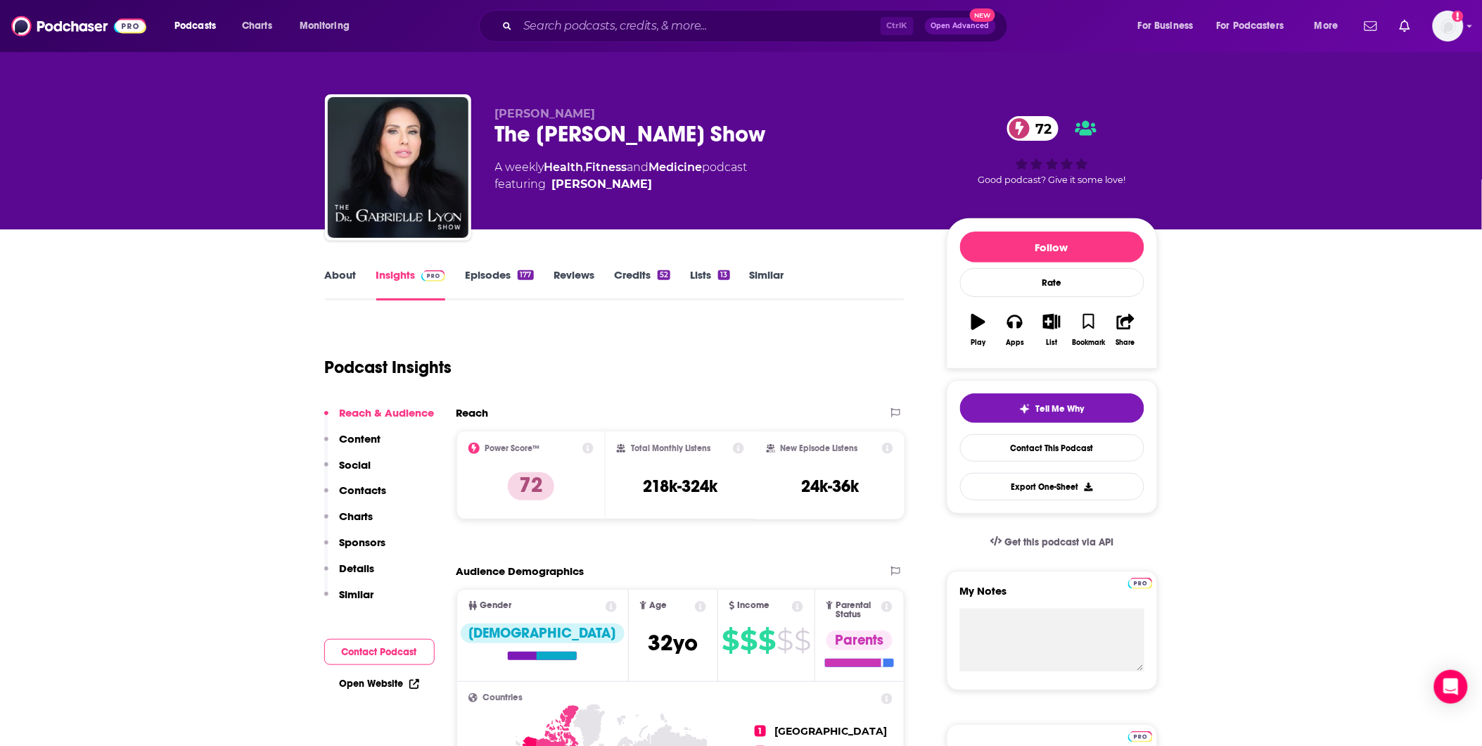
click at [342, 279] on link "About" at bounding box center [341, 284] width 32 height 32
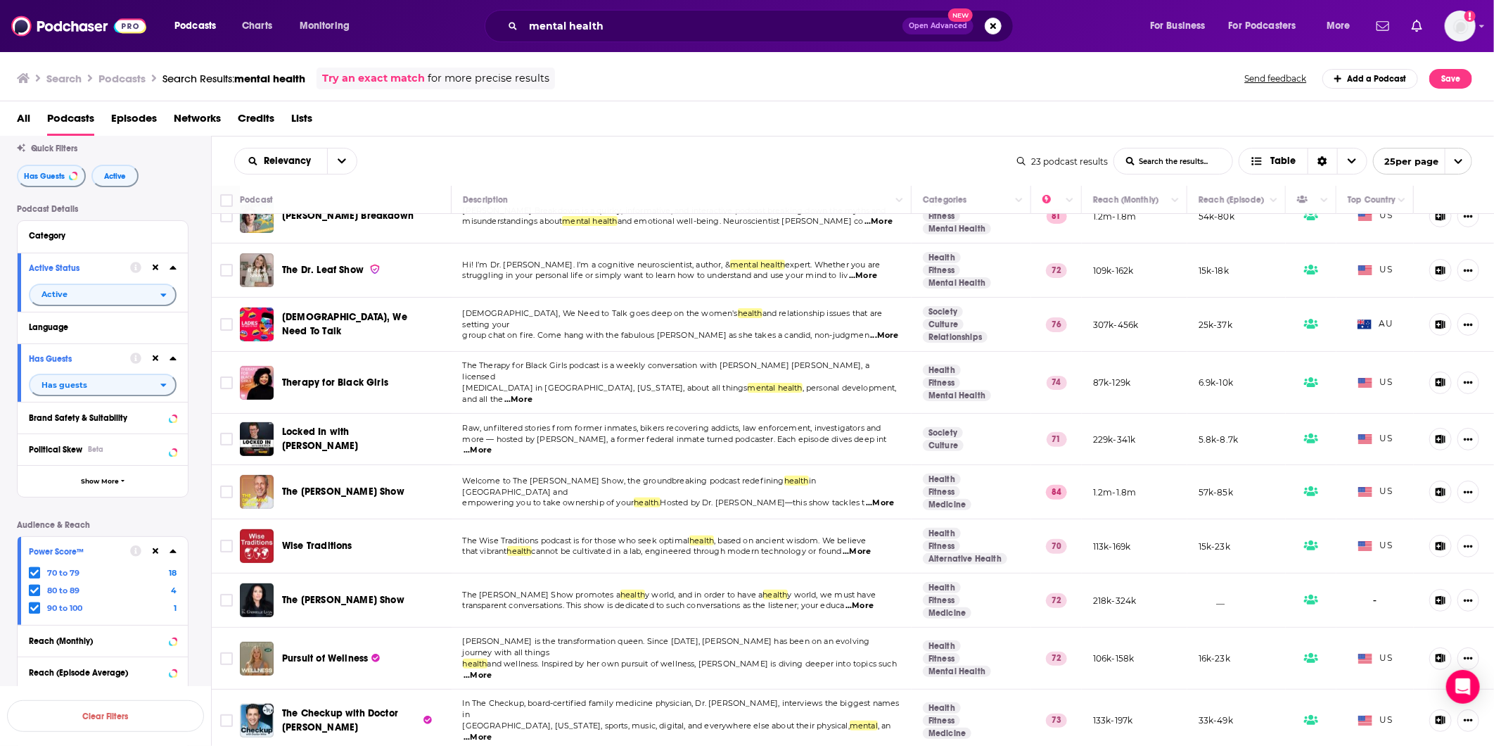
scroll to position [78, 0]
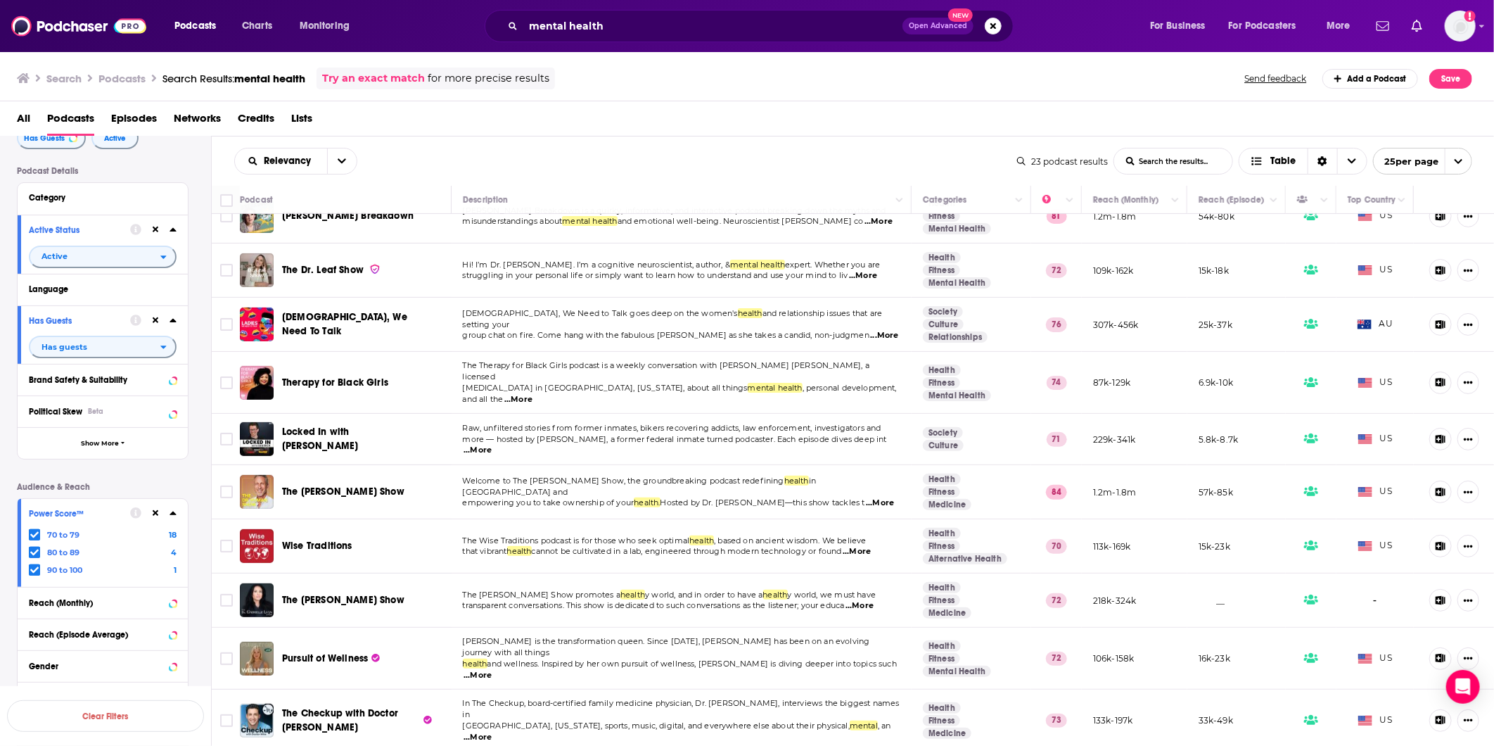
click at [170, 512] on icon at bounding box center [173, 512] width 7 height 11
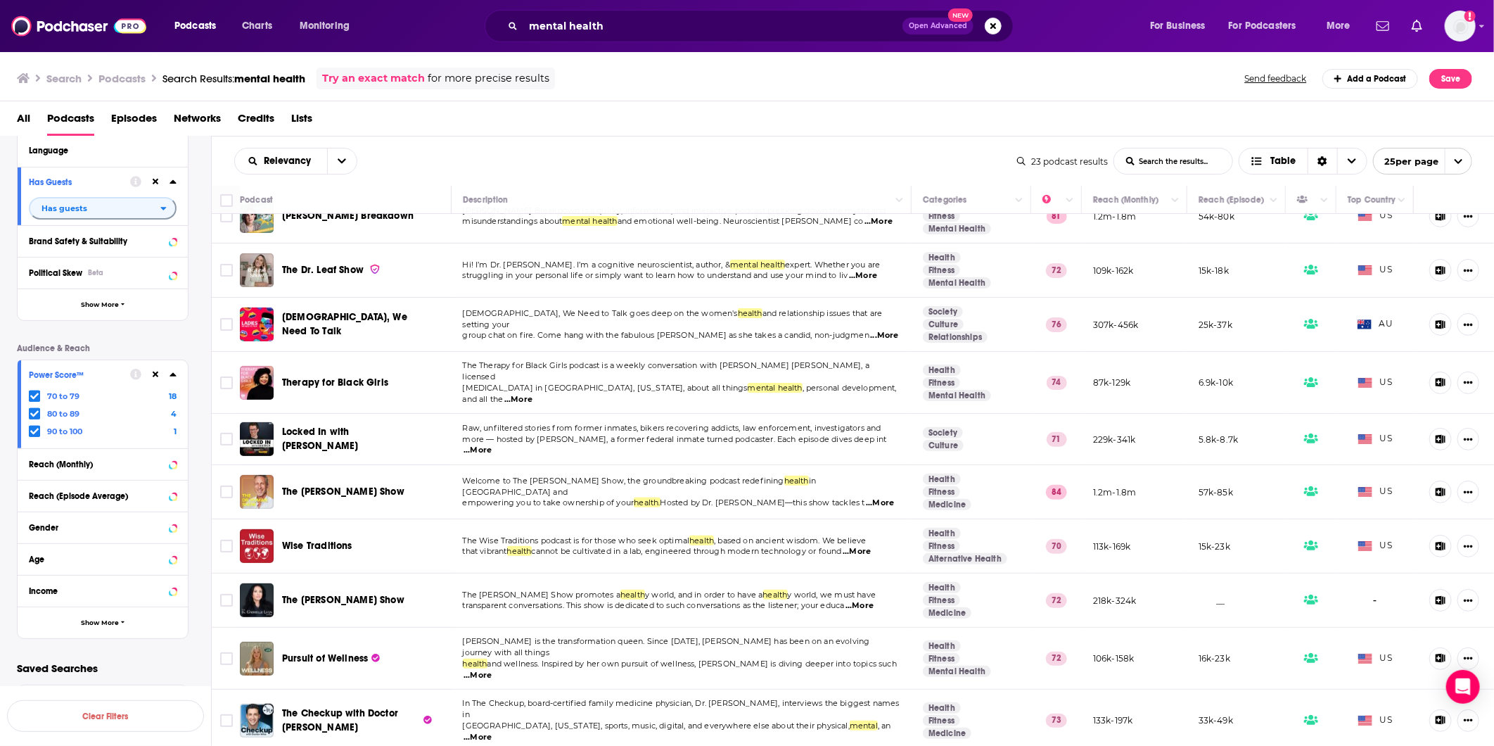
click at [146, 382] on div at bounding box center [153, 375] width 46 height 18
click at [152, 381] on div at bounding box center [153, 375] width 46 height 18
click at [170, 466] on icon at bounding box center [173, 463] width 7 height 11
click at [158, 528] on div at bounding box center [163, 521] width 27 height 18
click at [170, 521] on icon at bounding box center [173, 522] width 6 height 4
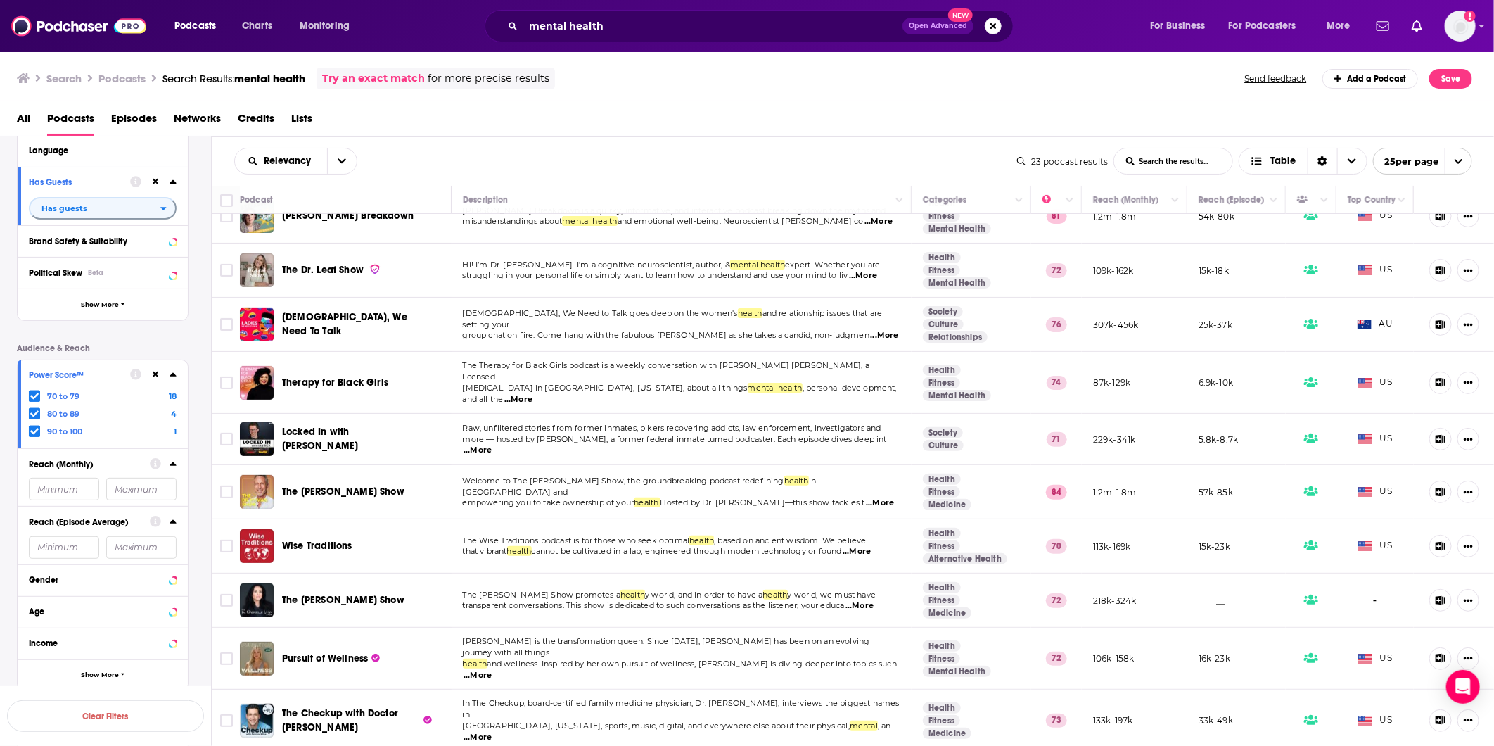
click at [170, 521] on icon at bounding box center [173, 521] width 7 height 11
click at [150, 375] on button at bounding box center [155, 374] width 11 height 11
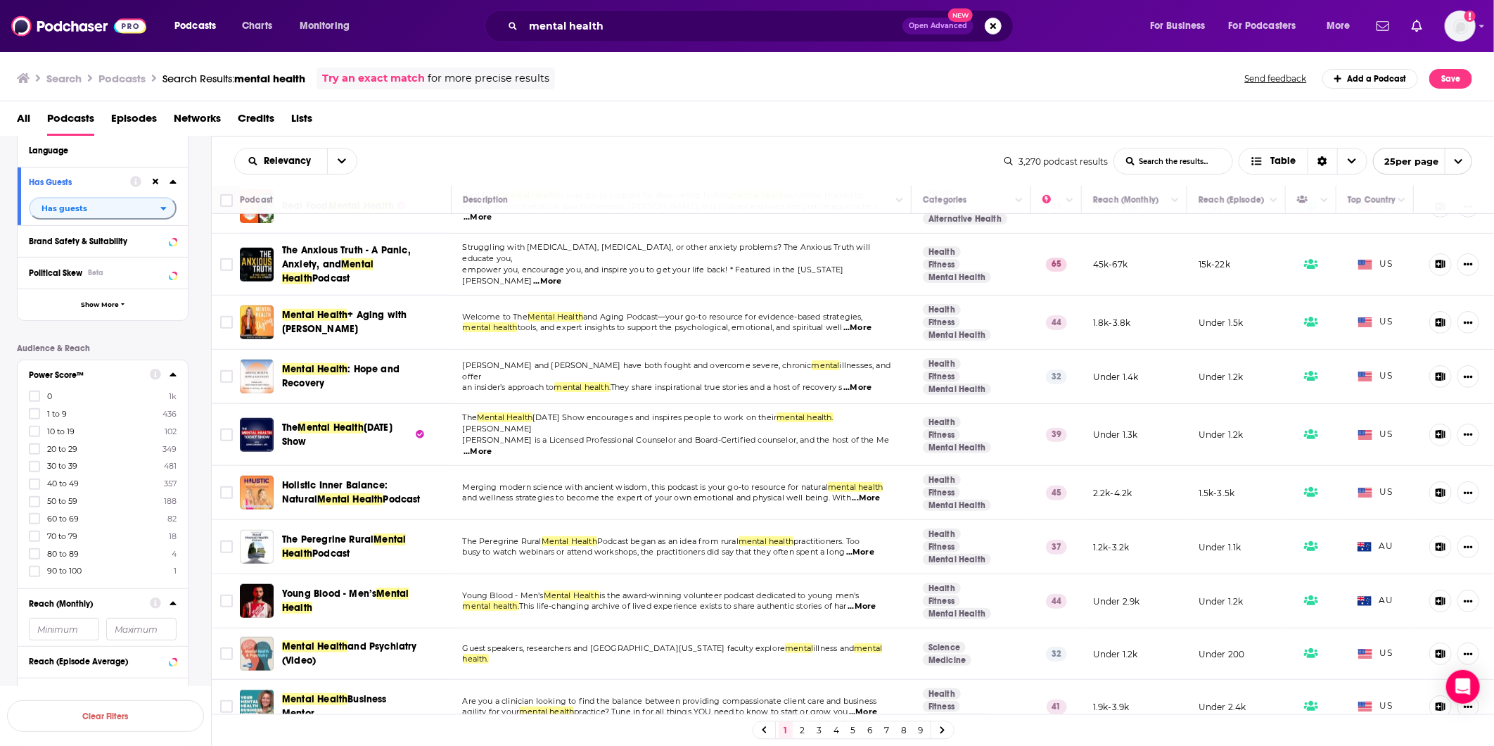
scroll to position [849, 0]
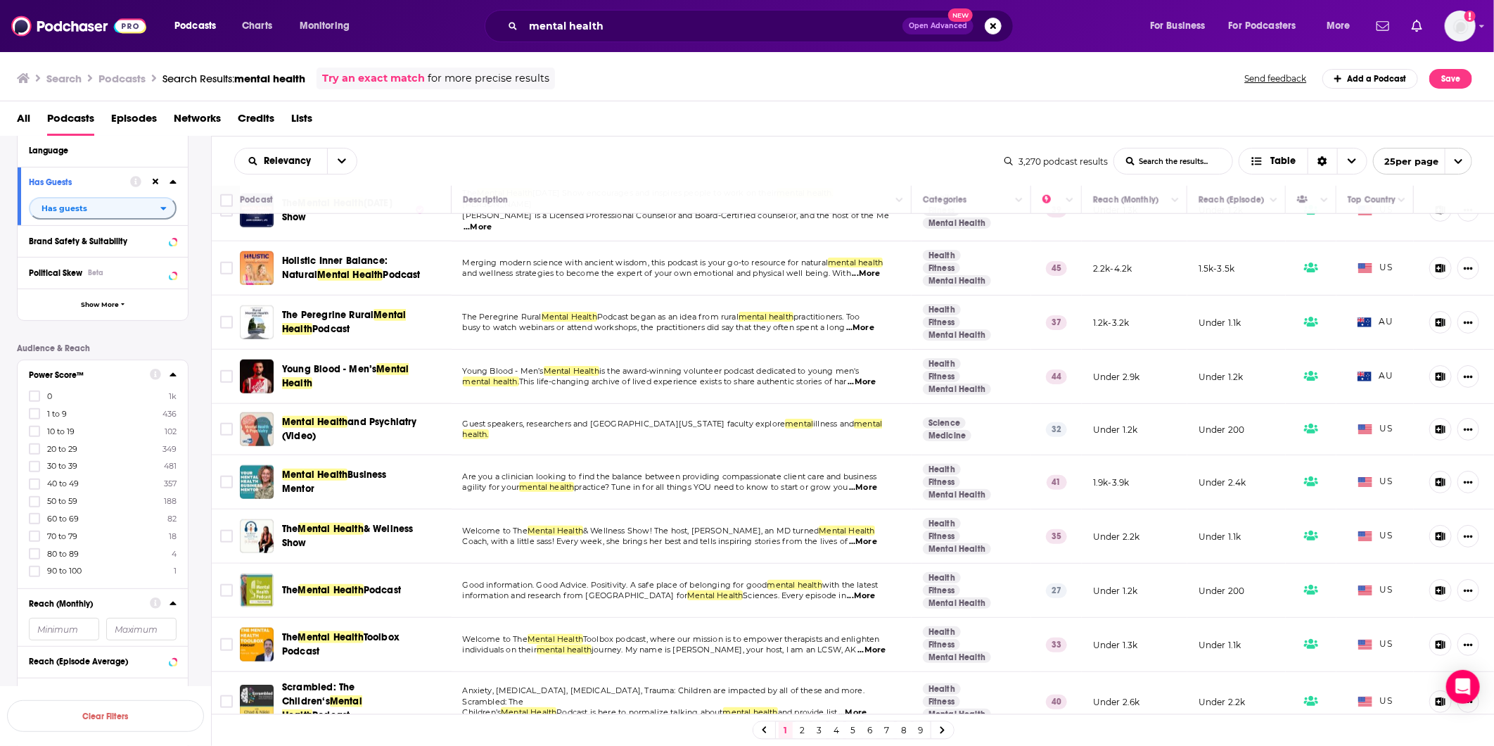
click at [849, 727] on link "5" at bounding box center [853, 730] width 14 height 17
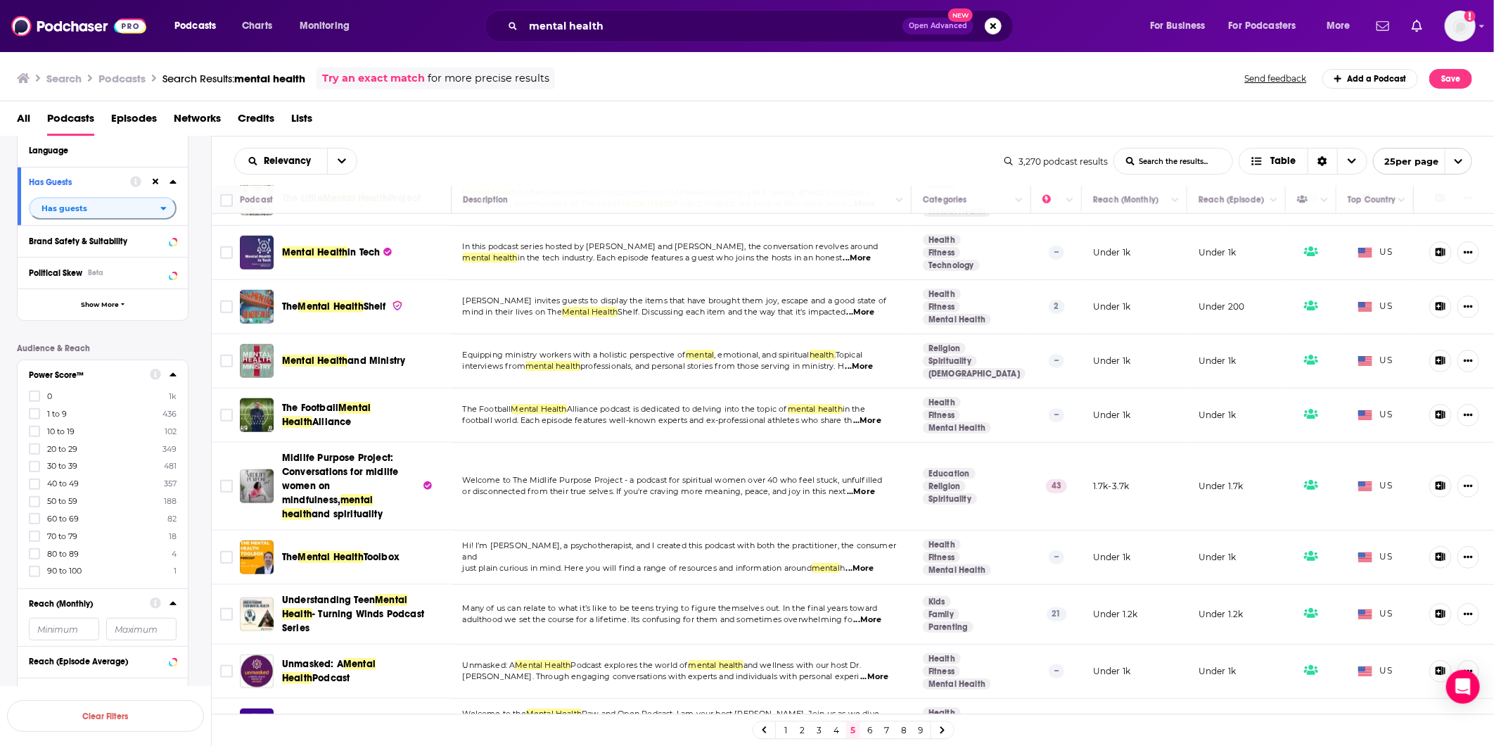
scroll to position [1002, 0]
